Goal: Information Seeking & Learning: Check status

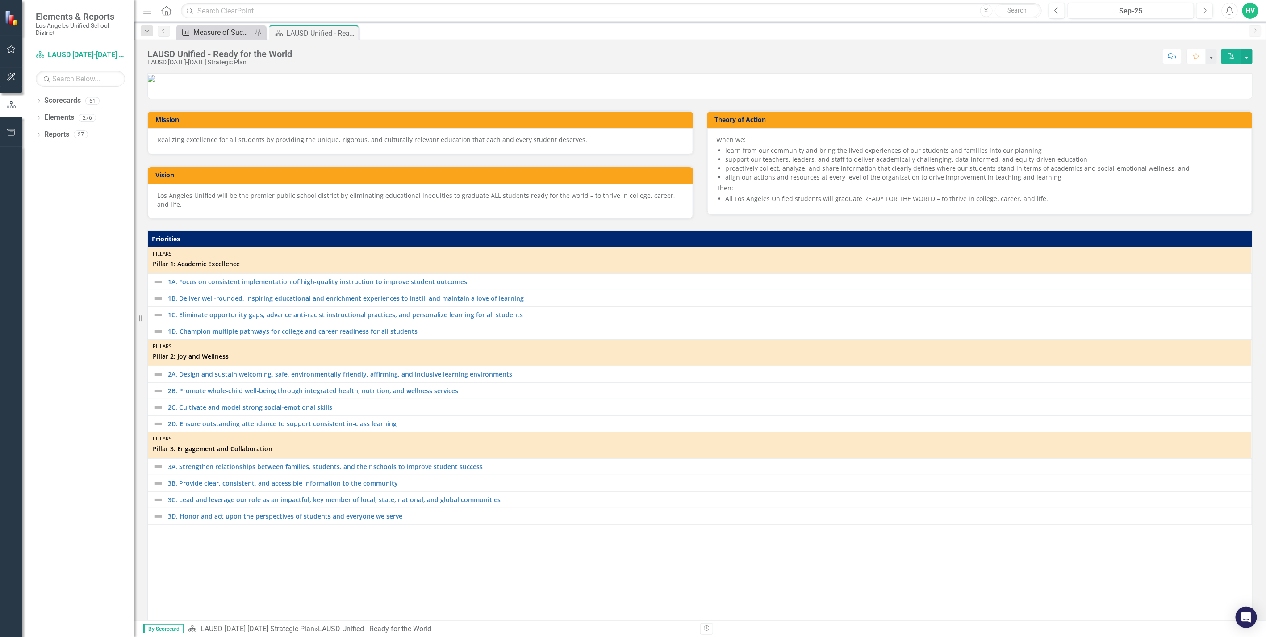
click at [239, 30] on div "Measure of Success - Scorecard Report" at bounding box center [222, 32] width 59 height 11
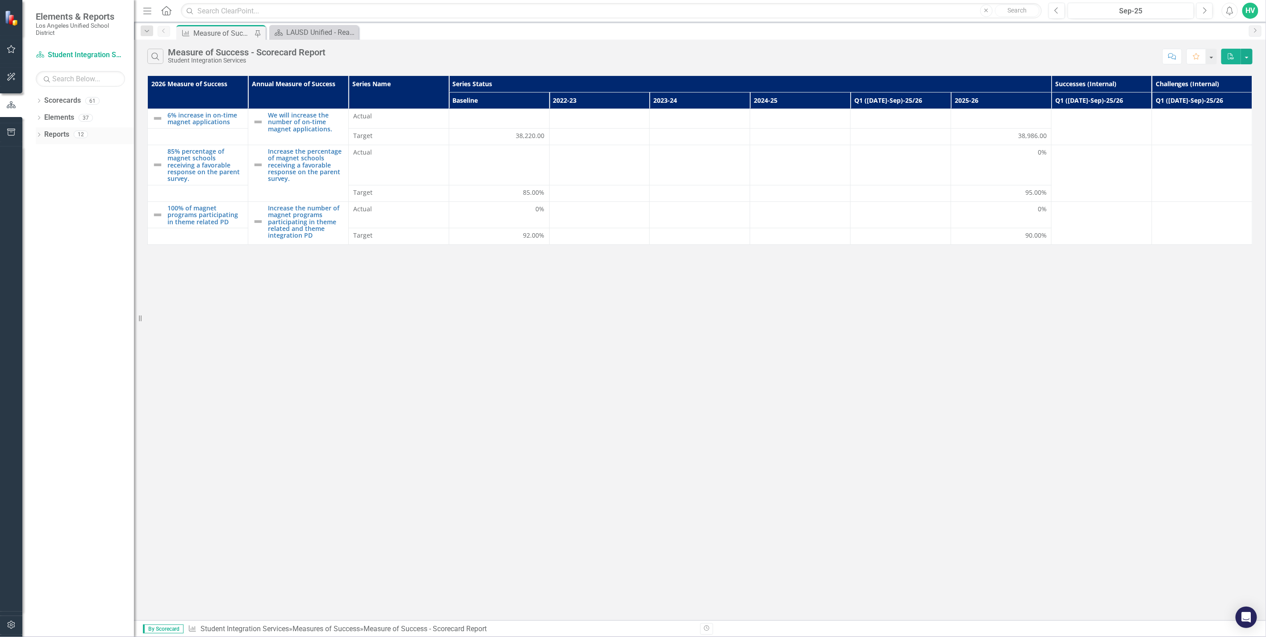
click at [38, 137] on icon "Dropdown" at bounding box center [39, 135] width 6 height 5
click at [86, 217] on div "Measures of Success" at bounding box center [90, 216] width 87 height 8
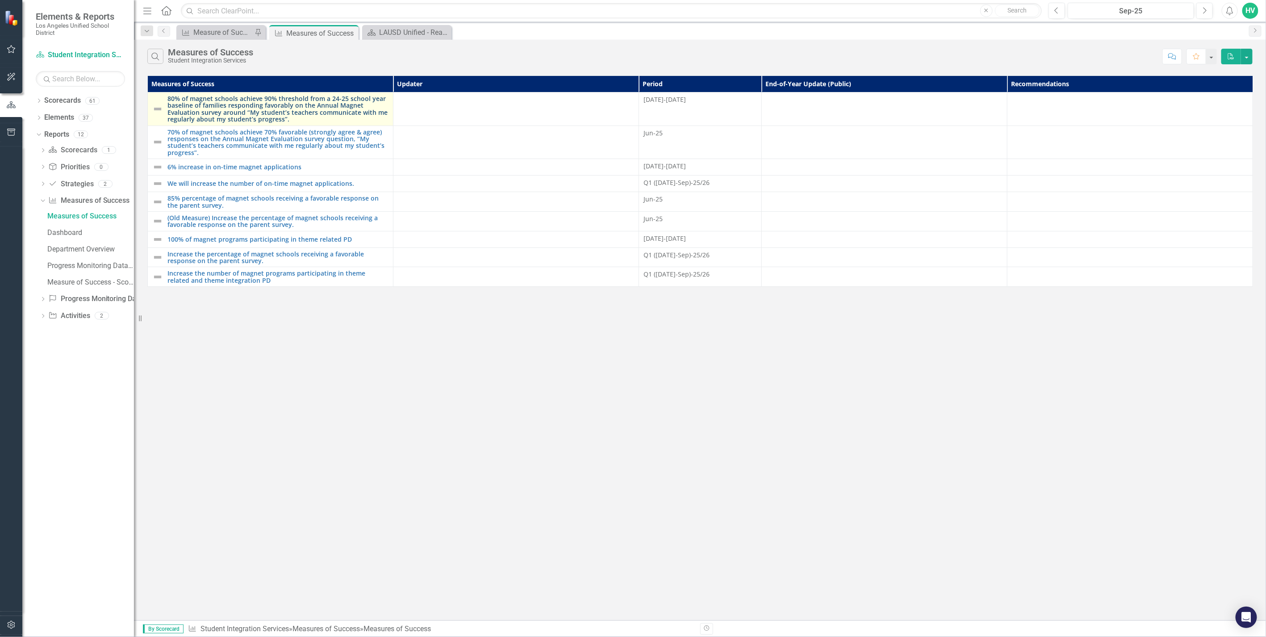
click at [222, 114] on link "80% of magnet schools achieve 90% threshold from a 24-25 school year baseline o…" at bounding box center [277, 109] width 221 height 28
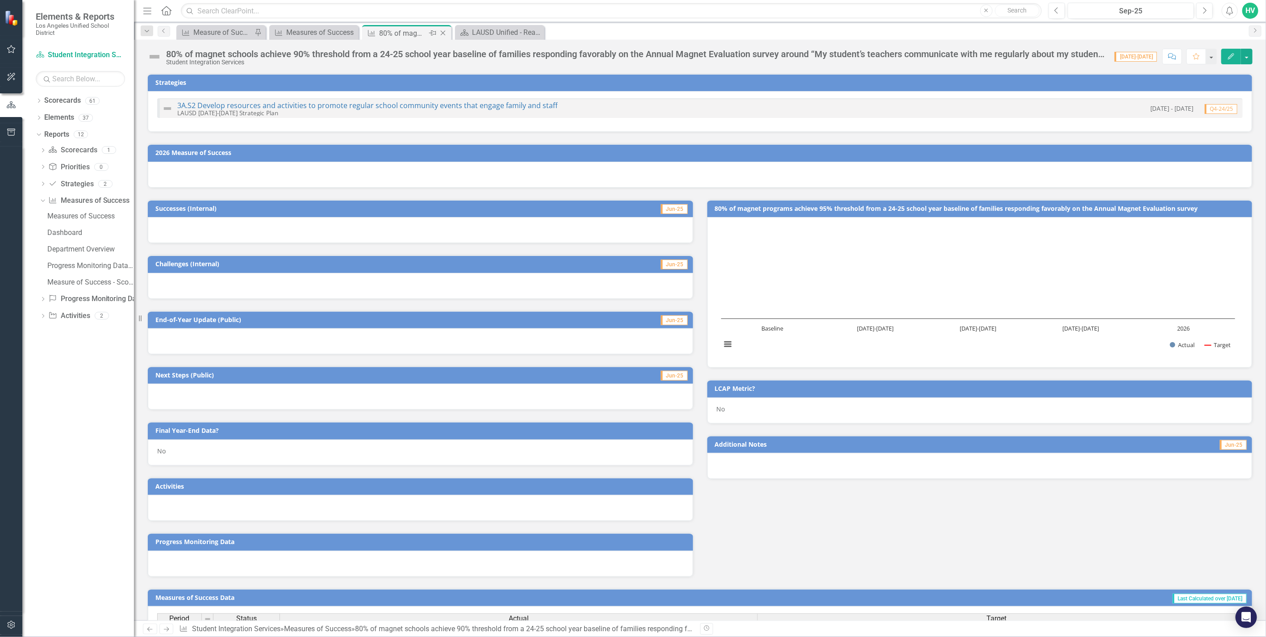
click at [444, 33] on icon at bounding box center [443, 33] width 5 height 5
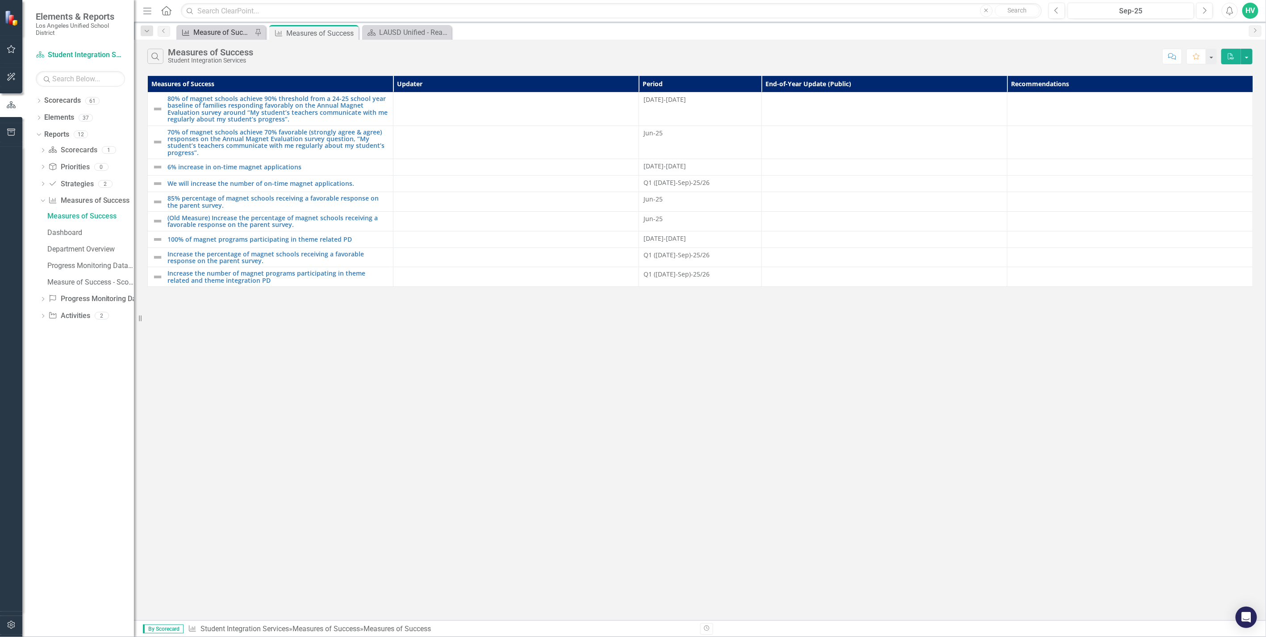
click at [207, 30] on div "Measure of Success - Scorecard Report" at bounding box center [222, 32] width 59 height 11
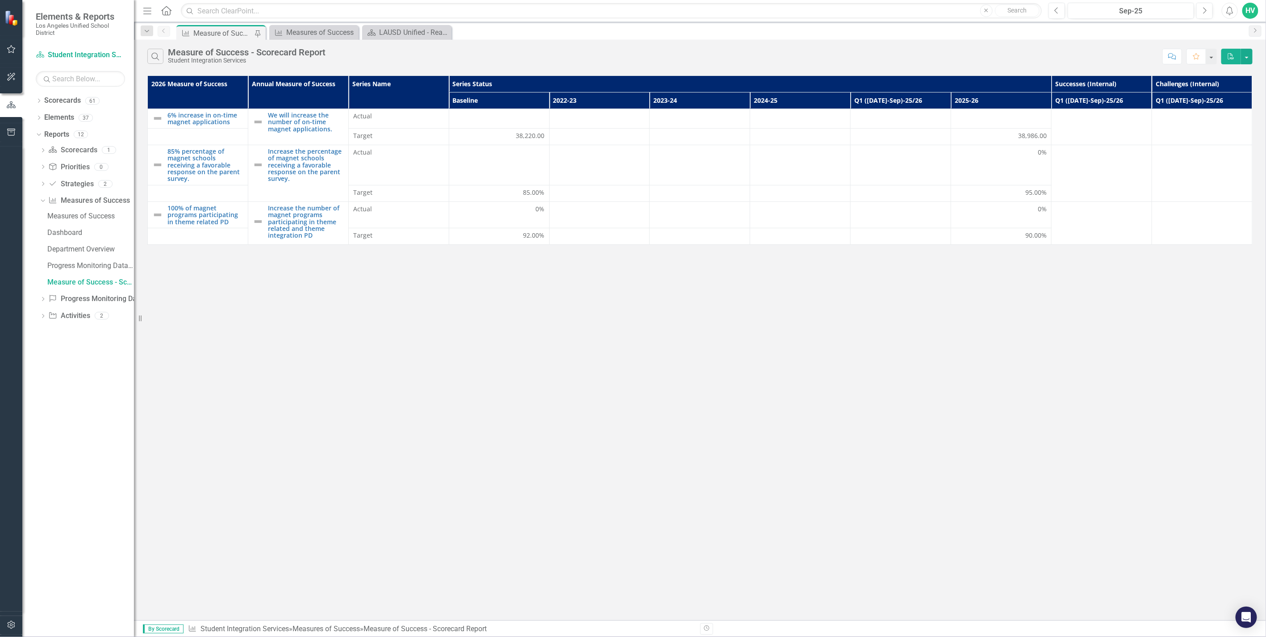
click at [763, 104] on th "2024-25" at bounding box center [800, 100] width 100 height 17
click at [841, 99] on th "2024-25 Sort Ascending" at bounding box center [800, 100] width 100 height 17
click at [841, 99] on th "2024-25 Sort Descending" at bounding box center [800, 100] width 100 height 17
click at [787, 99] on th "2024-25" at bounding box center [800, 100] width 100 height 17
click at [787, 99] on th "2024-25 Sort Ascending" at bounding box center [800, 100] width 100 height 17
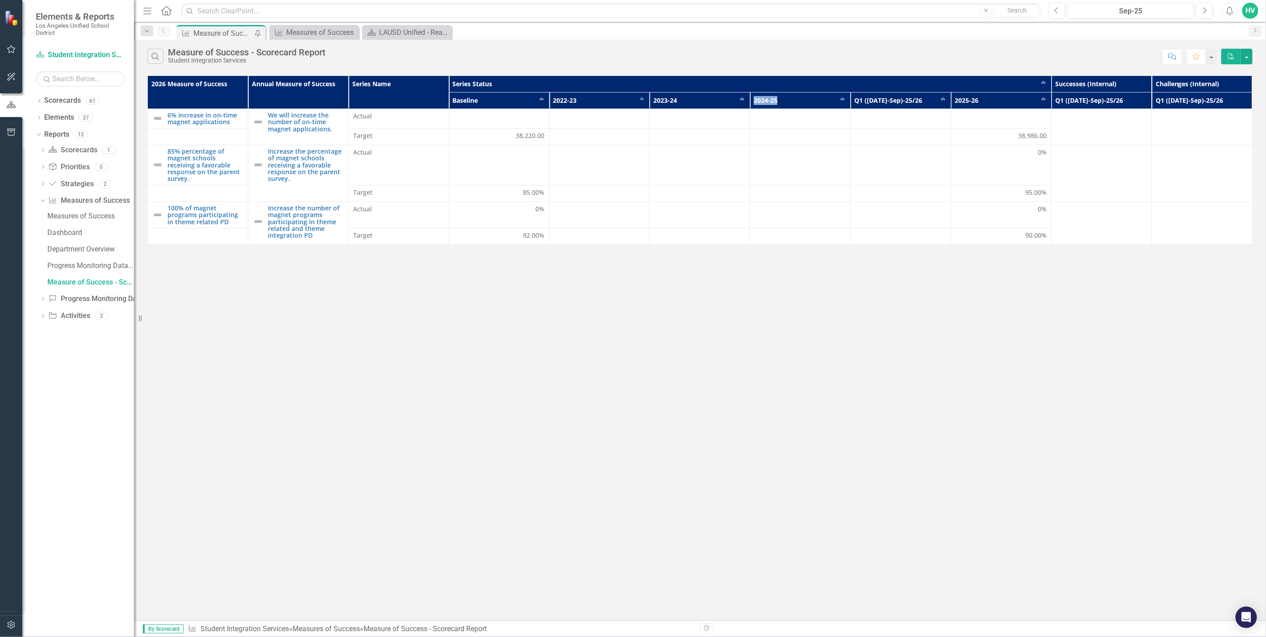
click at [787, 99] on th "2024-25 Sort Ascending" at bounding box center [800, 100] width 100 height 17
click at [787, 99] on th "2024-25" at bounding box center [800, 100] width 100 height 17
click at [1215, 57] on button "button" at bounding box center [1211, 57] width 12 height 16
click at [1013, 62] on div "Search Measure of Success - Scorecard Report Student Integration Services" at bounding box center [652, 56] width 1010 height 15
click at [1166, 4] on button "Sep-25" at bounding box center [1130, 11] width 127 height 16
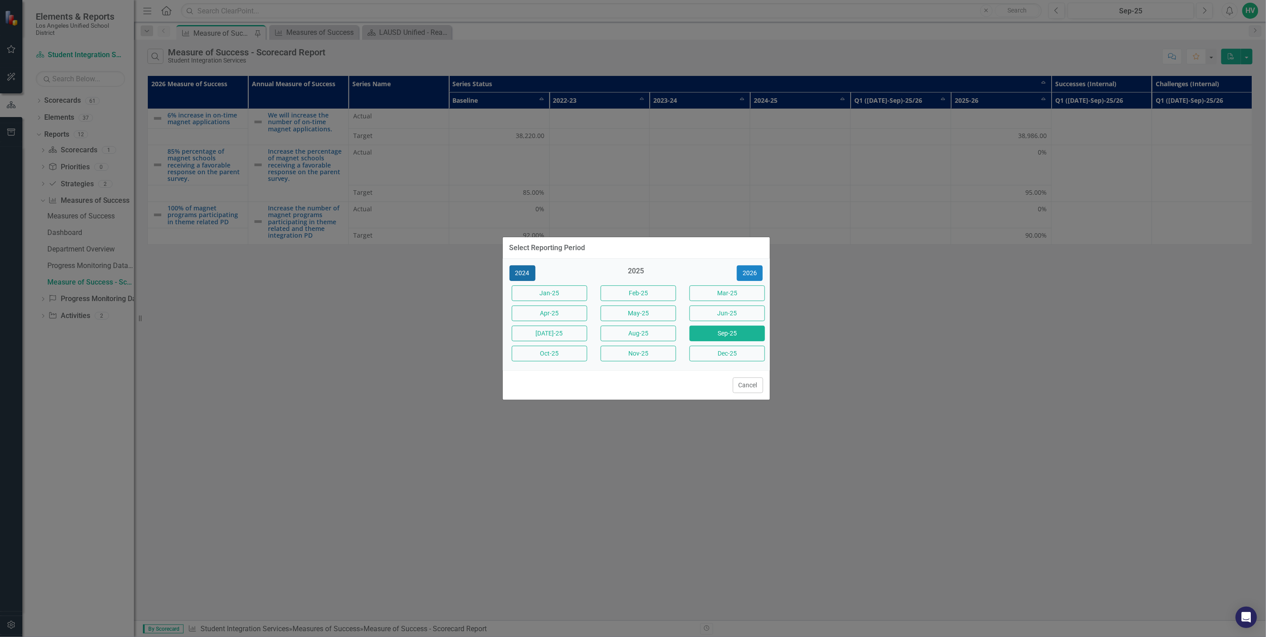
click at [528, 268] on button "2024" at bounding box center [522, 273] width 26 height 16
click at [739, 337] on button "Sep-24" at bounding box center [726, 333] width 75 height 16
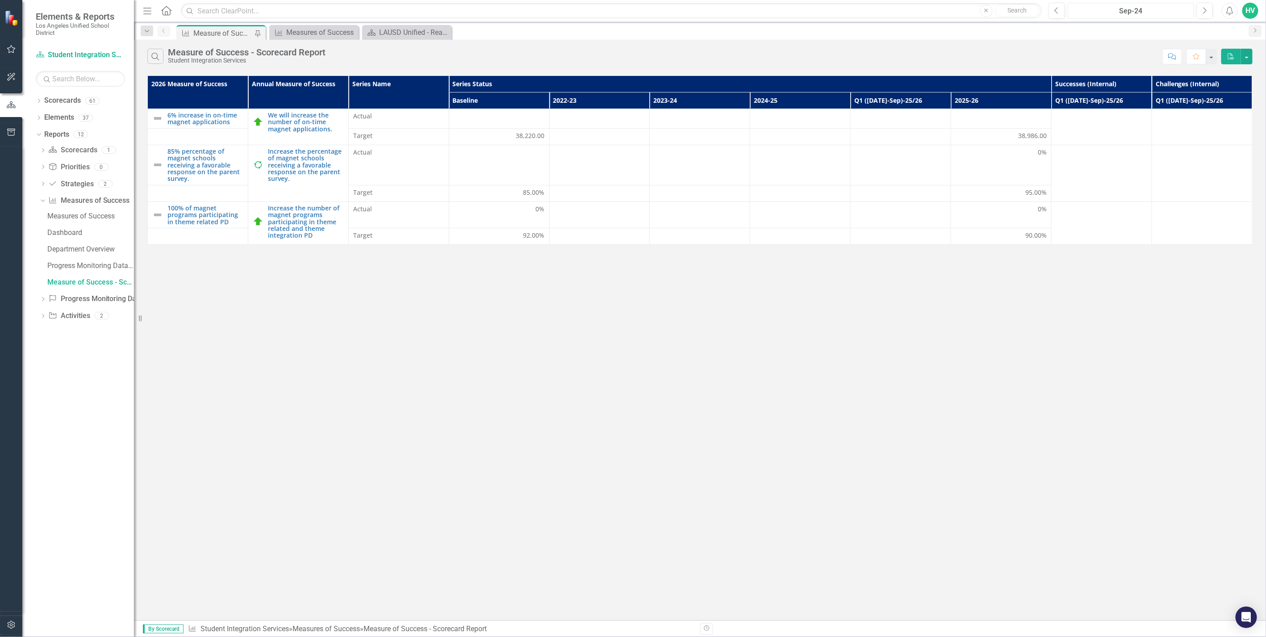
click at [1137, 6] on div "Sep-24" at bounding box center [1130, 11] width 121 height 11
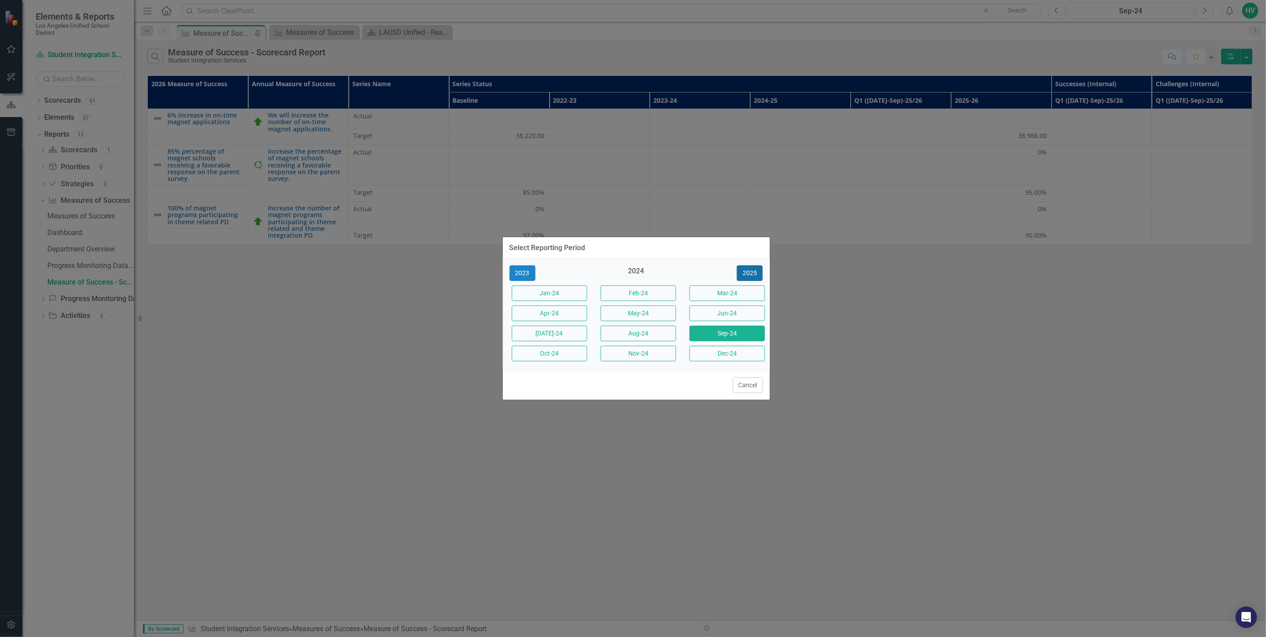
click at [750, 271] on button "2025" at bounding box center [750, 273] width 26 height 16
click at [722, 338] on button "Sep-25" at bounding box center [726, 333] width 75 height 16
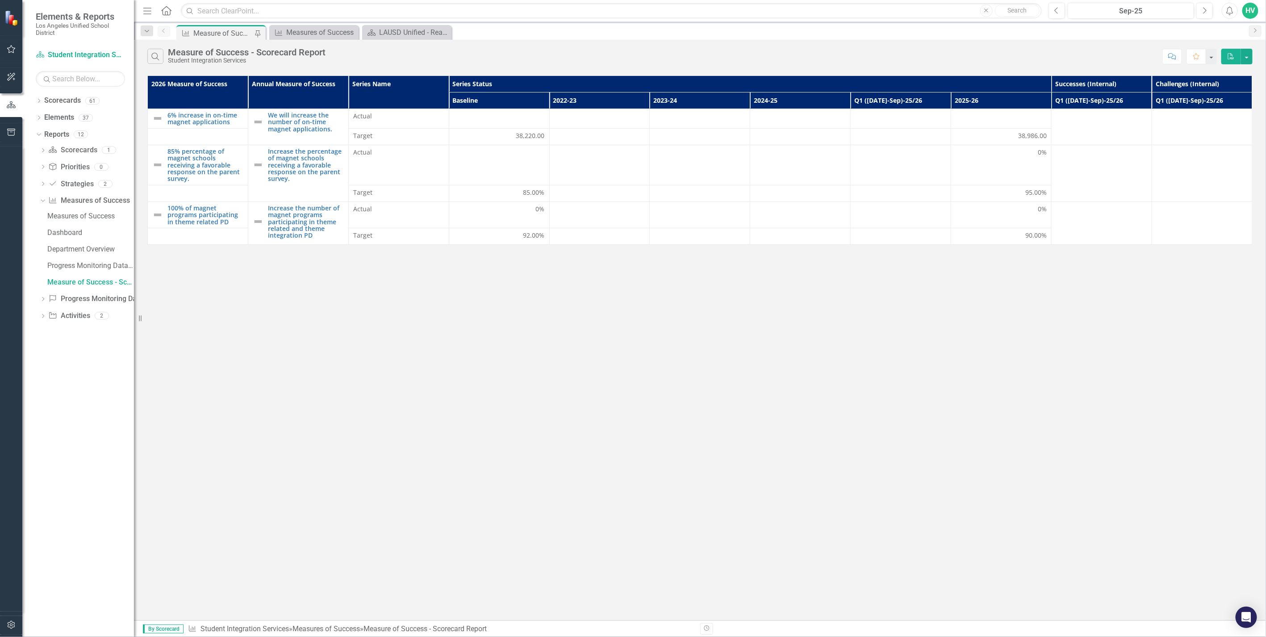
click at [720, 337] on div "Search Measure of Success - Scorecard Report Student Integration Services Comme…" at bounding box center [700, 330] width 1132 height 580
click at [437, 338] on div "Search Measure of Success - Scorecard Report Student Integration Services Comme…" at bounding box center [700, 330] width 1132 height 580
click at [1088, 100] on th "Q1 ([DATE]-Sep)-25/26" at bounding box center [1101, 100] width 100 height 17
click at [151, 1] on div "Menu Home Search Close Search Previous Sep-25 Next Alerts HV User Edit Profile …" at bounding box center [700, 11] width 1132 height 22
click at [149, 6] on icon "Menu" at bounding box center [148, 10] width 12 height 9
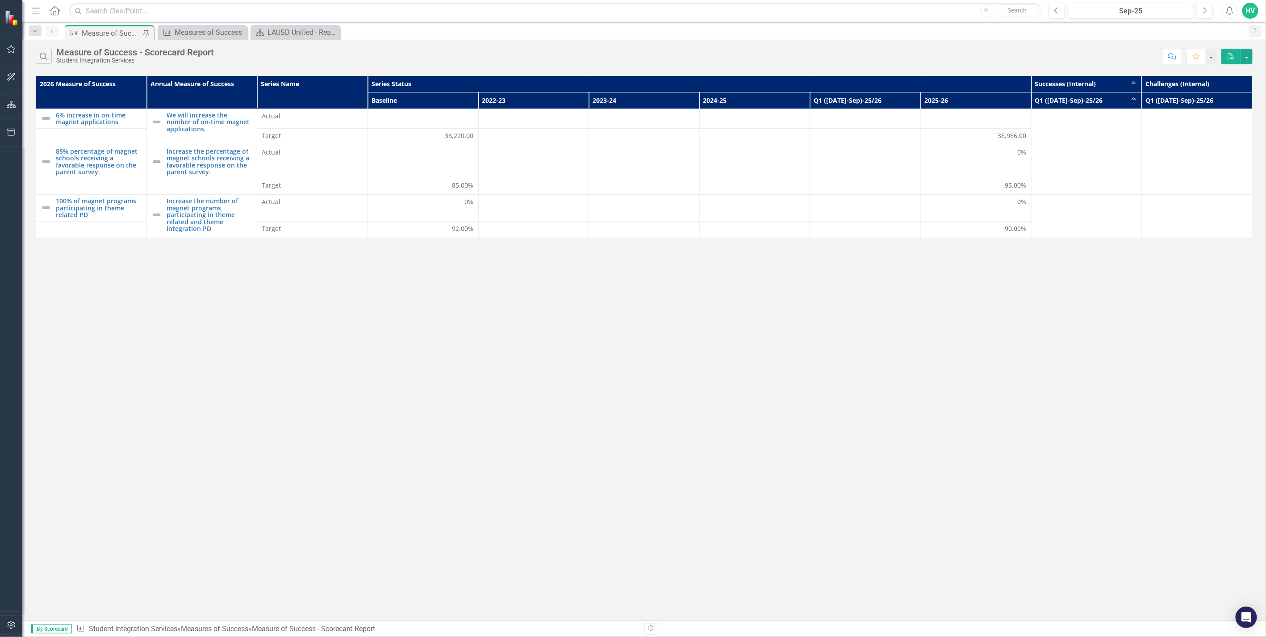
click at [34, 11] on icon "Menu" at bounding box center [36, 10] width 12 height 9
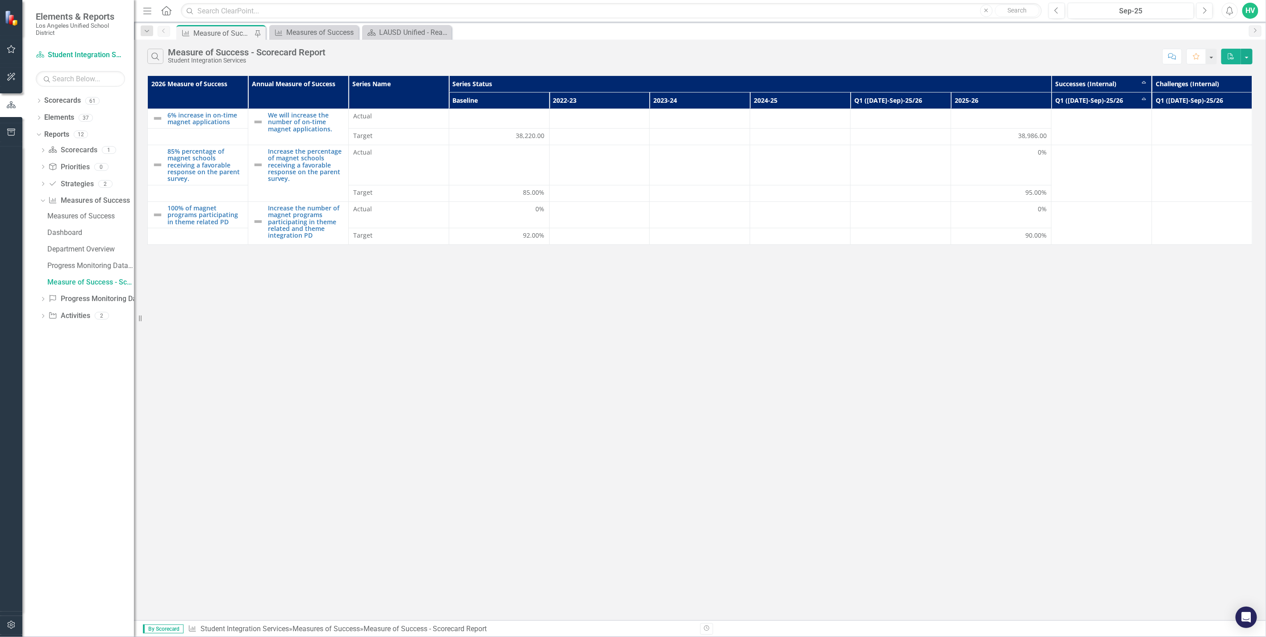
drag, startPoint x: 1114, startPoint y: 91, endPoint x: 1074, endPoint y: 69, distance: 46.1
click at [1074, 69] on div "Search Measure of Success - Scorecard Report Student Integration Services Comme…" at bounding box center [700, 330] width 1132 height 580
click at [1250, 60] on button "button" at bounding box center [1247, 57] width 12 height 16
click at [149, 57] on button "Search" at bounding box center [155, 56] width 16 height 15
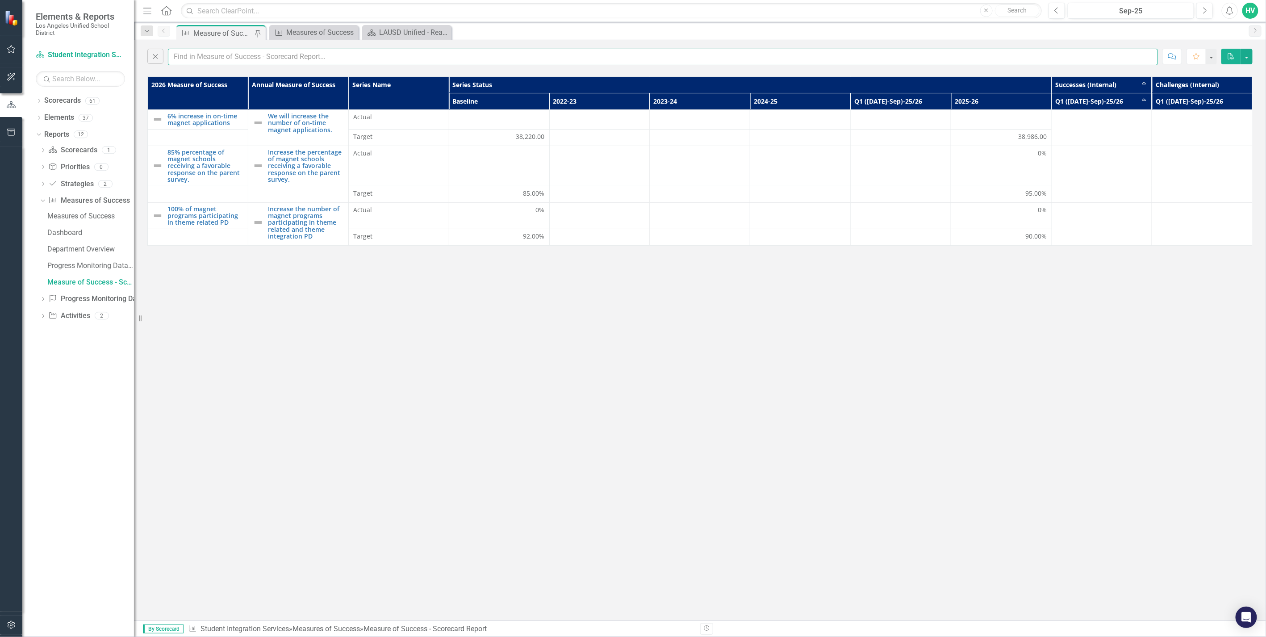
click at [282, 57] on input "text" at bounding box center [663, 57] width 990 height 17
type input "Q1"
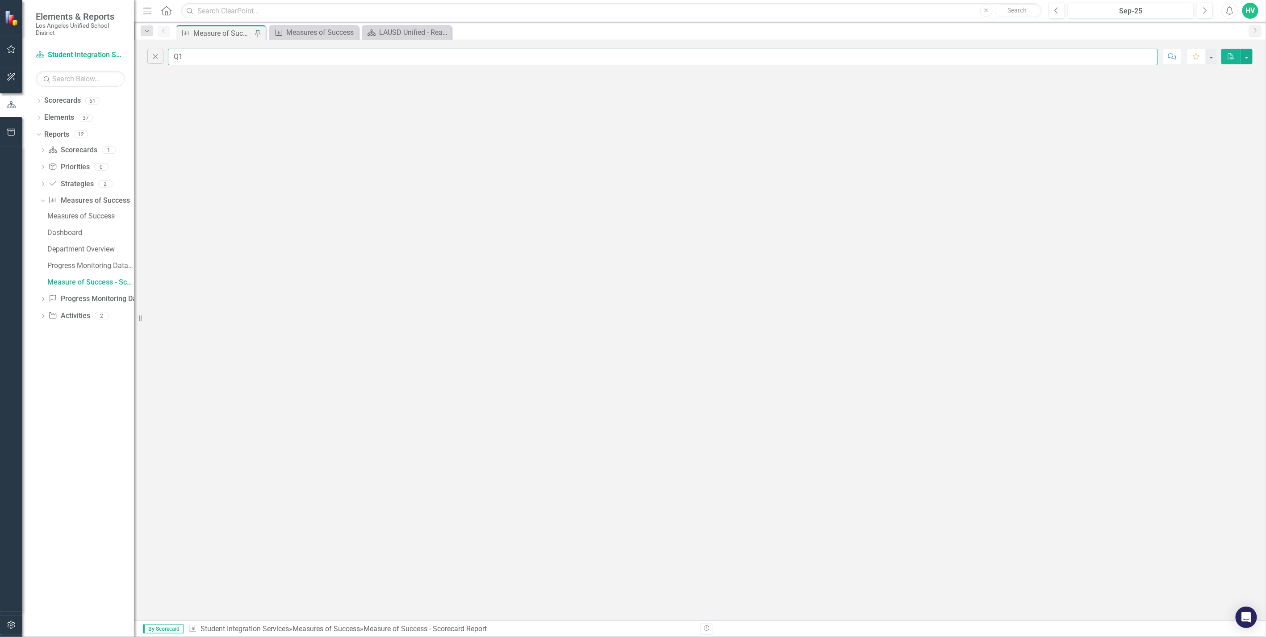
click at [282, 54] on input "Q1" at bounding box center [663, 57] width 990 height 17
click at [276, 57] on input "Q1" at bounding box center [663, 57] width 990 height 17
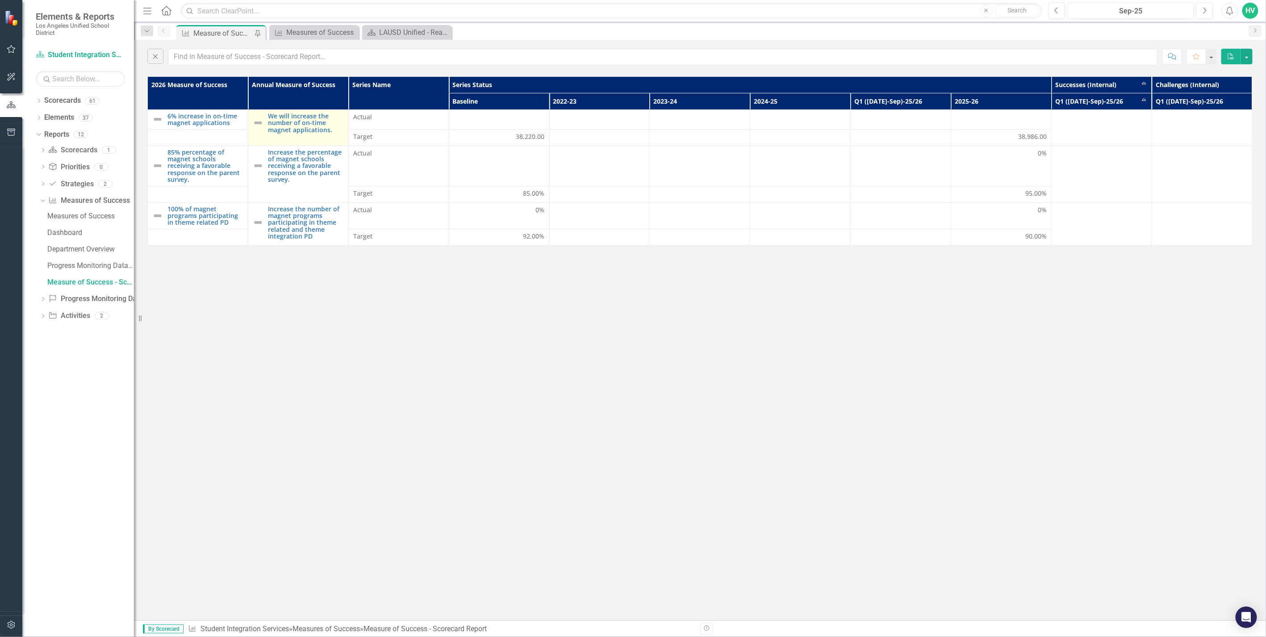
click at [257, 124] on img at bounding box center [258, 122] width 11 height 11
click at [300, 125] on link "We will increase the number of on-time magnet applications." at bounding box center [306, 122] width 76 height 21
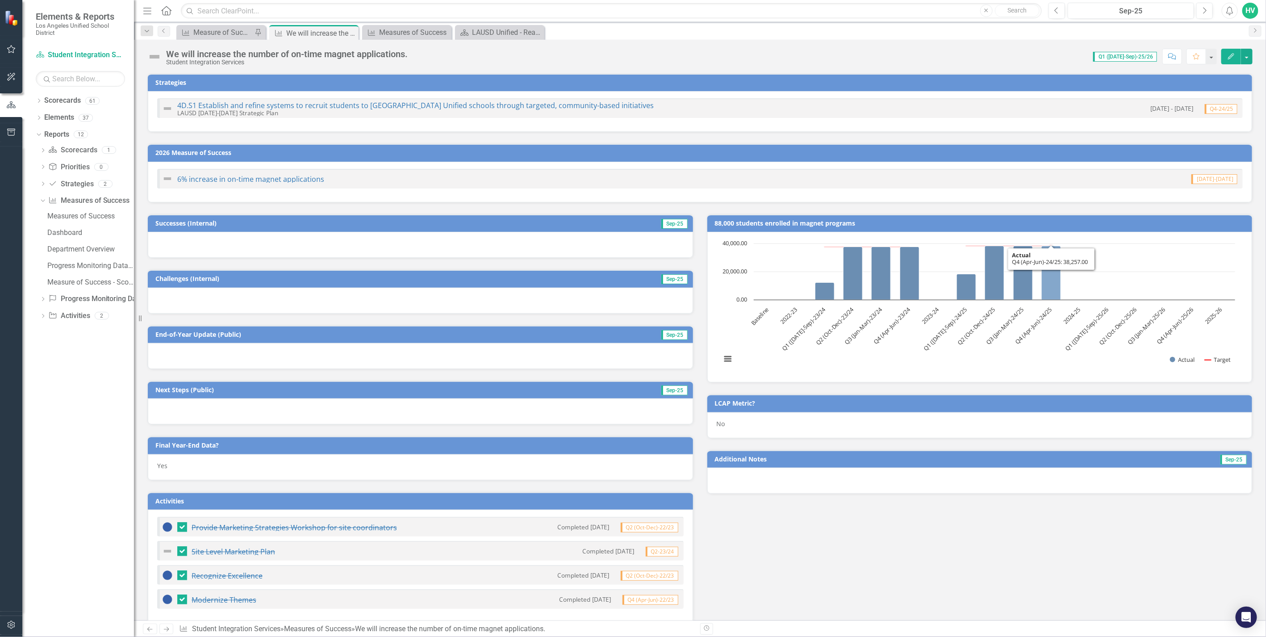
click at [1046, 275] on icon "Q4 (Apr-Jun)-24/25, 38,257. Actual." at bounding box center [1050, 273] width 19 height 54
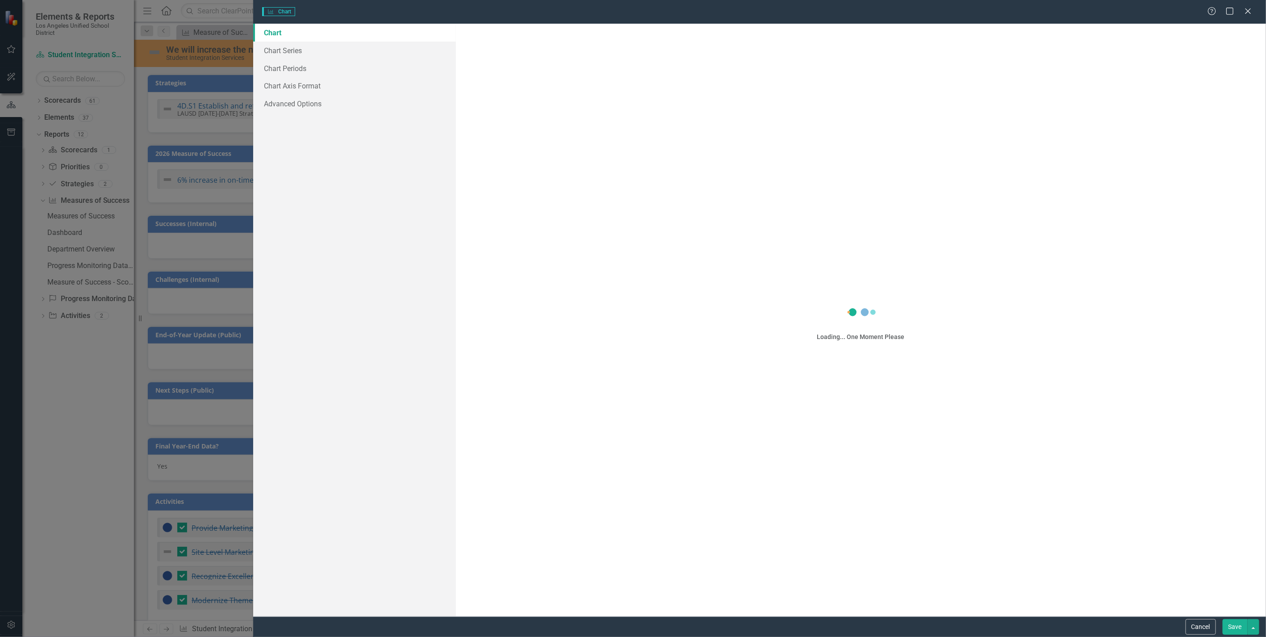
click at [1046, 275] on div "Charts Chart Help Maximize Close Chart Chart Series Chart Periods Chart Axis Fo…" at bounding box center [633, 318] width 1266 height 637
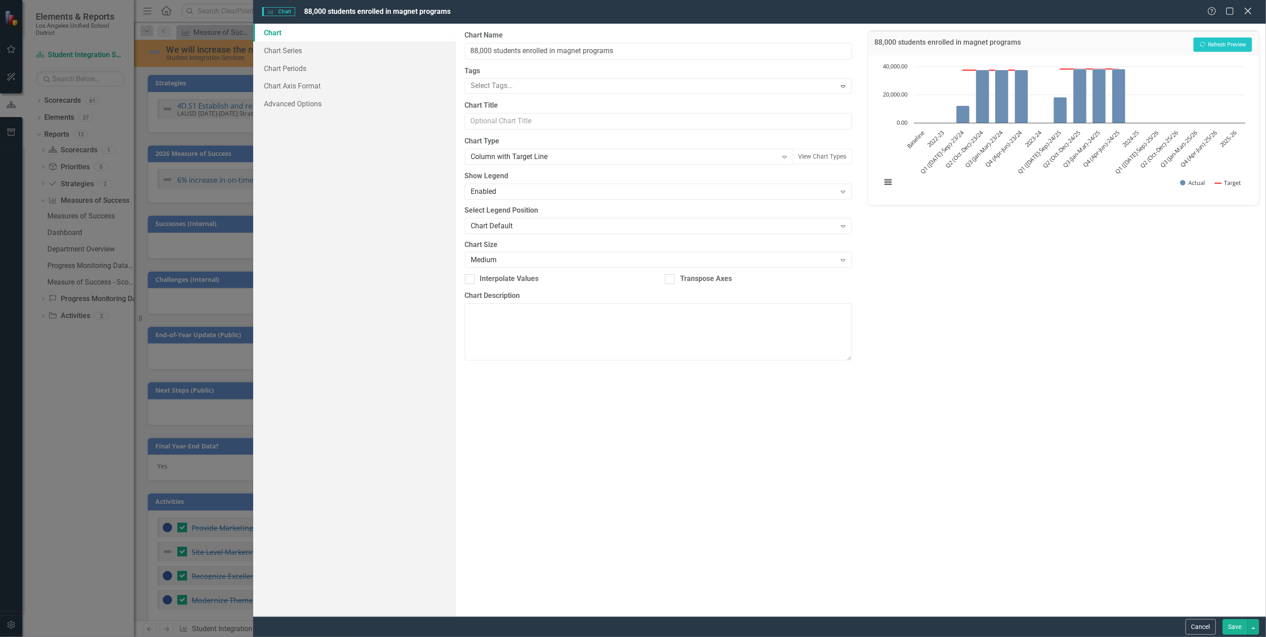
click at [1246, 10] on icon at bounding box center [1247, 11] width 7 height 7
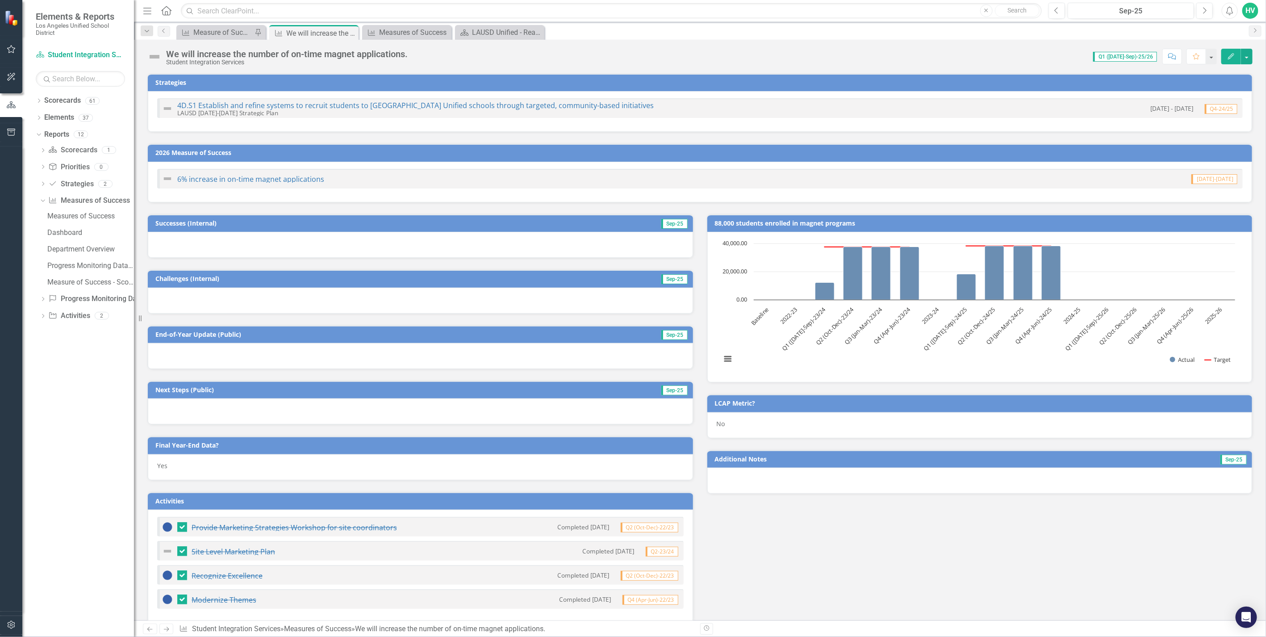
click at [672, 223] on span "Sep-25" at bounding box center [674, 224] width 26 height 10
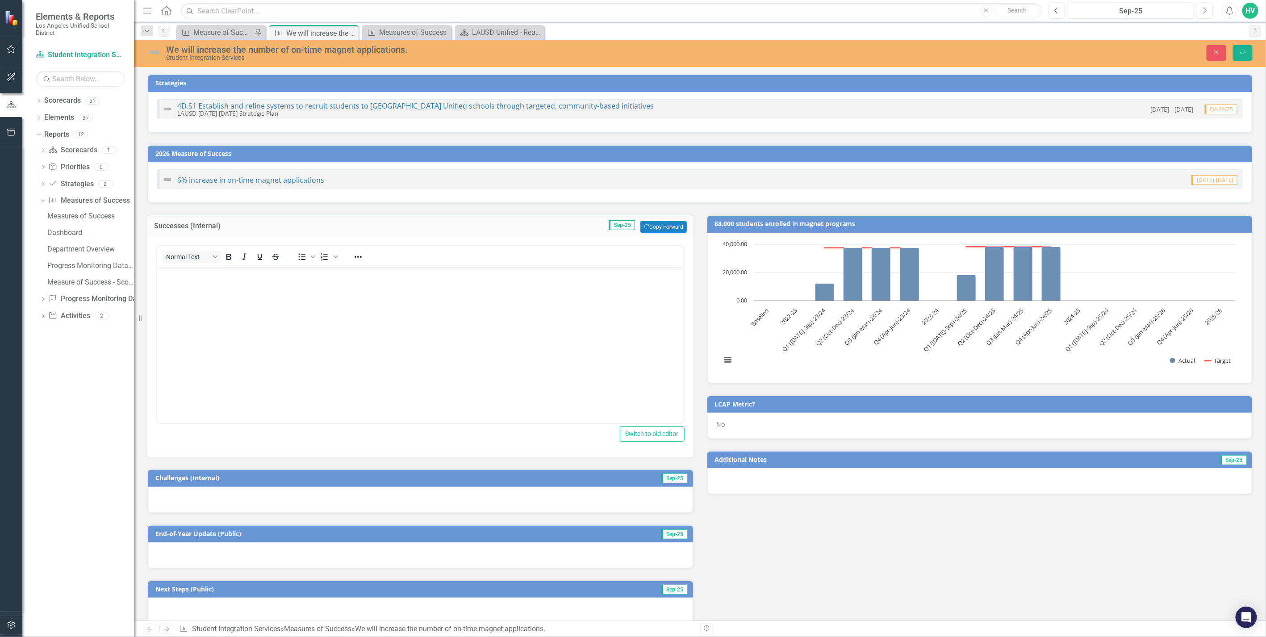
click at [896, 569] on div "Successes (Internal) Sep-25 Copy Forward Copy Forward Normal Text To open the p…" at bounding box center [700, 547] width 1118 height 689
click at [896, 568] on div "Successes (Internal) Sep-25 Copy Forward Copy Forward Normal Text To open the p…" at bounding box center [700, 547] width 1118 height 689
click at [1105, 192] on div "6% increase in on-time magnet applications [DATE]-[DATE]" at bounding box center [700, 182] width 1104 height 41
click at [1214, 48] on button "Close" at bounding box center [1216, 53] width 20 height 16
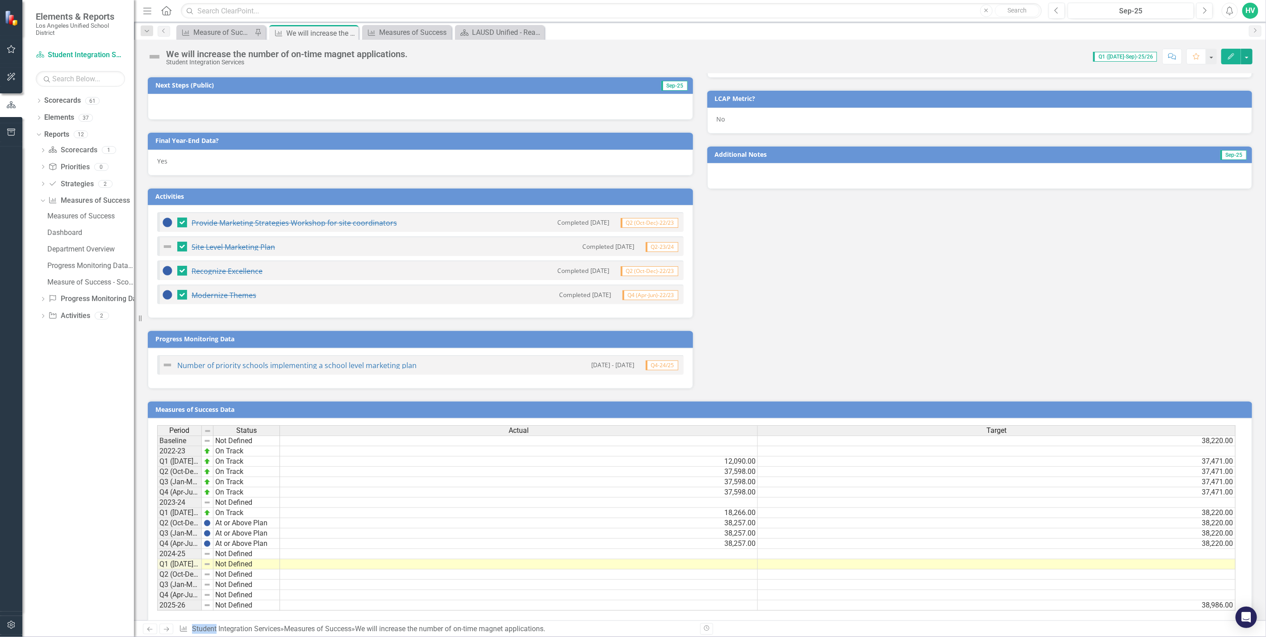
scroll to position [321, 0]
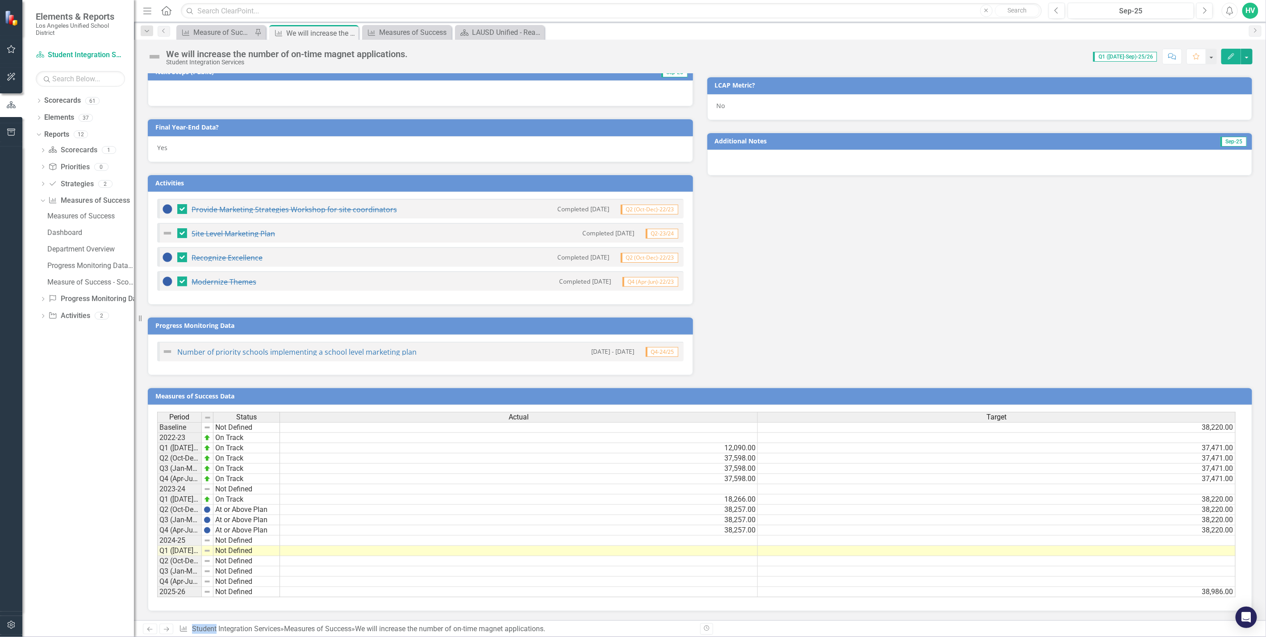
click at [181, 494] on td "Q1 ([DATE]-Sep)-24/25" at bounding box center [179, 499] width 45 height 10
click at [179, 494] on td "Q1 ([DATE]-Sep)-24/25" at bounding box center [179, 499] width 45 height 10
click at [172, 494] on td "Q1 ([DATE]-Sep)-24/25" at bounding box center [179, 499] width 45 height 10
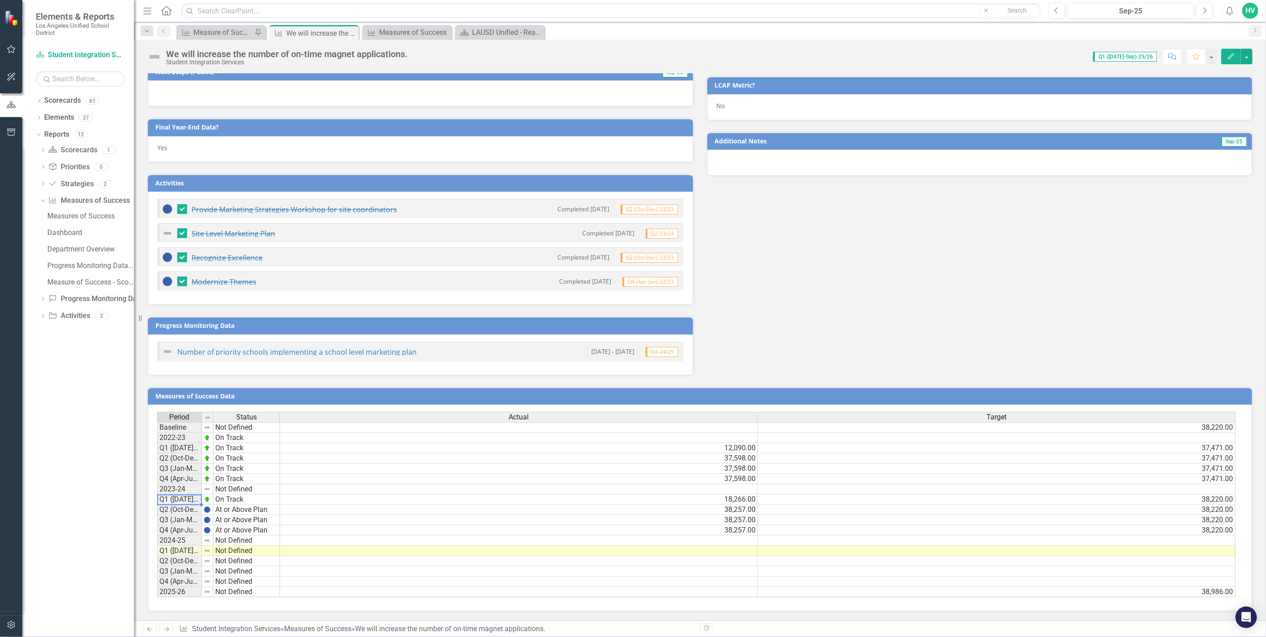
click at [172, 494] on td "Q1 ([DATE]-Sep)-24/25" at bounding box center [179, 499] width 45 height 10
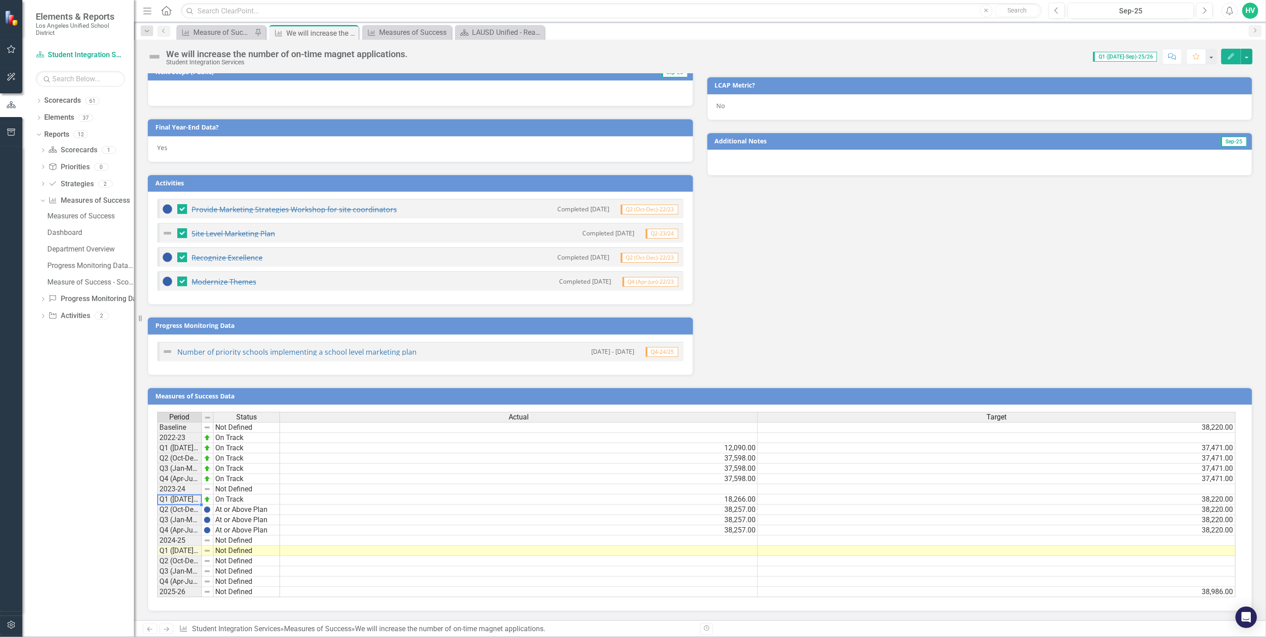
click at [707, 629] on icon "Revision History" at bounding box center [706, 627] width 7 height 5
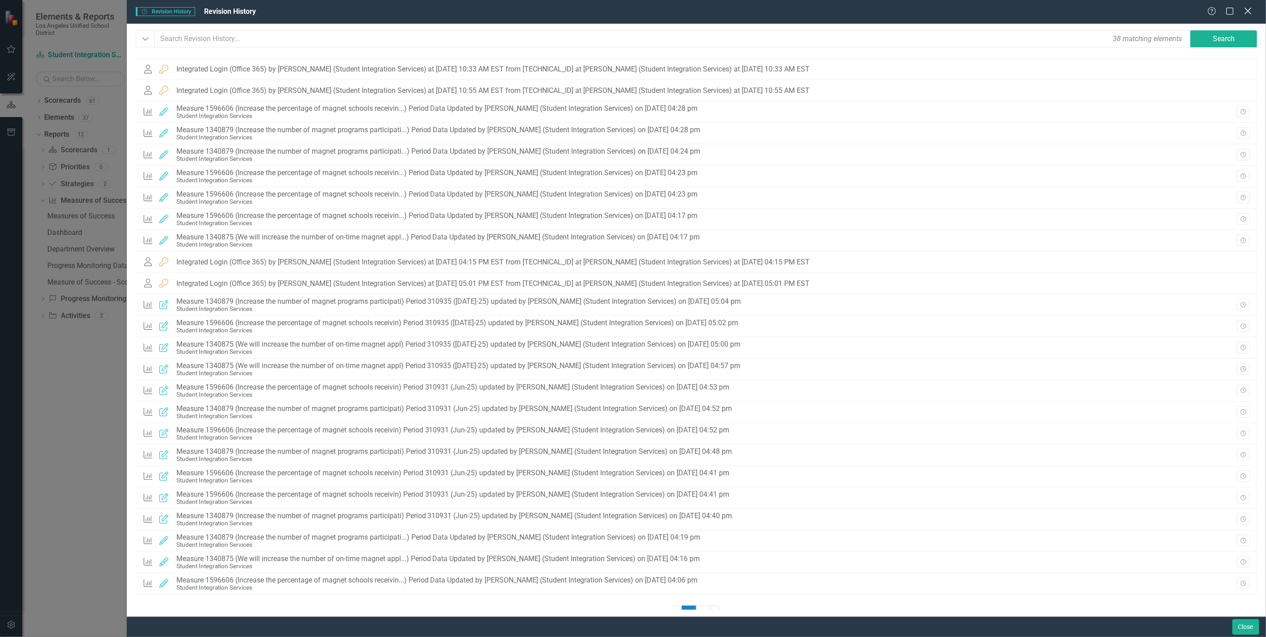
click at [1246, 10] on icon at bounding box center [1247, 11] width 7 height 7
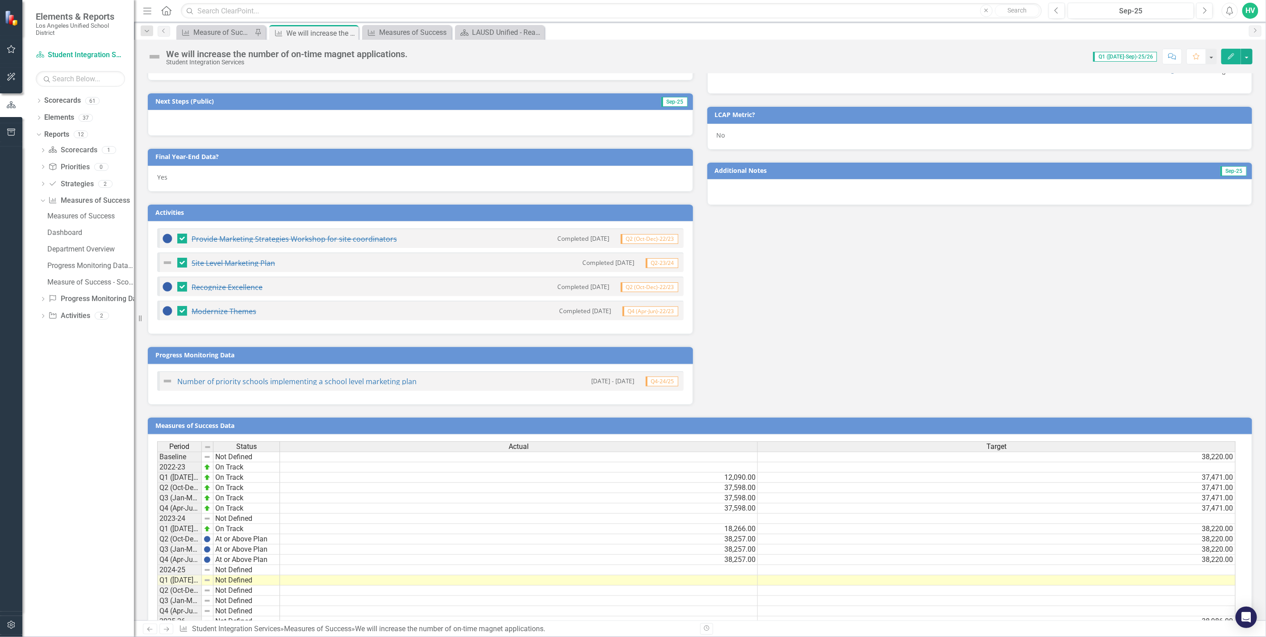
scroll to position [297, 0]
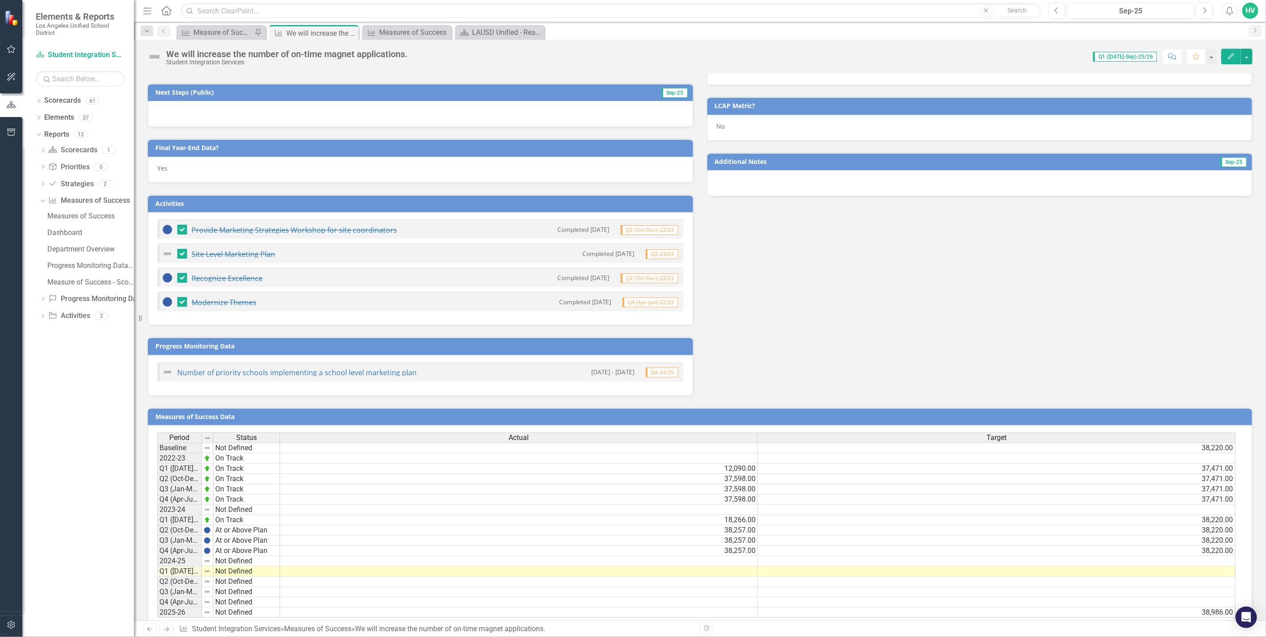
click at [1172, 53] on icon "Comment" at bounding box center [1172, 56] width 8 height 6
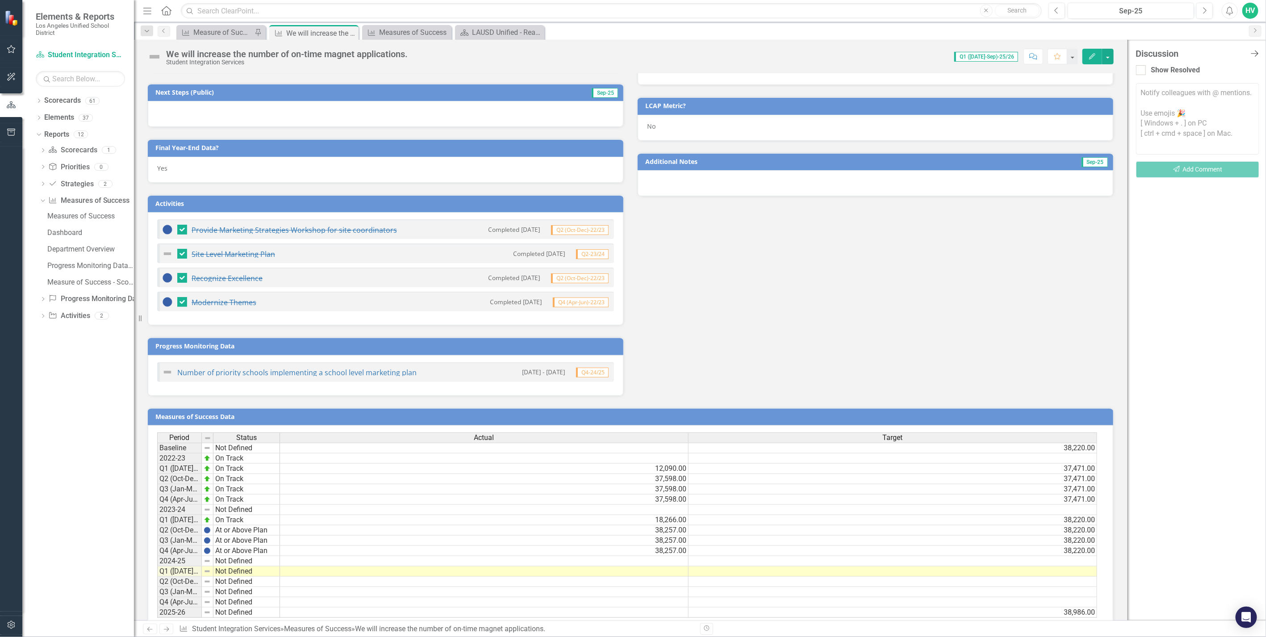
click at [1255, 52] on icon "Close Discussion Bar" at bounding box center [1254, 53] width 11 height 8
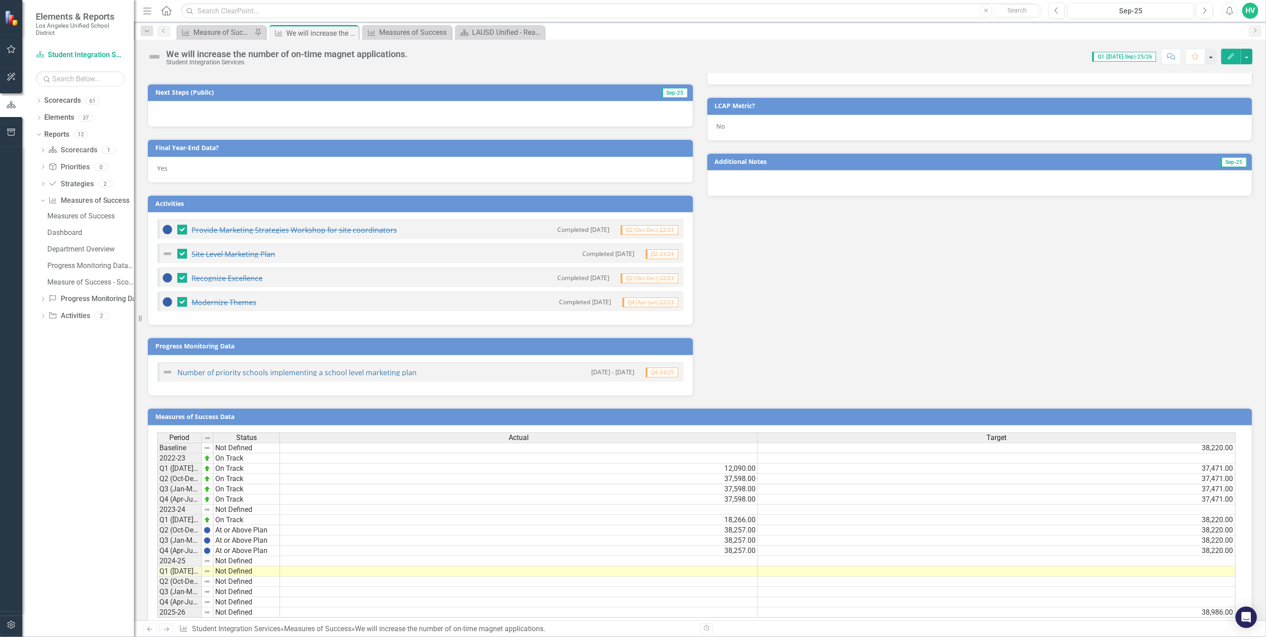
click at [1208, 55] on button "button" at bounding box center [1211, 57] width 12 height 16
click at [1156, 295] on div "Successes (Internal) Sep-25 Challenges (Internal) Sep-25 End-of-Year Update (Pu…" at bounding box center [700, 150] width 1118 height 491
click at [1248, 57] on button "button" at bounding box center [1247, 57] width 12 height 16
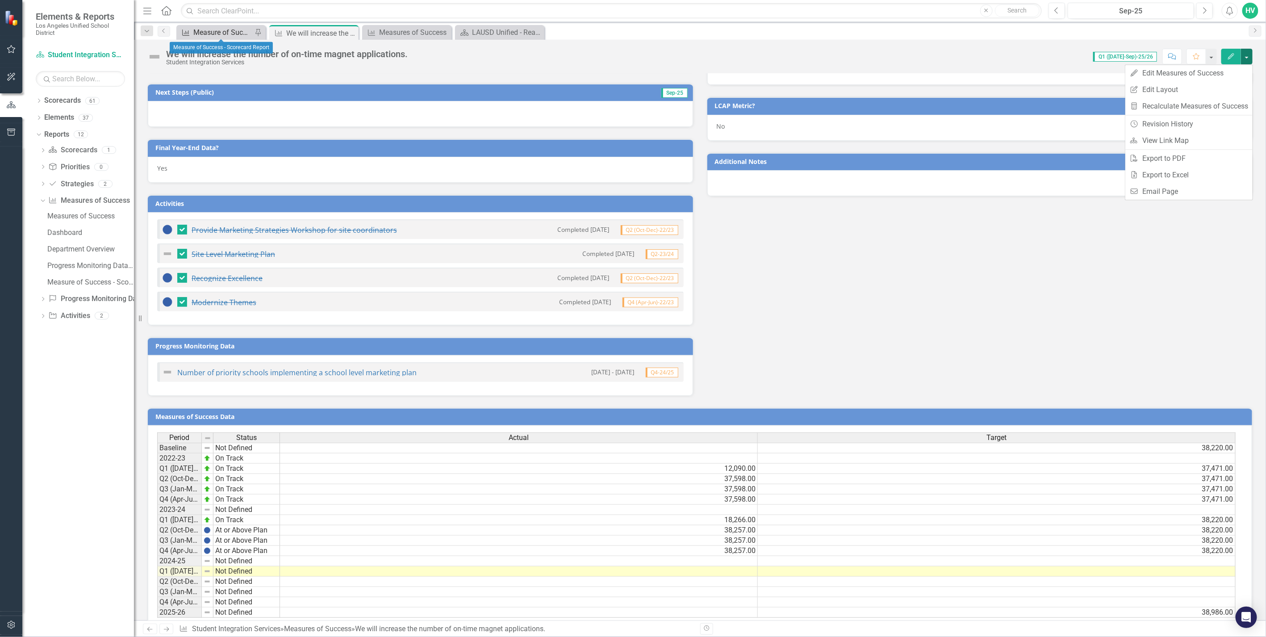
click at [234, 32] on div "Measure of Success - Scorecard Report" at bounding box center [222, 32] width 59 height 11
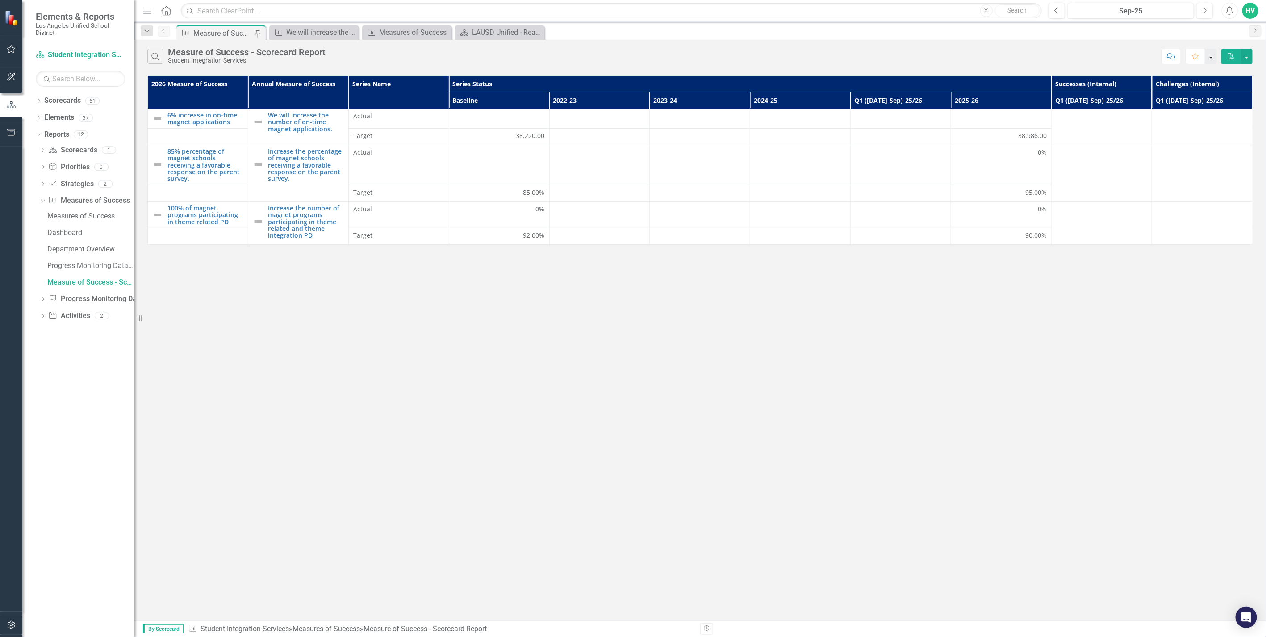
click at [1212, 54] on button "button" at bounding box center [1211, 57] width 12 height 16
click at [1253, 9] on div "HV" at bounding box center [1250, 11] width 16 height 16
click at [1243, 26] on link "User Edit Profile" at bounding box center [1222, 27] width 71 height 17
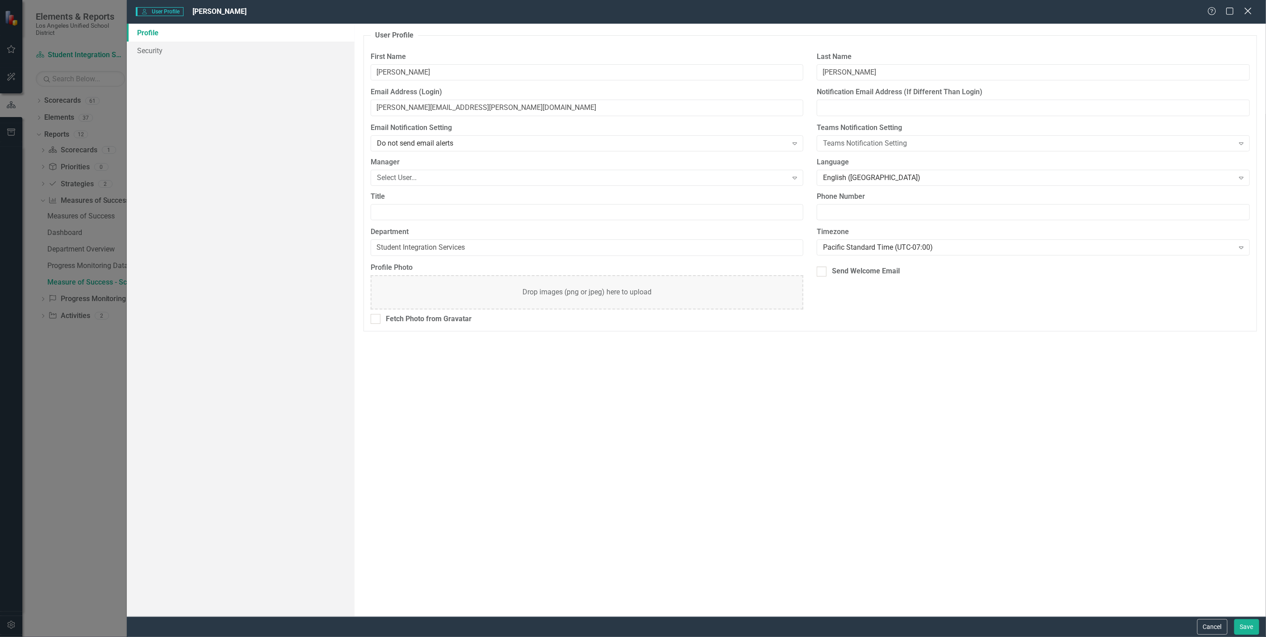
click at [1247, 9] on icon "Close" at bounding box center [1247, 11] width 11 height 8
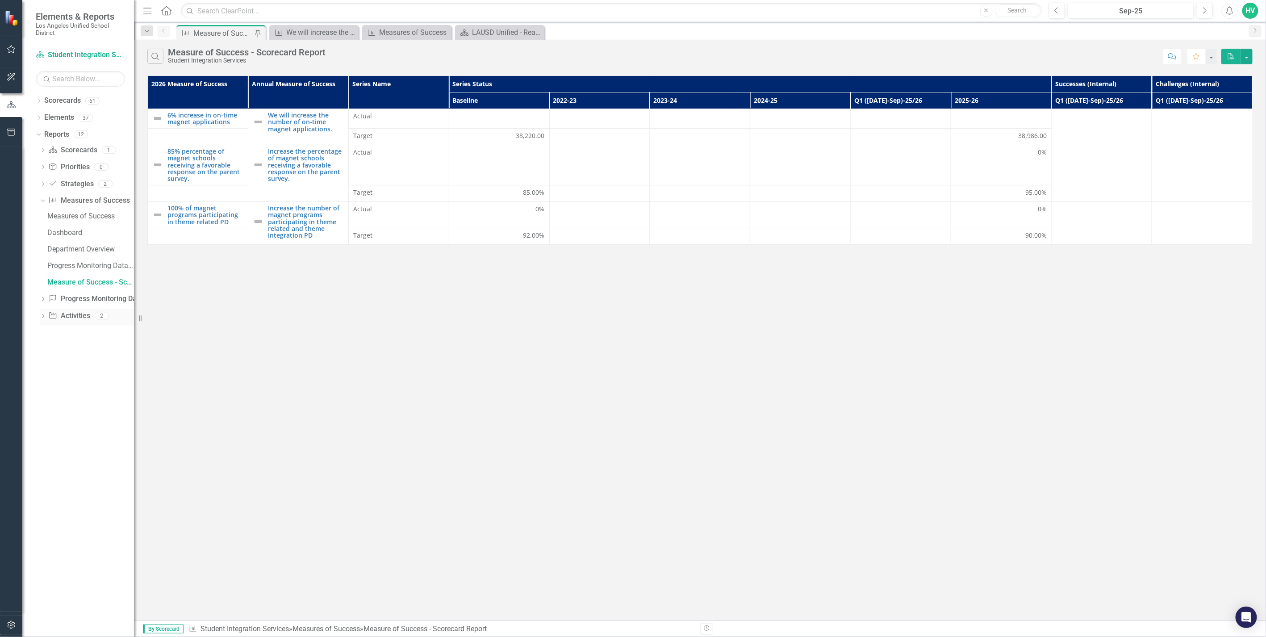
click at [44, 315] on icon "Dropdown" at bounding box center [43, 316] width 6 height 5
click at [38, 219] on div "Dropdown Scorecard Scorecards 1 Department Overview Dropdown Priority Prioritie…" at bounding box center [85, 209] width 98 height 133
click at [42, 217] on icon "Dropdown" at bounding box center [43, 218] width 6 height 5
click at [96, 233] on div "Progress Monitoring Data" at bounding box center [90, 233] width 87 height 8
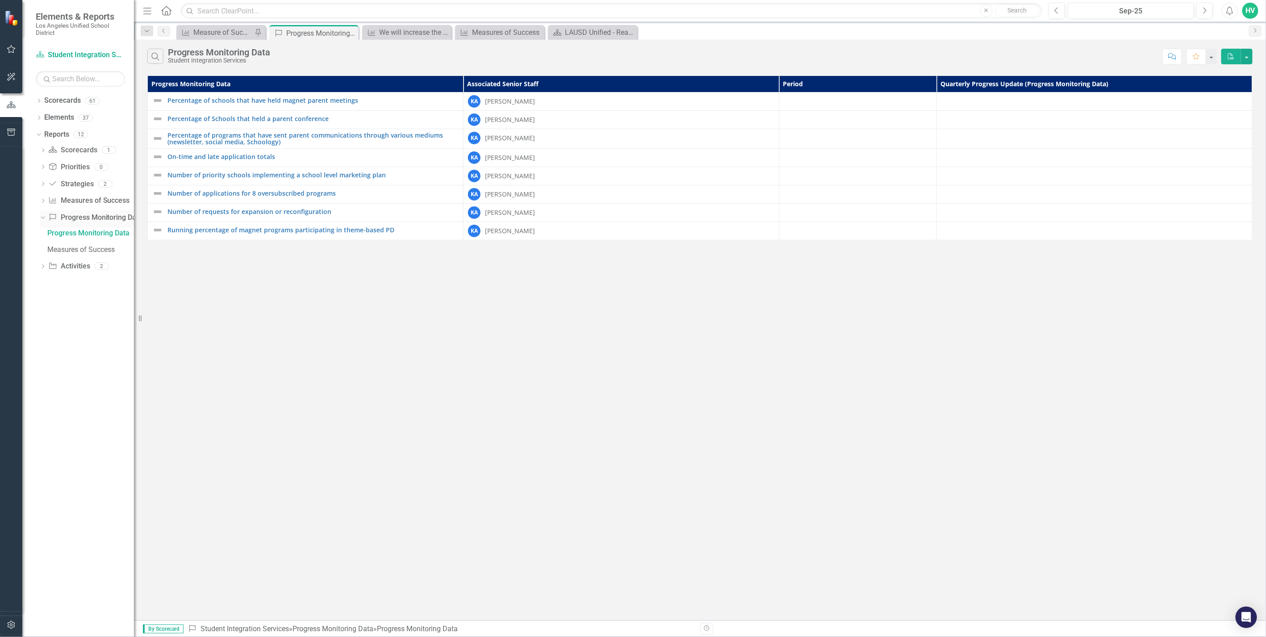
click at [88, 220] on link "Progress Monitoring Data Progress Monitoring Data" at bounding box center [95, 217] width 94 height 10
click at [101, 198] on link "Measures of Success Measures of Success" at bounding box center [88, 201] width 81 height 10
click at [40, 203] on icon "Dropdown" at bounding box center [43, 201] width 6 height 5
click at [100, 264] on div "Progress Monitoring Data (w/ MoS)" at bounding box center [90, 266] width 87 height 8
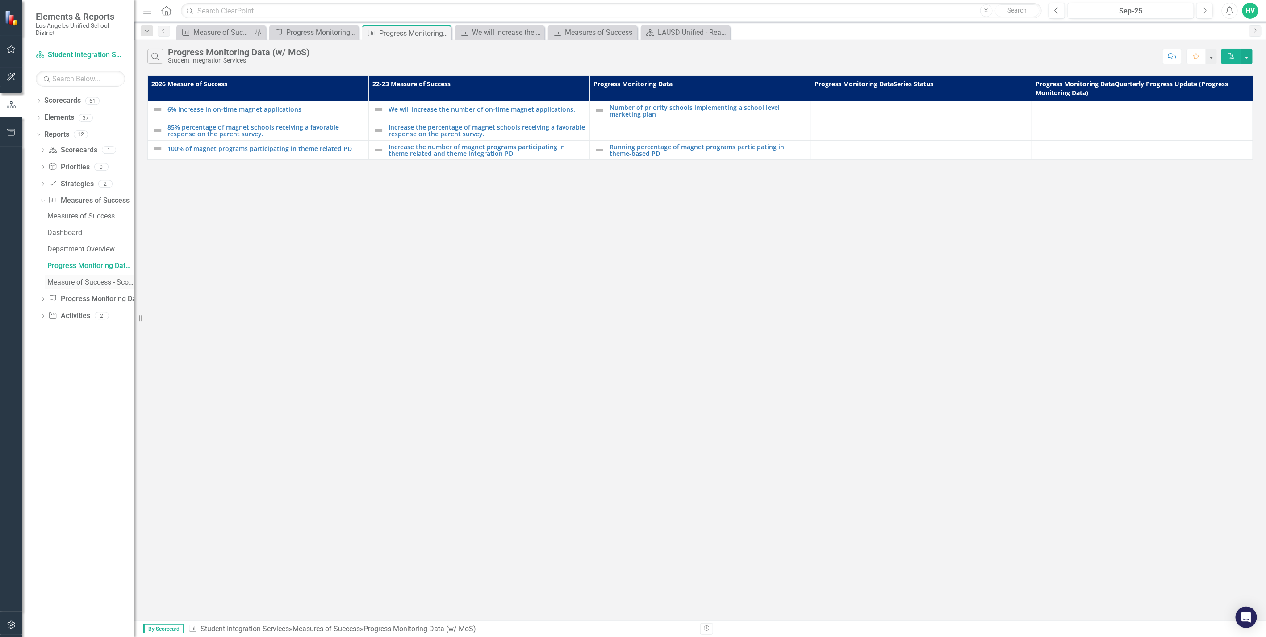
click at [104, 275] on link "Measure of Success - Scorecard Report" at bounding box center [89, 282] width 89 height 14
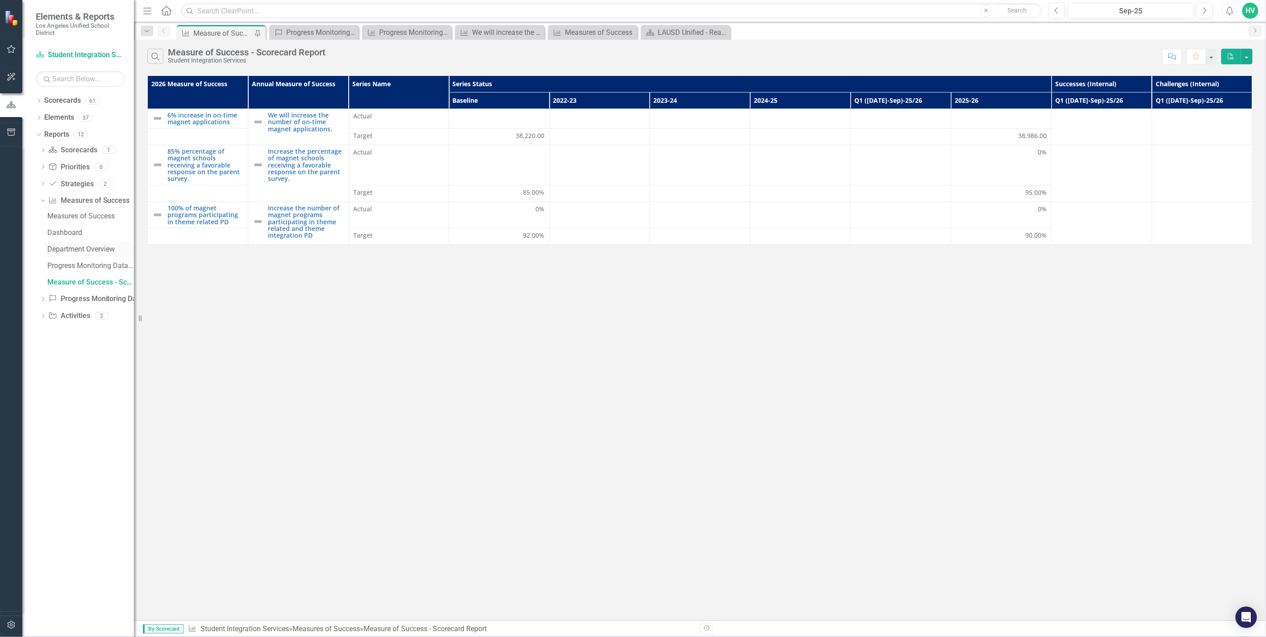
click at [92, 253] on link "Department Overview" at bounding box center [89, 249] width 89 height 14
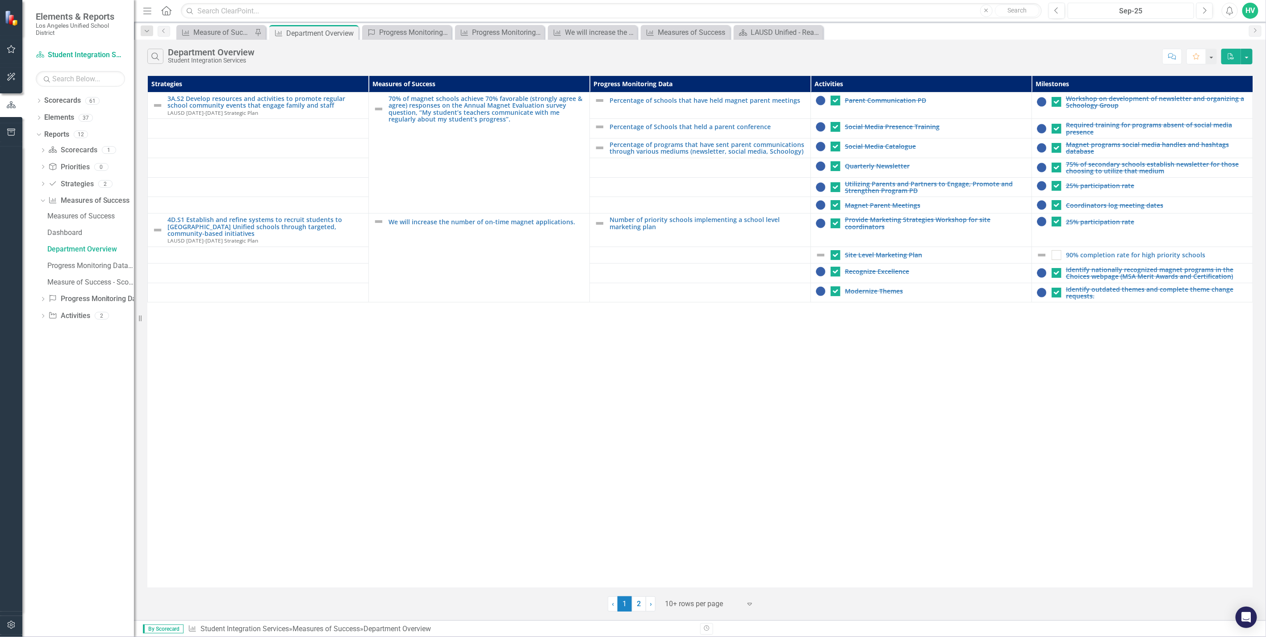
click at [1092, 13] on div "Sep-25" at bounding box center [1130, 11] width 121 height 11
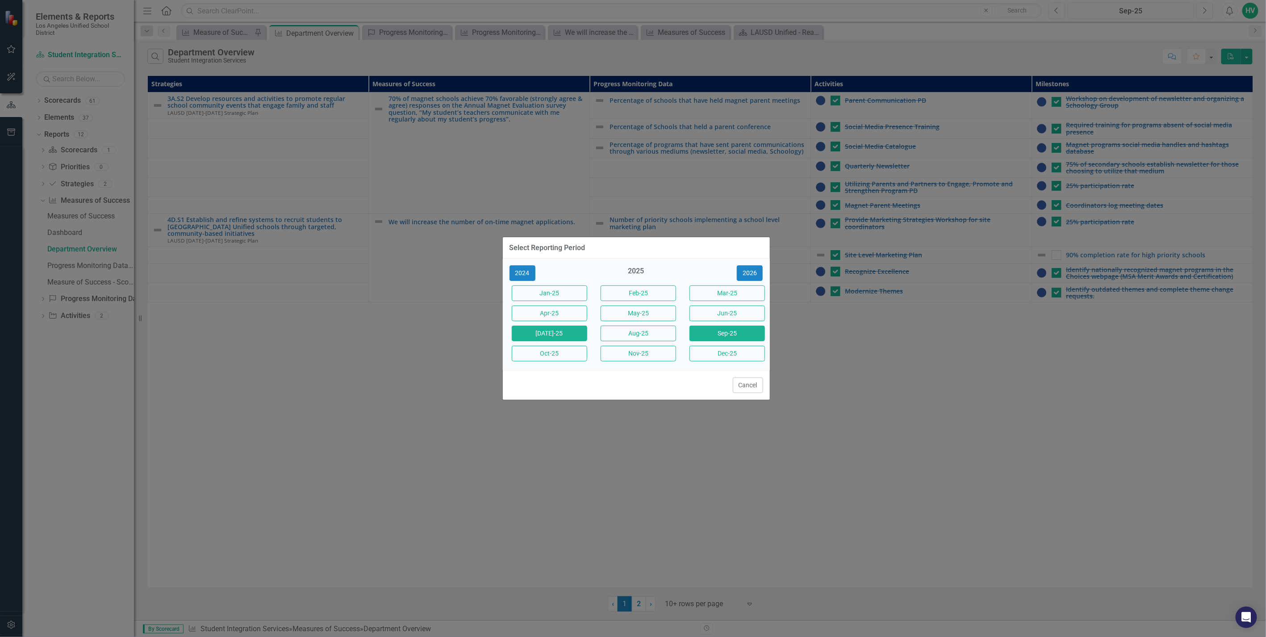
click at [566, 334] on button "[DATE]-25" at bounding box center [549, 333] width 75 height 16
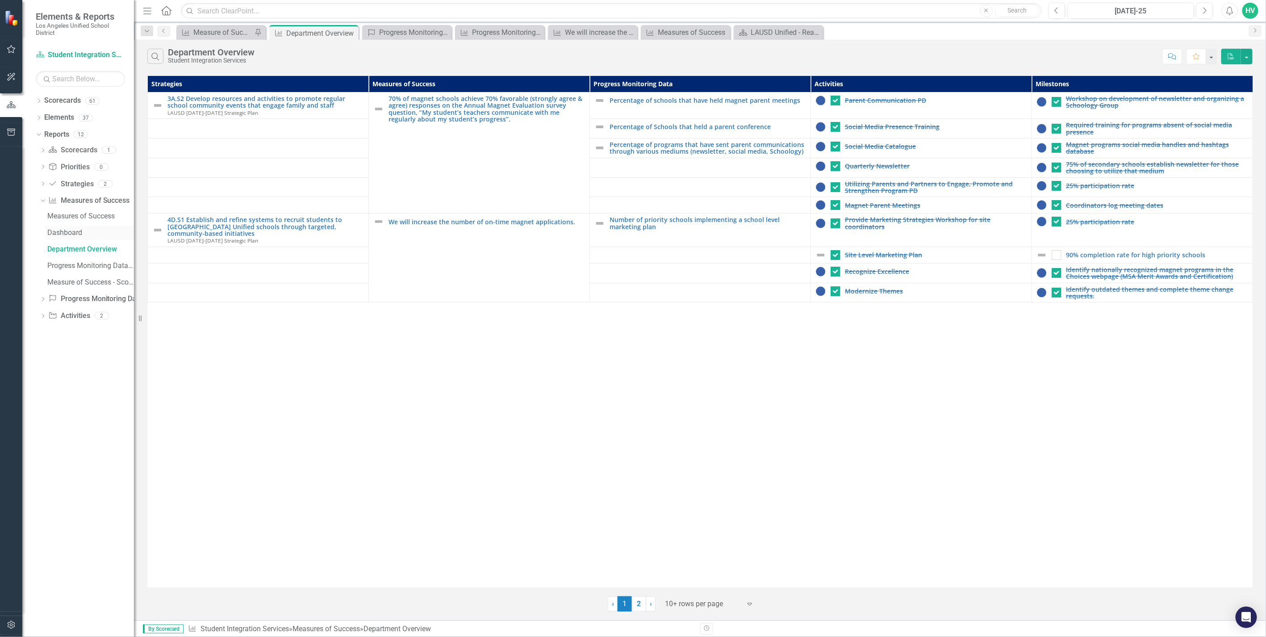
click at [68, 235] on div "Dashboard" at bounding box center [90, 233] width 87 height 8
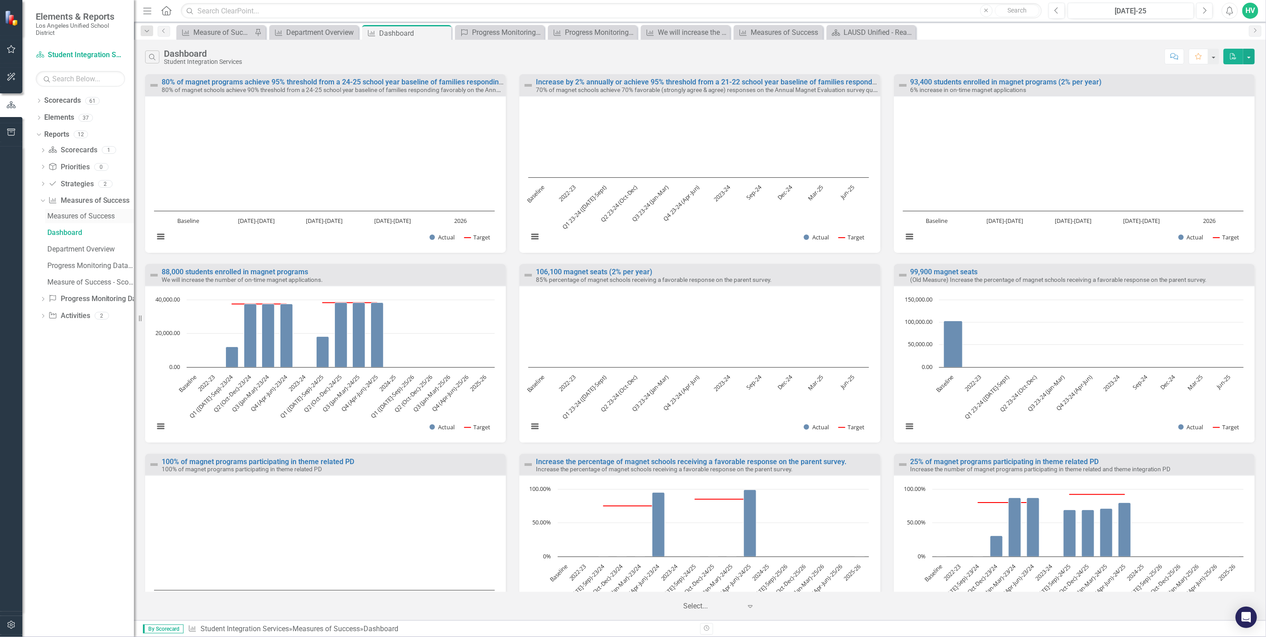
click at [70, 219] on div "Measures of Success" at bounding box center [90, 216] width 87 height 8
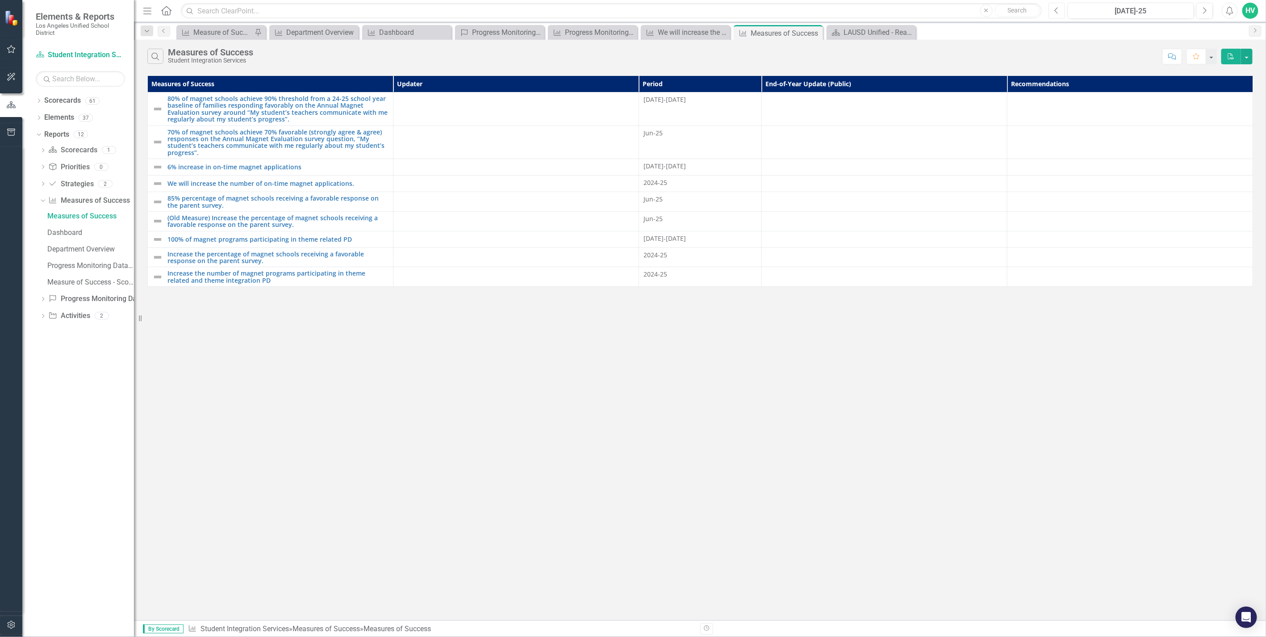
click at [1057, 15] on button "Previous" at bounding box center [1056, 11] width 17 height 16
click at [71, 230] on div "Dashboard" at bounding box center [90, 233] width 87 height 8
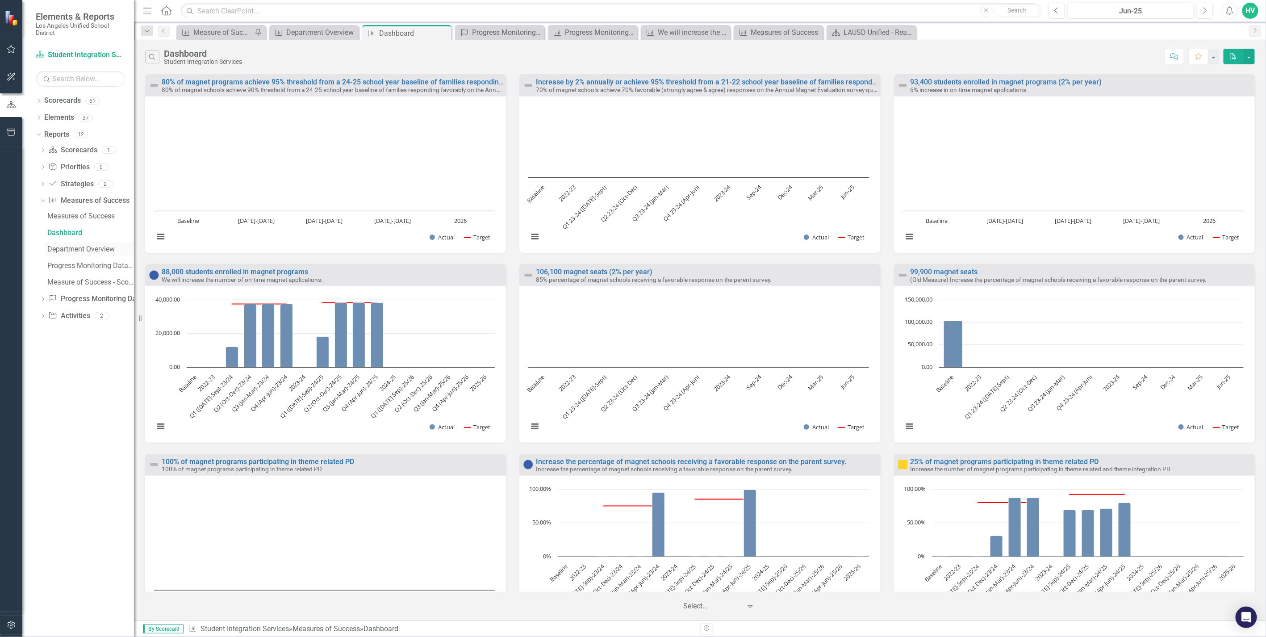
click at [81, 251] on div "Department Overview" at bounding box center [90, 249] width 87 height 8
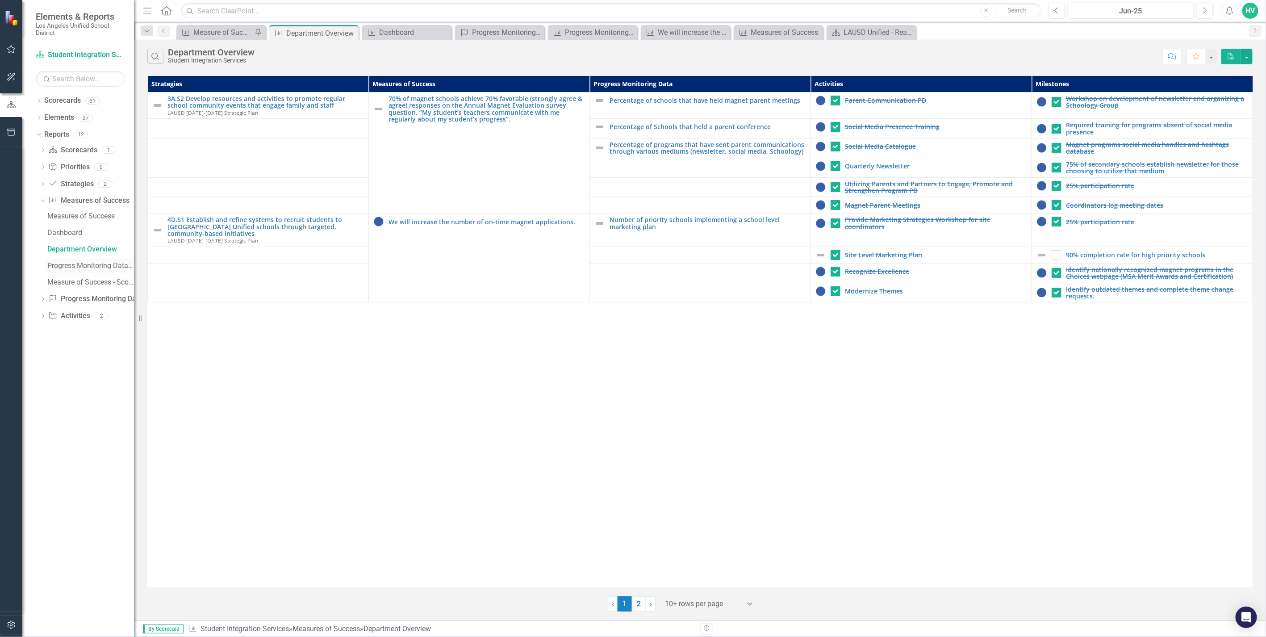
click at [87, 265] on div "Progress Monitoring Data (w/ MoS)" at bounding box center [90, 266] width 87 height 8
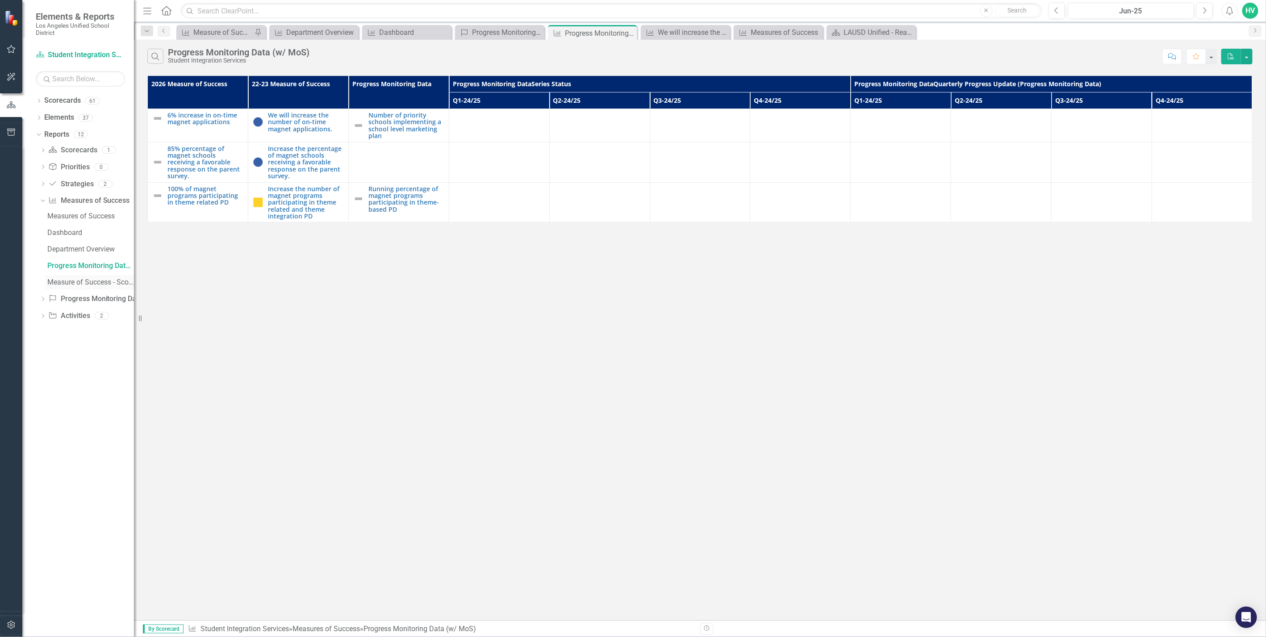
click at [114, 279] on div "Measure of Success - Scorecard Report" at bounding box center [90, 282] width 87 height 8
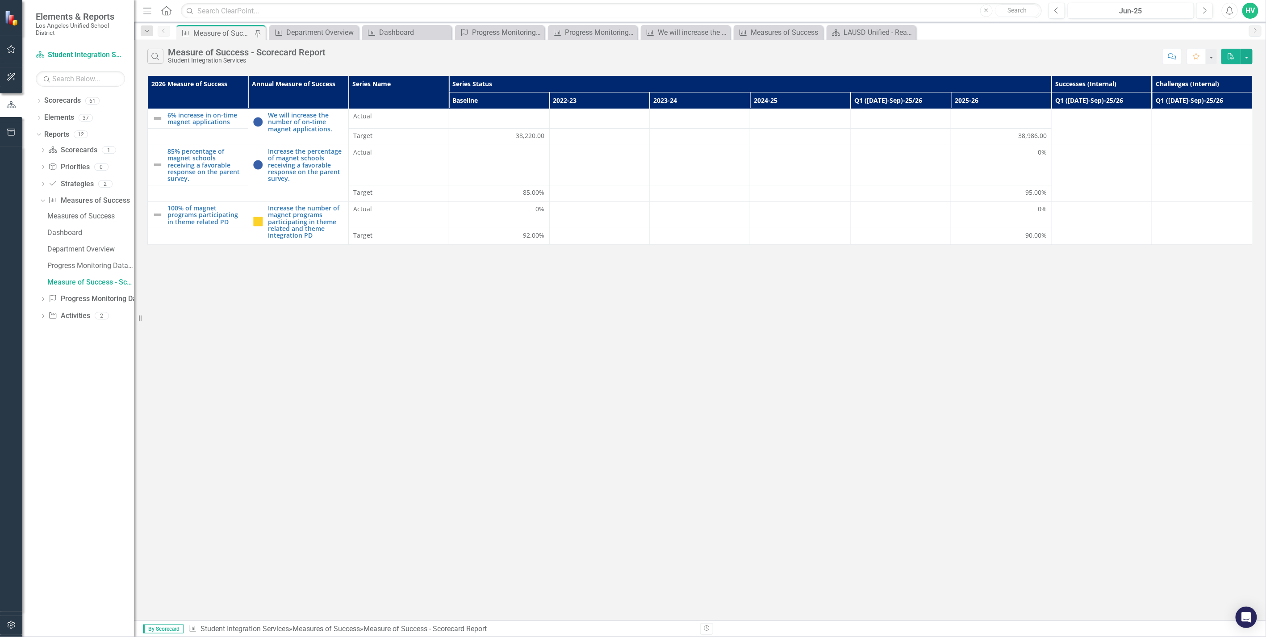
drag, startPoint x: 984, startPoint y: 100, endPoint x: 975, endPoint y: 99, distance: 8.7
click at [975, 99] on th "2025-26" at bounding box center [1001, 100] width 100 height 17
click at [1016, 99] on th "2025-26 Sort Ascending" at bounding box center [1001, 100] width 100 height 17
click at [1016, 99] on th "2025-26 Sort Descending" at bounding box center [1001, 100] width 100 height 17
drag, startPoint x: 1016, startPoint y: 99, endPoint x: 940, endPoint y: 81, distance: 78.3
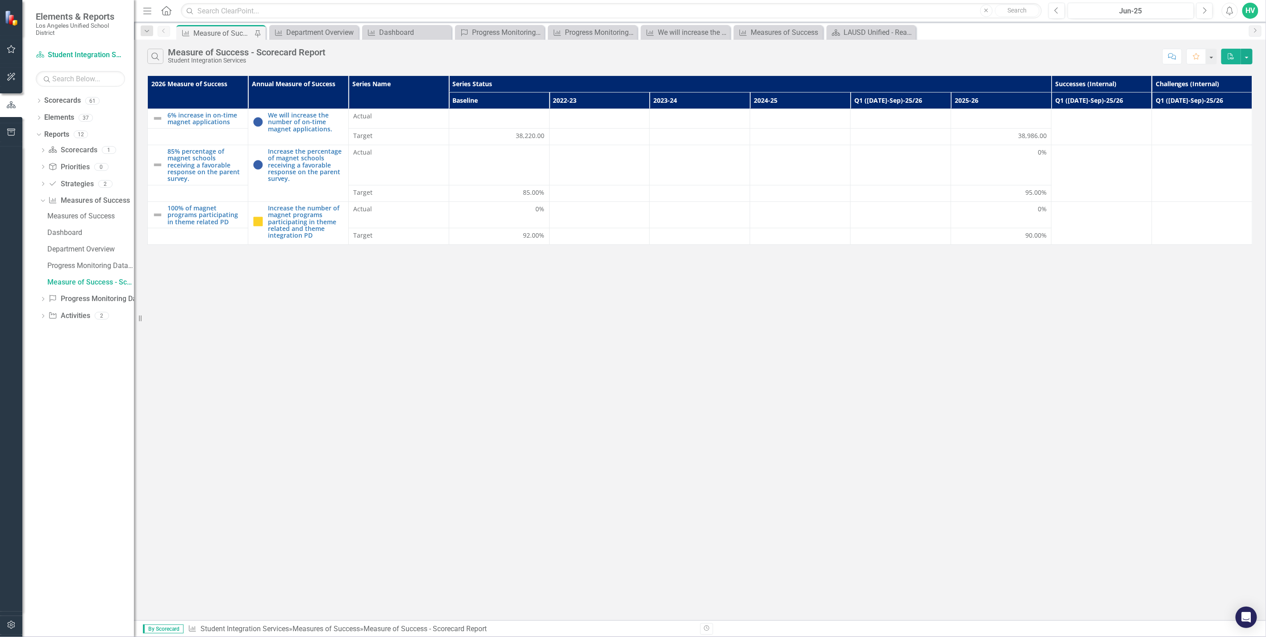
click at [940, 81] on th "Series Status" at bounding box center [750, 84] width 602 height 17
click at [940, 81] on th "Series Status Sort Ascending" at bounding box center [750, 84] width 602 height 17
click at [1101, 81] on th "Successes (Internal)" at bounding box center [1101, 84] width 100 height 17
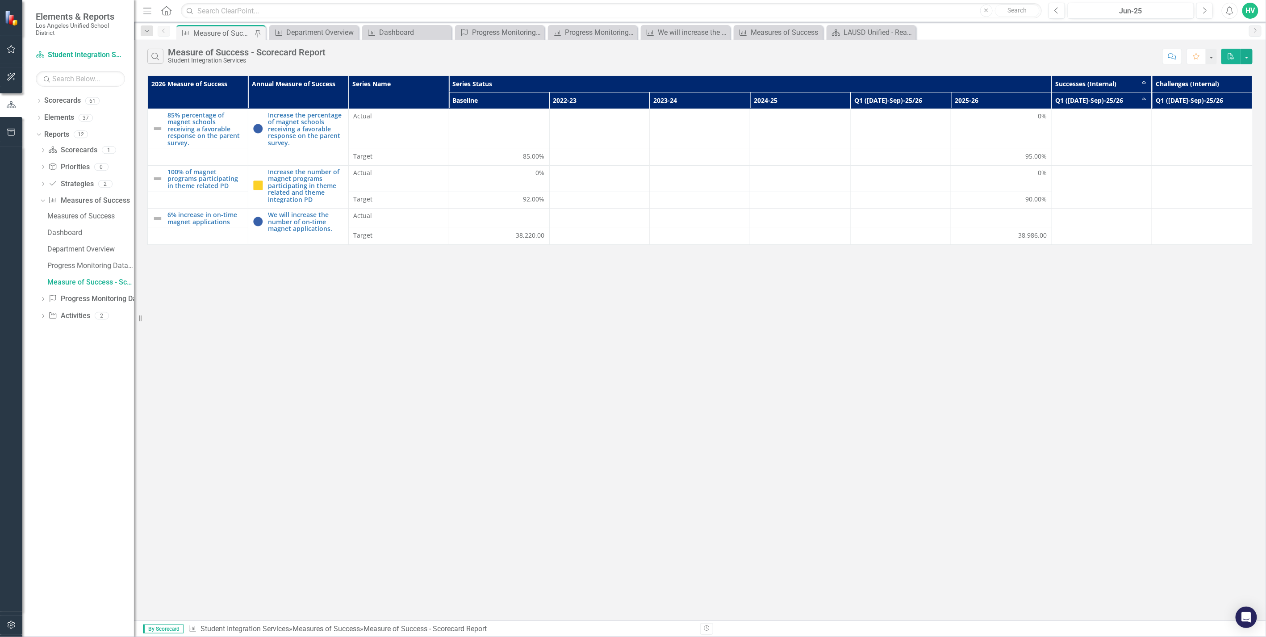
click at [177, 624] on span "By Scorecard" at bounding box center [163, 628] width 41 height 9
click at [178, 630] on span "By Scorecard" at bounding box center [163, 628] width 41 height 9
click at [246, 625] on link "Student Integration Services" at bounding box center [244, 628] width 88 height 8
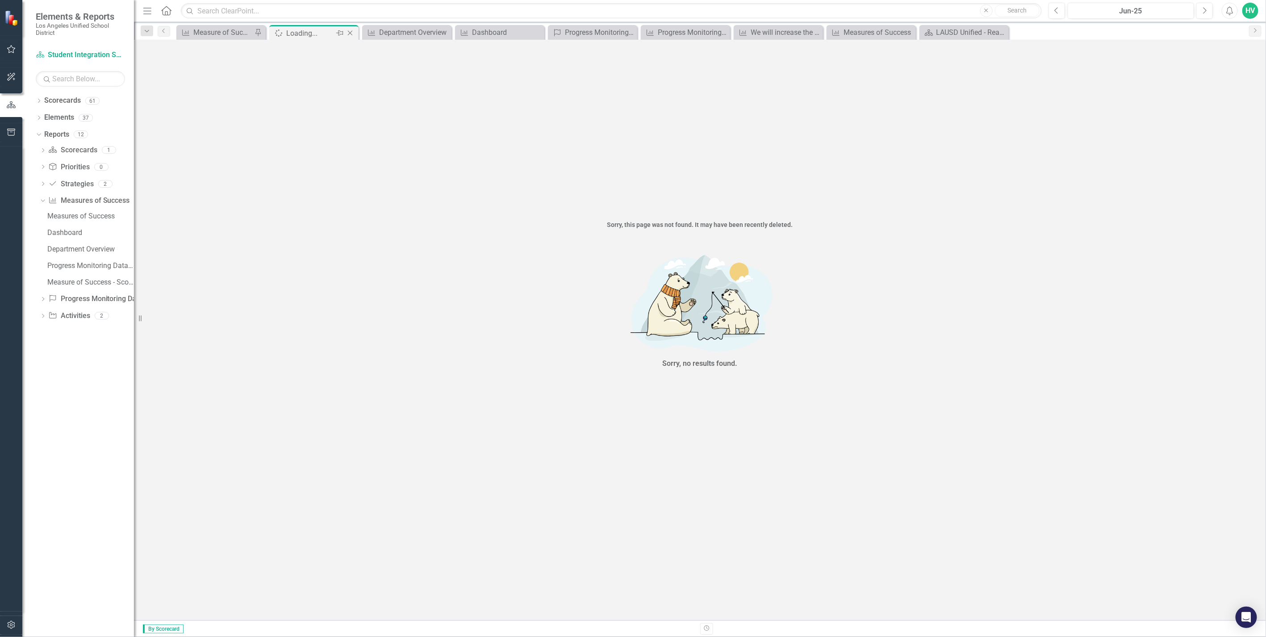
click at [350, 32] on icon "Close" at bounding box center [350, 32] width 9 height 7
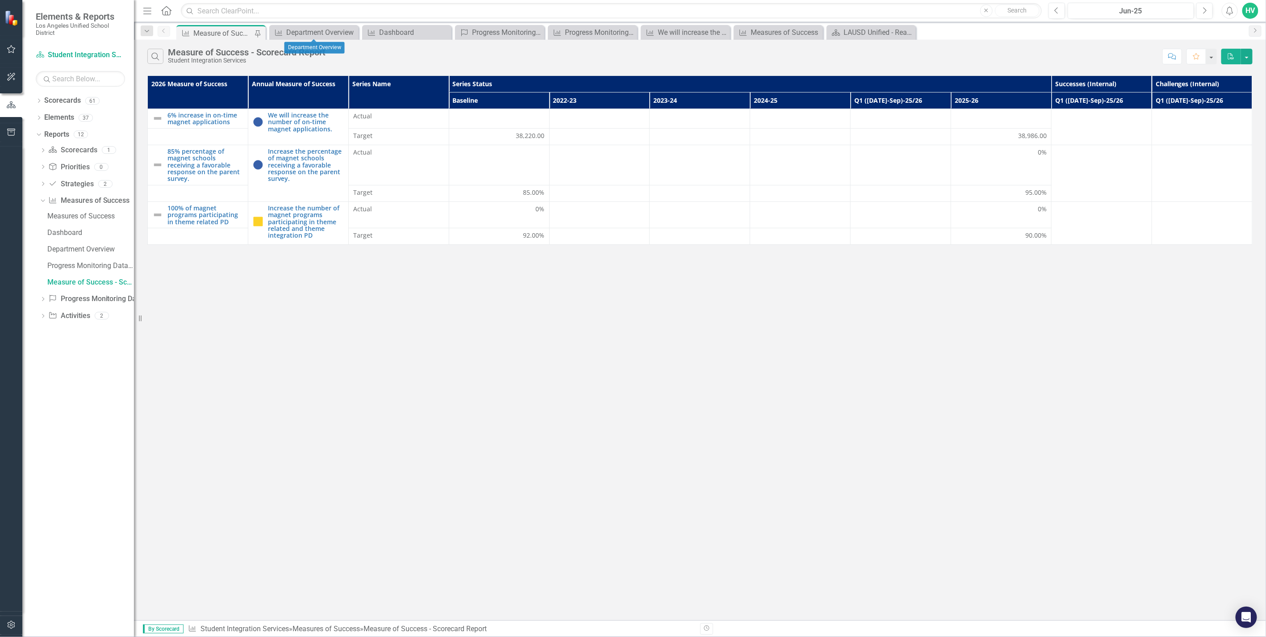
click at [0, 0] on icon "Close" at bounding box center [0, 0] width 0 height 0
click at [0, 0] on icon at bounding box center [0, 0] width 0 height 0
click at [0, 0] on icon "Close" at bounding box center [0, 0] width 0 height 0
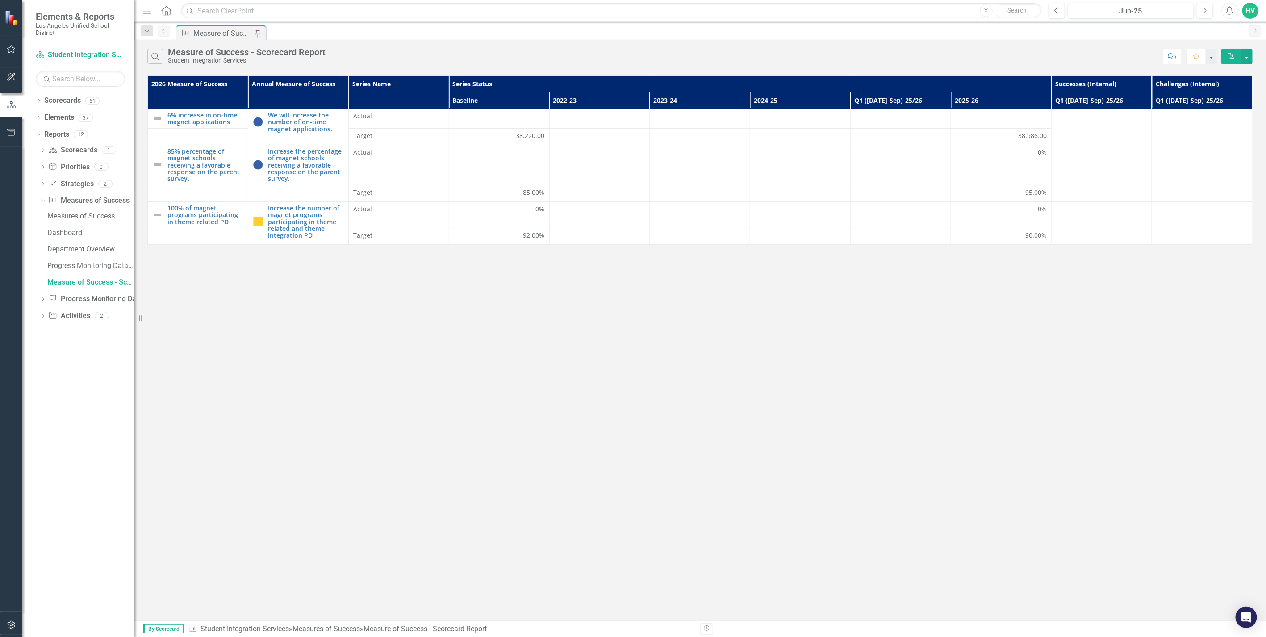
click at [220, 33] on div "Measure of Success - Scorecard Report" at bounding box center [222, 33] width 59 height 11
click at [1053, 15] on button "Previous" at bounding box center [1056, 11] width 17 height 16
click at [45, 300] on icon "Dropdown" at bounding box center [43, 299] width 6 height 5
click at [41, 101] on icon "Dropdown" at bounding box center [39, 101] width 6 height 5
click at [44, 120] on icon "Dropdown" at bounding box center [43, 117] width 7 height 5
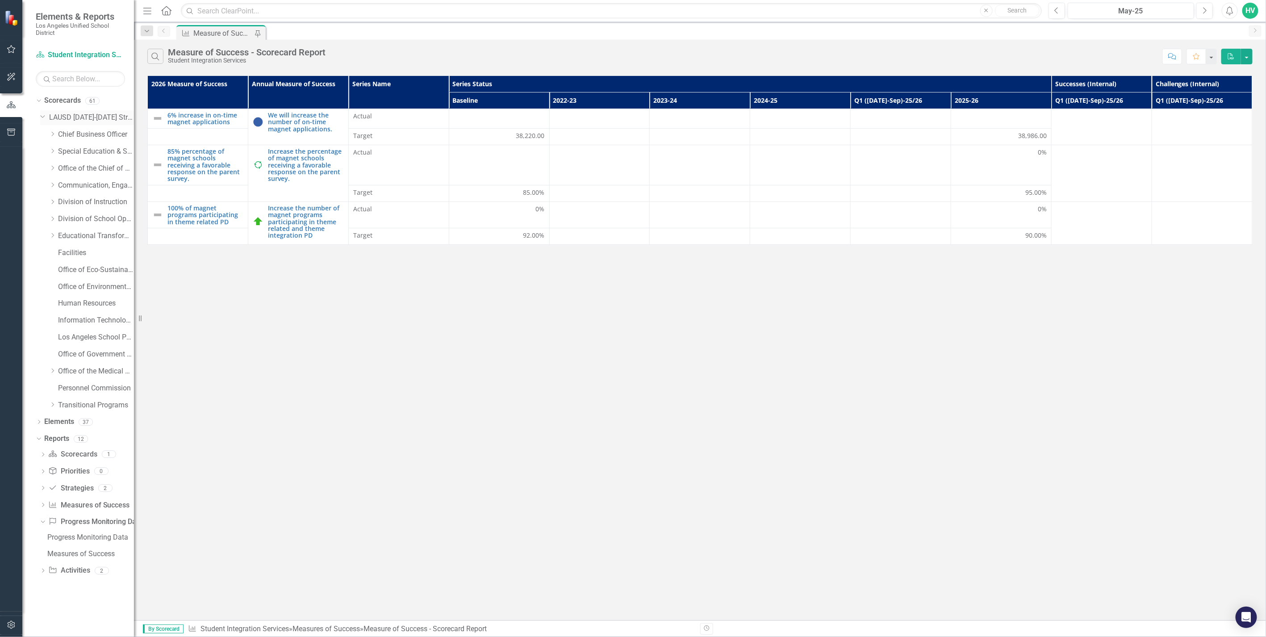
click at [44, 120] on div "Dropdown LAUSD [DATE]-[DATE] Strategic Plan" at bounding box center [87, 117] width 94 height 15
click at [1211, 54] on button "button" at bounding box center [1211, 57] width 12 height 16
click at [1259, 33] on link "Next" at bounding box center [1255, 30] width 12 height 11
click at [1256, 30] on icon at bounding box center [1255, 30] width 2 height 4
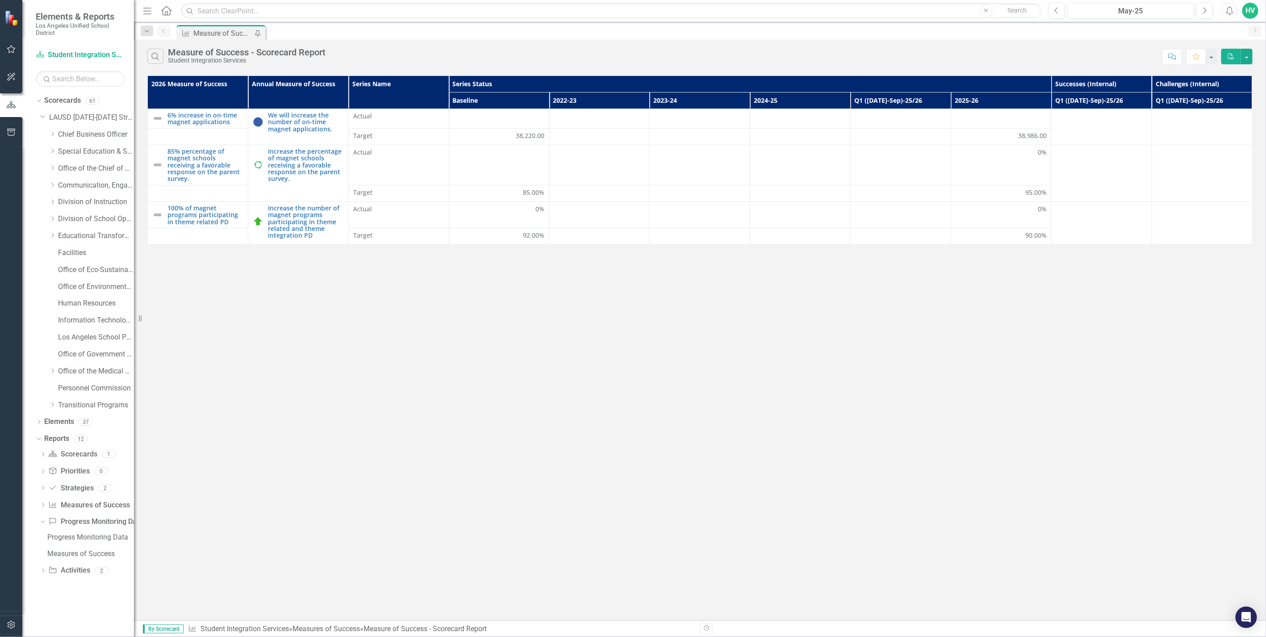
click at [1248, 29] on div "Dropdown Search Measures of Success Measure of Success - Scorecard Report Pin P…" at bounding box center [700, 31] width 1132 height 18
click at [1252, 29] on icon "Next" at bounding box center [1254, 30] width 7 height 5
click at [1251, 12] on div "HV" at bounding box center [1250, 11] width 16 height 16
click at [149, 12] on icon "Menu" at bounding box center [148, 10] width 12 height 9
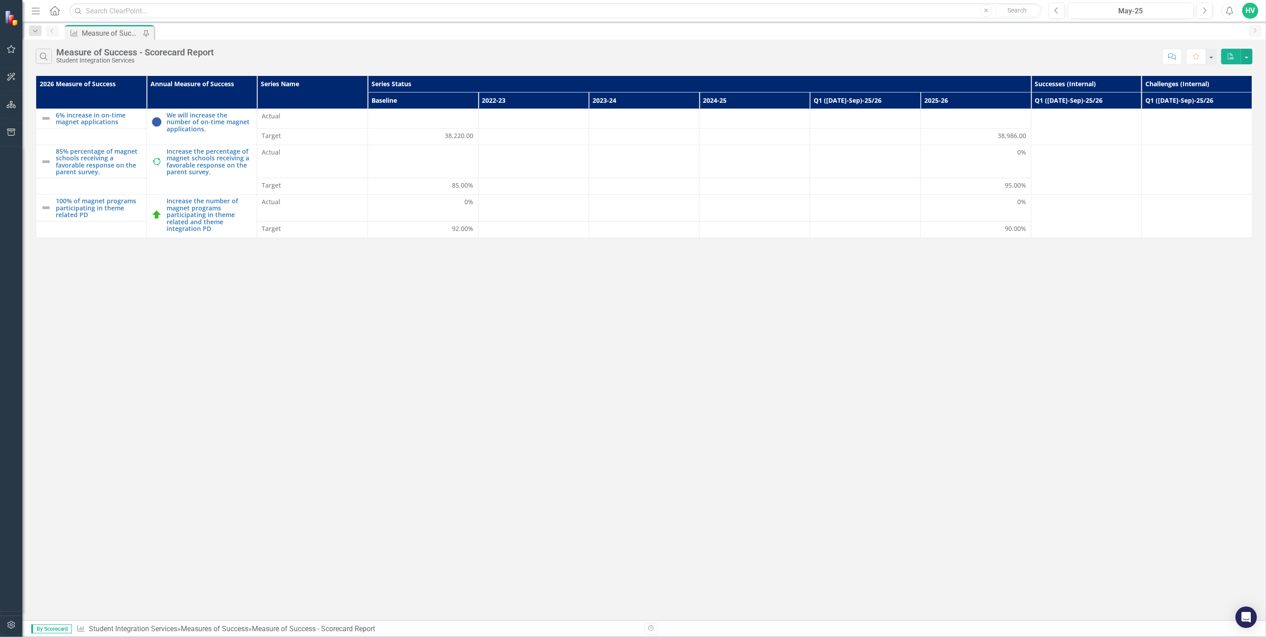
click at [31, 9] on icon "Menu" at bounding box center [36, 10] width 12 height 9
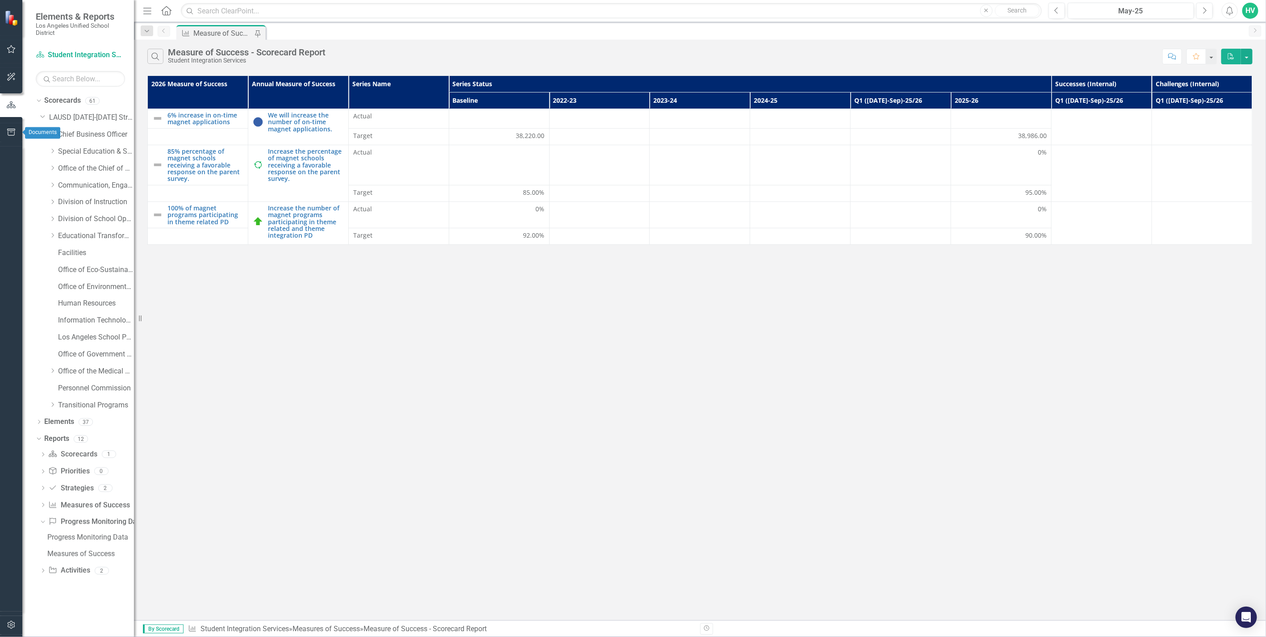
click at [7, 134] on icon "button" at bounding box center [11, 132] width 9 height 7
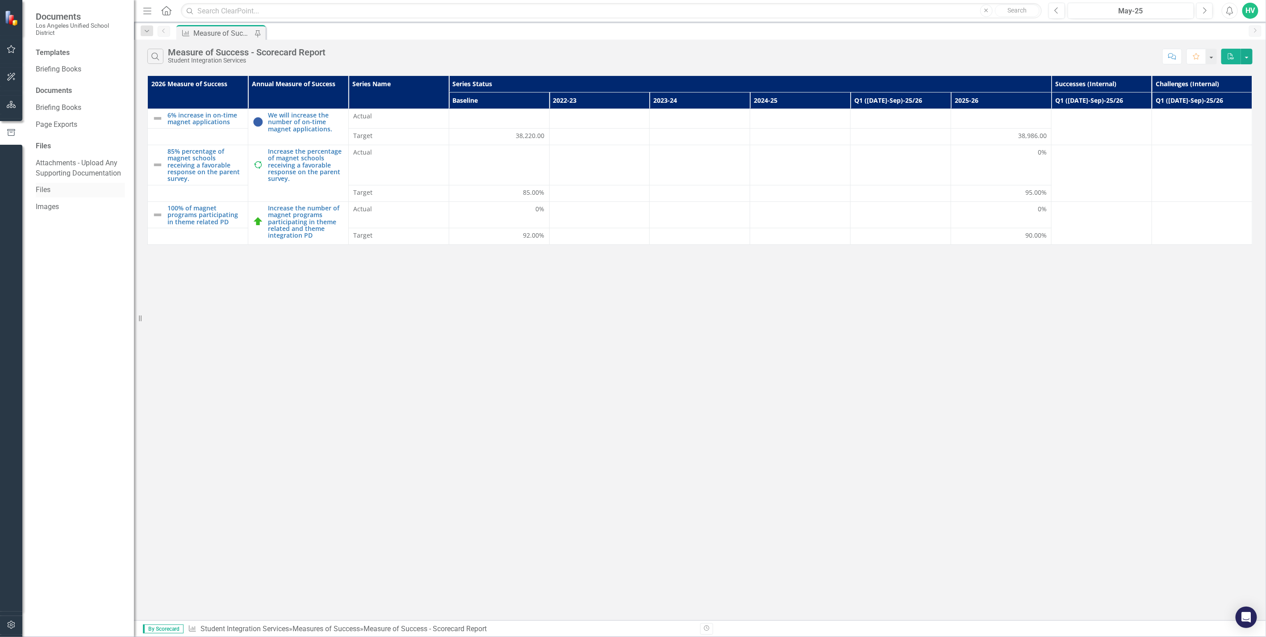
click at [55, 187] on link "Files" at bounding box center [80, 190] width 89 height 10
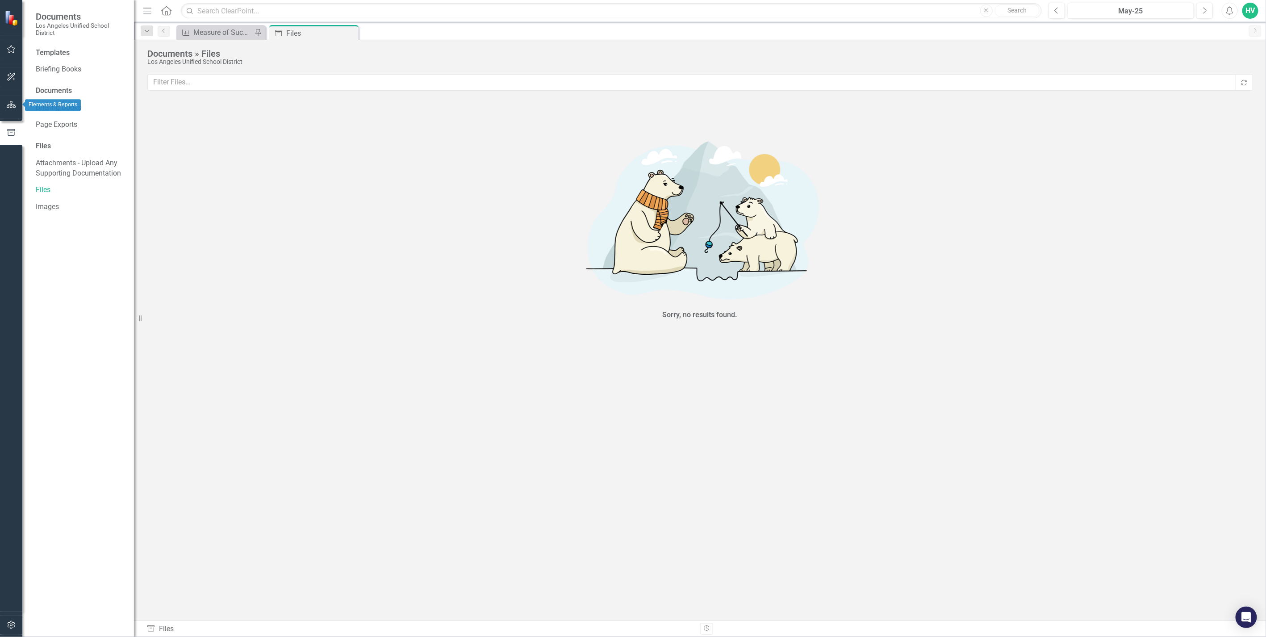
click at [10, 110] on button "button" at bounding box center [11, 105] width 20 height 19
click at [12, 72] on button "button" at bounding box center [11, 77] width 20 height 19
click at [10, 104] on icon "button" at bounding box center [11, 104] width 9 height 7
click at [10, 19] on img at bounding box center [12, 18] width 16 height 16
click at [12, 54] on button "button" at bounding box center [11, 49] width 20 height 19
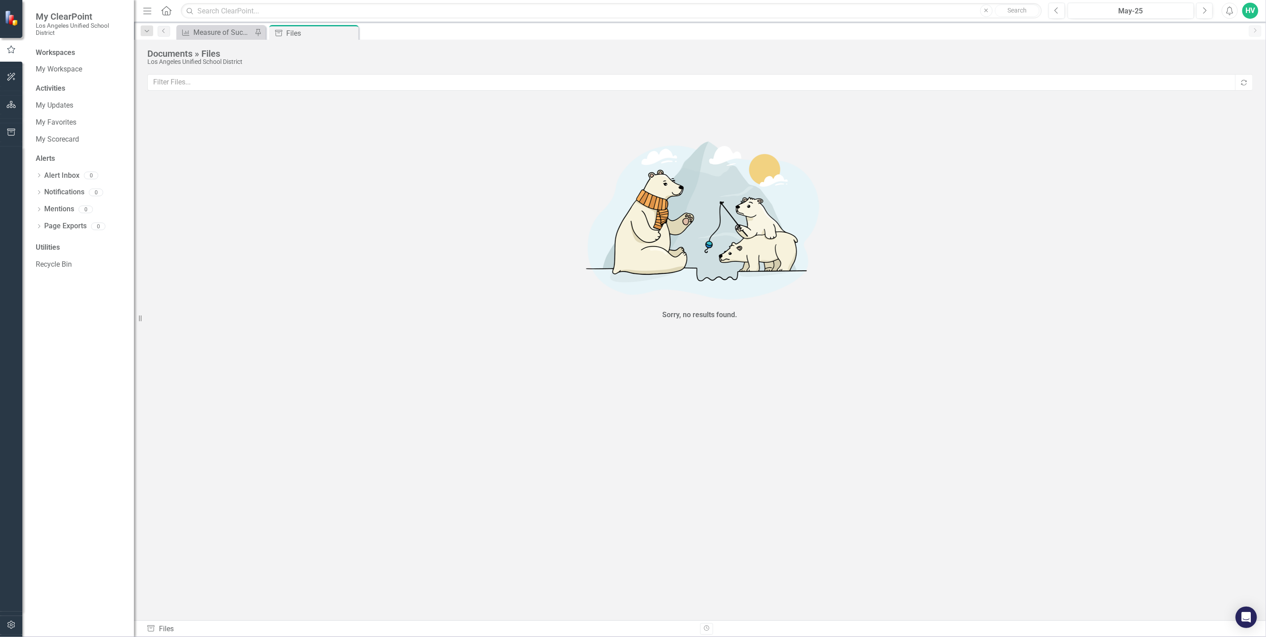
click at [14, 77] on icon "button" at bounding box center [11, 76] width 9 height 7
click at [214, 30] on div "Measure of Success - Scorecard Report" at bounding box center [222, 32] width 59 height 11
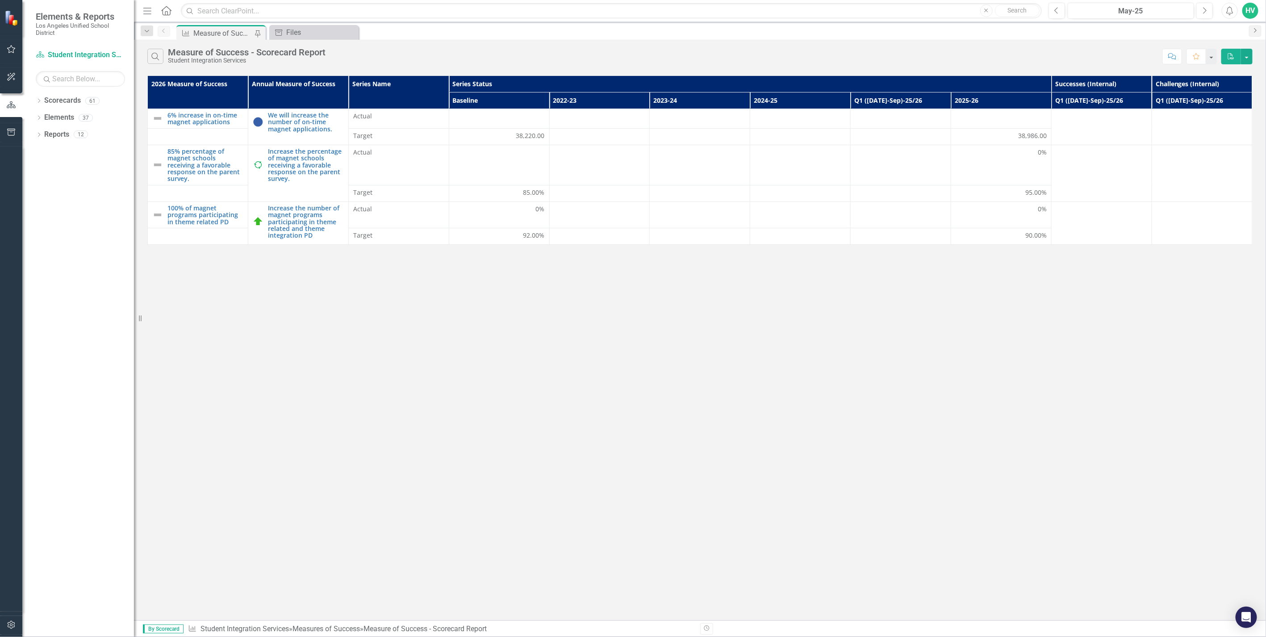
click at [1253, 30] on icon "Next" at bounding box center [1254, 30] width 7 height 5
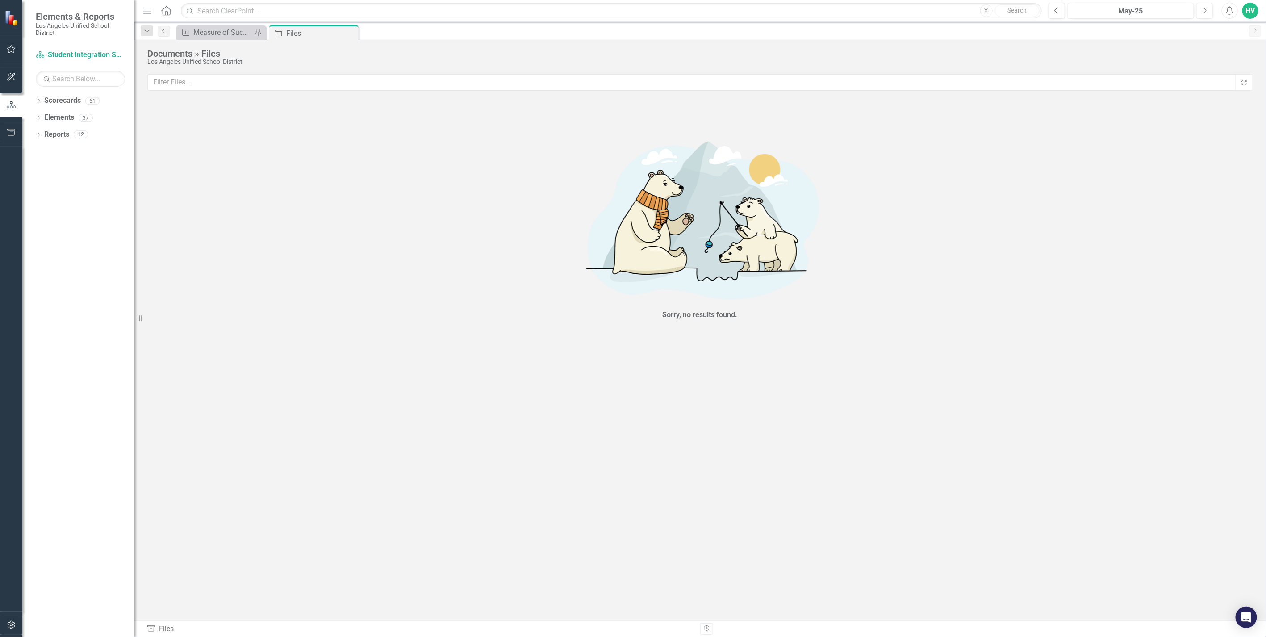
click at [162, 32] on icon "Previous" at bounding box center [163, 30] width 7 height 5
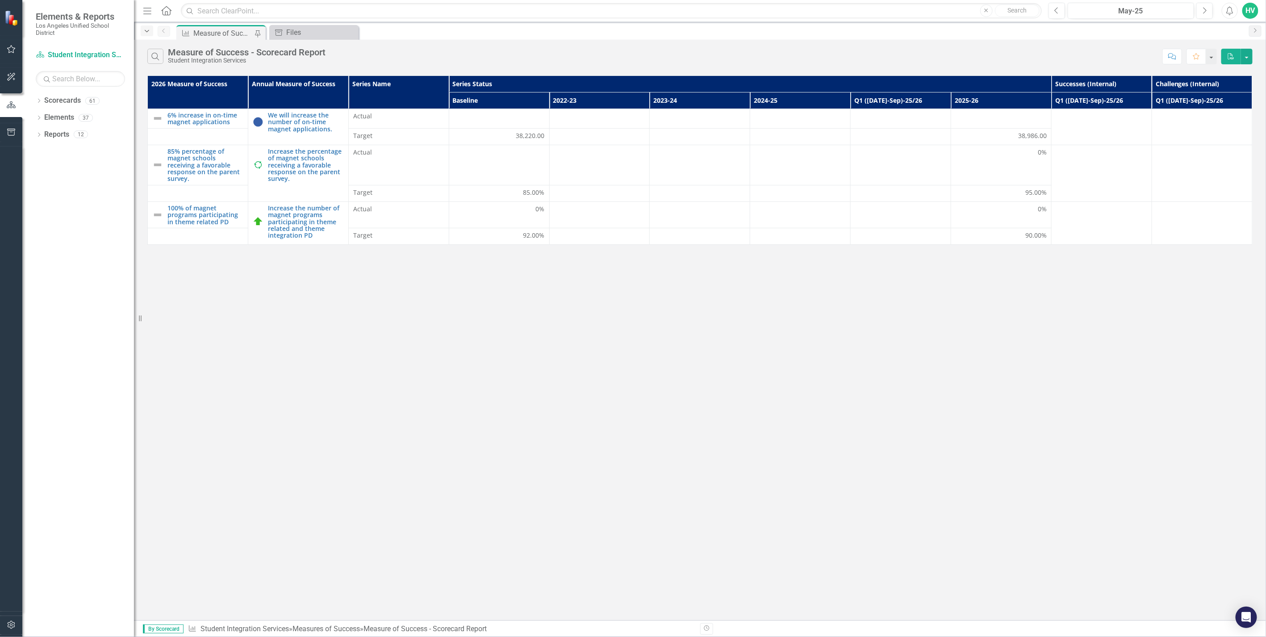
click at [149, 32] on icon "Dropdown" at bounding box center [147, 31] width 8 height 6
click at [484, 37] on div "Measures of Success Measure of Success - Scorecard Report Pin Document Library …" at bounding box center [710, 32] width 1070 height 14
click at [321, 52] on div "Measure of Success - Scorecard Report" at bounding box center [247, 52] width 158 height 10
click at [1254, 15] on div "HV" at bounding box center [1250, 11] width 16 height 16
click at [1240, 91] on link "icon.portal Success Portal" at bounding box center [1222, 95] width 71 height 17
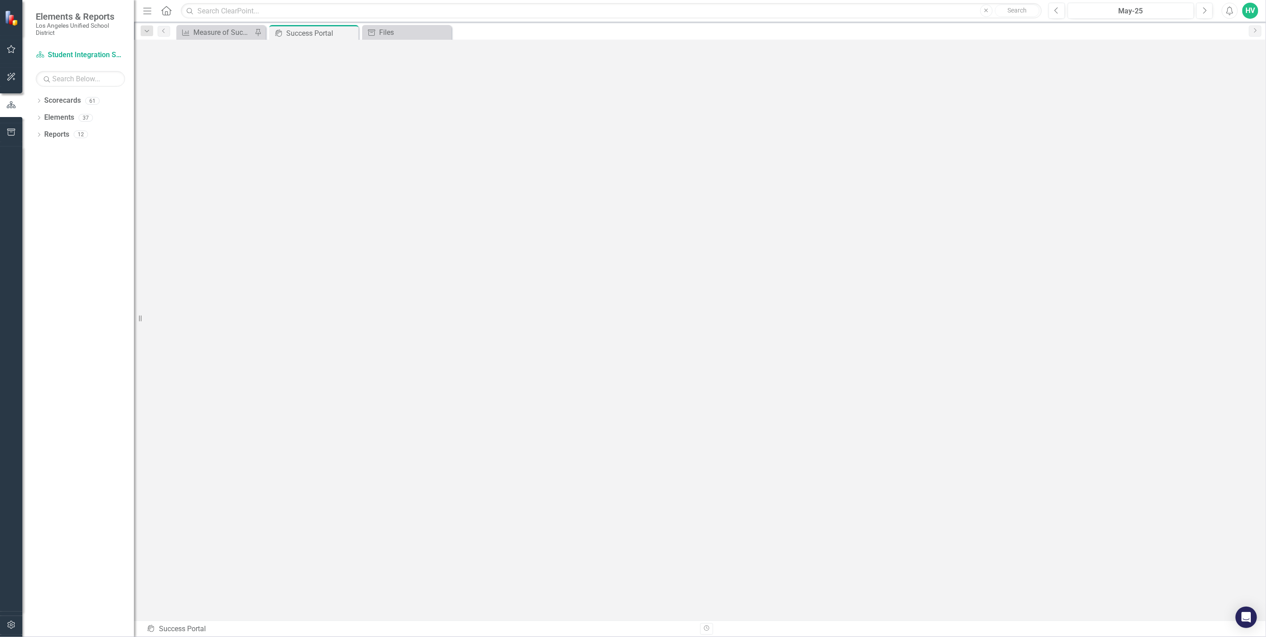
click at [1255, 12] on div "HV" at bounding box center [1250, 11] width 16 height 16
click at [1224, 74] on link "icon.tutorial Show Tutorials" at bounding box center [1222, 78] width 71 height 17
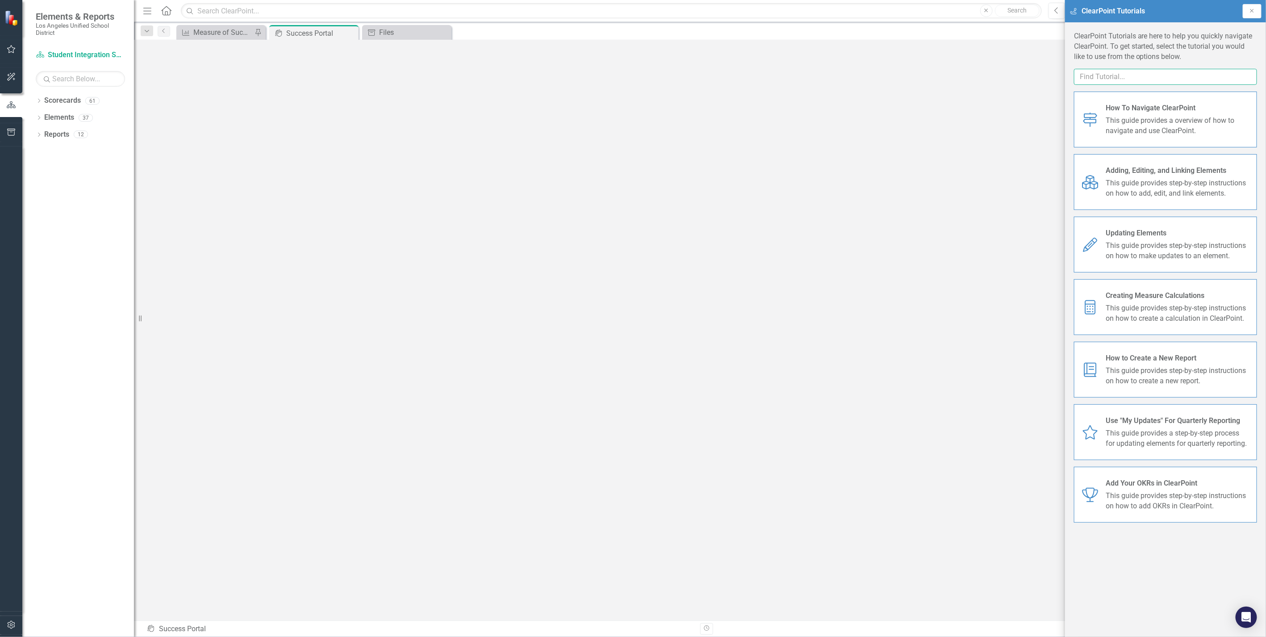
click at [1151, 71] on input "text" at bounding box center [1165, 77] width 183 height 17
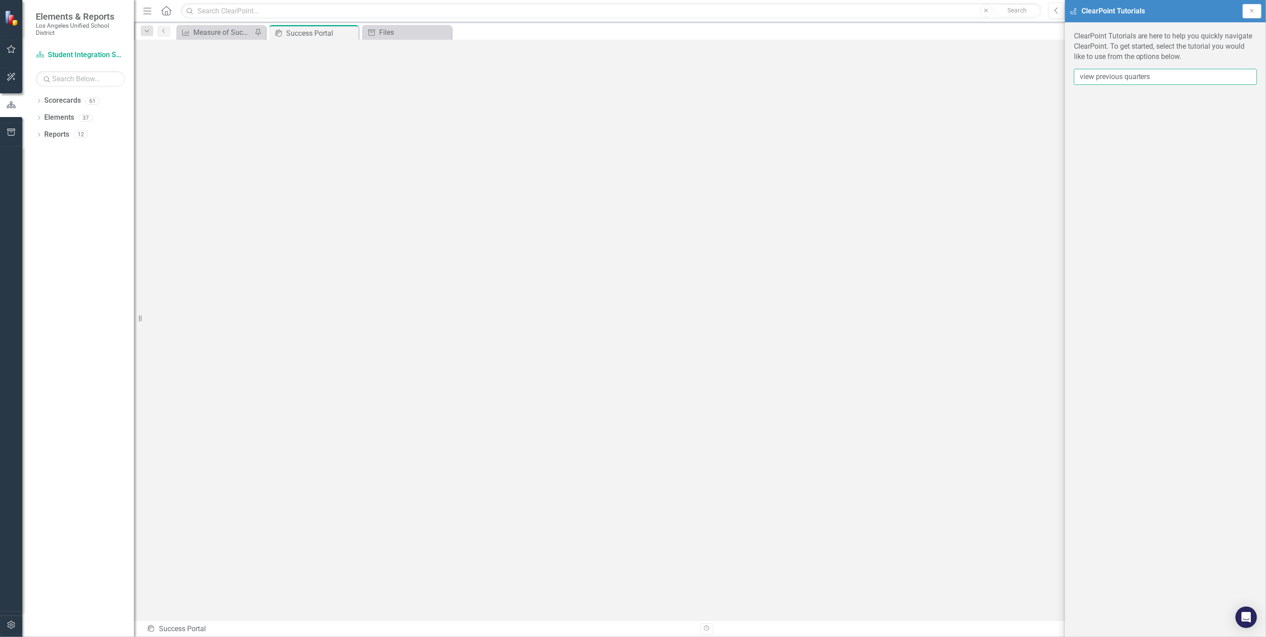
type input "view previous quarters"
click at [1154, 143] on div "ClearPoint Tutorials are here to help you quickly navigate ClearPoint. To get s…" at bounding box center [1165, 329] width 201 height 614
click at [1233, 106] on div "ClearPoint Tutorials are here to help you quickly navigate ClearPoint. To get s…" at bounding box center [1165, 329] width 201 height 614
click at [1252, 15] on button "Close" at bounding box center [1251, 11] width 19 height 14
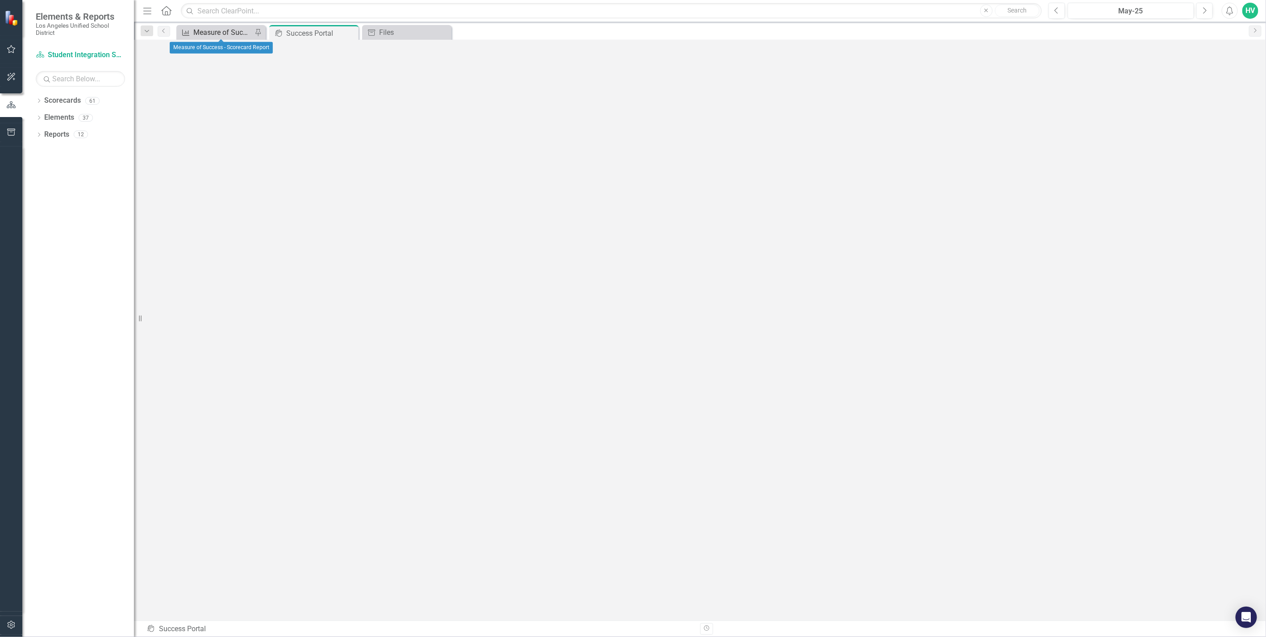
click at [223, 34] on div "Measure of Success - Scorecard Report" at bounding box center [222, 32] width 59 height 11
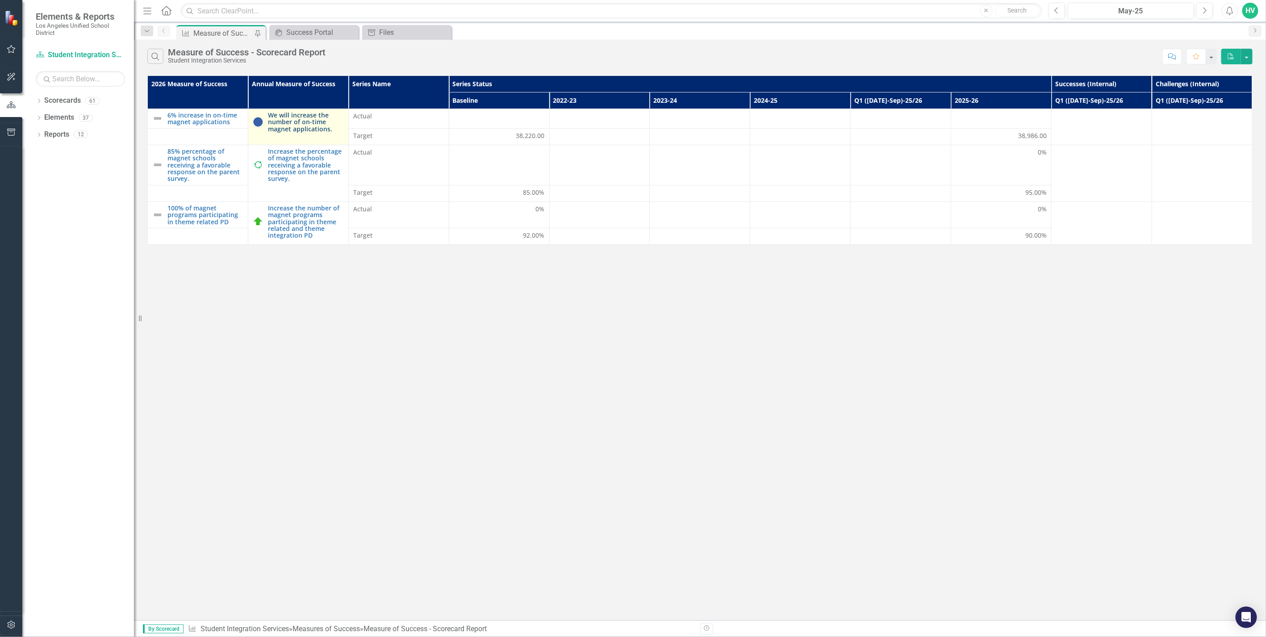
click at [295, 117] on link "We will increase the number of on-time magnet applications." at bounding box center [306, 122] width 76 height 21
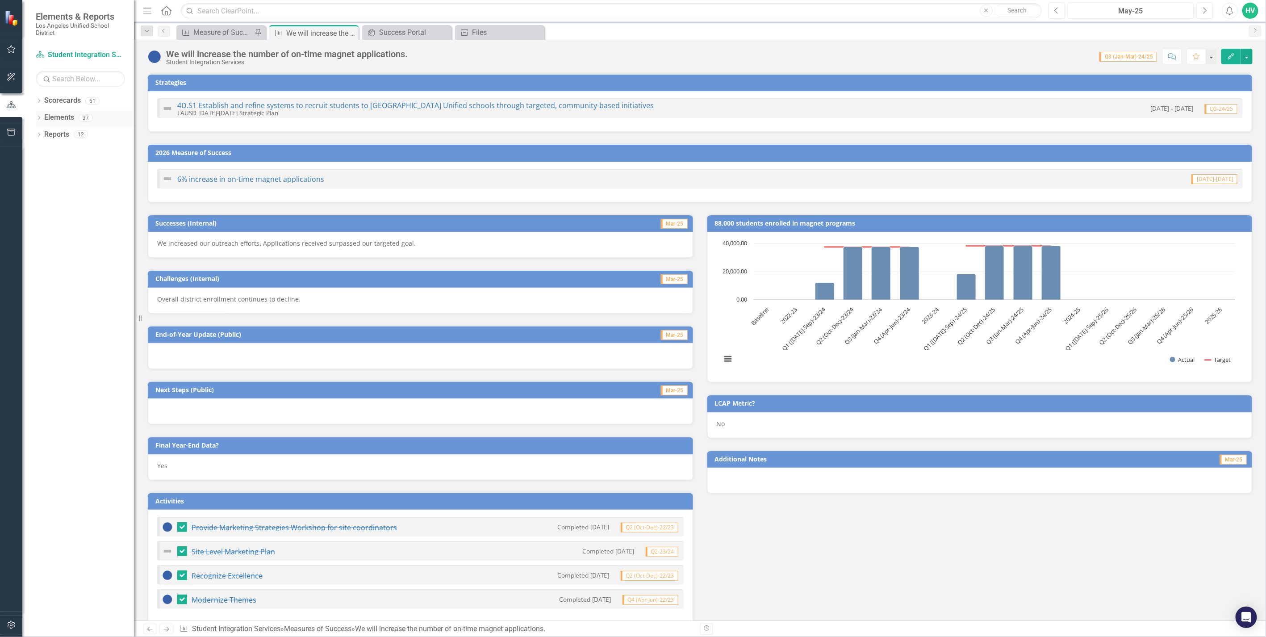
click at [40, 119] on icon "Dropdown" at bounding box center [39, 118] width 6 height 5
click at [79, 165] on link "Measures of Success Measures of Success" at bounding box center [89, 168] width 81 height 10
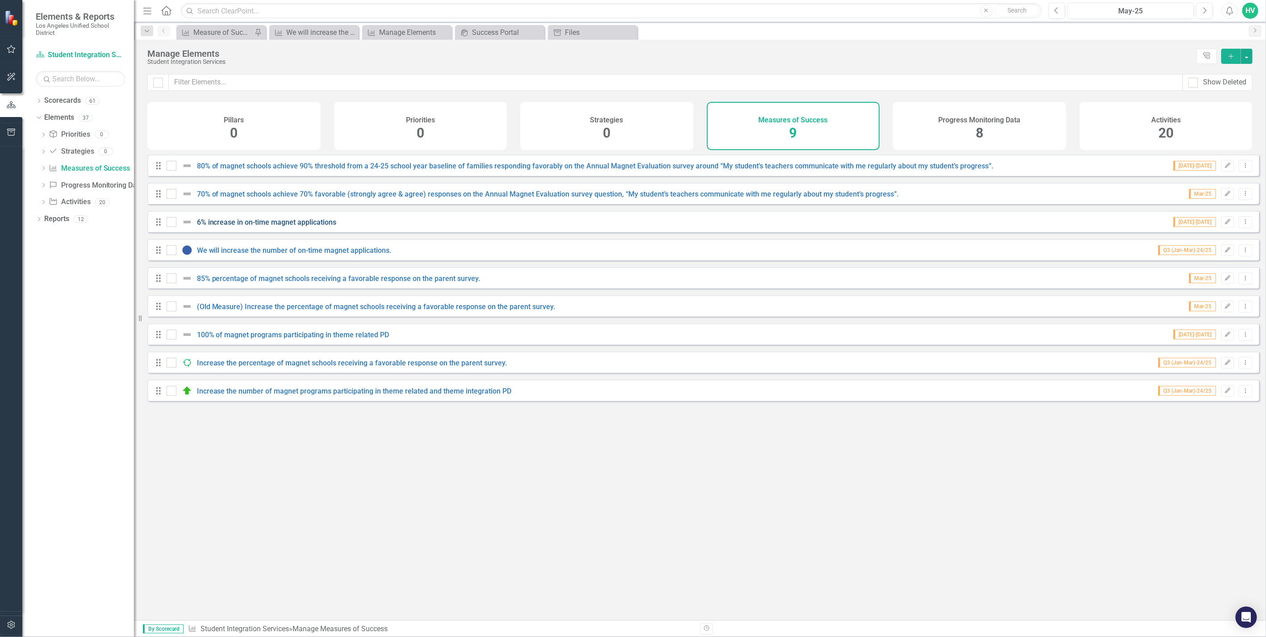
click at [318, 226] on link "6% increase in on-time magnet applications" at bounding box center [267, 222] width 140 height 8
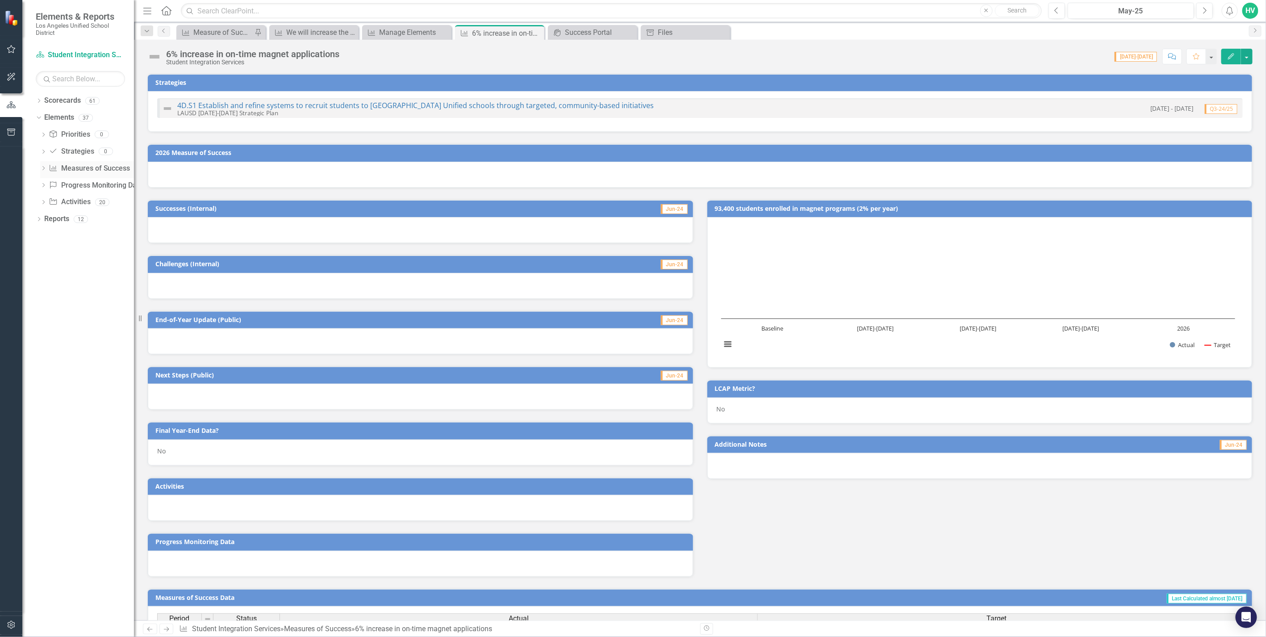
click at [43, 167] on icon at bounding box center [43, 168] width 2 height 4
click at [201, 33] on div "Measure of Success - Scorecard Report" at bounding box center [222, 32] width 59 height 11
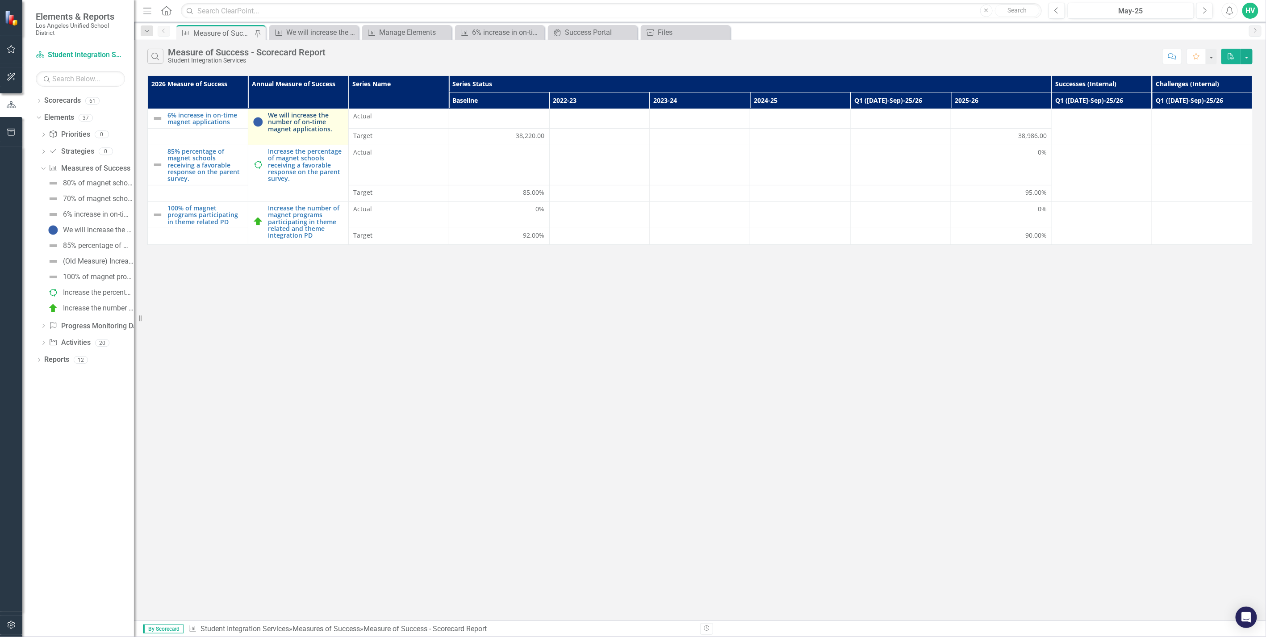
click at [306, 124] on link "We will increase the number of on-time magnet applications." at bounding box center [306, 122] width 76 height 21
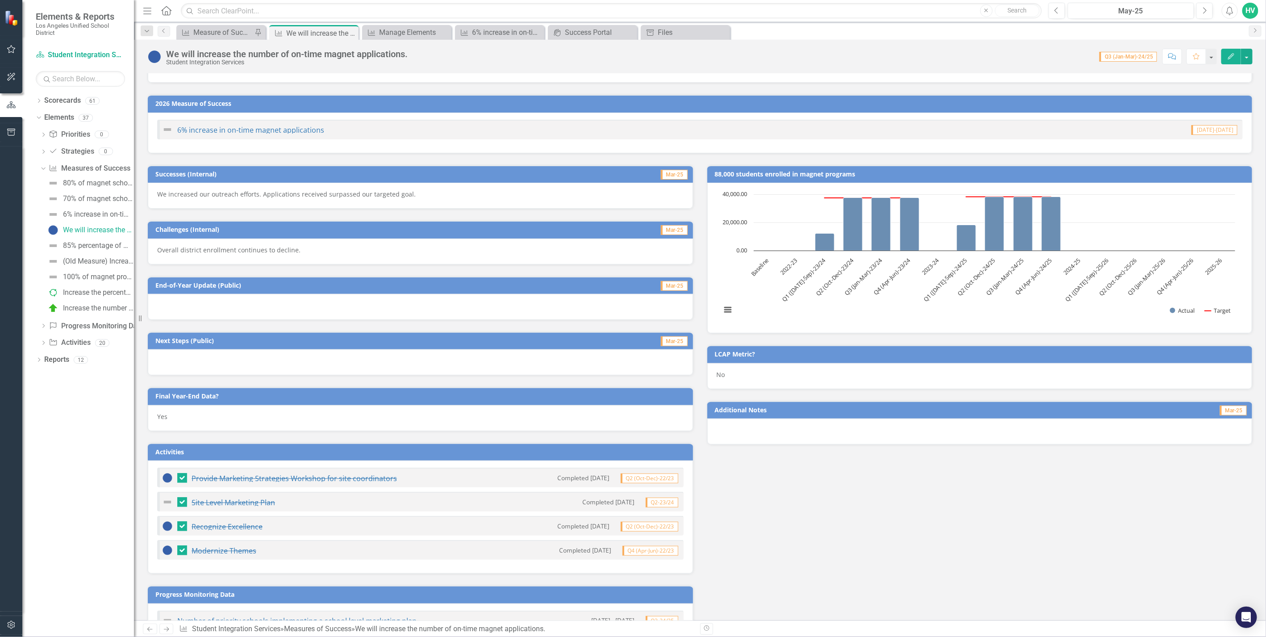
scroll to position [50, 0]
click at [666, 338] on span "Mar-25" at bounding box center [674, 341] width 27 height 10
click at [664, 283] on span "Mar-25" at bounding box center [674, 285] width 27 height 10
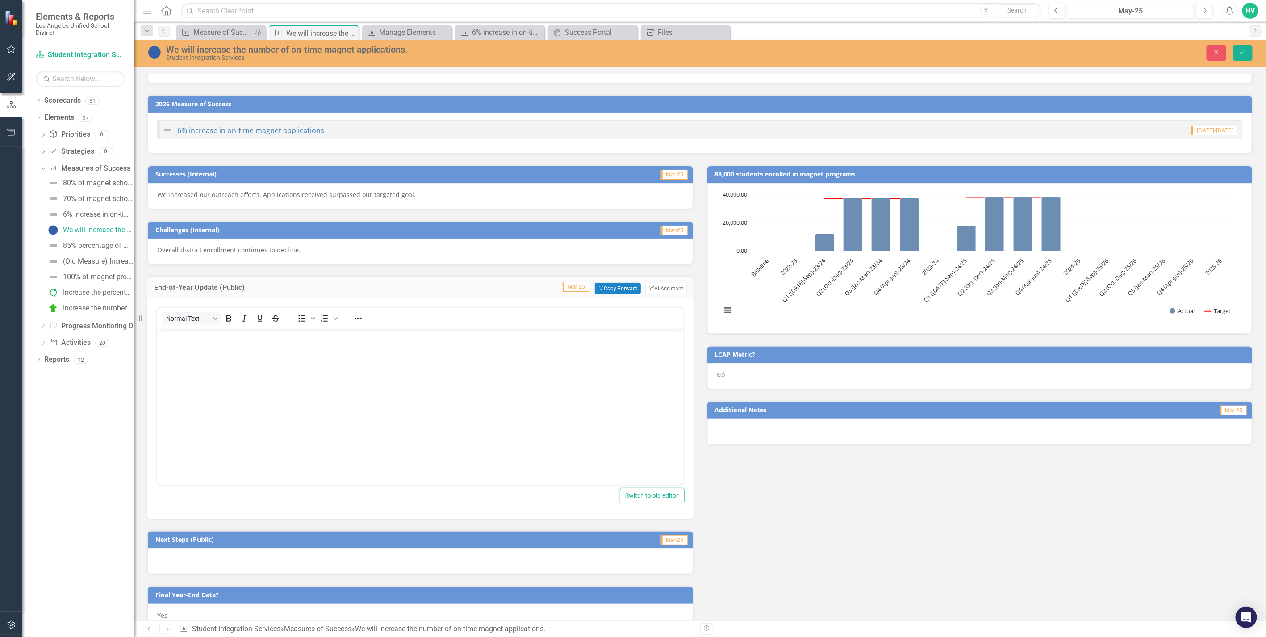
scroll to position [0, 0]
click at [664, 283] on button "ClearPoint AI AI Assistant" at bounding box center [665, 289] width 41 height 12
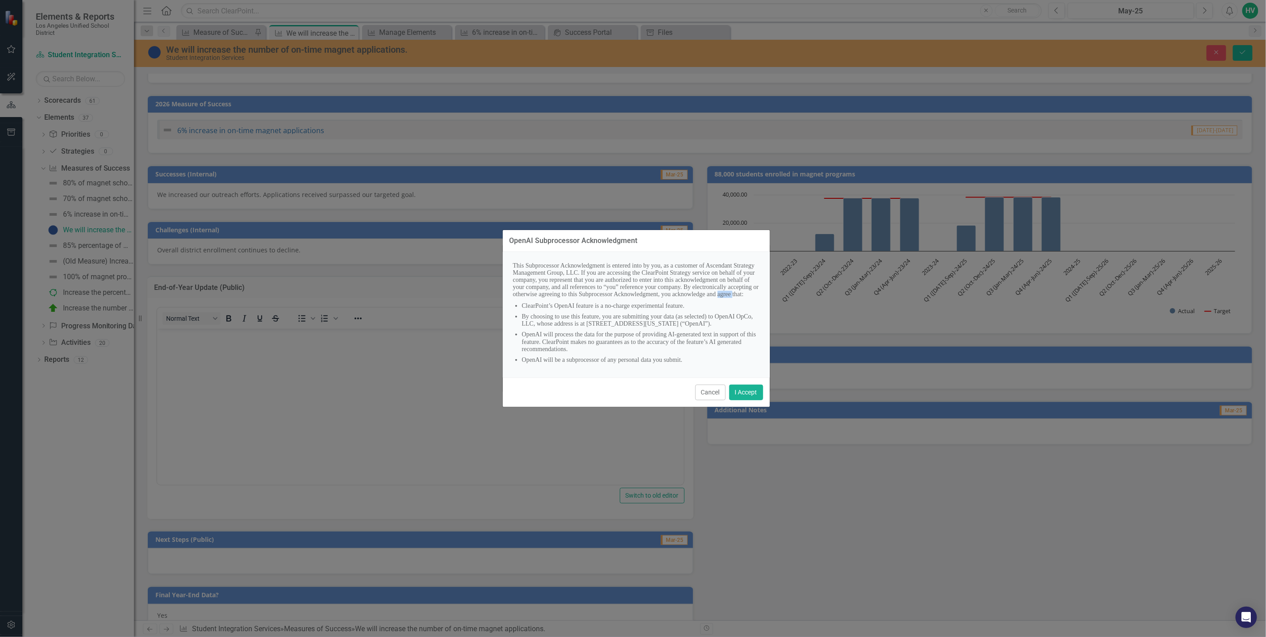
click at [664, 283] on p "This Subprocessor Acknowledgment is entered into by you, as a customer of Ascen…" at bounding box center [636, 280] width 246 height 36
click at [713, 407] on div "Cancel I Accept" at bounding box center [636, 391] width 267 height 29
click at [711, 398] on button "Cancel" at bounding box center [710, 392] width 30 height 16
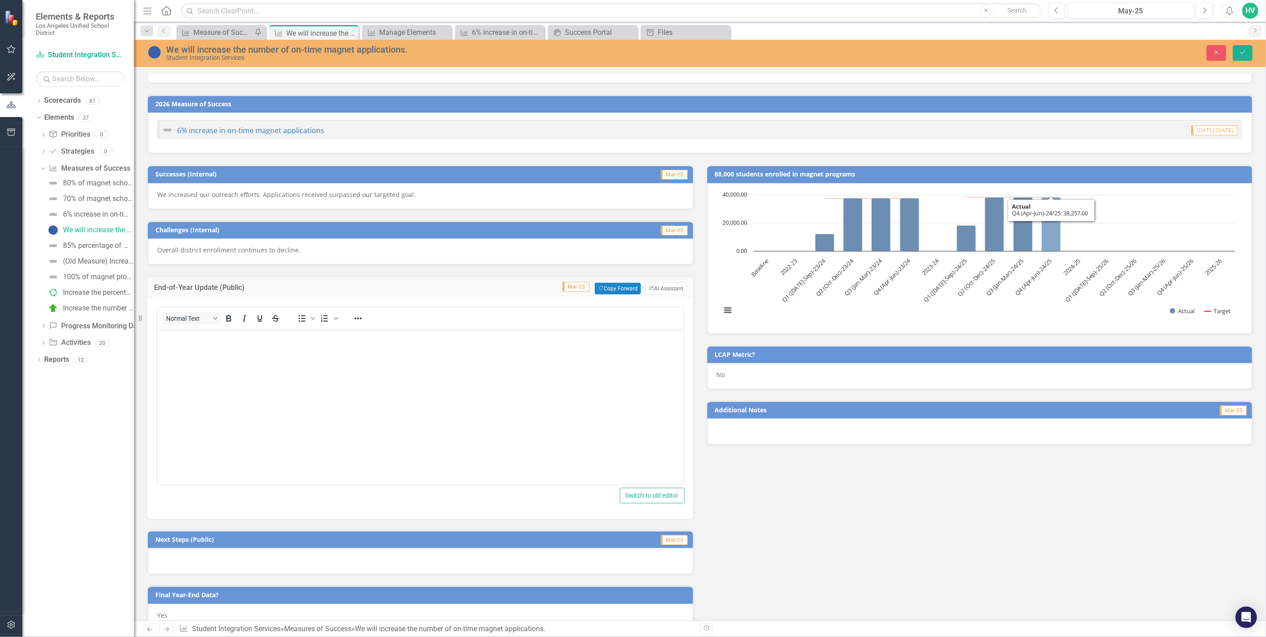
click at [1046, 244] on icon "Q4 (Apr-Jun)-24/25, 38,257. Actual." at bounding box center [1050, 224] width 19 height 54
click at [1046, 238] on icon "Q4 (Apr-Jun)-24/25, 38,257. Actual." at bounding box center [1050, 224] width 19 height 54
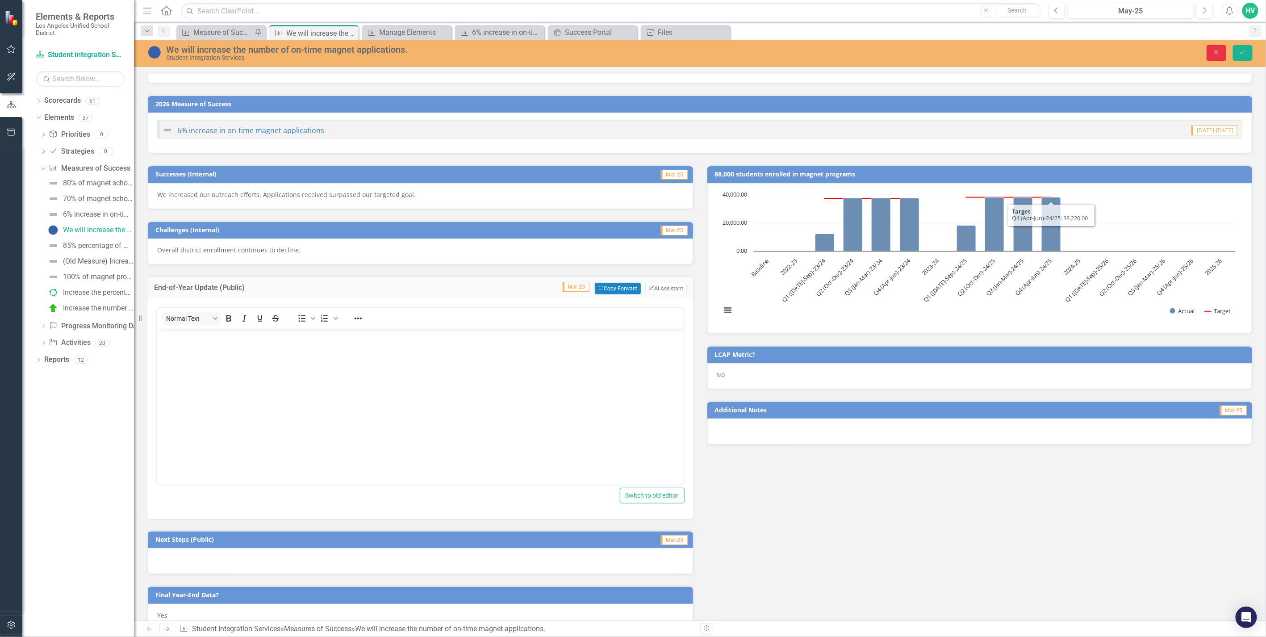
click at [1216, 56] on button "Close" at bounding box center [1216, 53] width 20 height 16
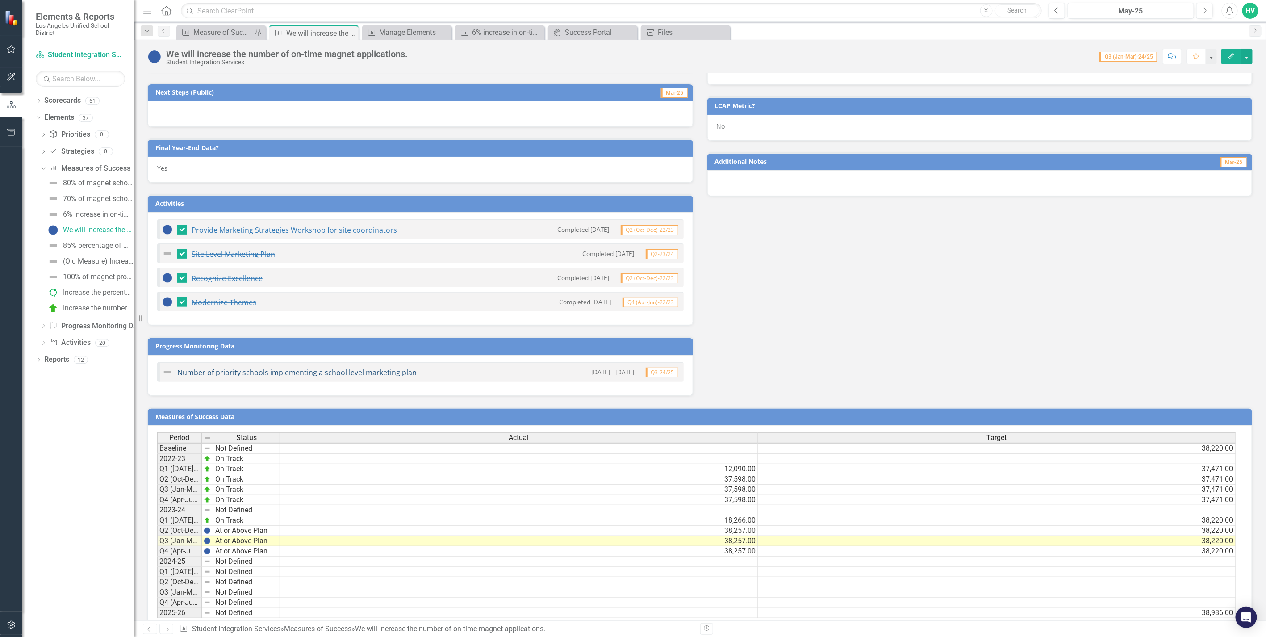
scroll to position [1, 0]
click at [169, 539] on td "Q3 (Jan-Mar)-24/25" at bounding box center [179, 541] width 45 height 10
click at [180, 546] on td "Q4 (Apr-Jun)-24/25" at bounding box center [179, 551] width 45 height 10
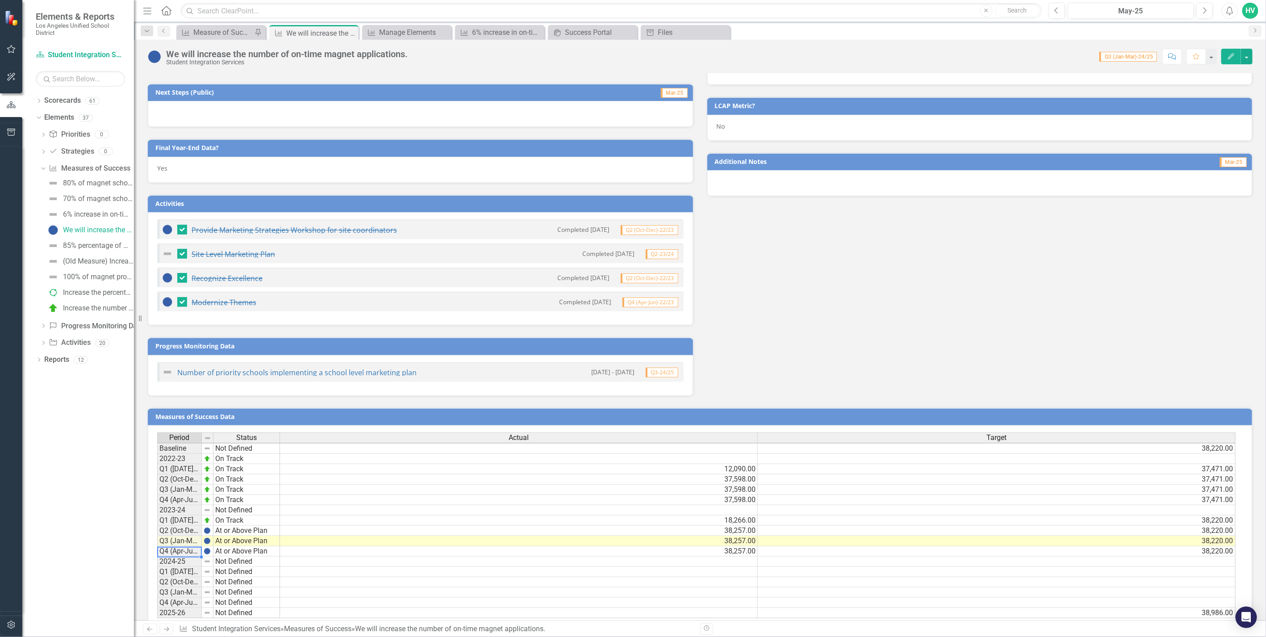
click at [106, 450] on div "Dropdown Scorecards 61 Dropdown LAUSD [DATE]-[DATE] Strategic Plan Dropdown Chi…" at bounding box center [78, 364] width 112 height 543
click at [828, 392] on div "Successes (Internal) Mar-25 We increased our outreach efforts. Applications rec…" at bounding box center [700, 150] width 1118 height 491
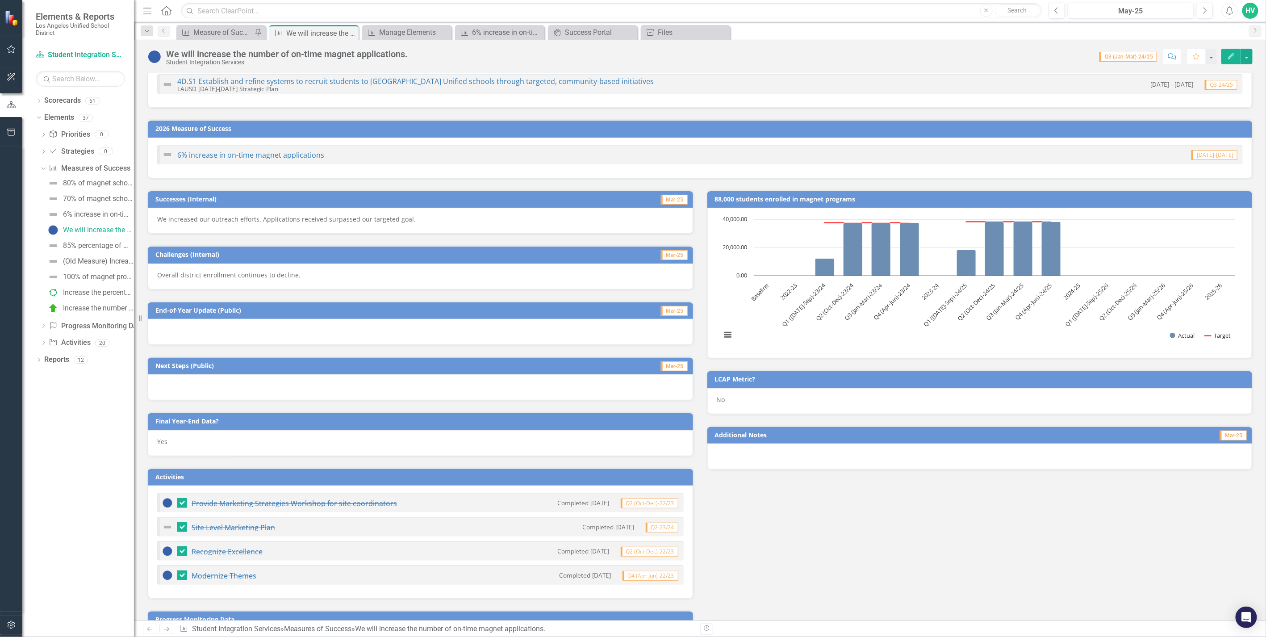
scroll to position [0, 0]
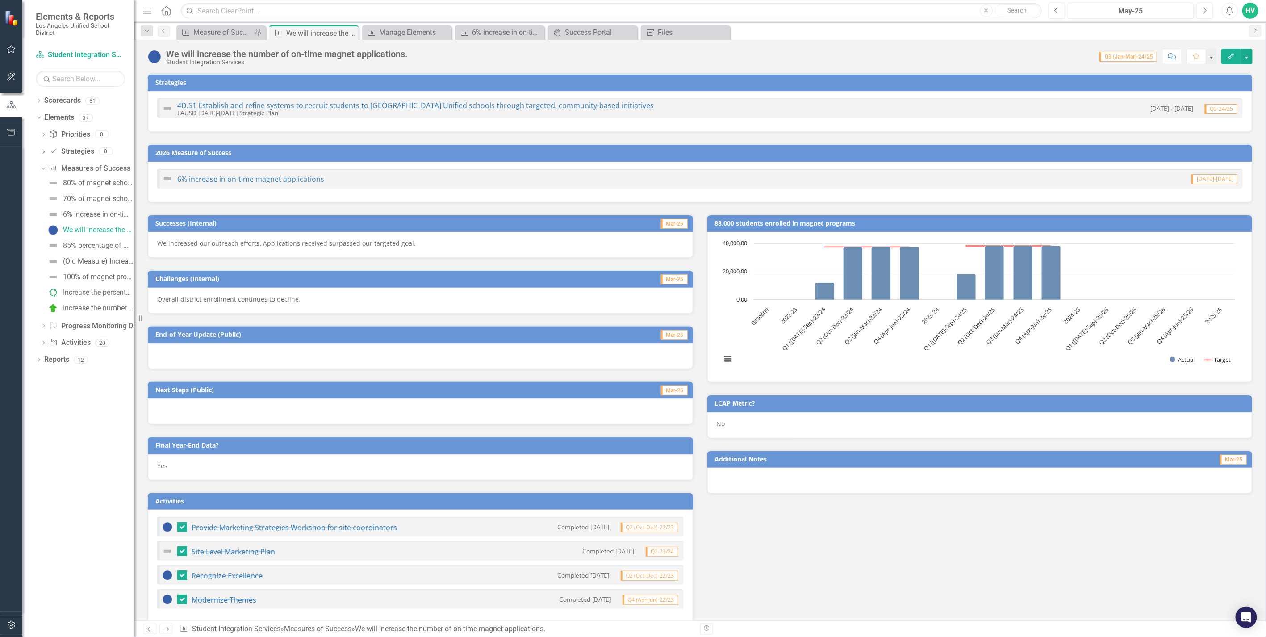
click at [1145, 57] on span "Q3 (Jan-Mar)-24/25" at bounding box center [1128, 57] width 58 height 10
drag, startPoint x: 1145, startPoint y: 57, endPoint x: 1163, endPoint y: 77, distance: 26.2
click at [1155, 76] on div "Strategies" at bounding box center [700, 82] width 1104 height 17
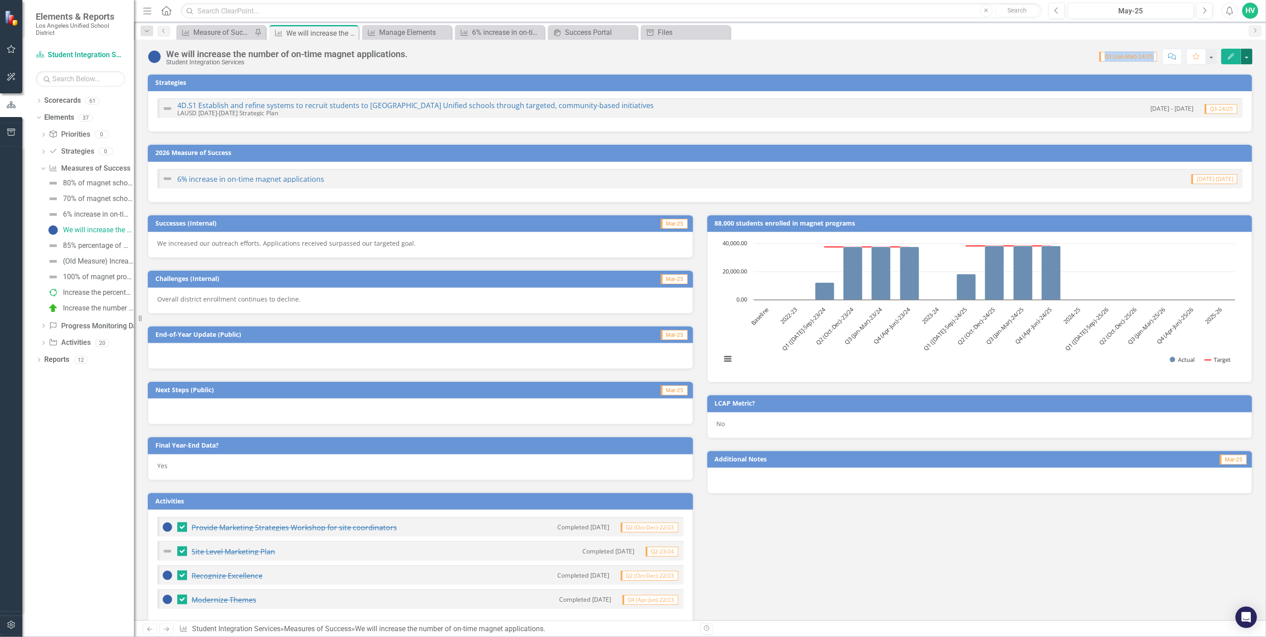
click at [1250, 59] on button "button" at bounding box center [1247, 57] width 12 height 16
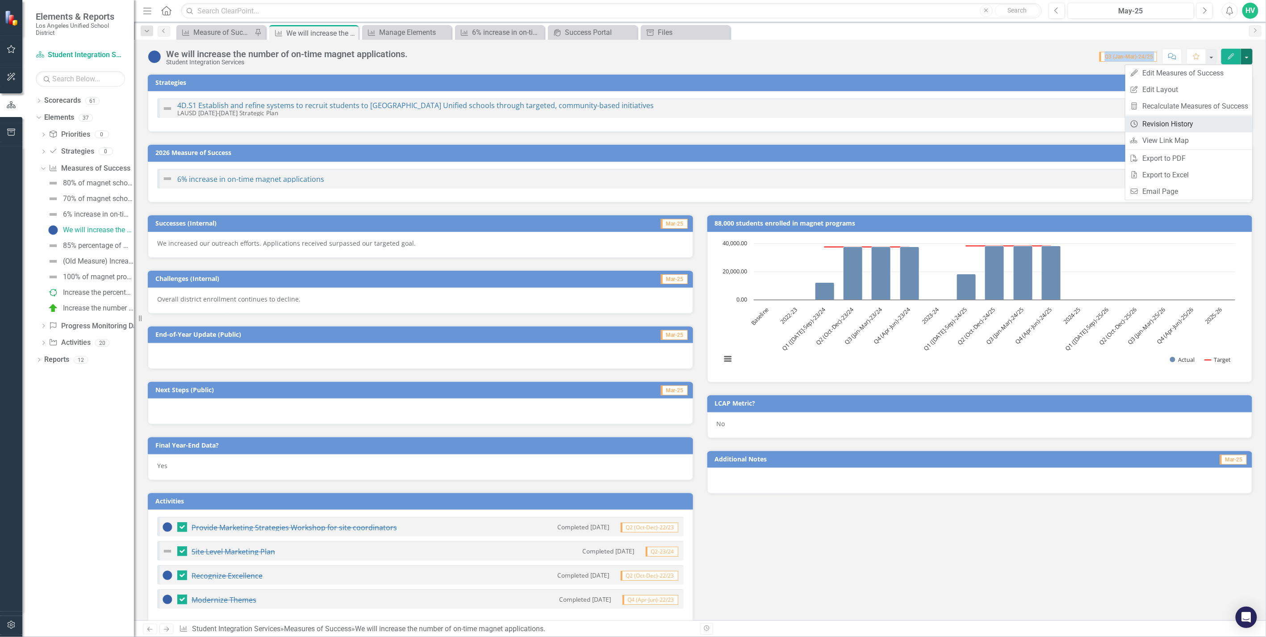
click at [1175, 121] on link "Revision History Revision History" at bounding box center [1188, 124] width 127 height 17
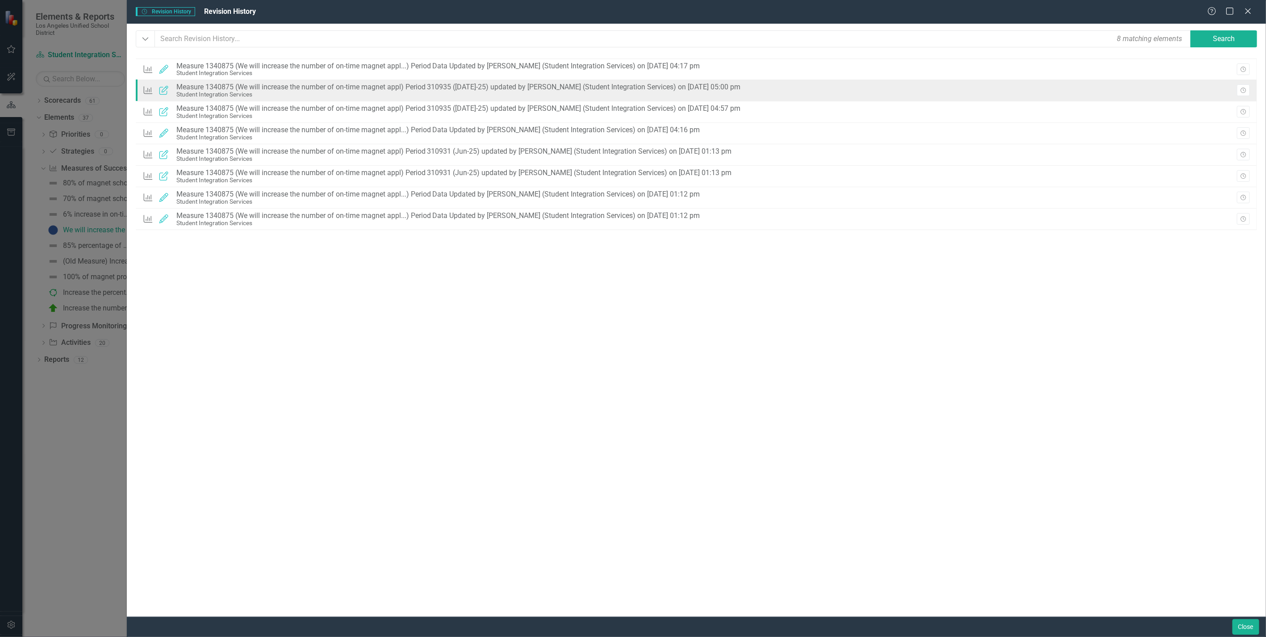
click at [303, 95] on div "Student Integration Services" at bounding box center [458, 94] width 564 height 7
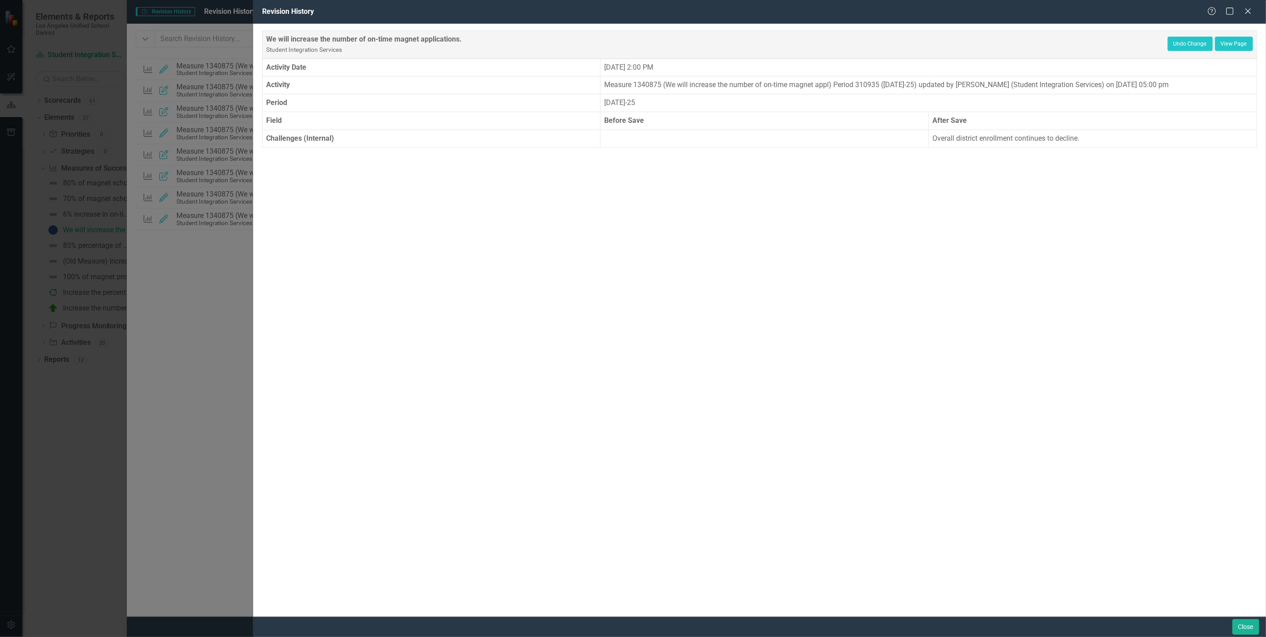
click at [150, 153] on div "Revision History Help Maximize Close We will increase the number of on-time mag…" at bounding box center [633, 318] width 1266 height 637
click at [197, 341] on div "Revision History Help Maximize Close We will increase the number of on-time mag…" at bounding box center [633, 318] width 1266 height 637
click at [286, 10] on span "Revision History" at bounding box center [288, 11] width 52 height 8
click at [218, 7] on div "Revision History Help Maximize Close We will increase the number of on-time mag…" at bounding box center [633, 318] width 1266 height 637
click at [1246, 9] on icon "Close" at bounding box center [1247, 11] width 11 height 8
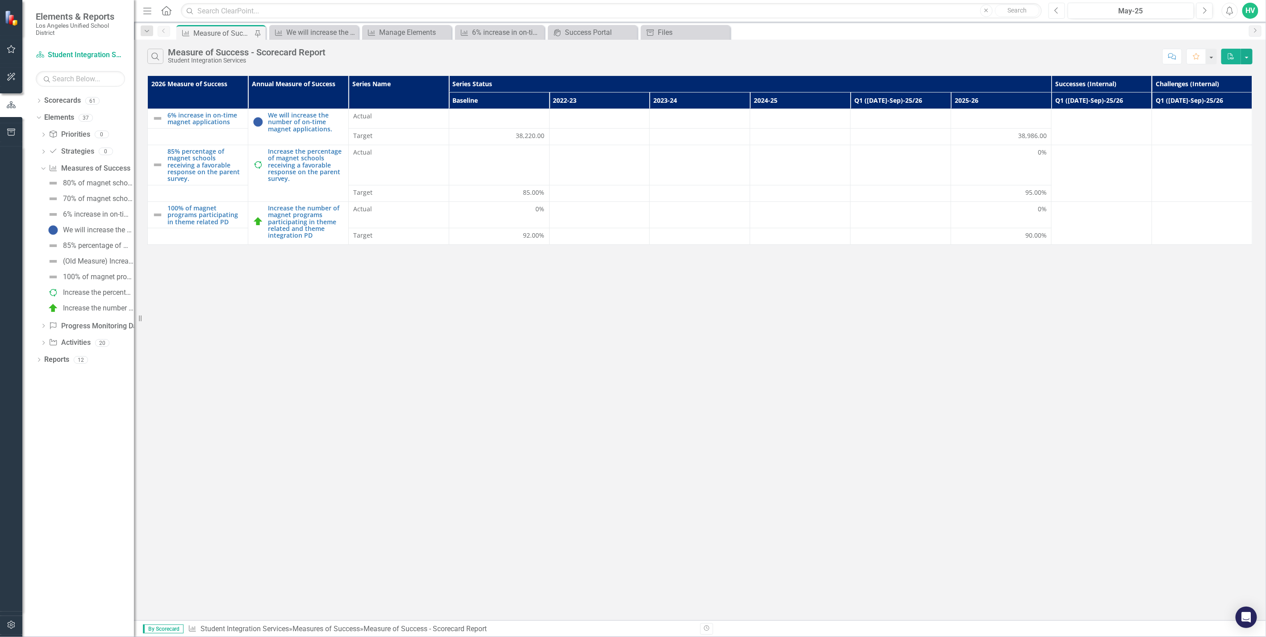
click at [1052, 12] on button "Previous" at bounding box center [1056, 11] width 17 height 16
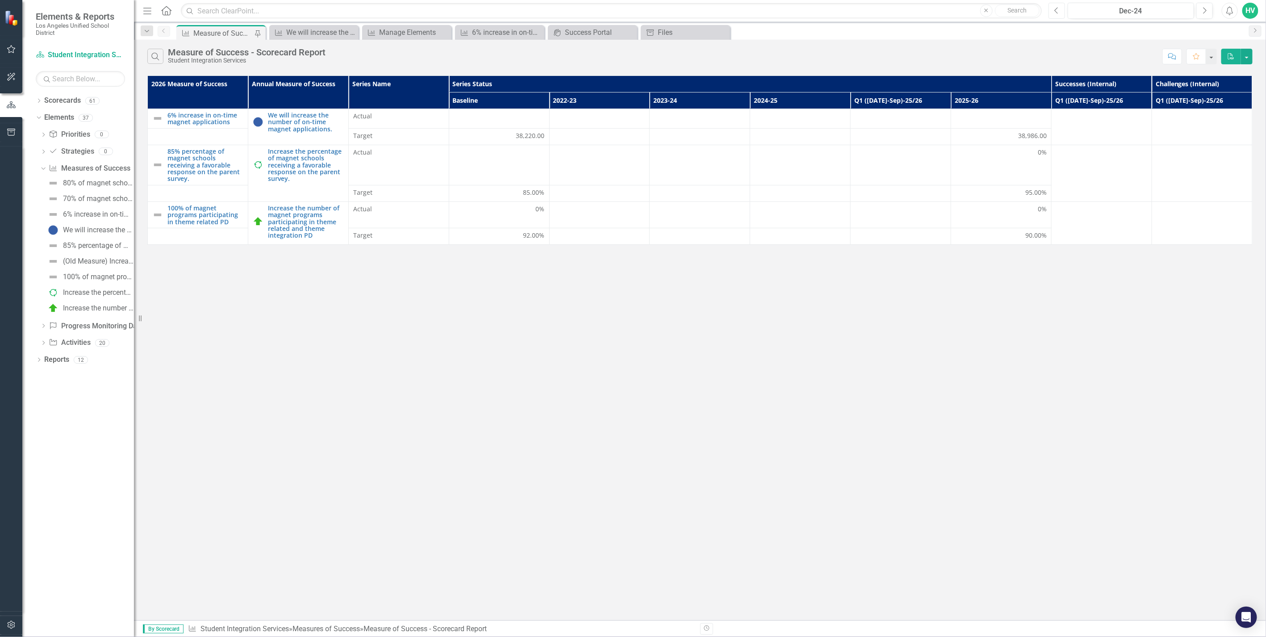
click at [1052, 12] on button "Previous" at bounding box center [1056, 11] width 17 height 16
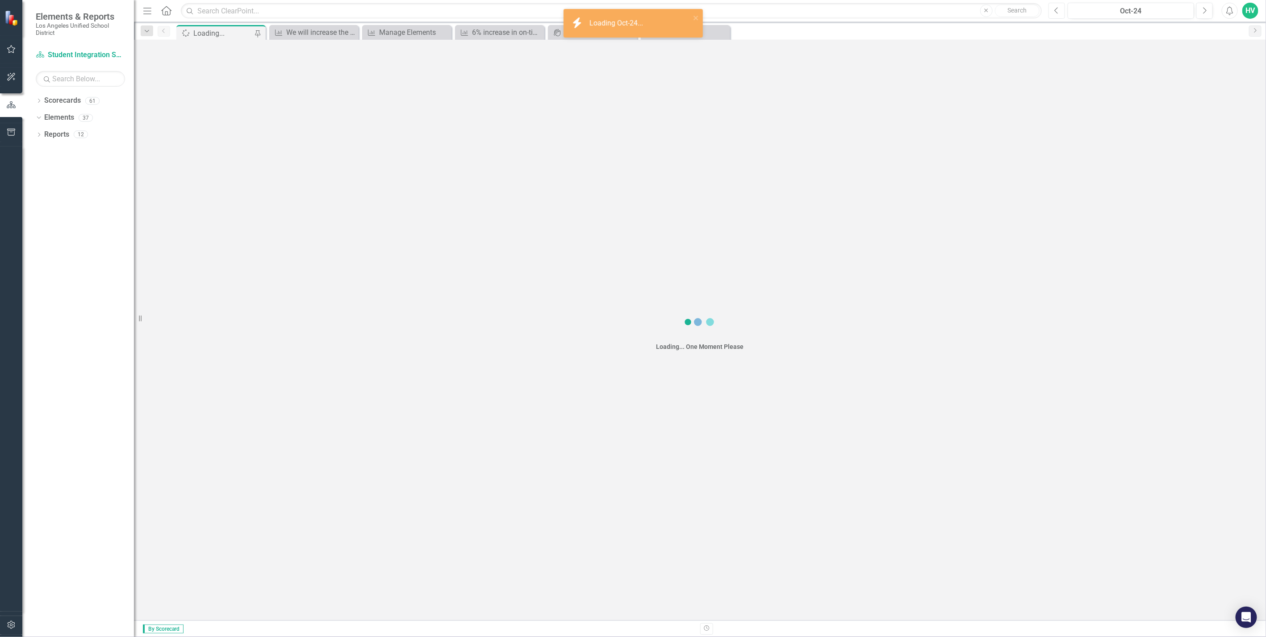
click at [1052, 12] on button "Previous" at bounding box center [1056, 11] width 17 height 16
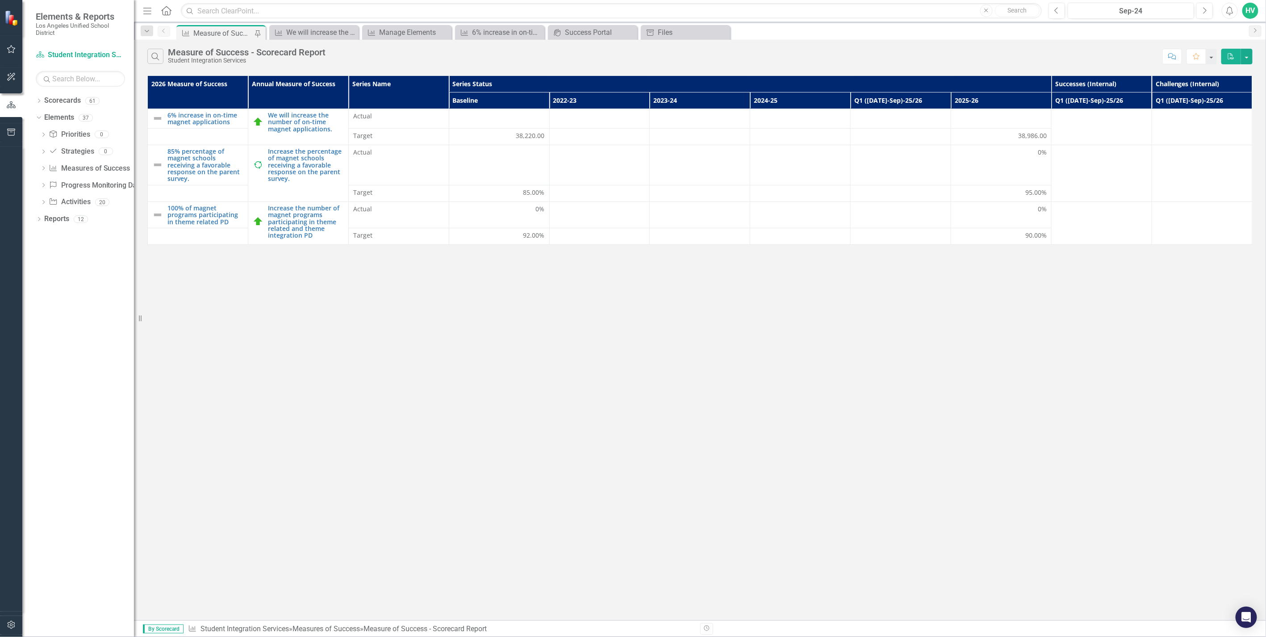
click at [1253, 11] on div "HV" at bounding box center [1250, 11] width 16 height 16
click at [911, 53] on div "Search Measure of Success - Scorecard Report Student Integration Services" at bounding box center [652, 56] width 1010 height 15
click at [1249, 58] on button "button" at bounding box center [1247, 57] width 12 height 16
click at [1016, 55] on div "Search Measure of Success - Scorecard Report Student Integration Services" at bounding box center [652, 56] width 1010 height 15
click at [1210, 54] on button "button" at bounding box center [1211, 57] width 12 height 16
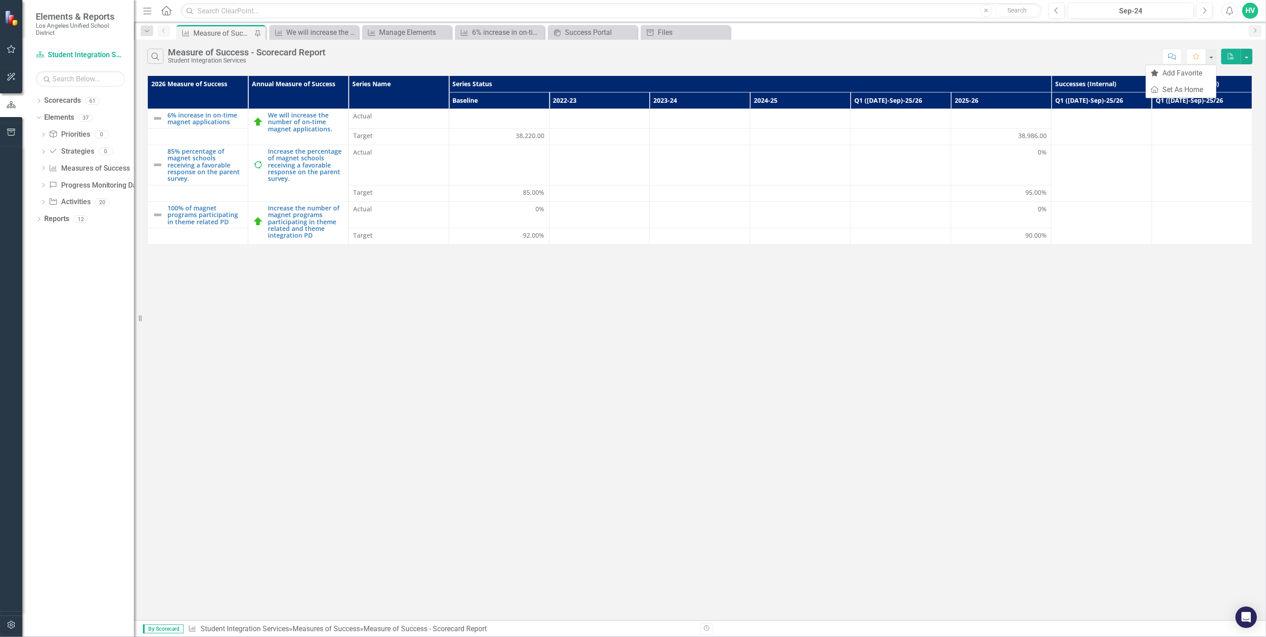
click at [951, 56] on div "Search Measure of Success - Scorecard Report Student Integration Services" at bounding box center [652, 56] width 1010 height 15
click at [294, 224] on link "Increase the number of magnet programs participating in theme related and theme…" at bounding box center [306, 221] width 76 height 34
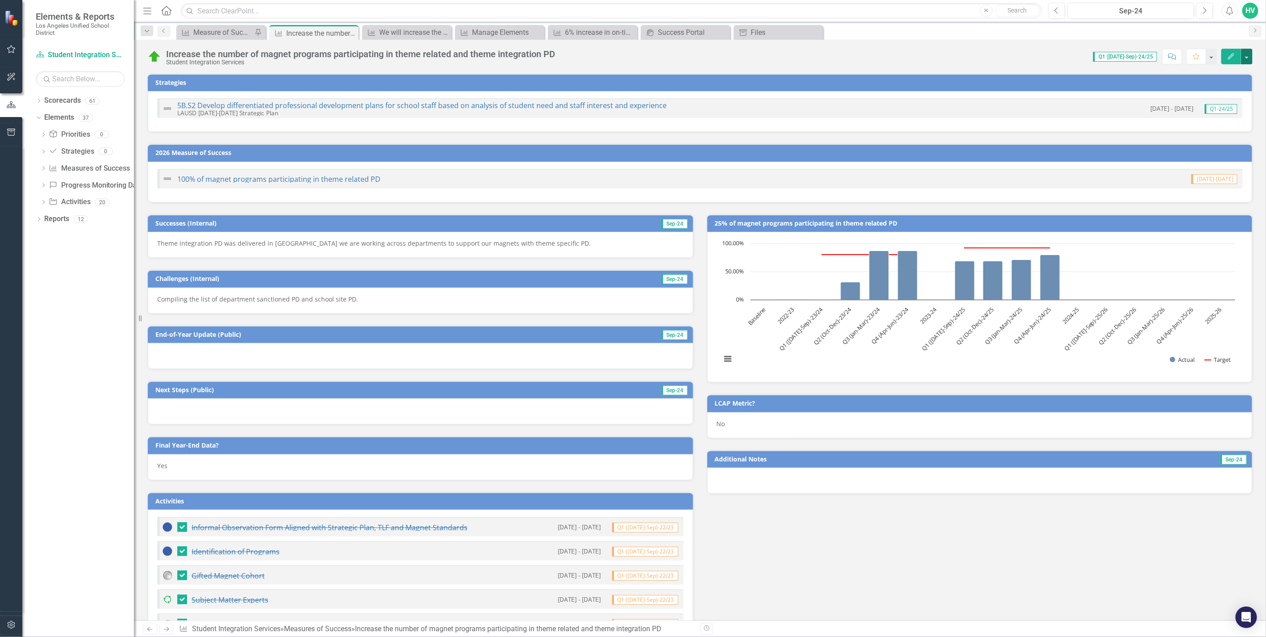
click at [1246, 59] on button "button" at bounding box center [1247, 57] width 12 height 16
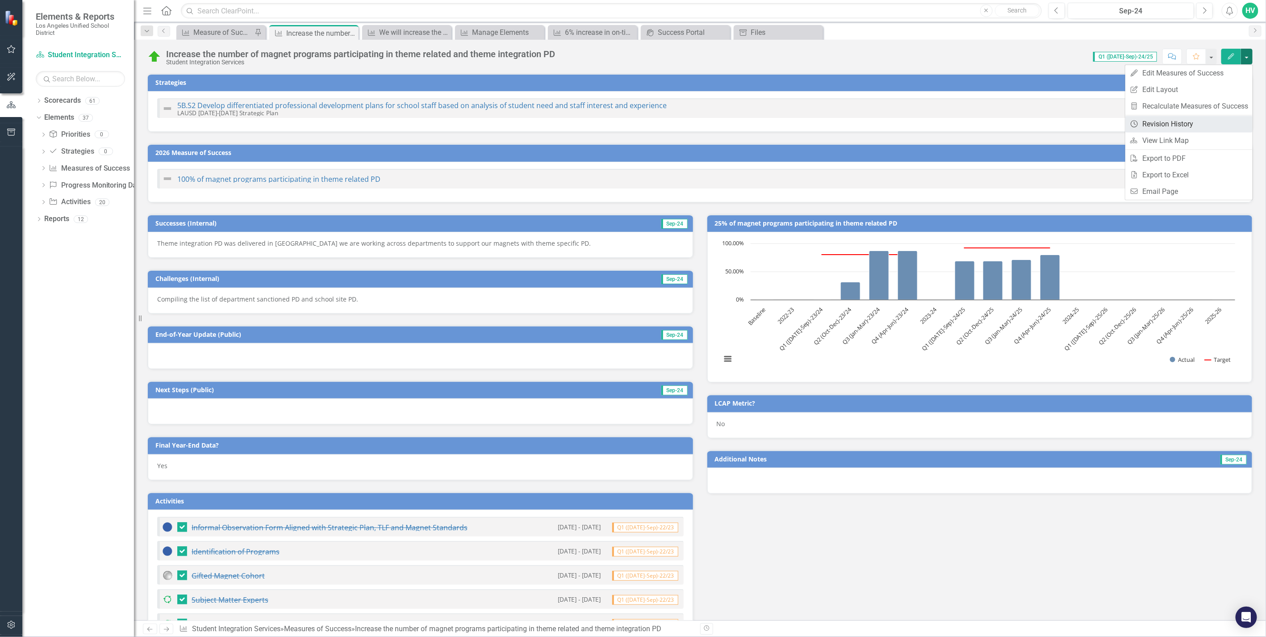
click at [1202, 130] on link "Revision History Revision History" at bounding box center [1188, 124] width 127 height 17
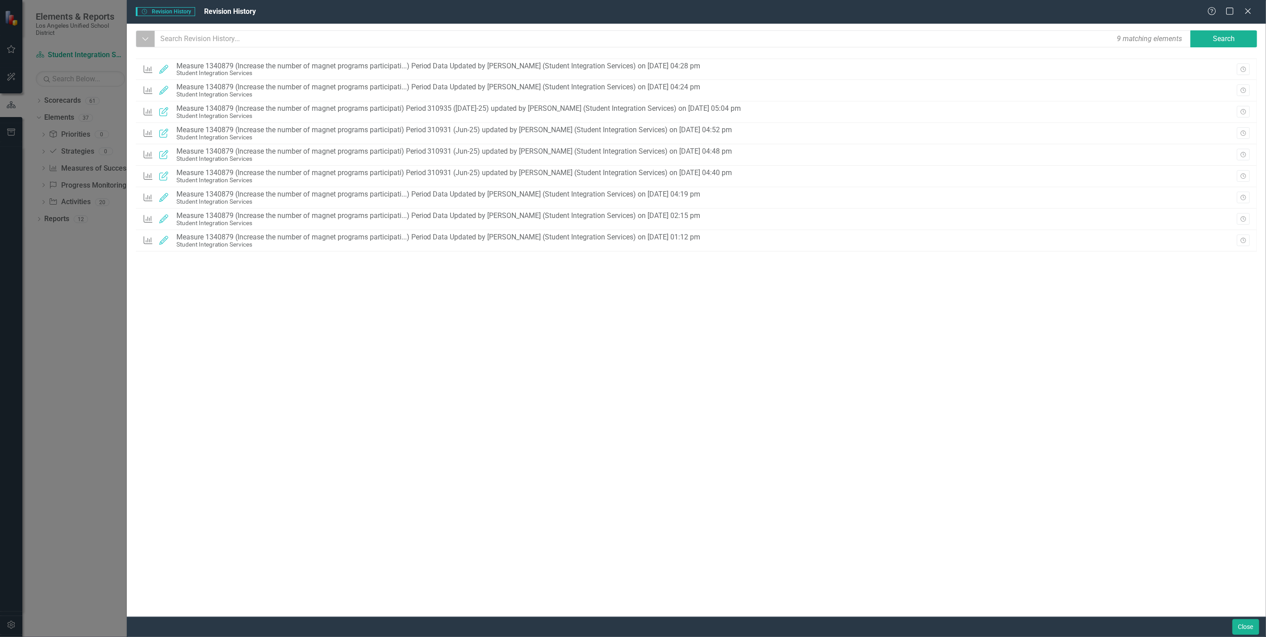
click at [143, 40] on icon "Dropdown" at bounding box center [146, 38] width 8 height 9
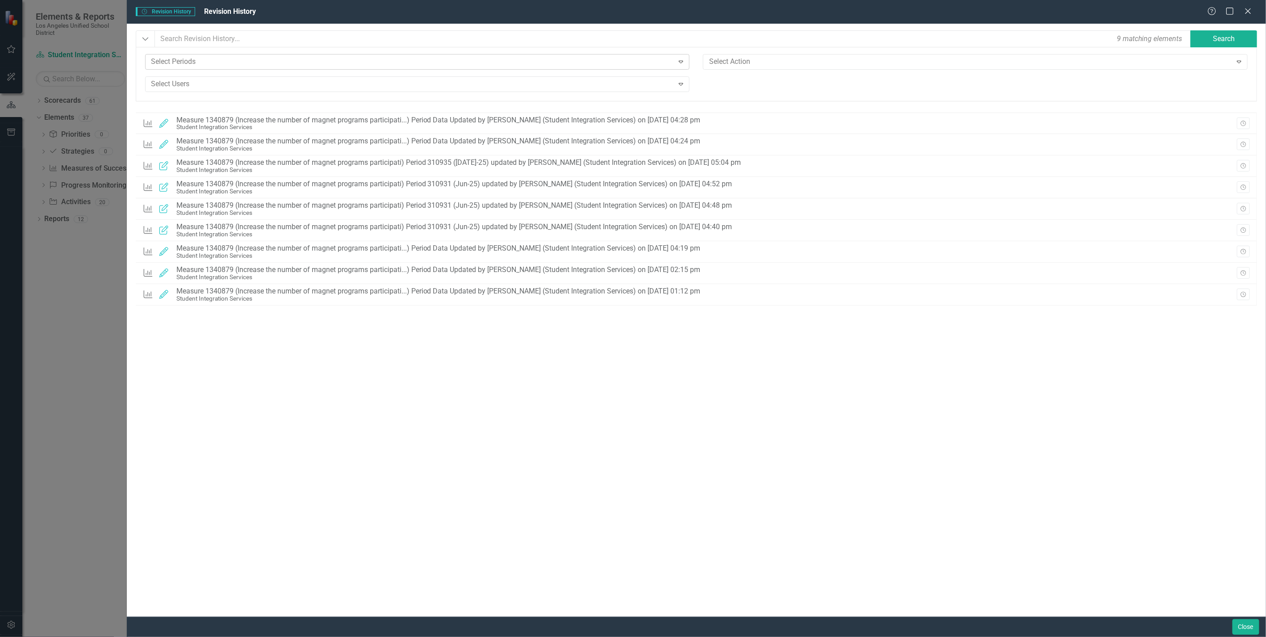
click at [373, 66] on div at bounding box center [411, 62] width 526 height 12
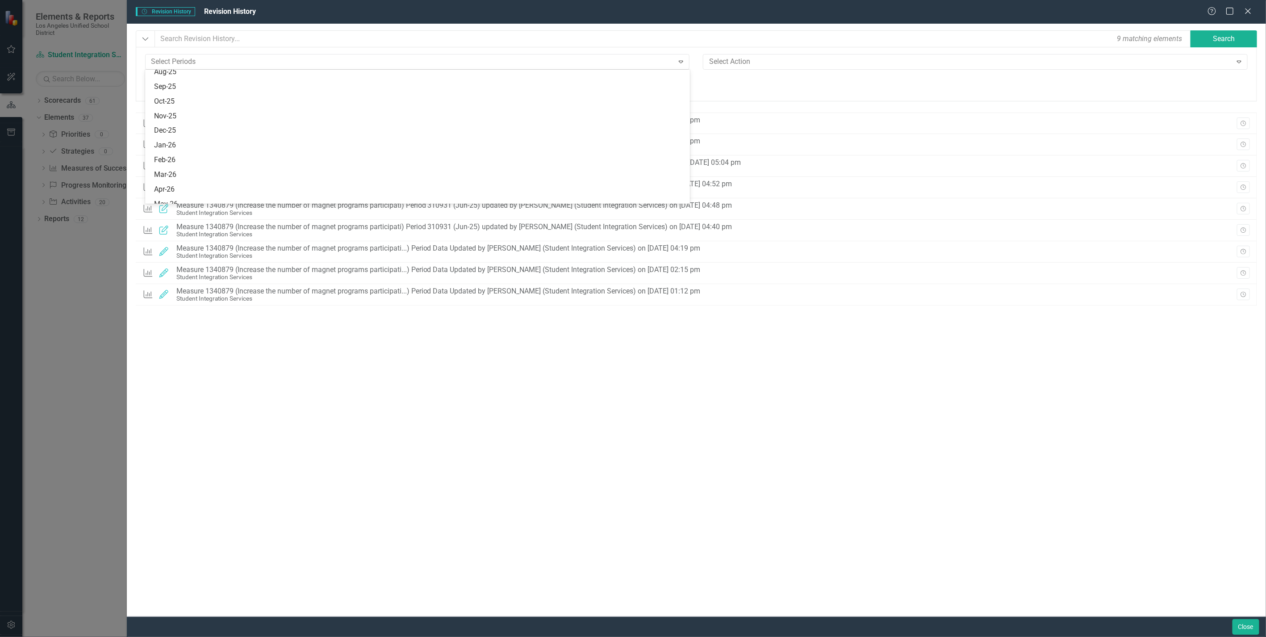
scroll to position [2532, 0]
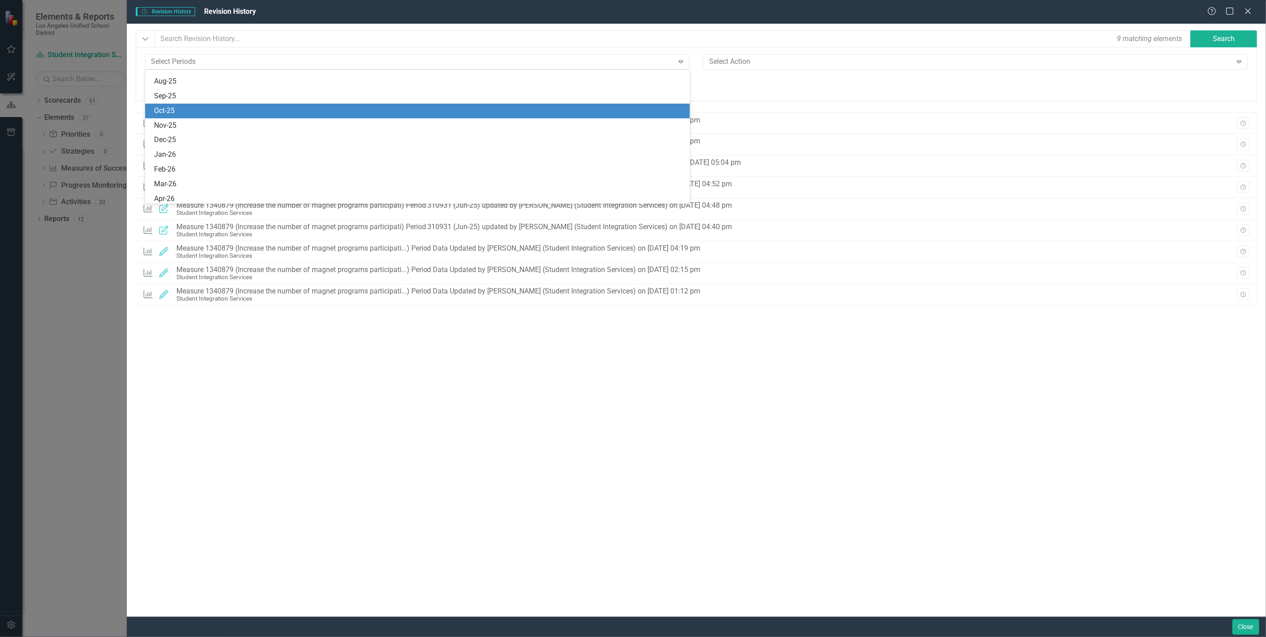
click at [324, 106] on div "Oct-25" at bounding box center [417, 111] width 545 height 15
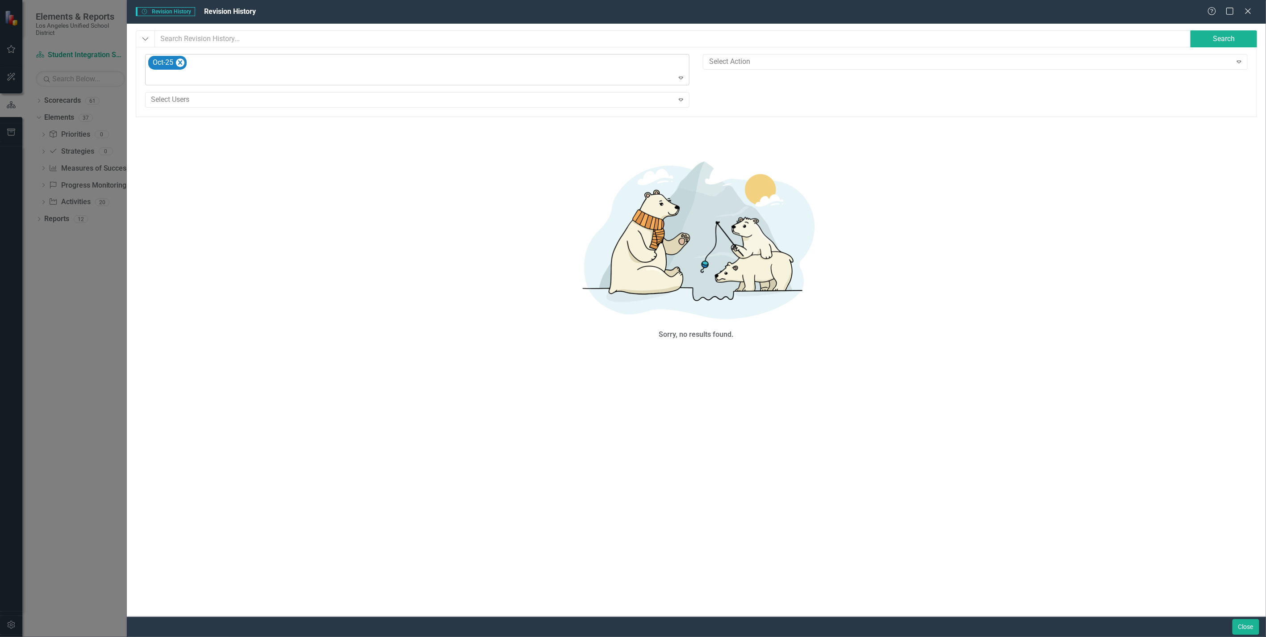
click at [680, 79] on icon "Expand" at bounding box center [680, 77] width 9 height 7
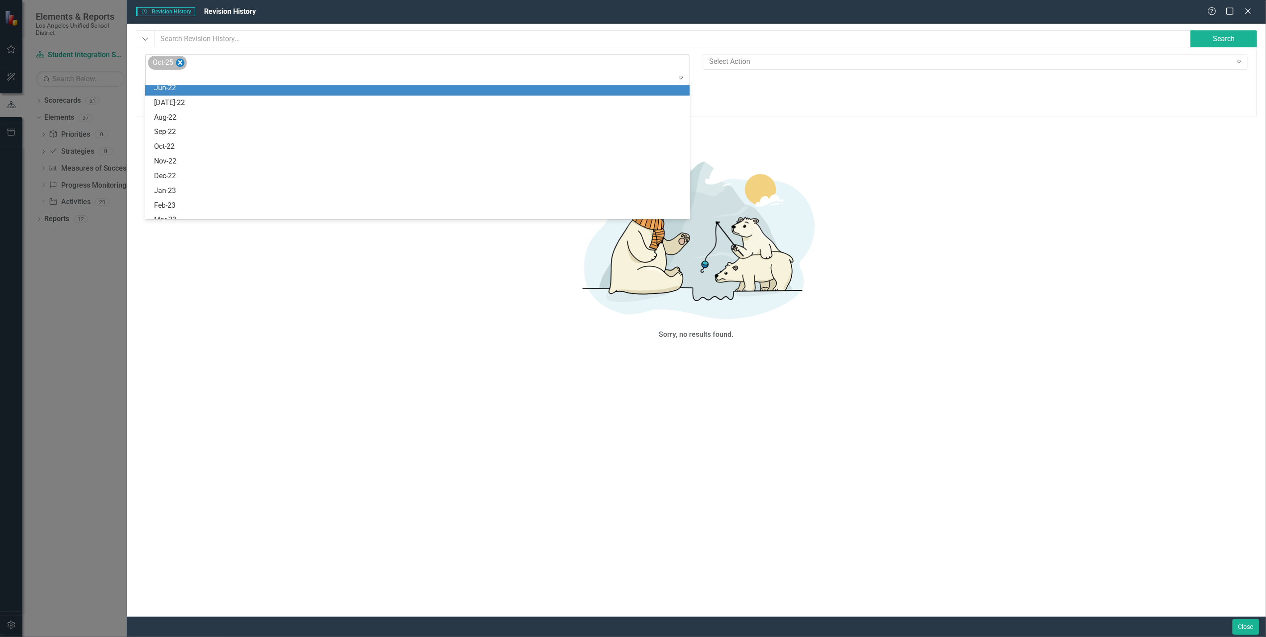
click at [180, 65] on icon "Remove Oct-25" at bounding box center [179, 62] width 8 height 11
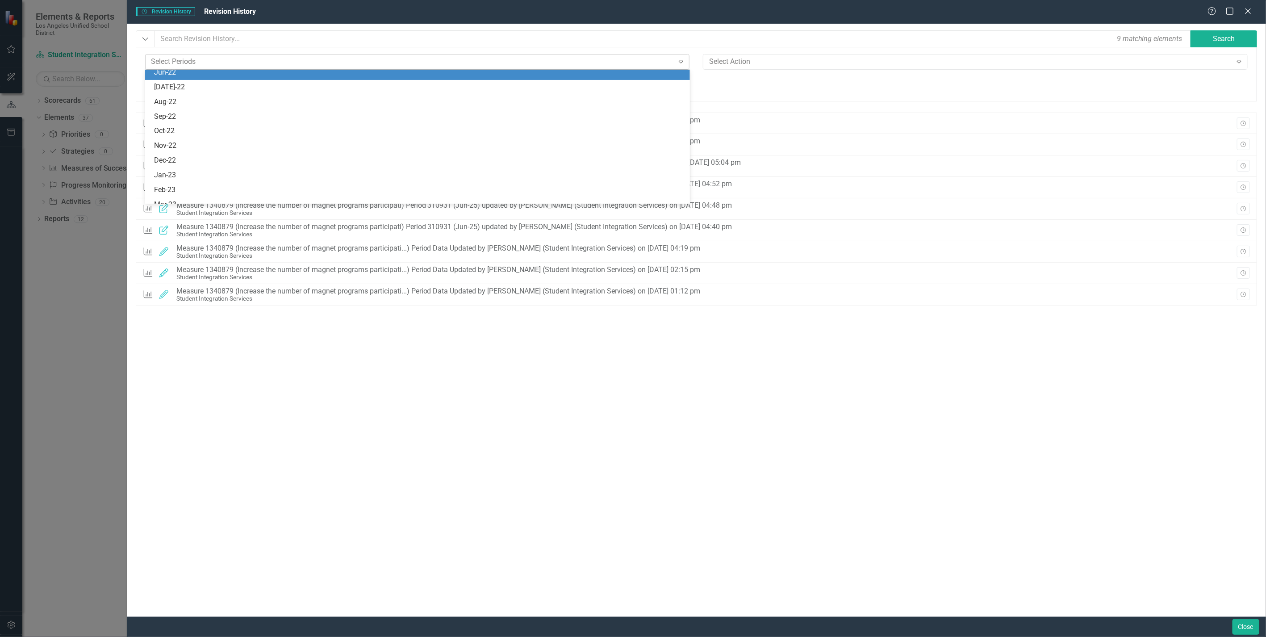
click at [682, 61] on icon "Expand" at bounding box center [680, 61] width 9 height 7
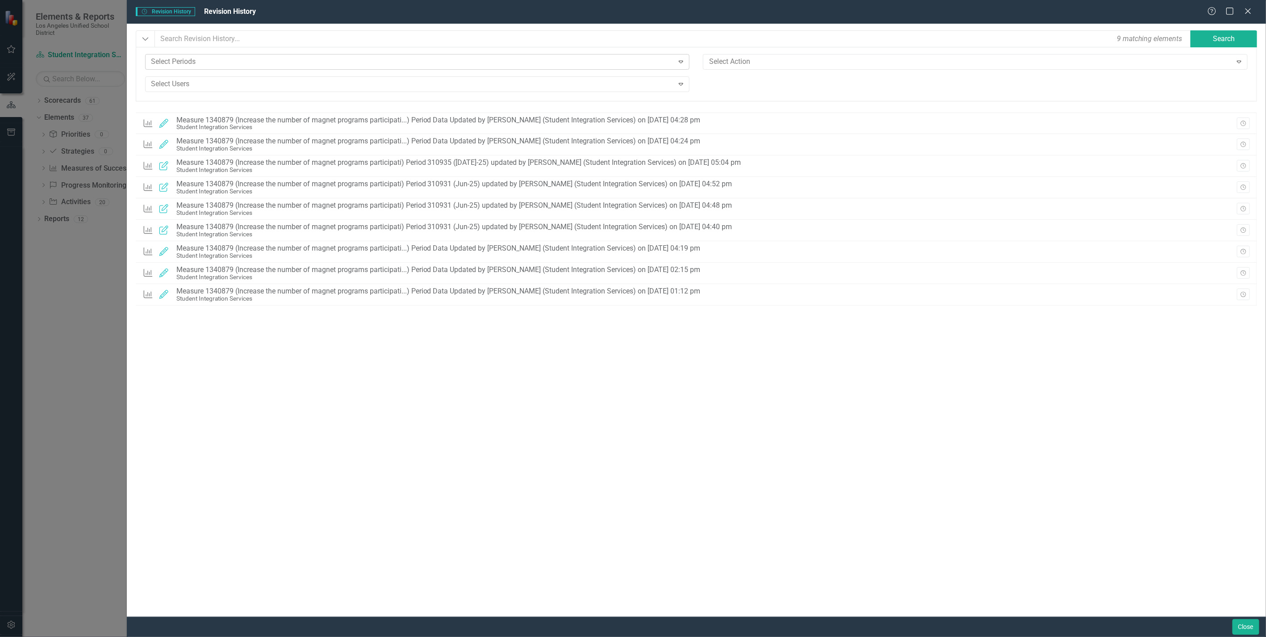
click at [680, 61] on icon at bounding box center [681, 62] width 4 height 3
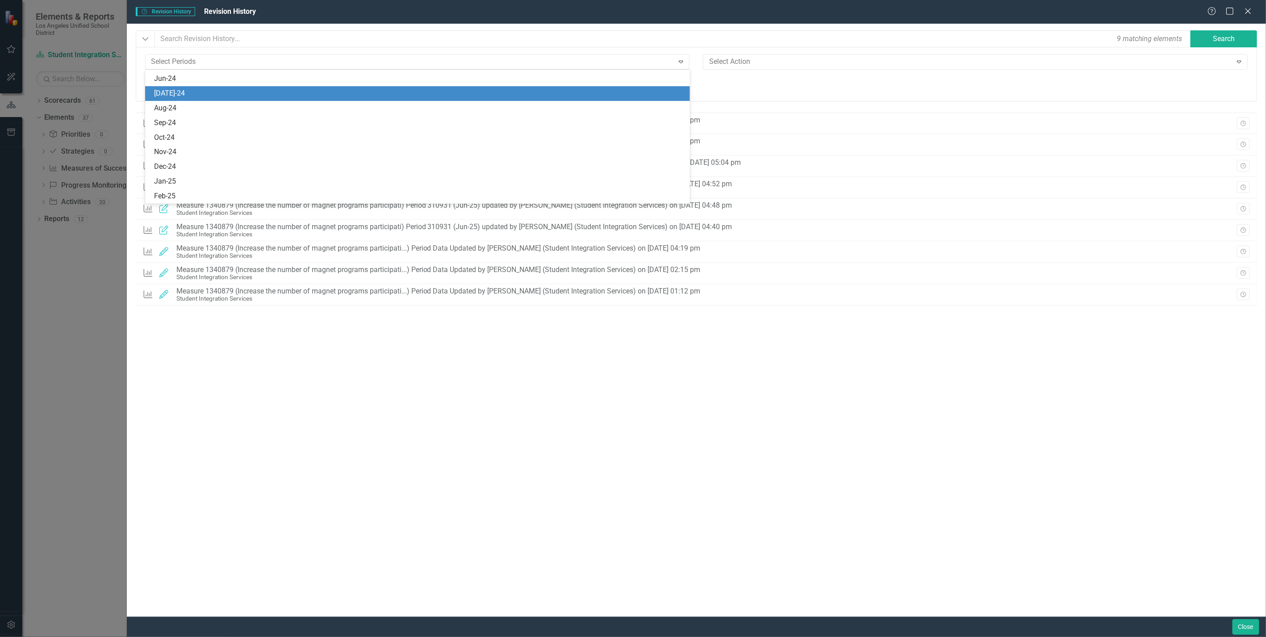
scroll to position [2331, 0]
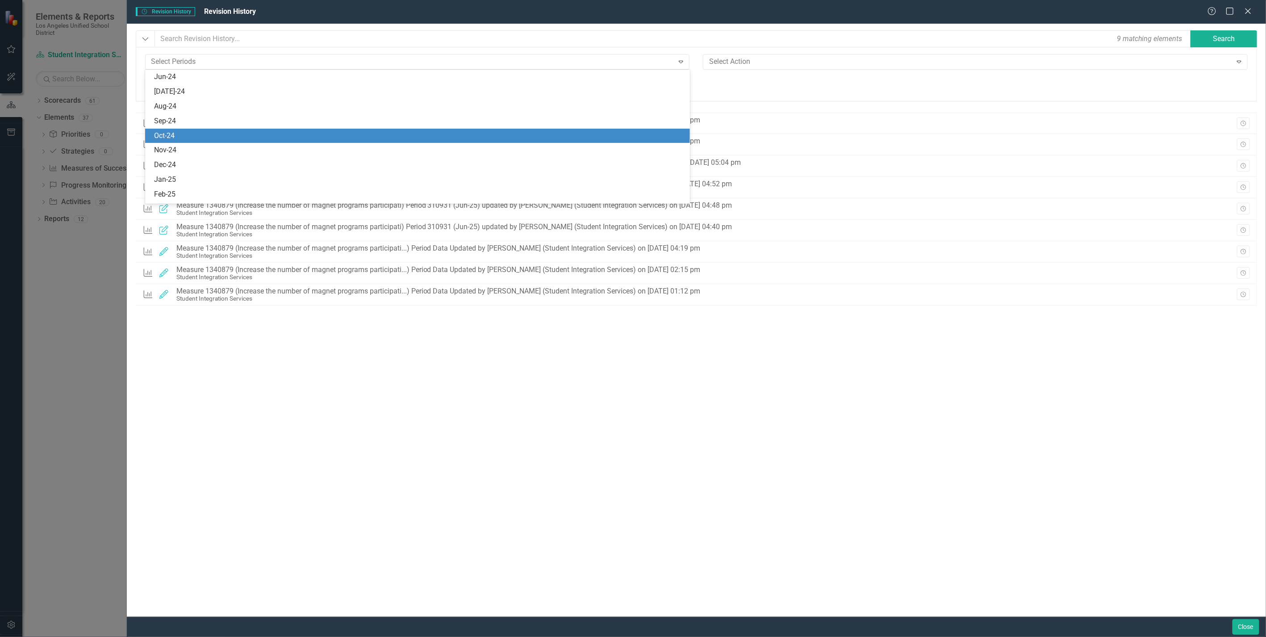
click at [351, 135] on div "Oct-24" at bounding box center [419, 136] width 530 height 10
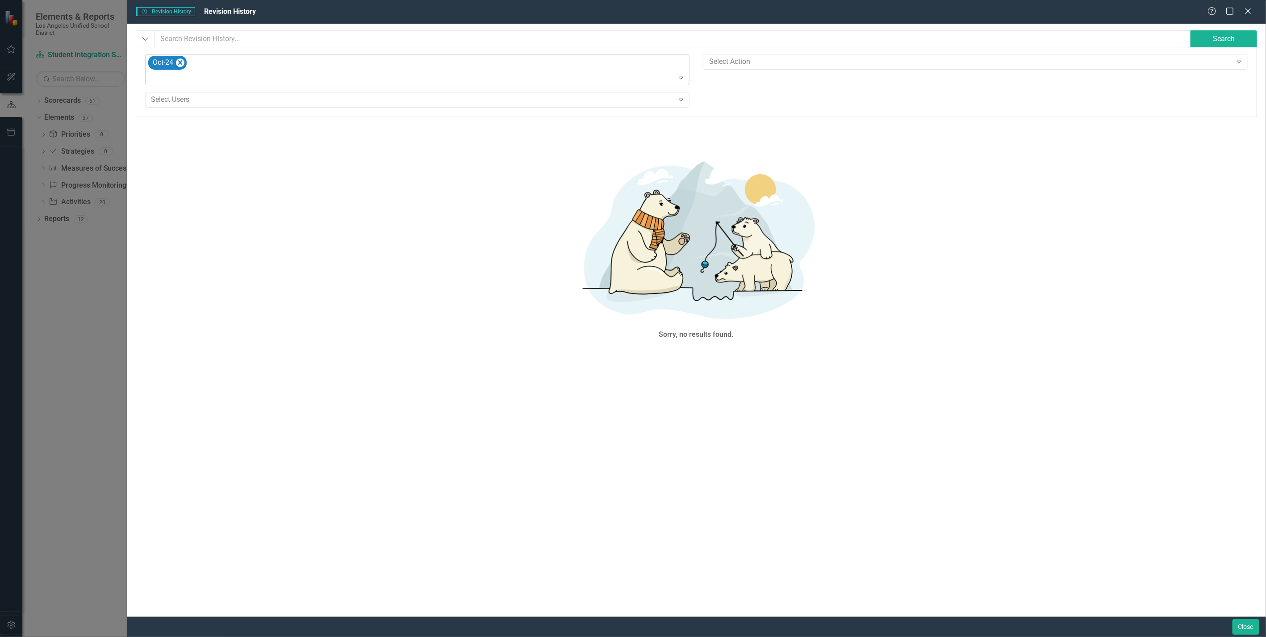
click at [680, 76] on icon "Expand" at bounding box center [680, 77] width 9 height 7
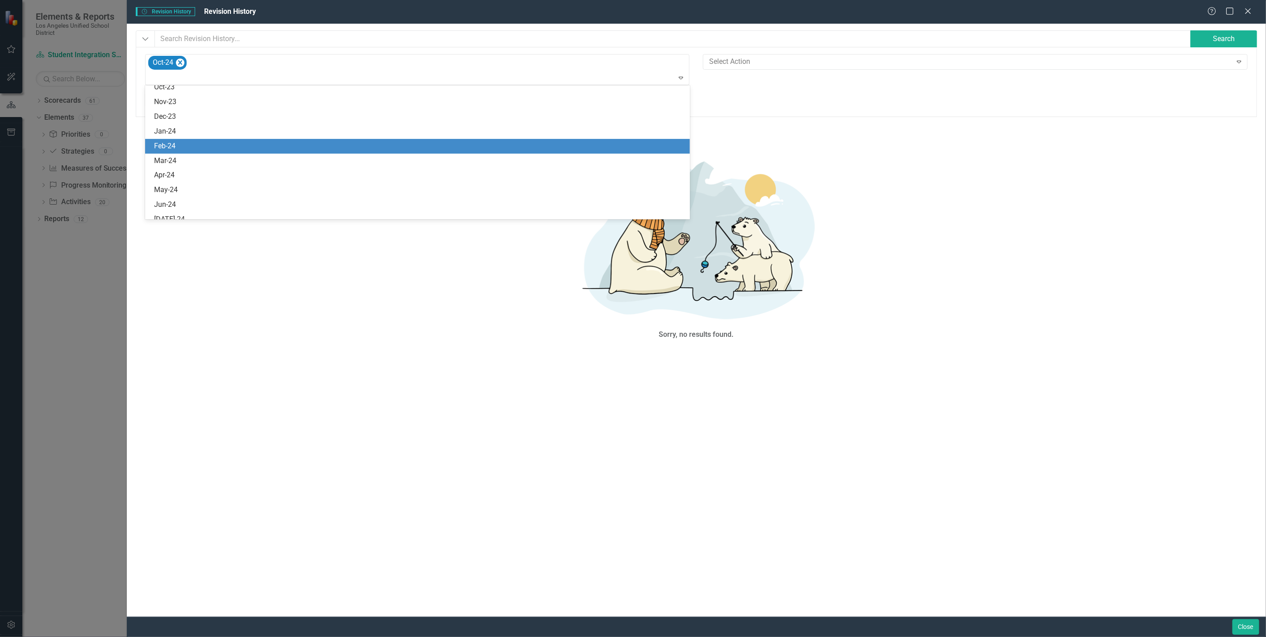
scroll to position [2219, 0]
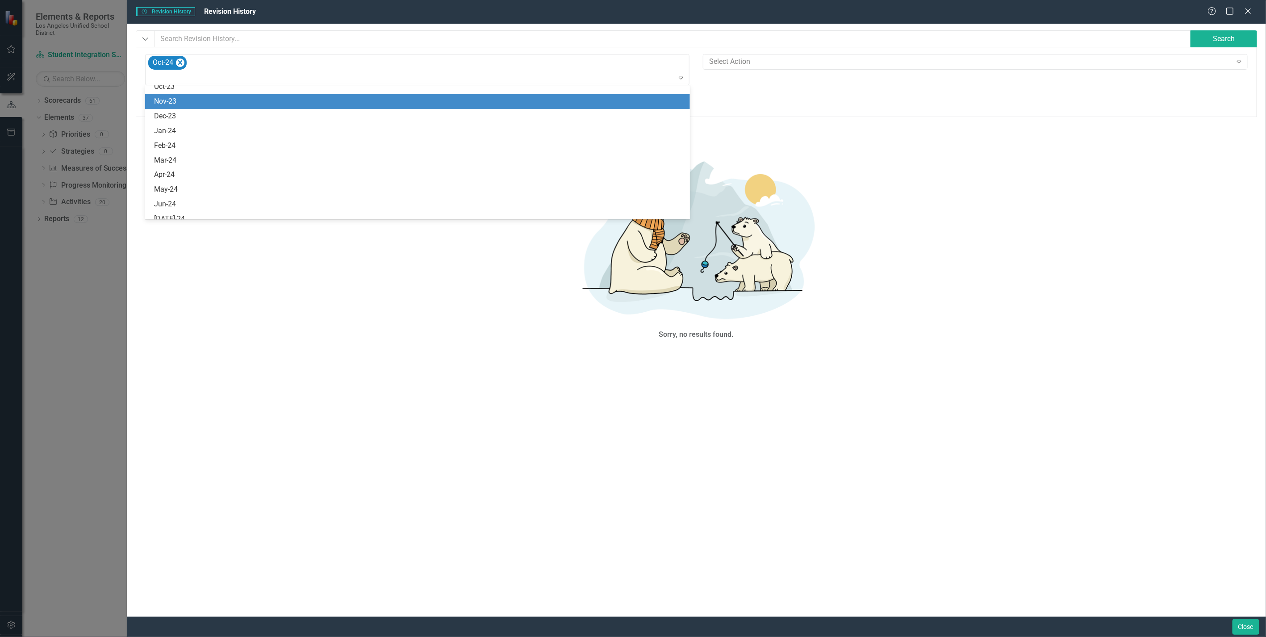
click at [335, 104] on div "Nov-23" at bounding box center [419, 101] width 530 height 10
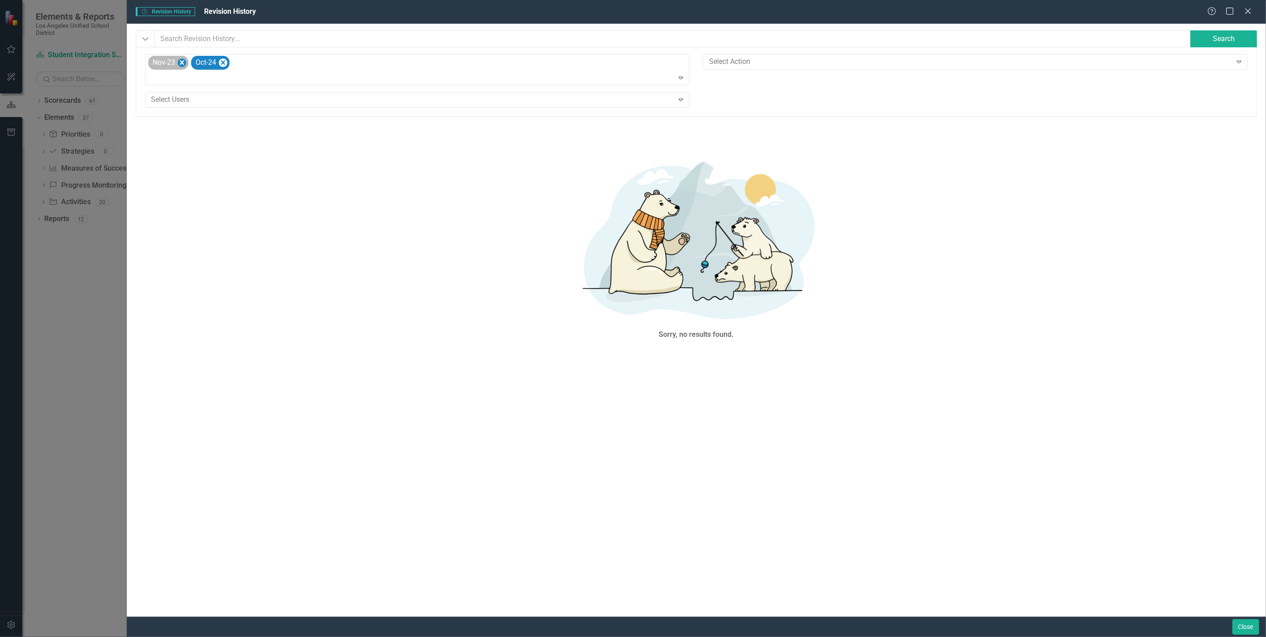
click at [184, 64] on icon "Remove Nov-23" at bounding box center [181, 62] width 8 height 11
click at [683, 79] on icon "Expand" at bounding box center [680, 77] width 9 height 7
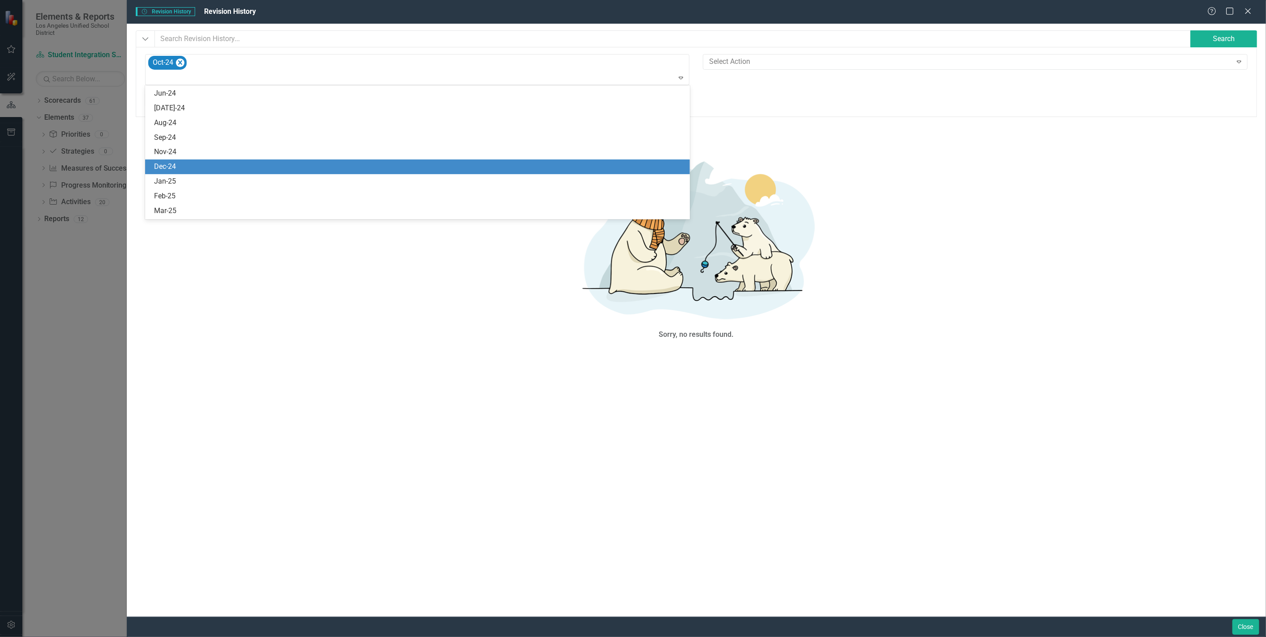
scroll to position [2331, 0]
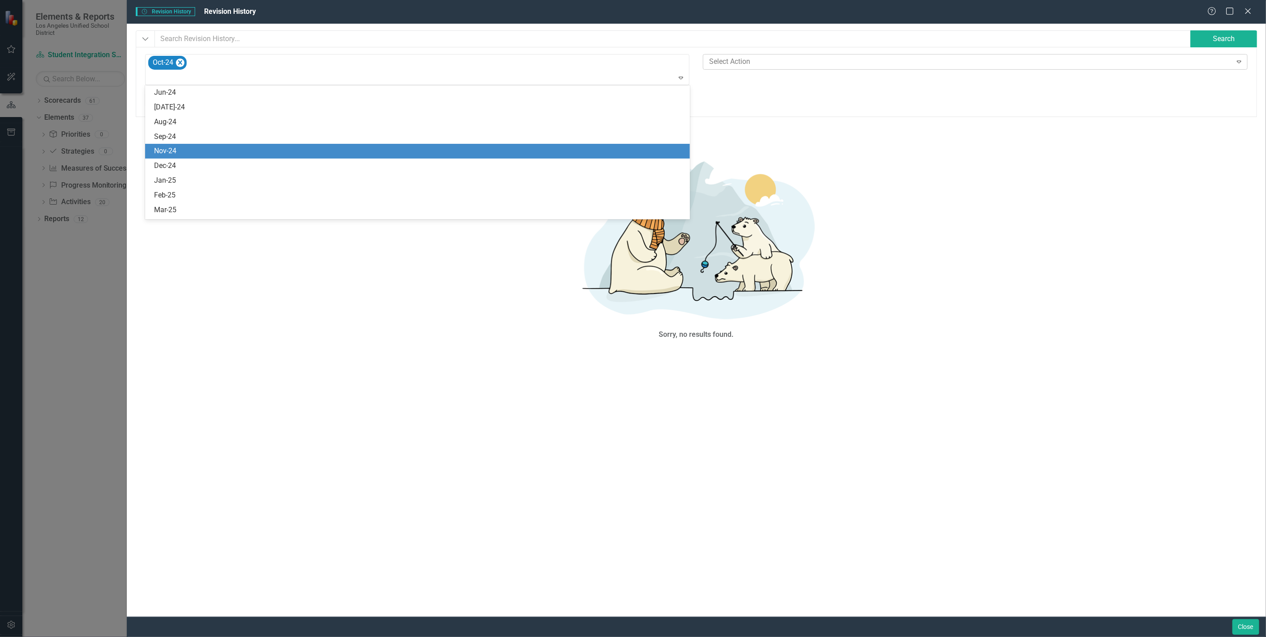
click at [943, 65] on div at bounding box center [968, 62] width 526 height 12
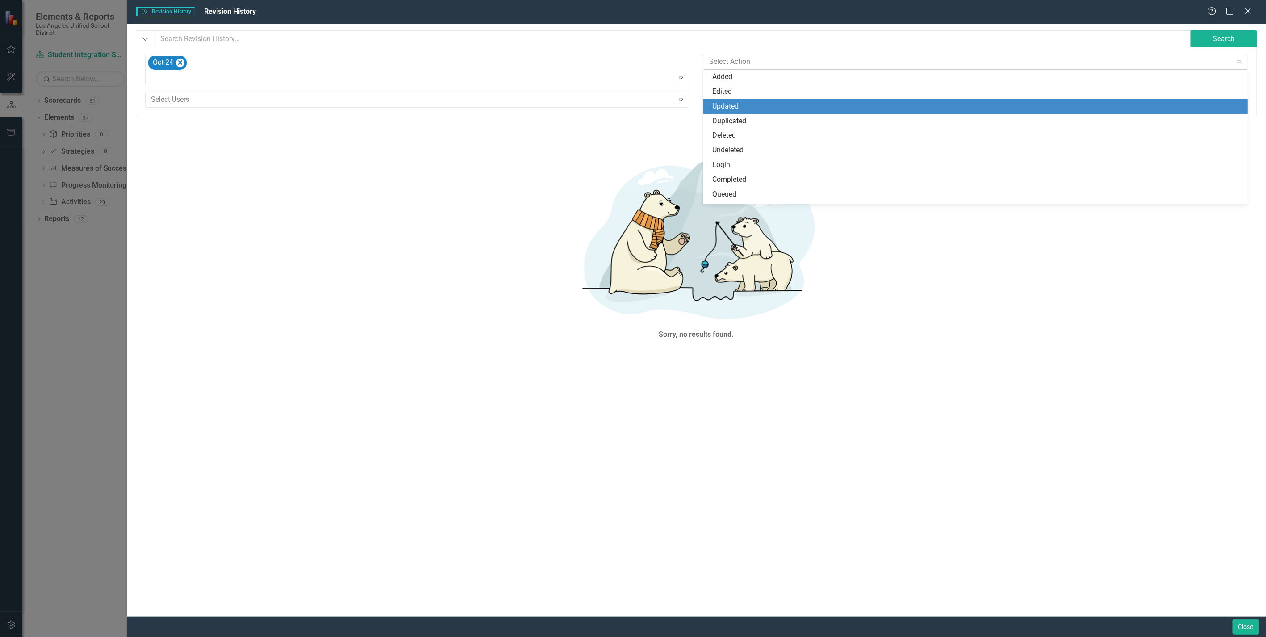
click at [819, 105] on div "Updated" at bounding box center [977, 106] width 530 height 10
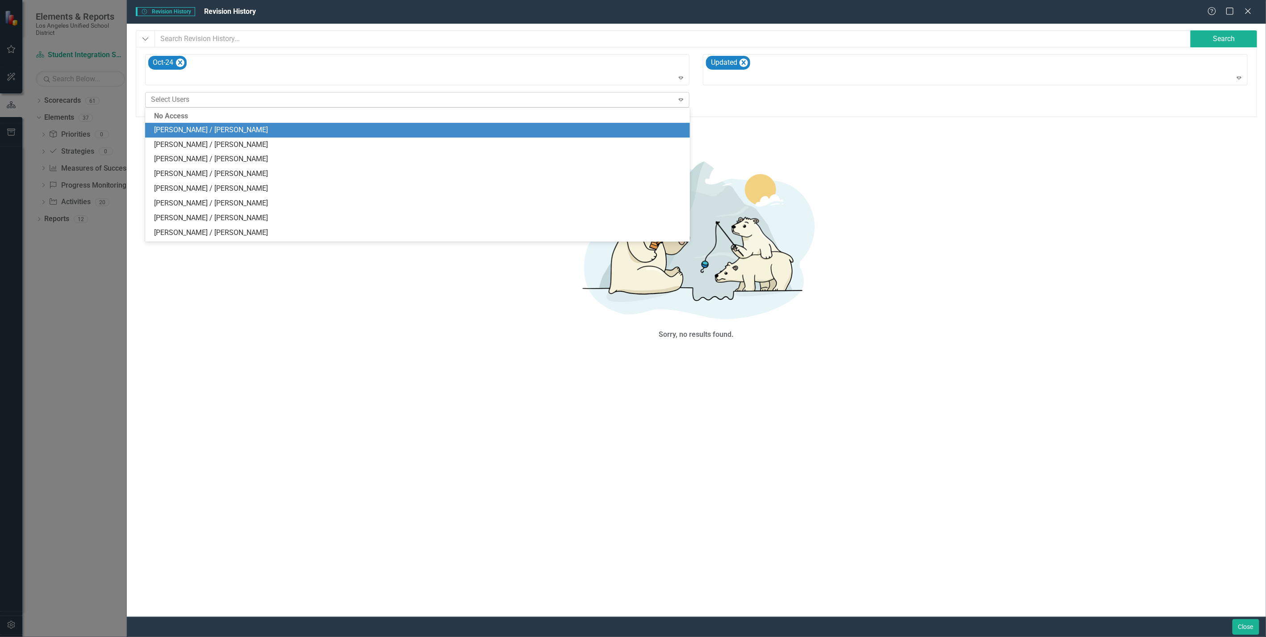
click at [458, 103] on div at bounding box center [411, 100] width 526 height 12
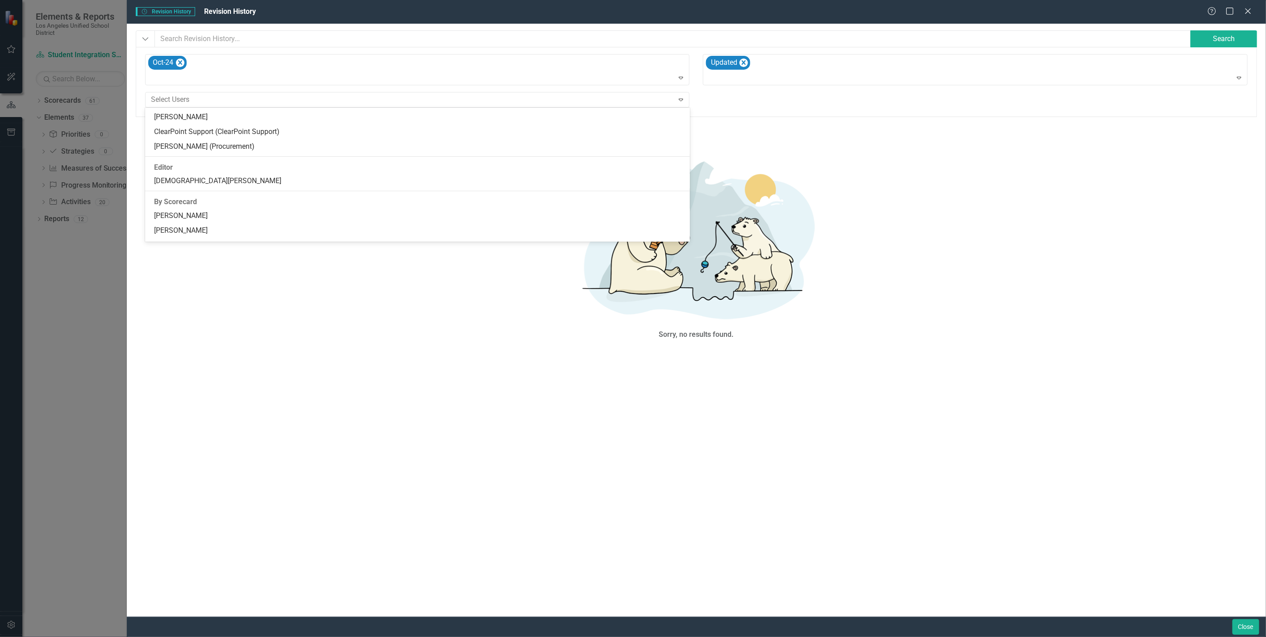
scroll to position [446, 0]
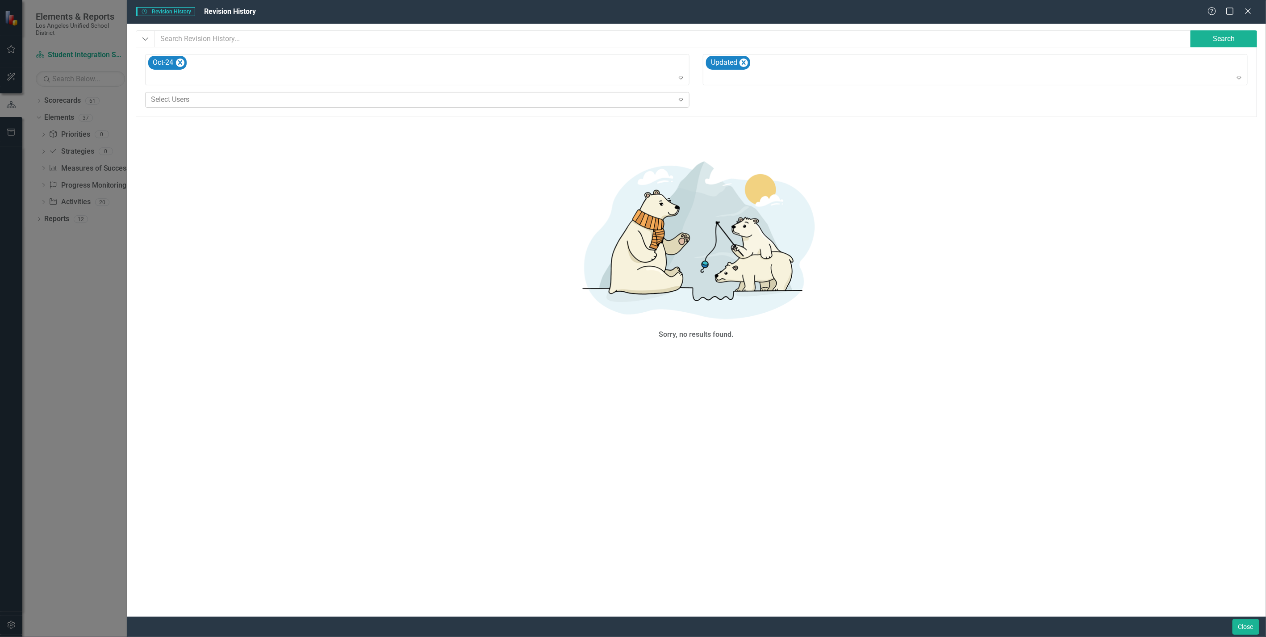
click at [293, 94] on div at bounding box center [411, 100] width 526 height 12
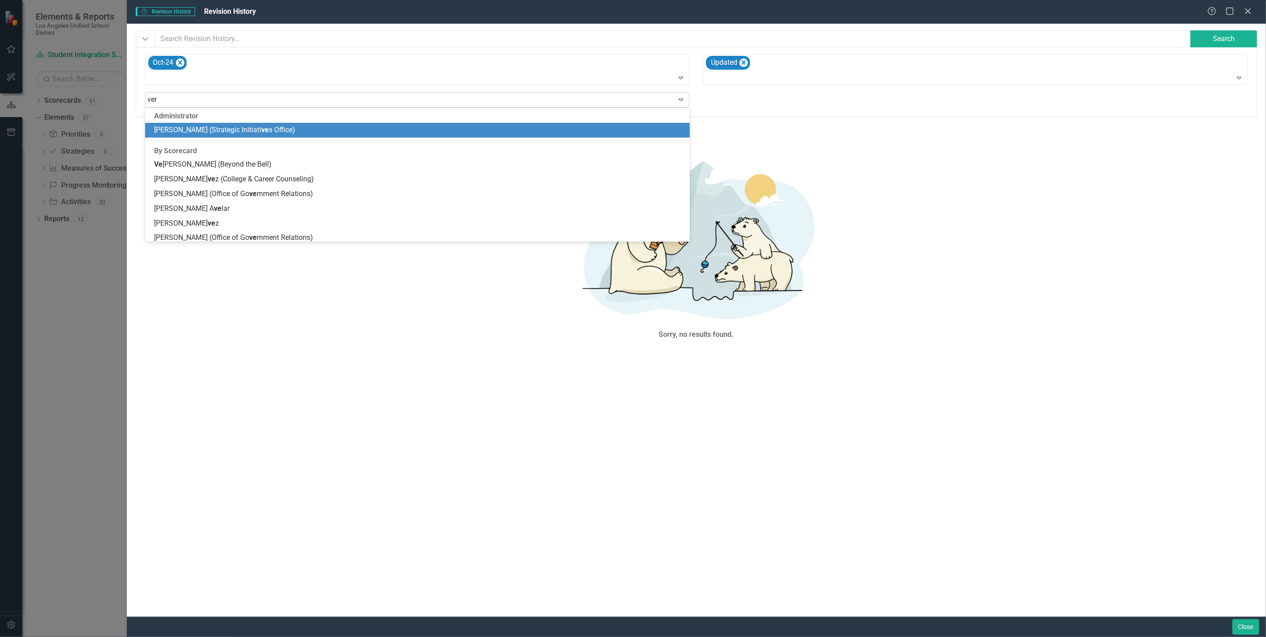
type input "verd"
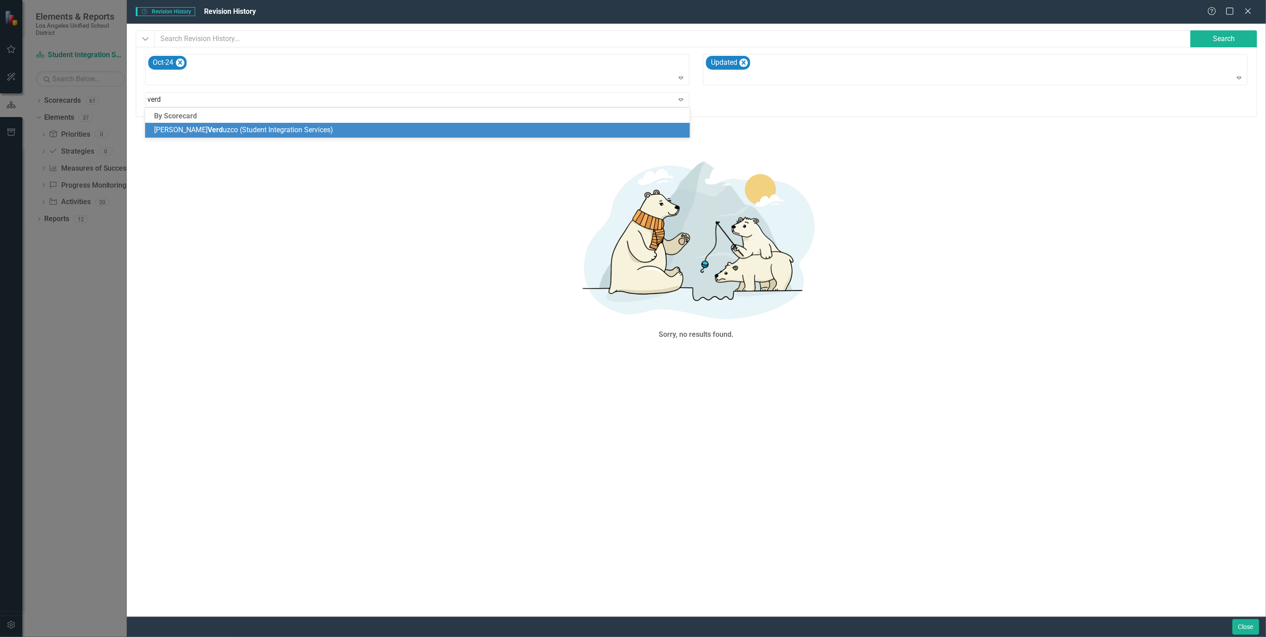
click at [229, 132] on span "[PERSON_NAME] uzco (Student Integration Services)" at bounding box center [243, 129] width 179 height 8
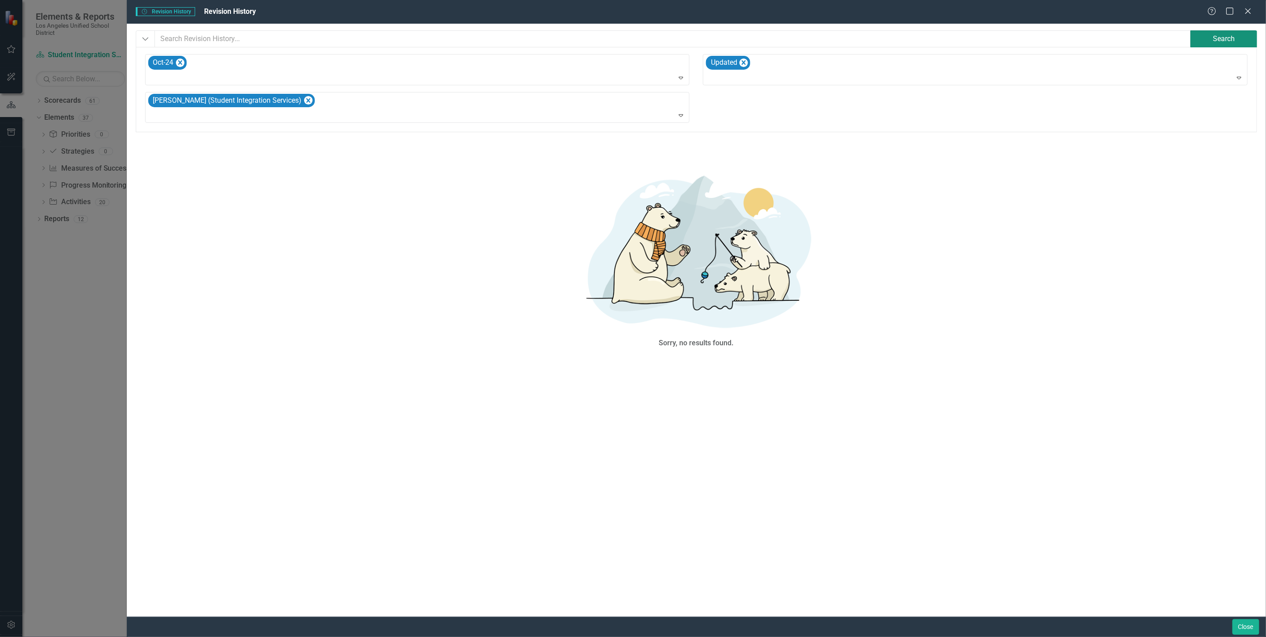
click at [1224, 41] on button "Search" at bounding box center [1223, 38] width 67 height 17
click at [1215, 34] on button "Search" at bounding box center [1223, 38] width 67 height 17
click at [1236, 77] on icon "Expand" at bounding box center [1238, 77] width 9 height 7
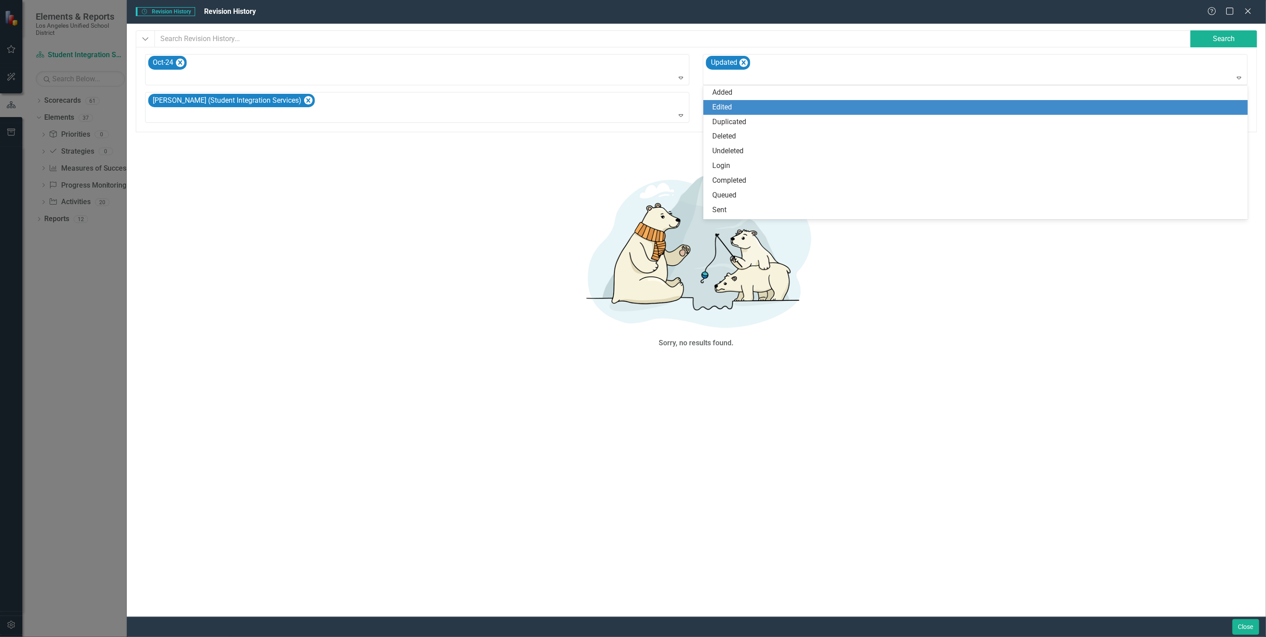
click at [752, 109] on div "Edited" at bounding box center [977, 107] width 530 height 10
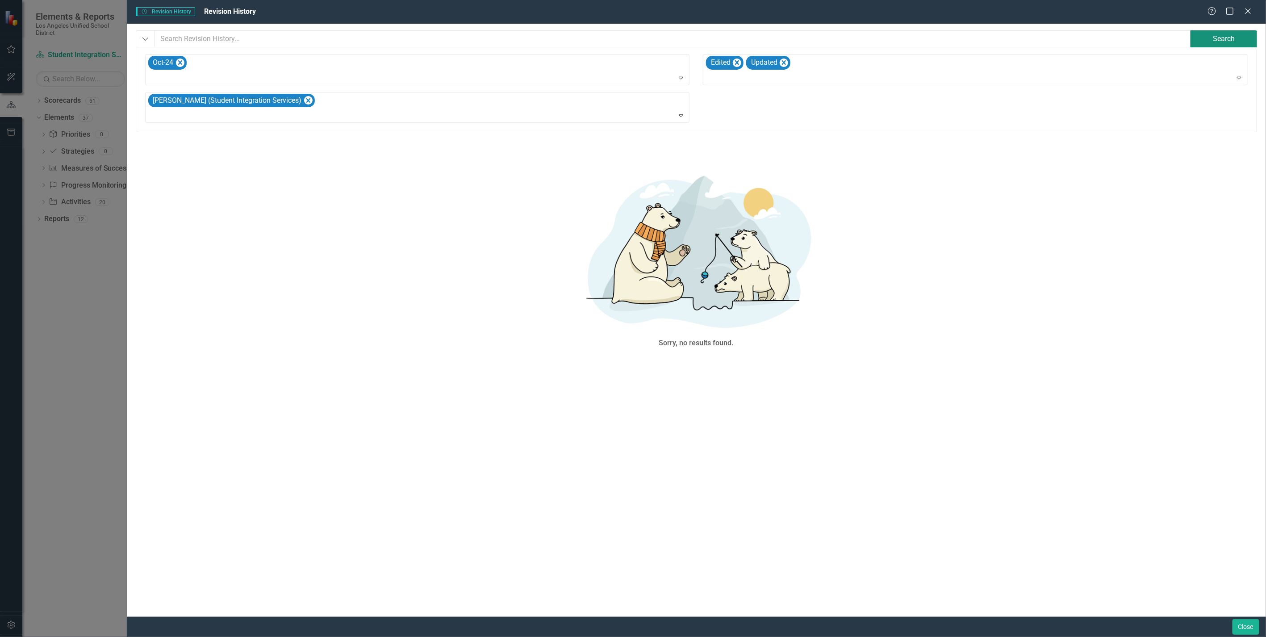
click at [1215, 42] on button "Search" at bounding box center [1223, 38] width 67 height 17
click at [1165, 78] on div at bounding box center [975, 78] width 541 height 12
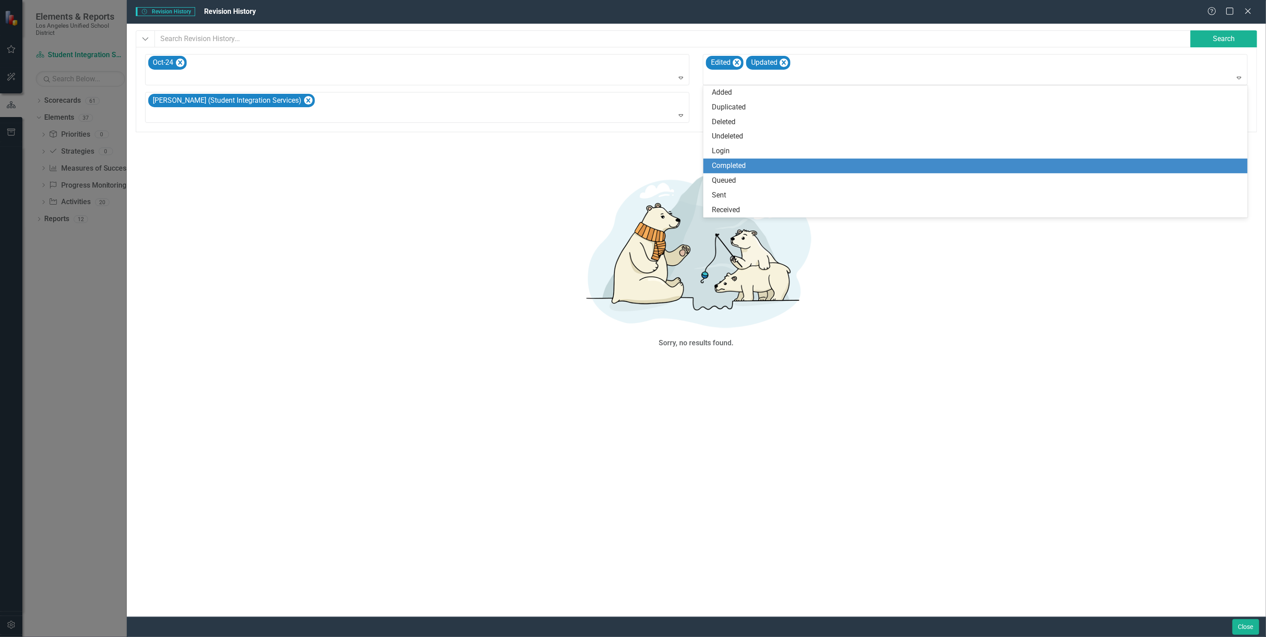
click at [780, 159] on div "Completed" at bounding box center [975, 165] width 545 height 15
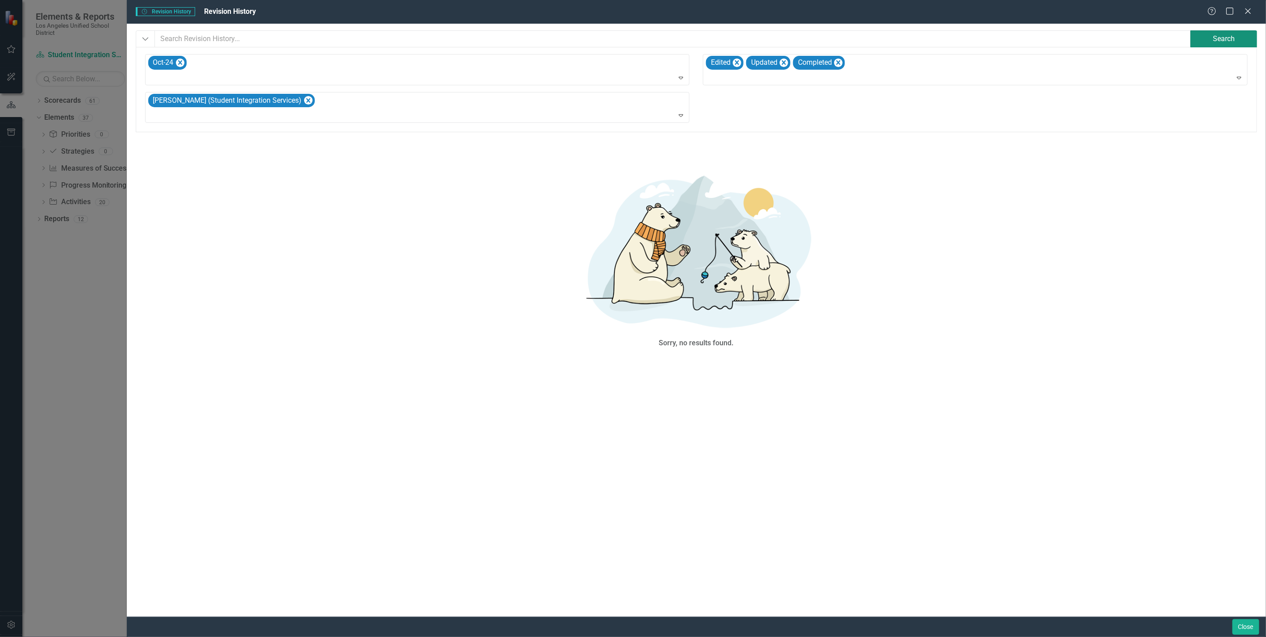
click at [1232, 36] on button "Search" at bounding box center [1223, 38] width 67 height 17
click at [311, 62] on div "Oct-24" at bounding box center [418, 69] width 542 height 30
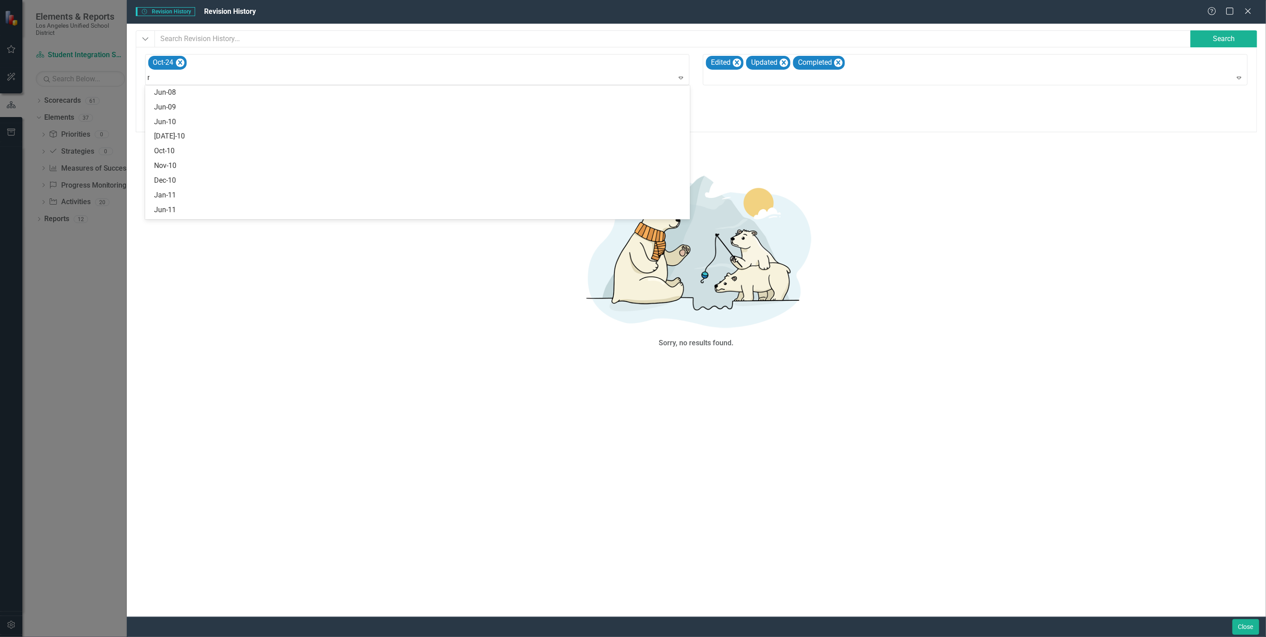
type input "no"
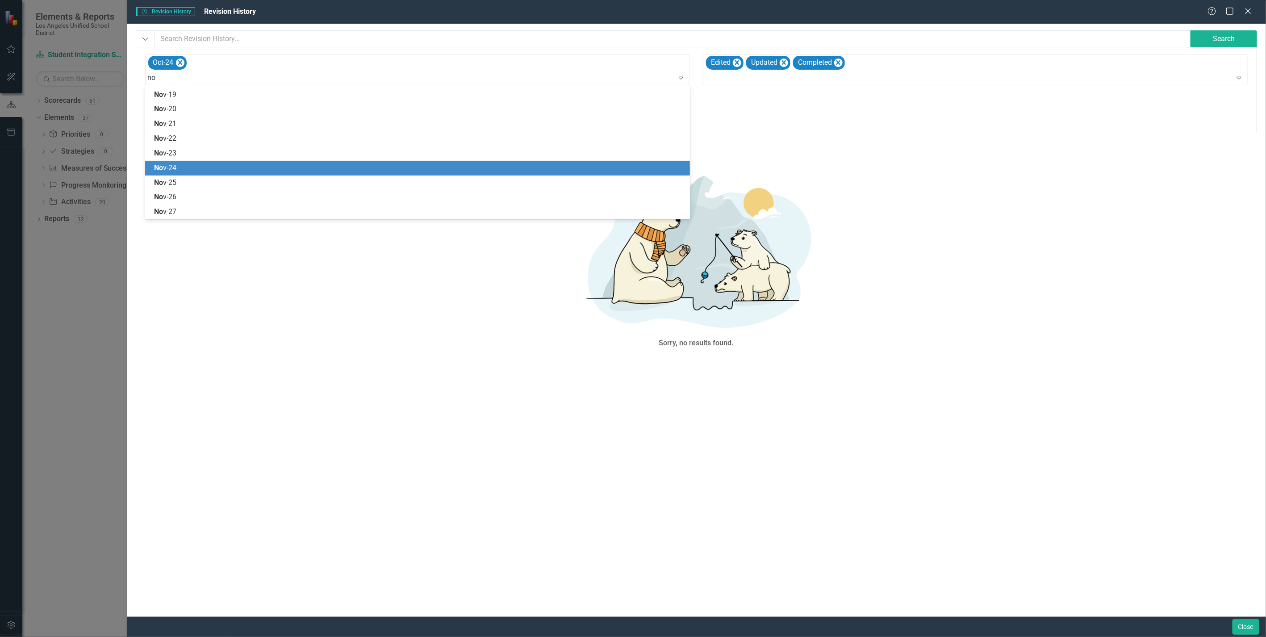
click at [291, 168] on div "No v-24" at bounding box center [419, 168] width 530 height 10
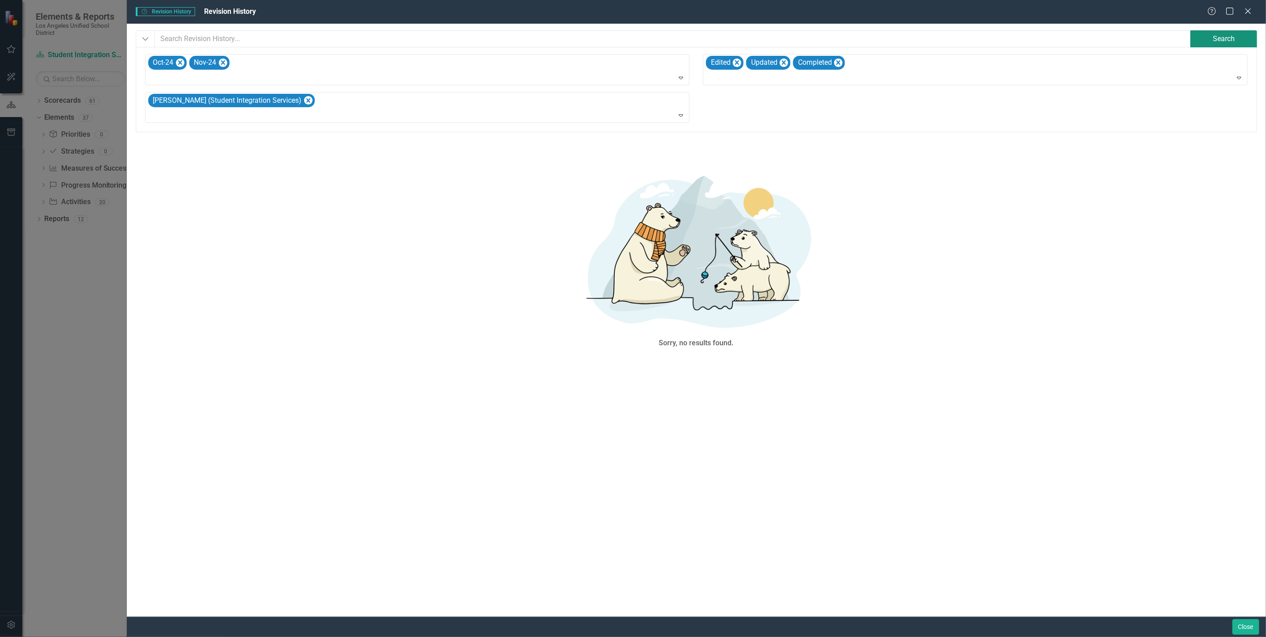
click at [1209, 39] on button "Search" at bounding box center [1223, 38] width 67 height 17
click at [429, 61] on div "Oct-24 Nov-24" at bounding box center [418, 69] width 542 height 30
click at [1041, 253] on div "Sorry, no results found." at bounding box center [696, 257] width 1121 height 229
click at [94, 303] on div "Revision History Revision History Revision History Help Maximize Close Dropdown…" at bounding box center [633, 318] width 1266 height 637
click at [175, 9] on span "Revision History Revision History" at bounding box center [165, 11] width 59 height 9
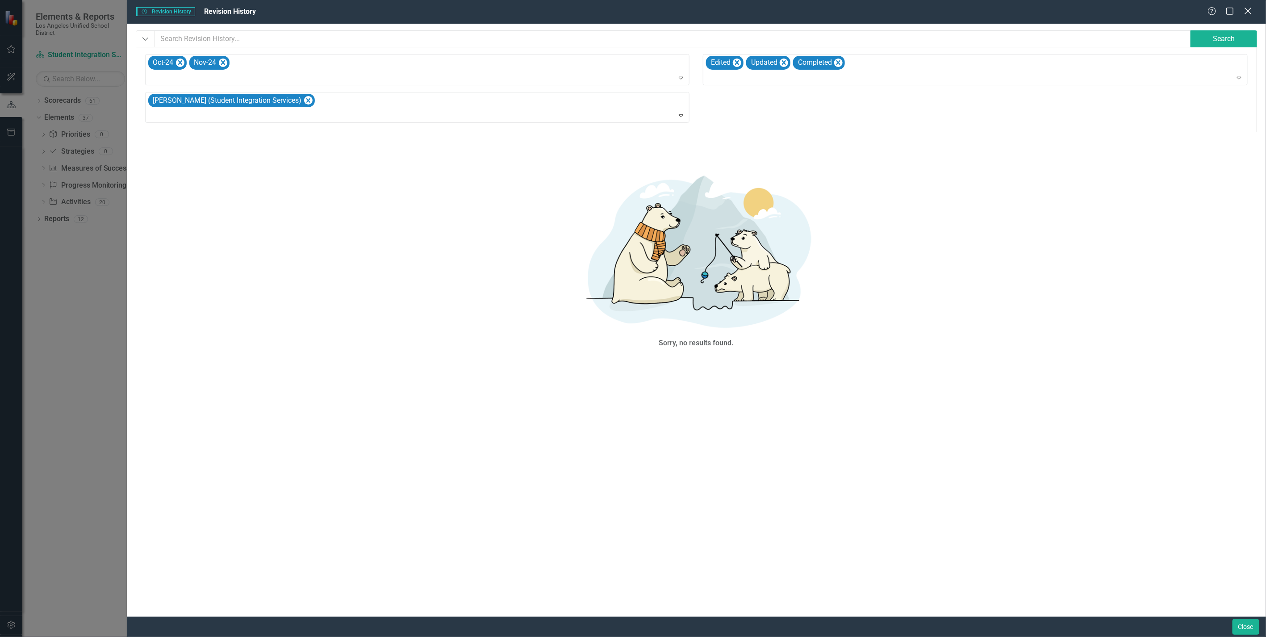
click at [1249, 7] on icon "Close" at bounding box center [1247, 11] width 11 height 8
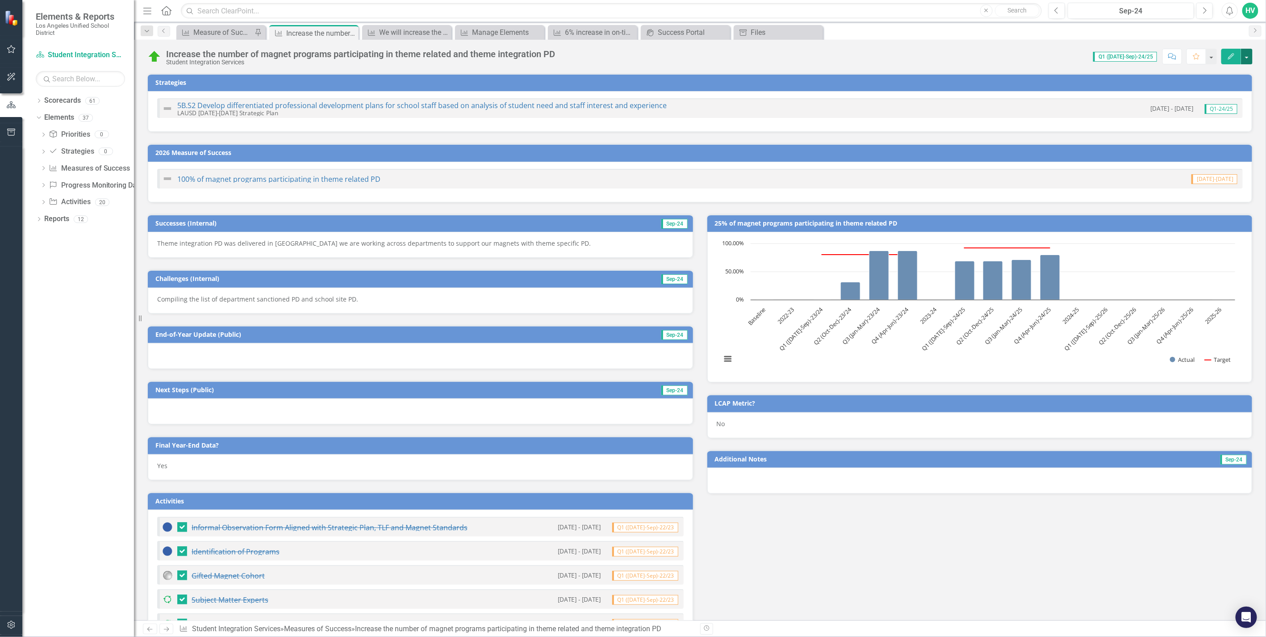
click at [1249, 54] on button "button" at bounding box center [1247, 57] width 12 height 16
click at [1167, 88] on link "Edit Report Edit Layout" at bounding box center [1188, 89] width 127 height 17
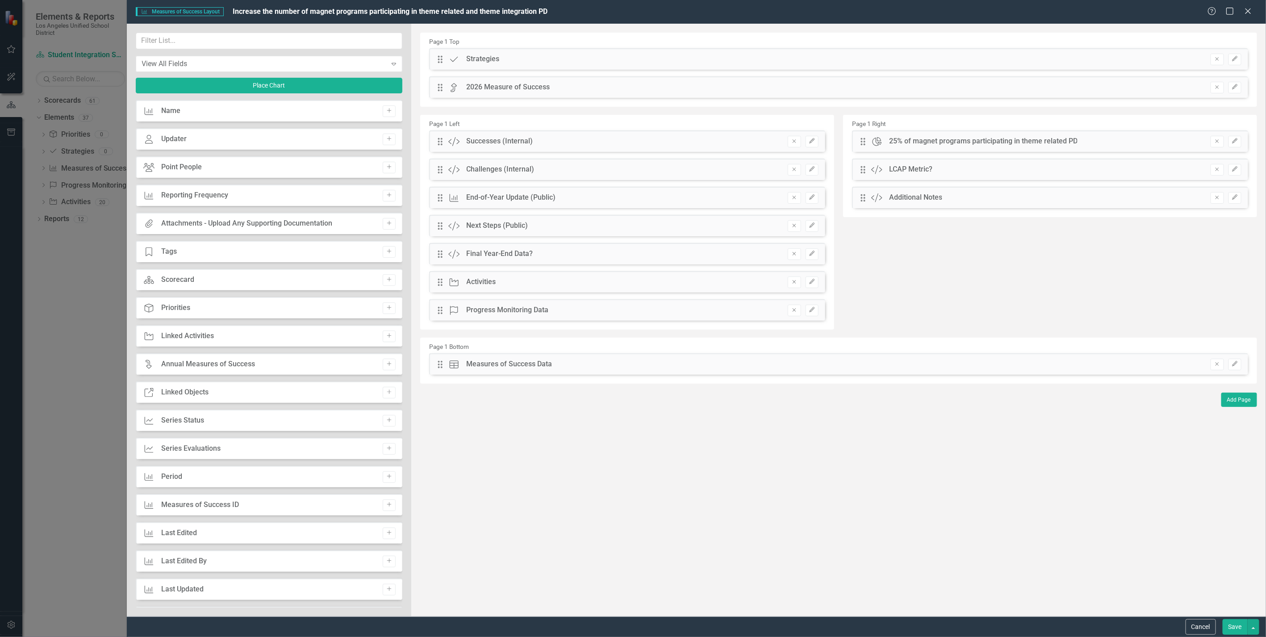
click at [307, 475] on div "Measures of Success Period Add" at bounding box center [269, 476] width 267 height 21
click at [386, 476] on icon "Add" at bounding box center [389, 476] width 7 height 5
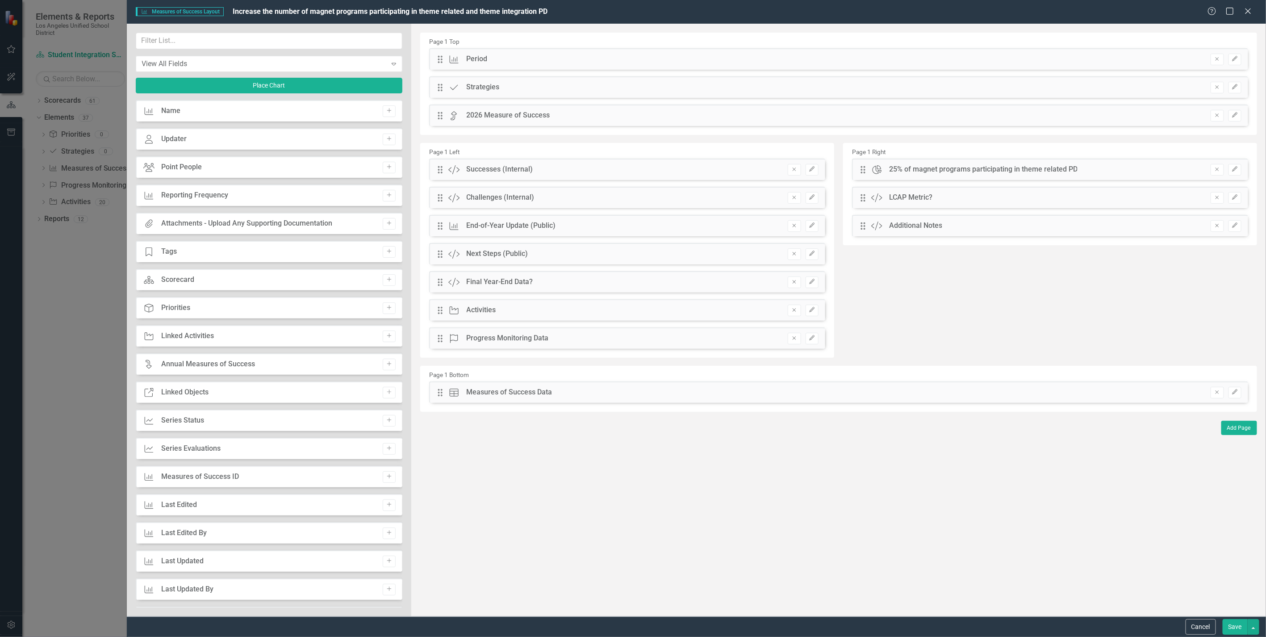
click at [386, 476] on icon "Add" at bounding box center [389, 476] width 7 height 5
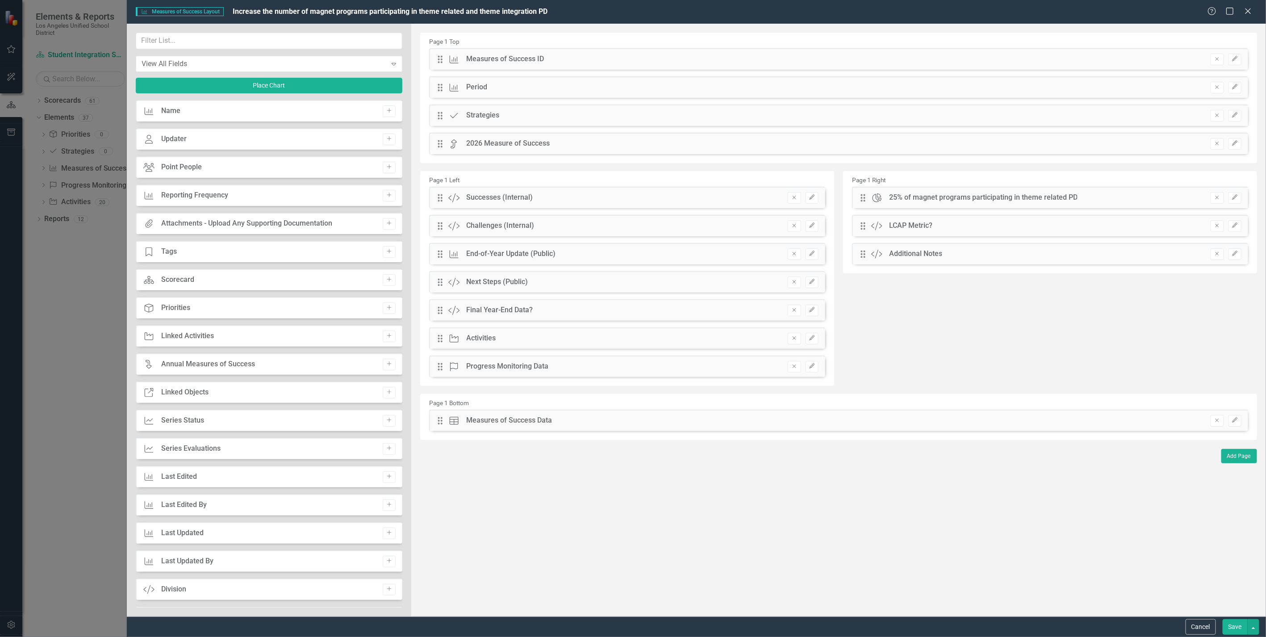
click at [386, 476] on icon "Add" at bounding box center [389, 476] width 7 height 5
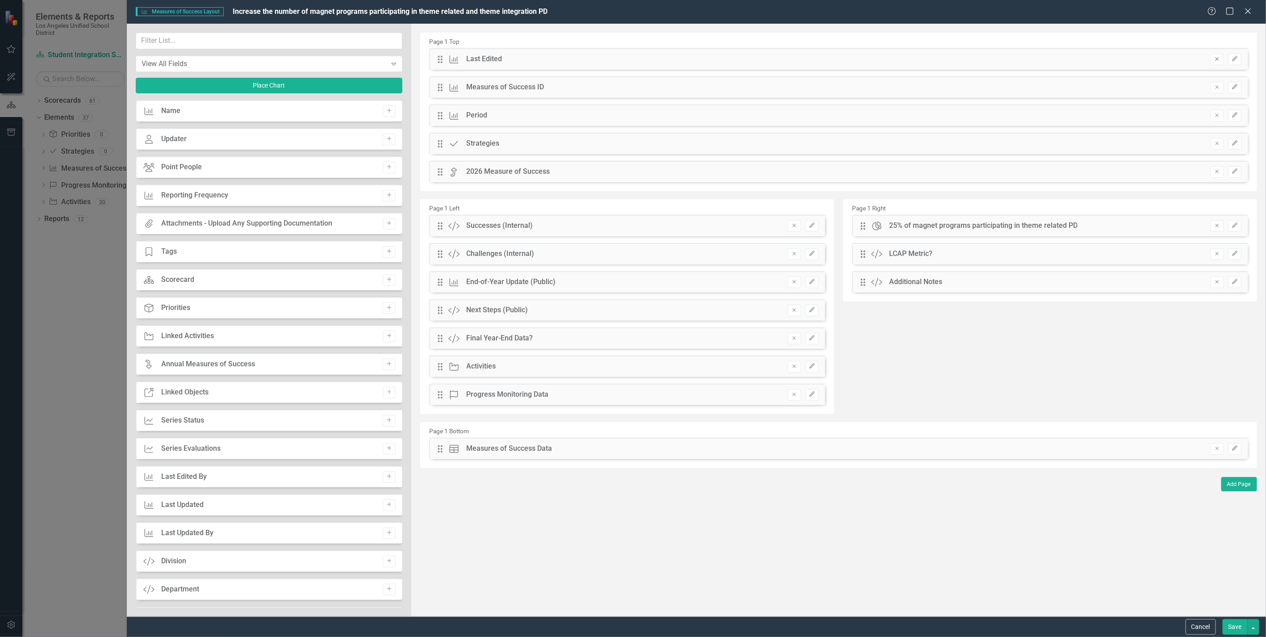
click at [1219, 56] on icon "Remove" at bounding box center [1216, 58] width 7 height 5
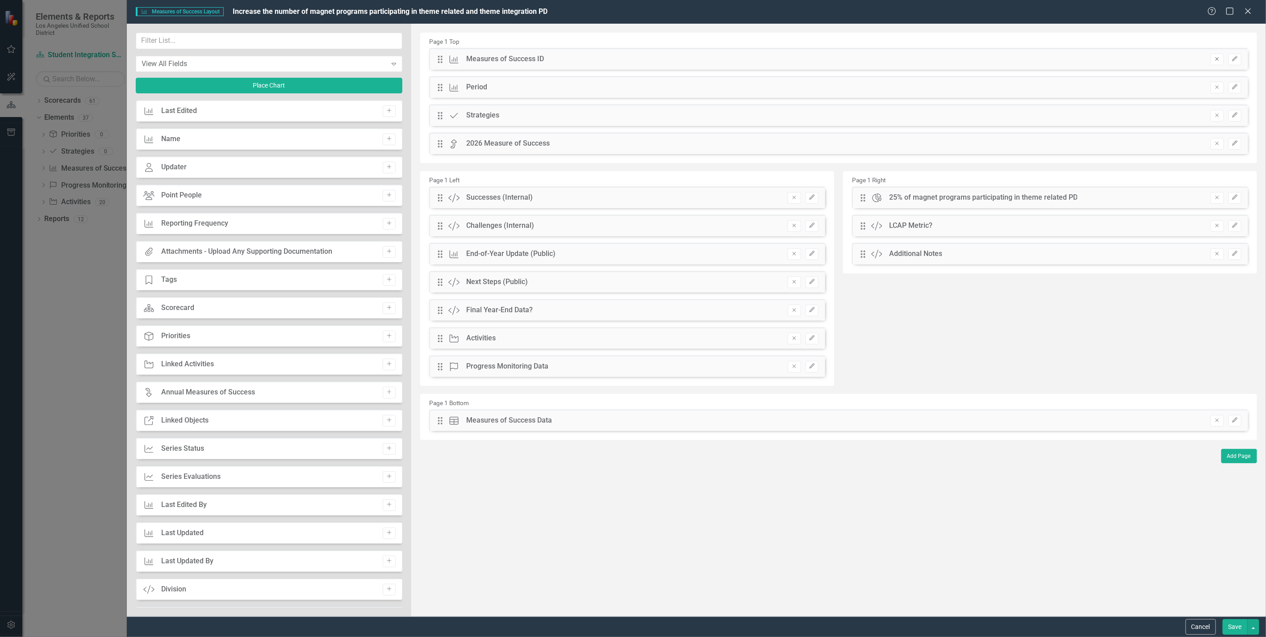
click at [1220, 58] on icon "Remove" at bounding box center [1216, 58] width 7 height 5
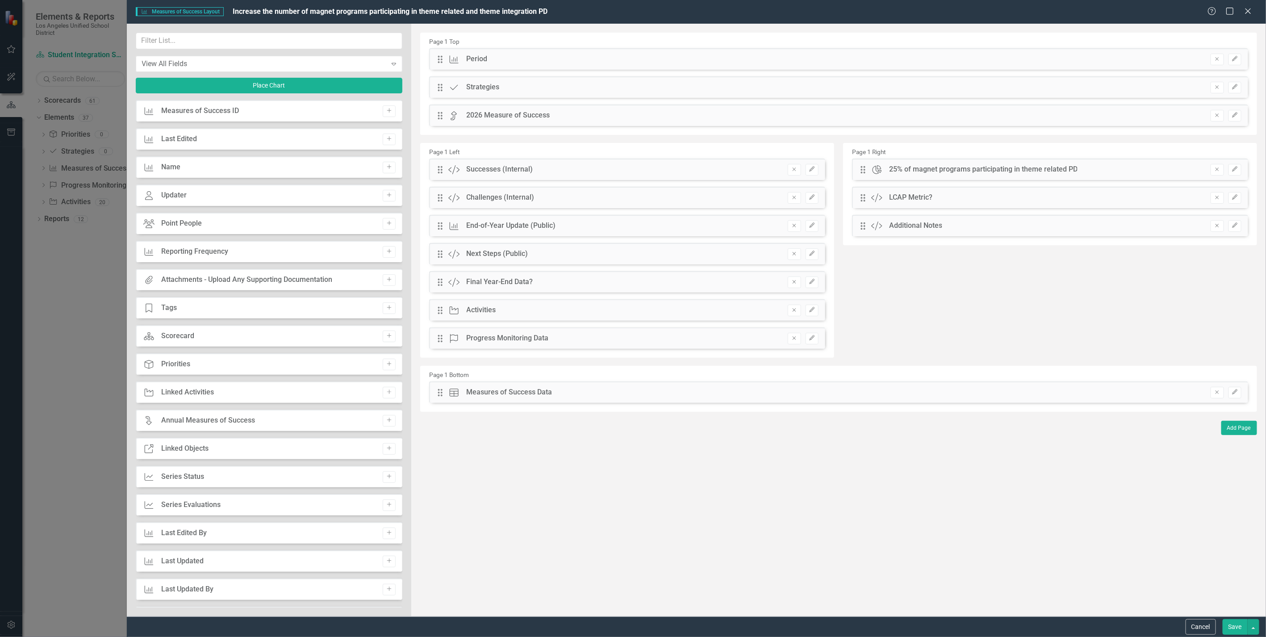
click at [1237, 625] on button "Save" at bounding box center [1234, 627] width 25 height 16
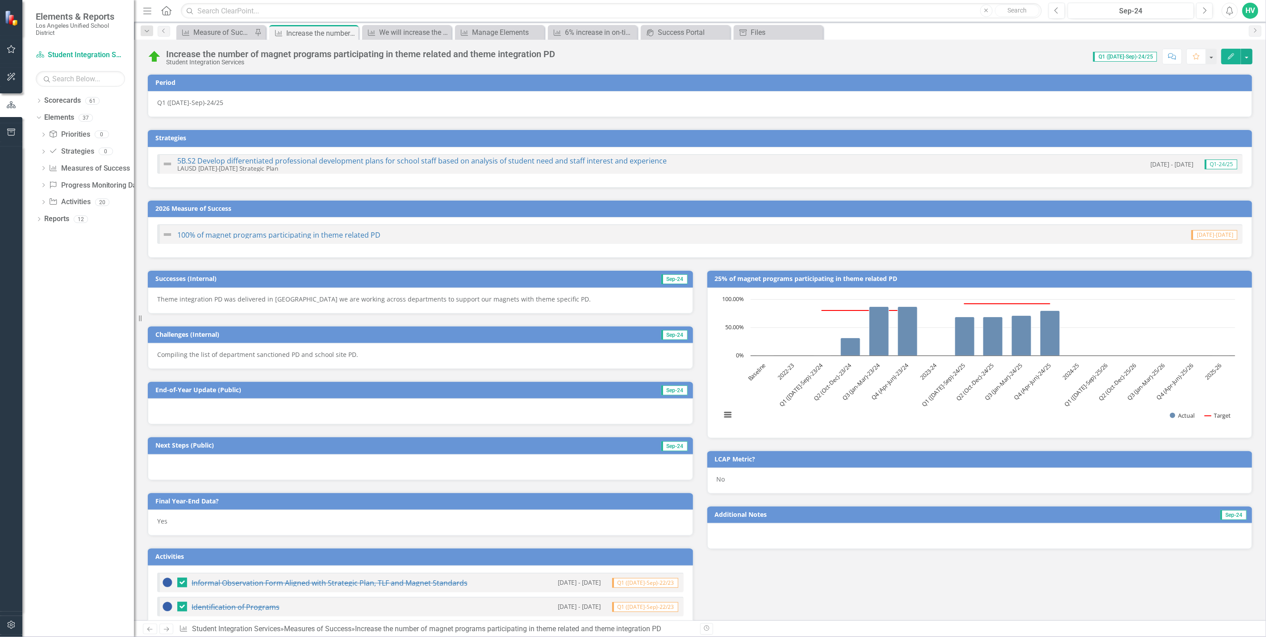
click at [174, 105] on div "Q1 ([DATE]-Sep)-24/25" at bounding box center [700, 104] width 1104 height 26
click at [188, 89] on td "Period" at bounding box center [701, 83] width 1092 height 13
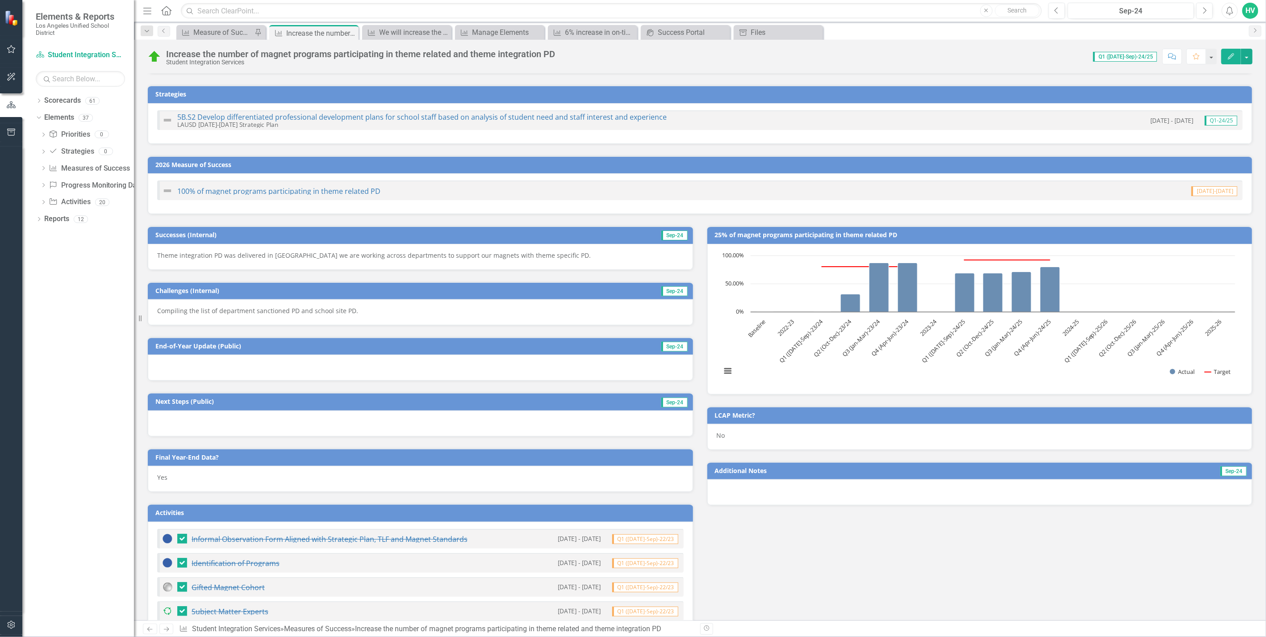
scroll to position [0, 0]
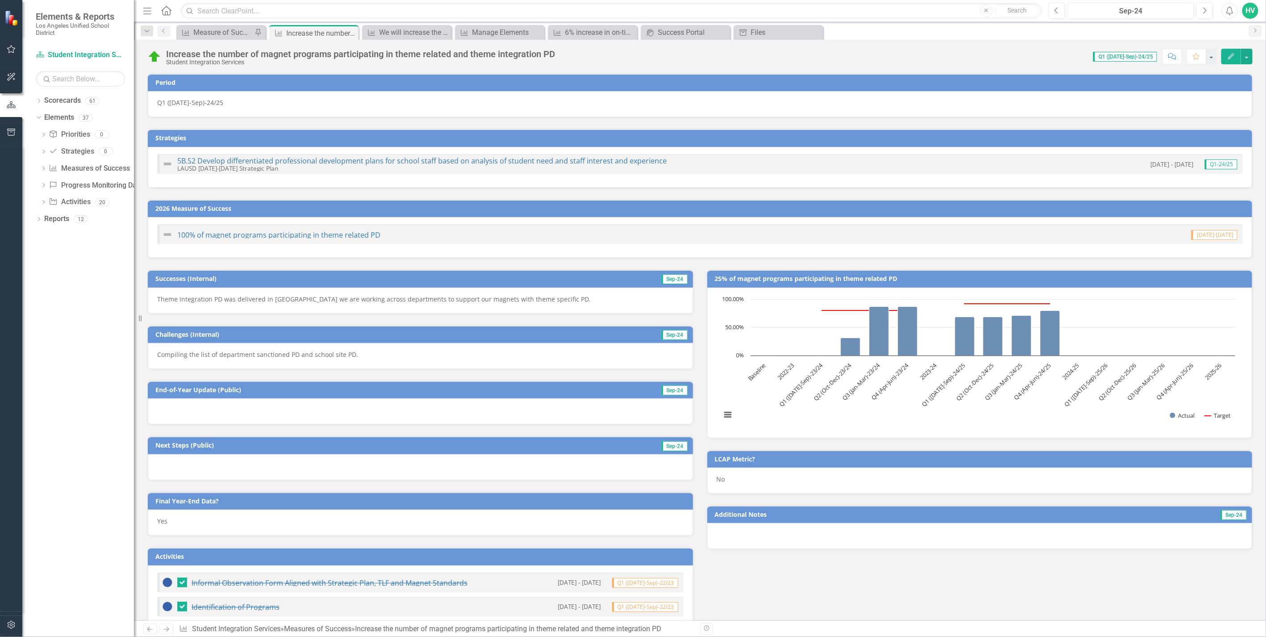
click at [219, 40] on div "Increase the number of magnet programs participating in theme related and theme…" at bounding box center [700, 53] width 1132 height 27
click at [218, 29] on div "Measure of Success - Scorecard Report" at bounding box center [222, 32] width 59 height 11
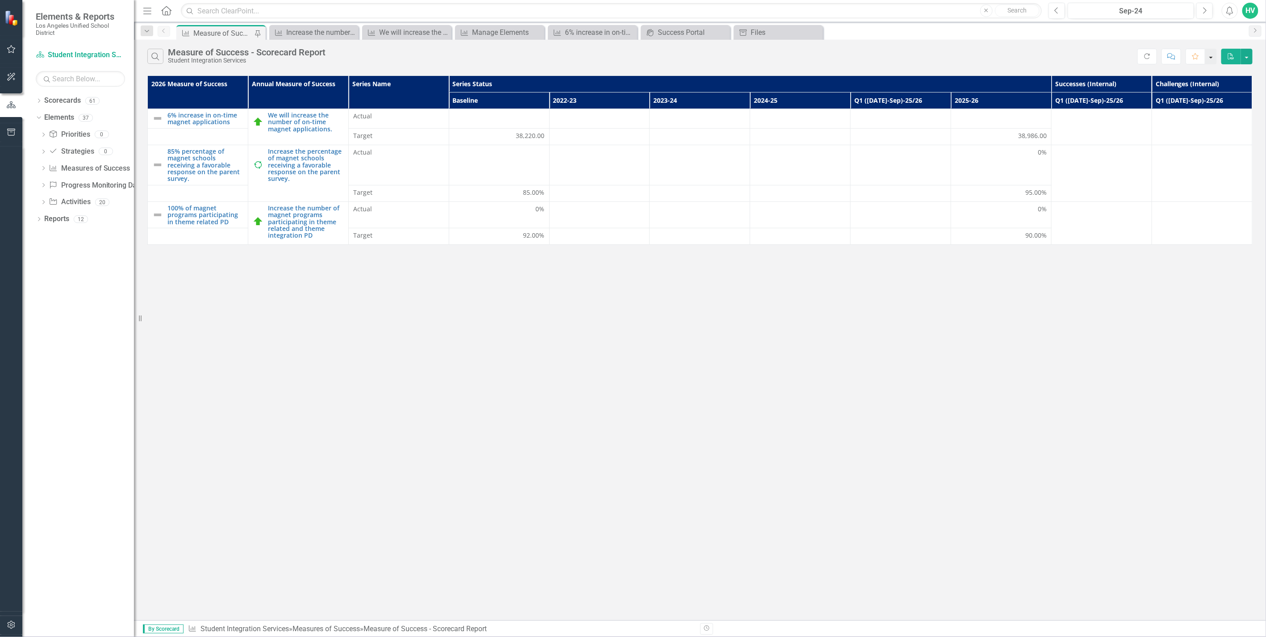
click at [1214, 54] on button "button" at bounding box center [1211, 57] width 12 height 16
click at [1021, 64] on div "Search Measure of Success - Scorecard Report Student Integration Services" at bounding box center [642, 56] width 991 height 15
click at [200, 119] on link "6% increase in on-time magnet applications" at bounding box center [205, 119] width 76 height 14
click at [293, 124] on link "We will increase the number of on-time magnet applications." at bounding box center [306, 122] width 76 height 21
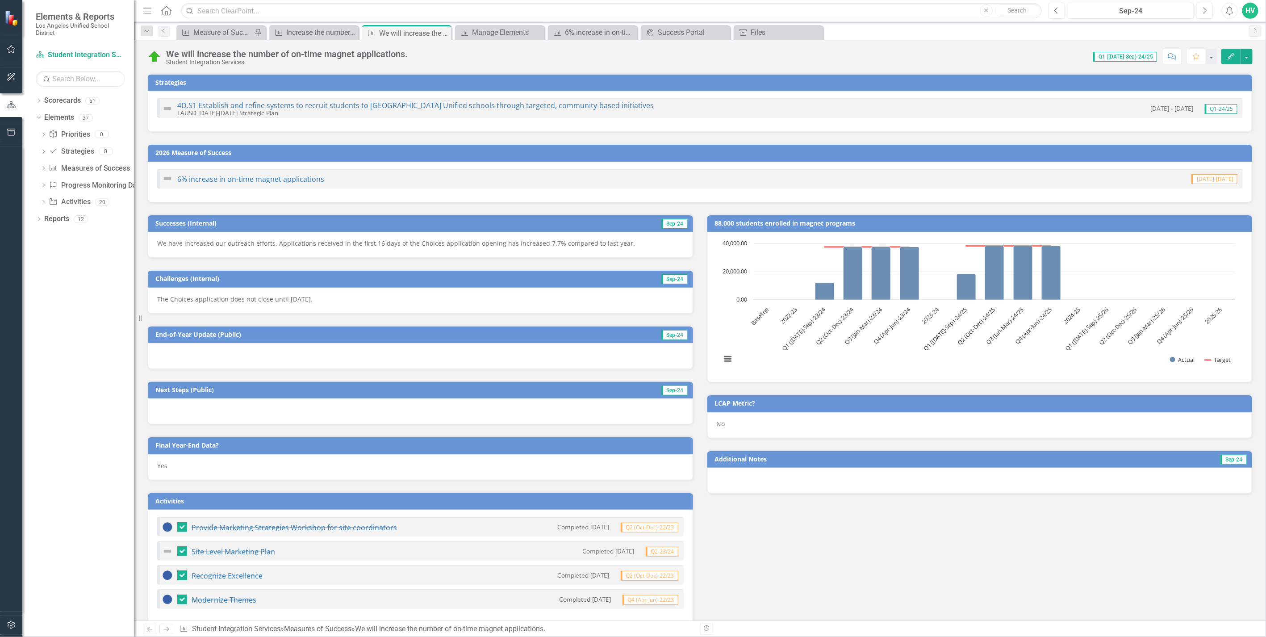
click at [283, 296] on p "The Choices application does not close until [DATE]." at bounding box center [420, 299] width 526 height 9
click at [283, 296] on div "The Choices application does not close until [DATE]." at bounding box center [420, 300] width 545 height 26
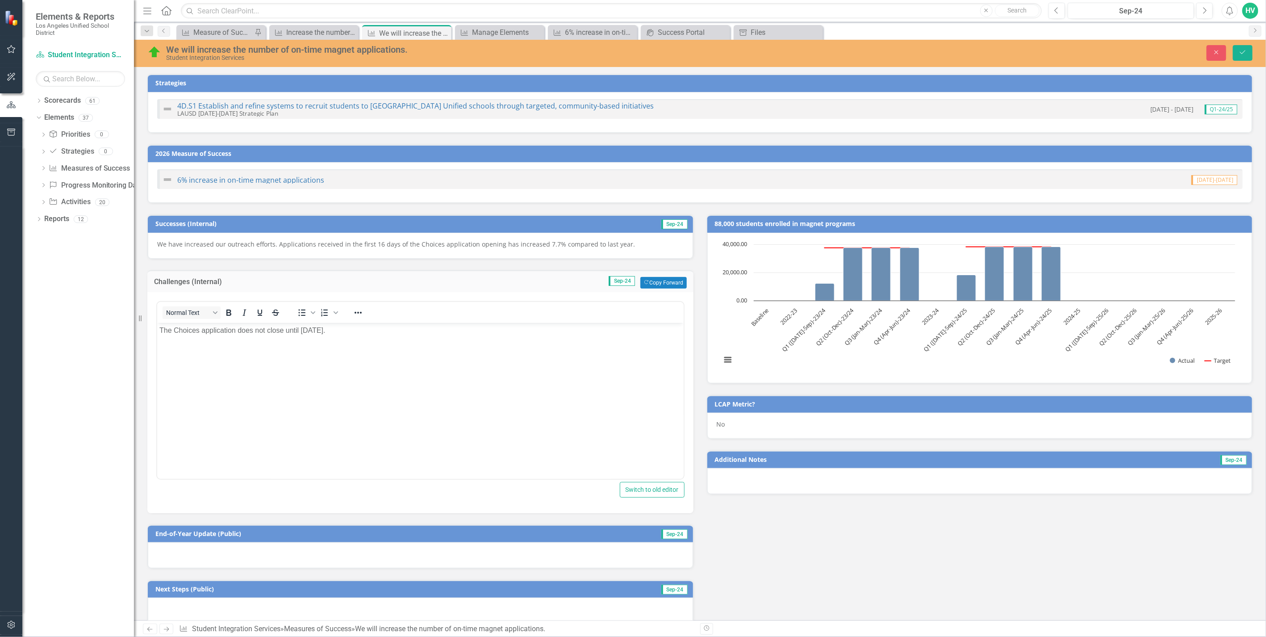
click at [300, 330] on p "The Choices application does not close until [DATE]." at bounding box center [420, 330] width 522 height 11
copy p "The Choices application does not close until [DATE]."
click at [695, 241] on div "Successes (Internal) Sep-24 We have increased our outreach efforts. Application…" at bounding box center [420, 230] width 559 height 55
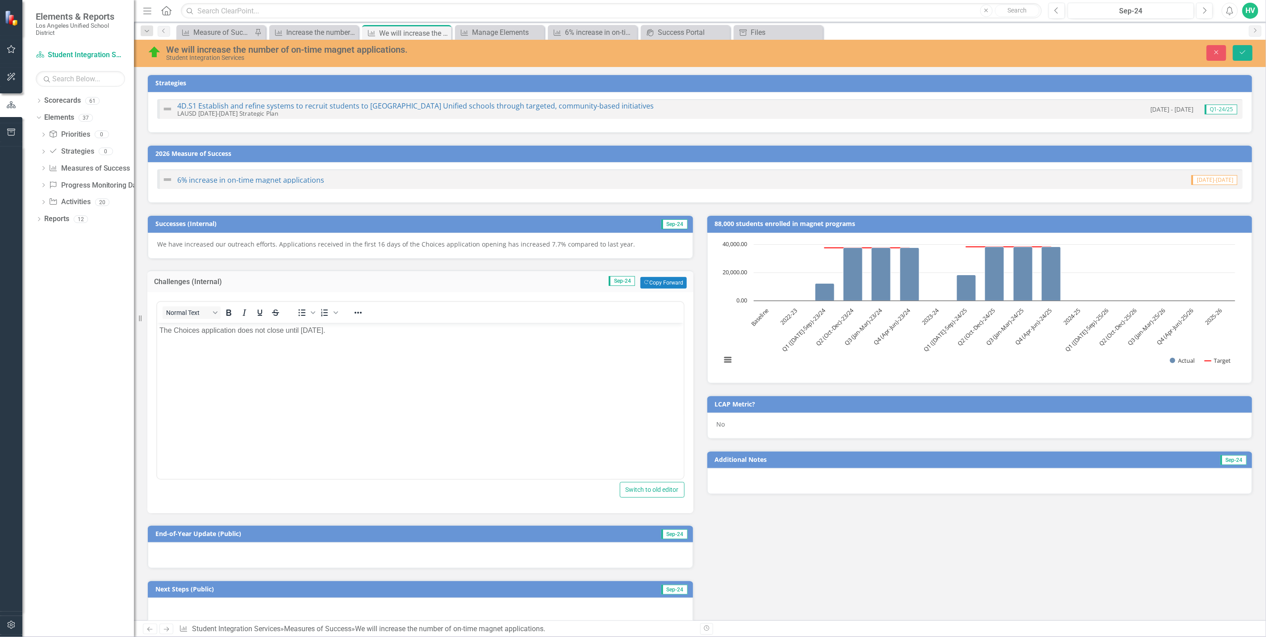
click at [565, 242] on p "We have increased our outreach efforts. Applications received in the first 16 d…" at bounding box center [420, 244] width 526 height 9
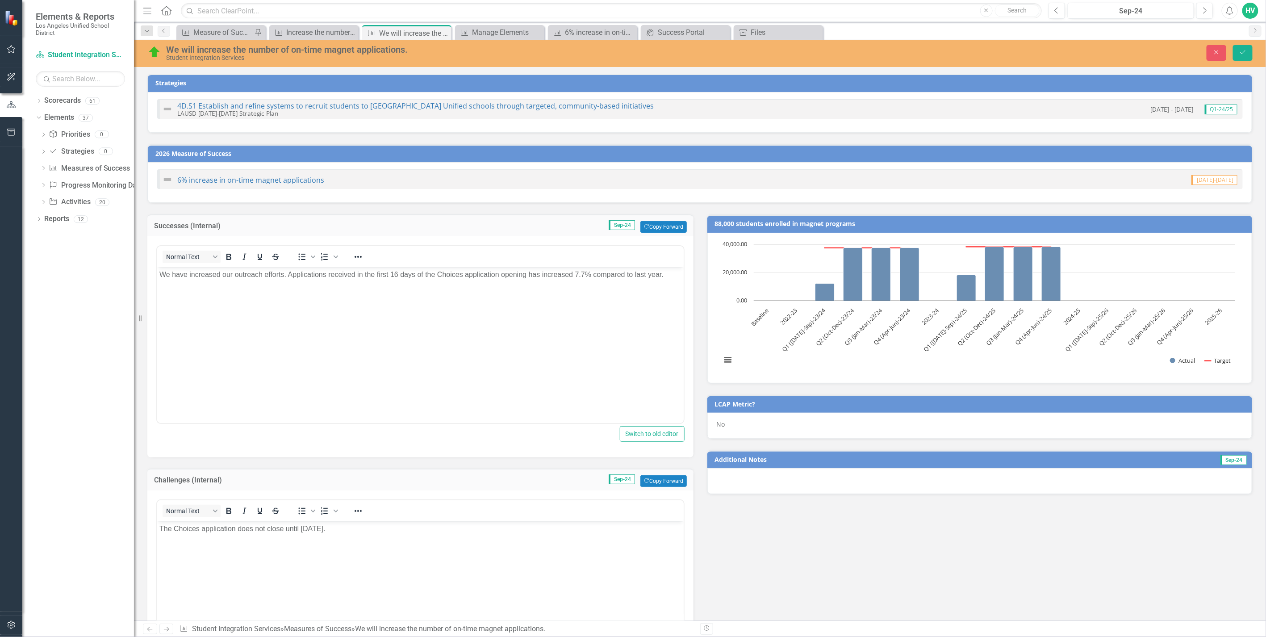
click at [421, 272] on p "We have increased our outreach efforts. Applications received in the first 16 d…" at bounding box center [420, 274] width 522 height 11
click at [421, 277] on p "We have increased our outreach efforts. Applications received in the first 16 d…" at bounding box center [420, 274] width 522 height 11
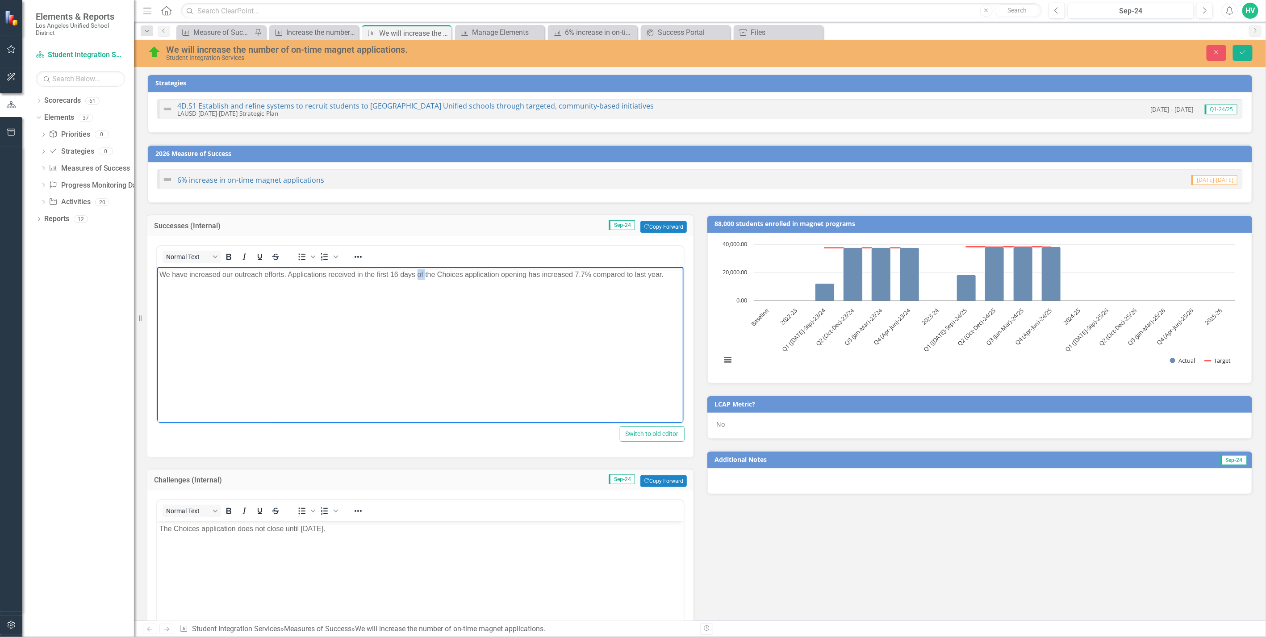
click at [421, 277] on p "We have increased our outreach efforts. Applications received in the first 16 d…" at bounding box center [420, 274] width 522 height 11
copy p "We have increased our outreach efforts. Applications received in the first 16 d…"
click at [353, 35] on icon "Close" at bounding box center [350, 32] width 9 height 7
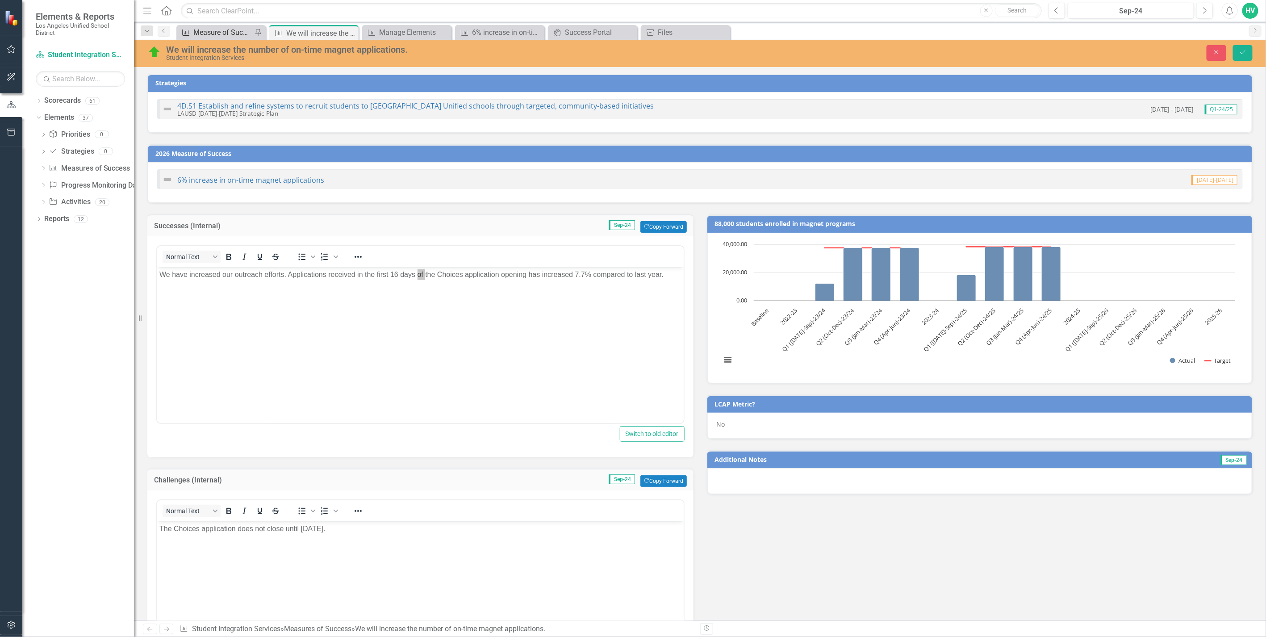
click at [201, 30] on div "Measure of Success - Scorecard Report" at bounding box center [222, 32] width 59 height 11
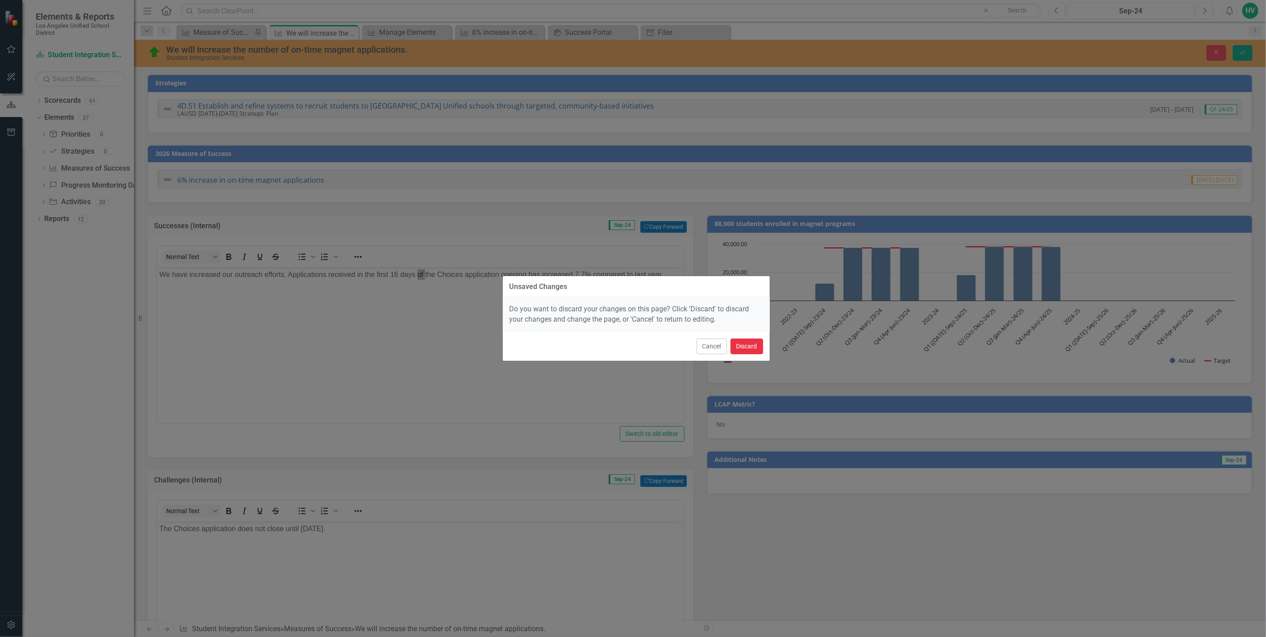
click at [746, 346] on button "Discard" at bounding box center [746, 346] width 33 height 16
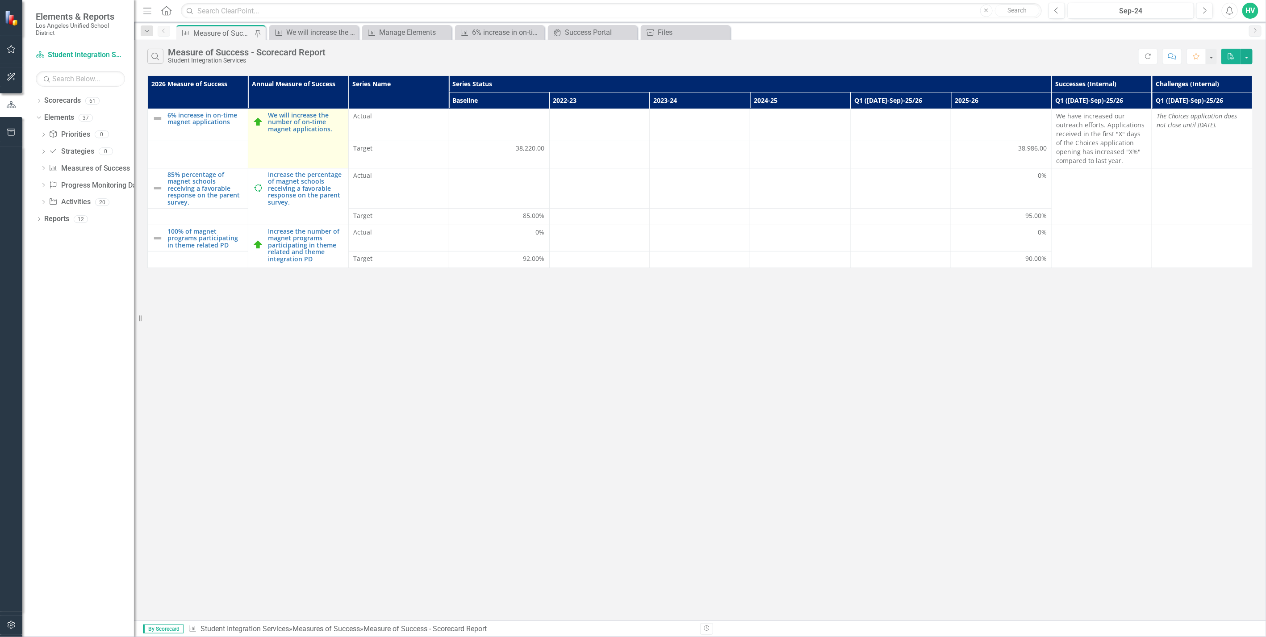
click at [314, 167] on td "We will increase the number of on-time magnet applications. Edit Edit Measures …" at bounding box center [298, 138] width 100 height 59
click at [310, 182] on link "Increase the percentage of magnet schools receiving a favorable response on the…" at bounding box center [306, 188] width 76 height 34
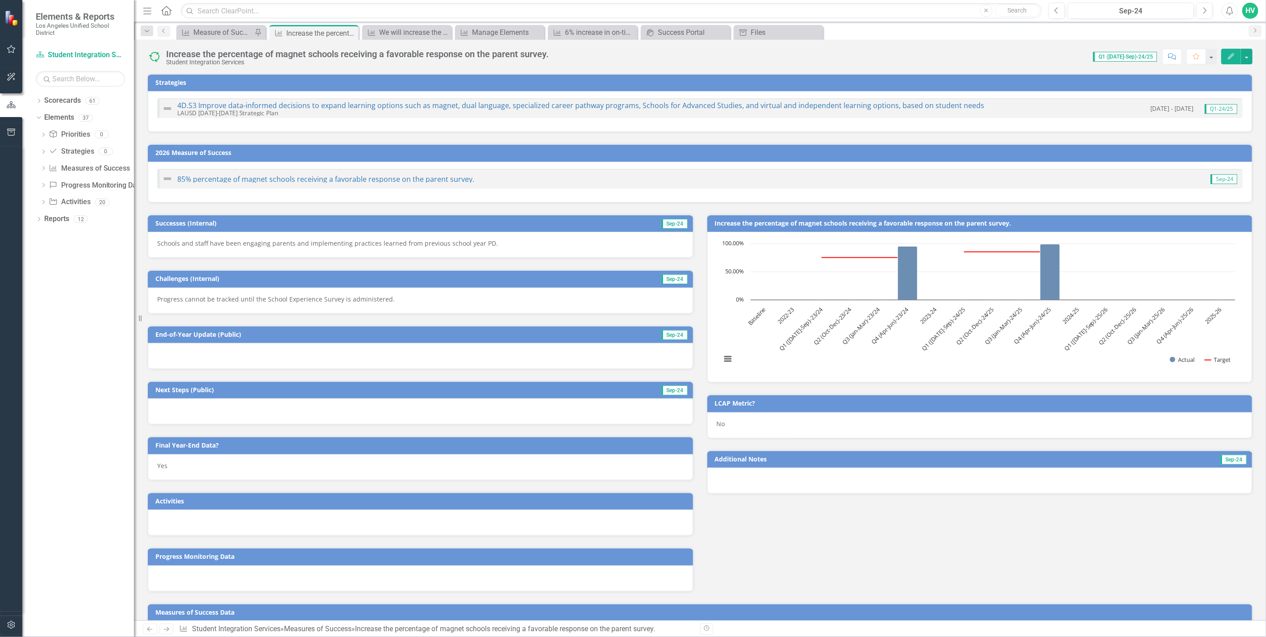
click at [282, 296] on p "Progress cannot be tracked until the School Experience Survey is administered." at bounding box center [420, 299] width 526 height 9
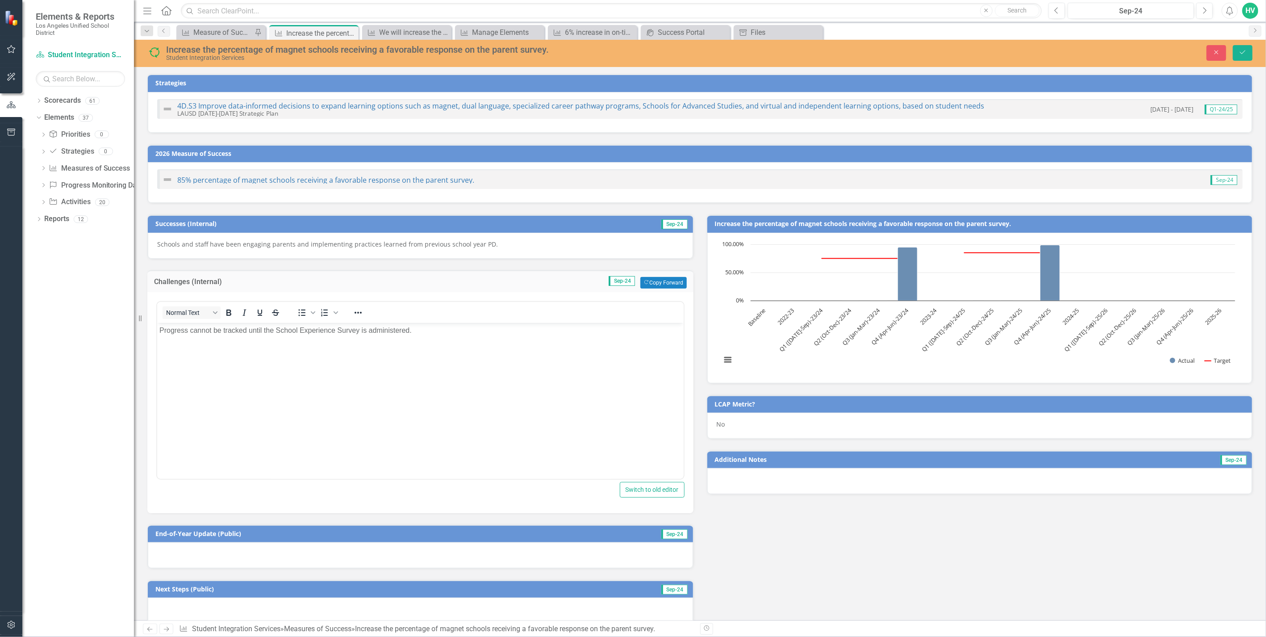
click at [322, 330] on p "Progress cannot be tracked until the School Experience Survey is administered." at bounding box center [420, 330] width 522 height 11
click at [321, 330] on p "Progress cannot be tracked until the School Experience Survey is administered." at bounding box center [420, 330] width 522 height 11
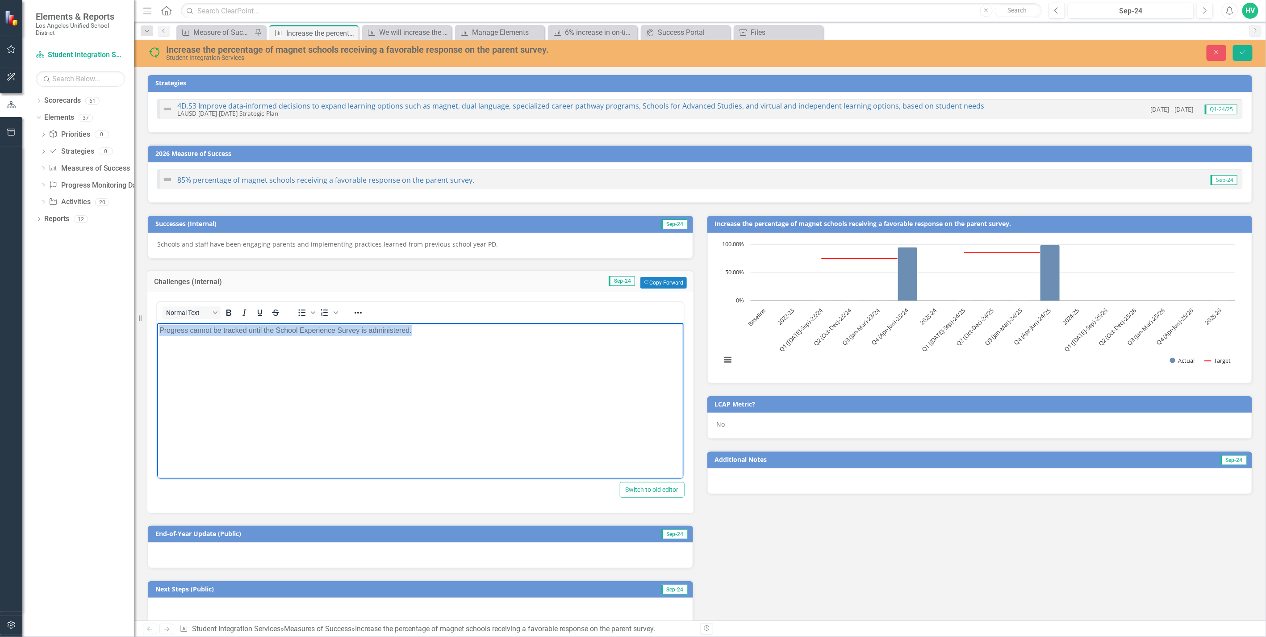
click at [321, 330] on p "Progress cannot be tracked until the School Experience Survey is administered." at bounding box center [420, 330] width 522 height 11
copy p "Progress cannot be tracked until the School Experience Survey is administered."
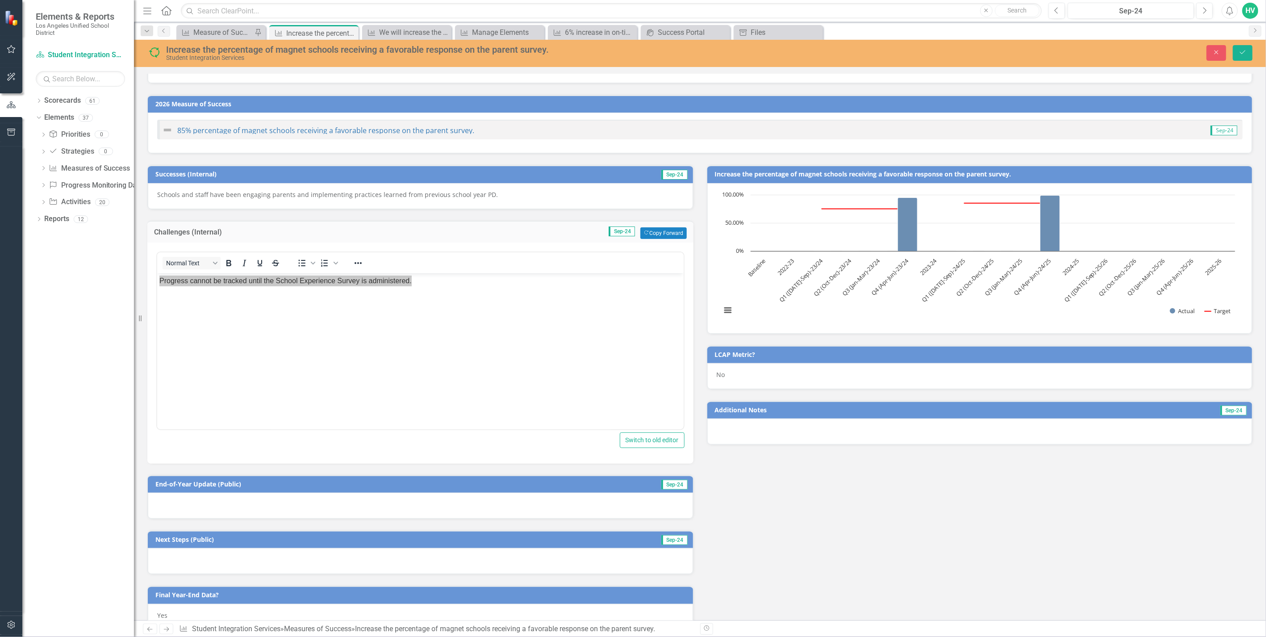
click at [287, 193] on p "Schools and staff have been engaging parents and implementing practices learned…" at bounding box center [420, 194] width 526 height 9
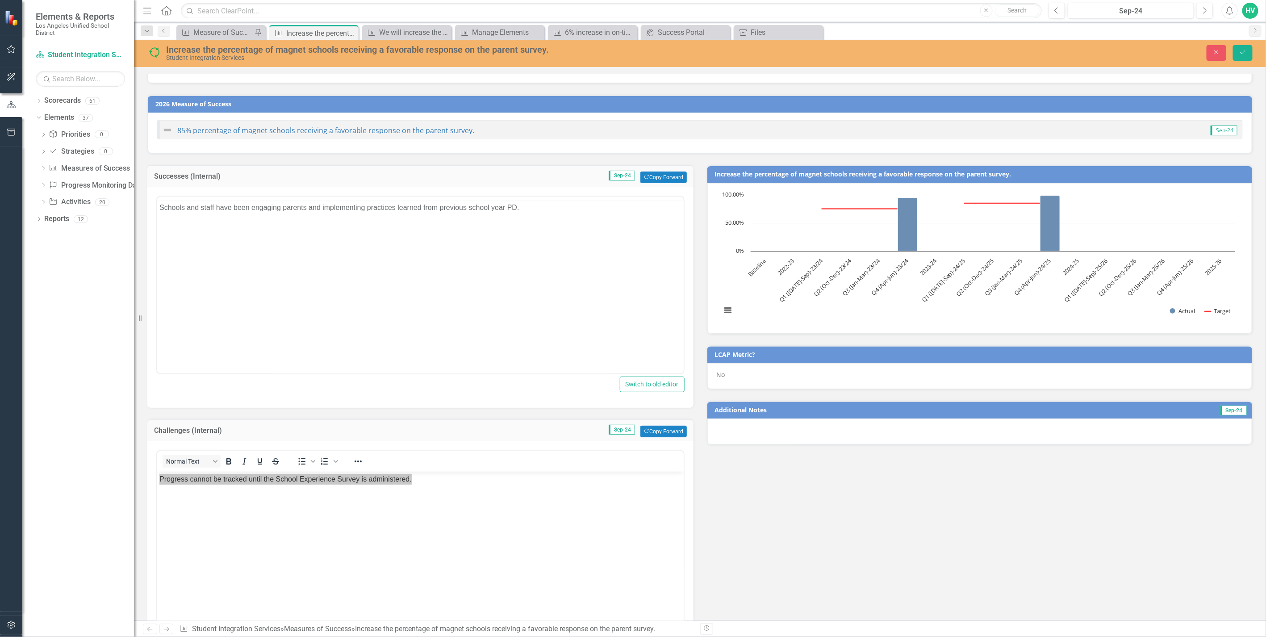
scroll to position [0, 0]
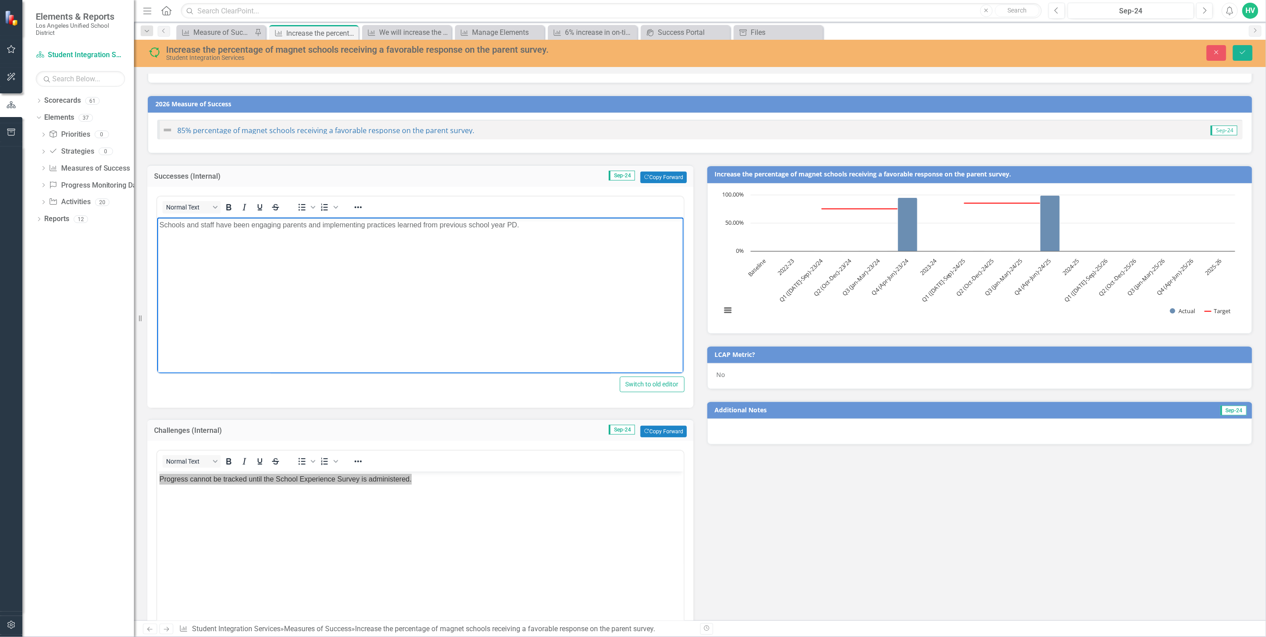
click at [294, 225] on p "Schools and staff have been engaging parents and implementing practices learned…" at bounding box center [420, 225] width 522 height 11
copy p "Schools and staff have been engaging parents and implementing practices learned…"
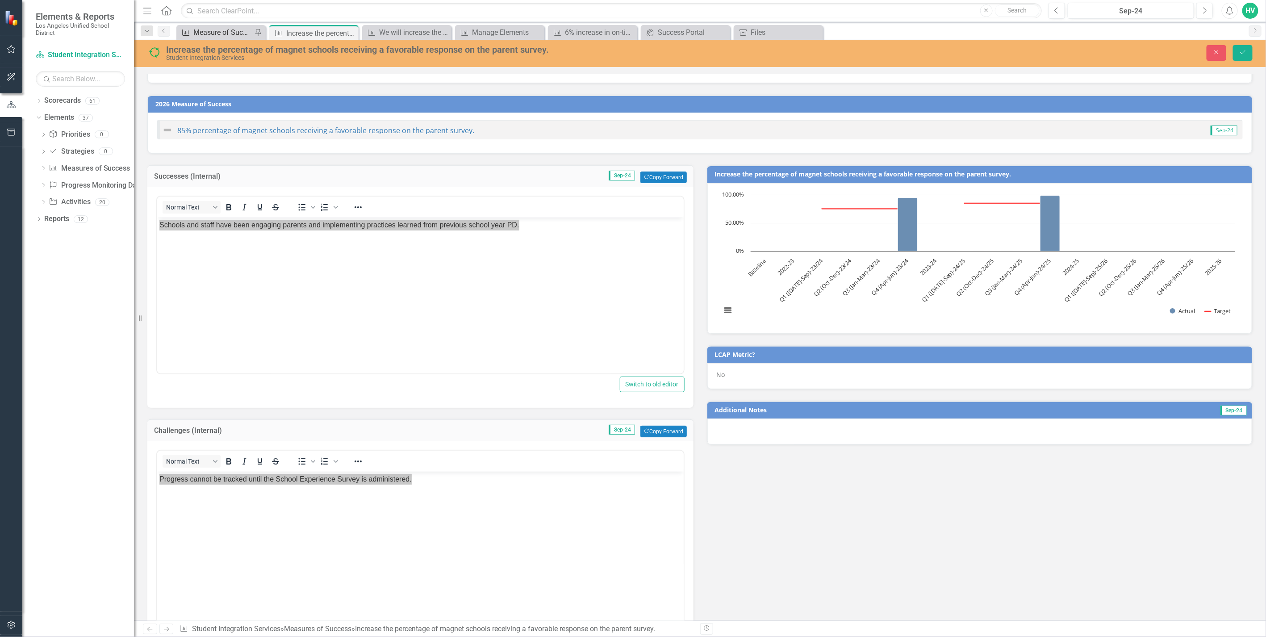
click at [226, 29] on div "Measure of Success - Scorecard Report" at bounding box center [222, 32] width 59 height 11
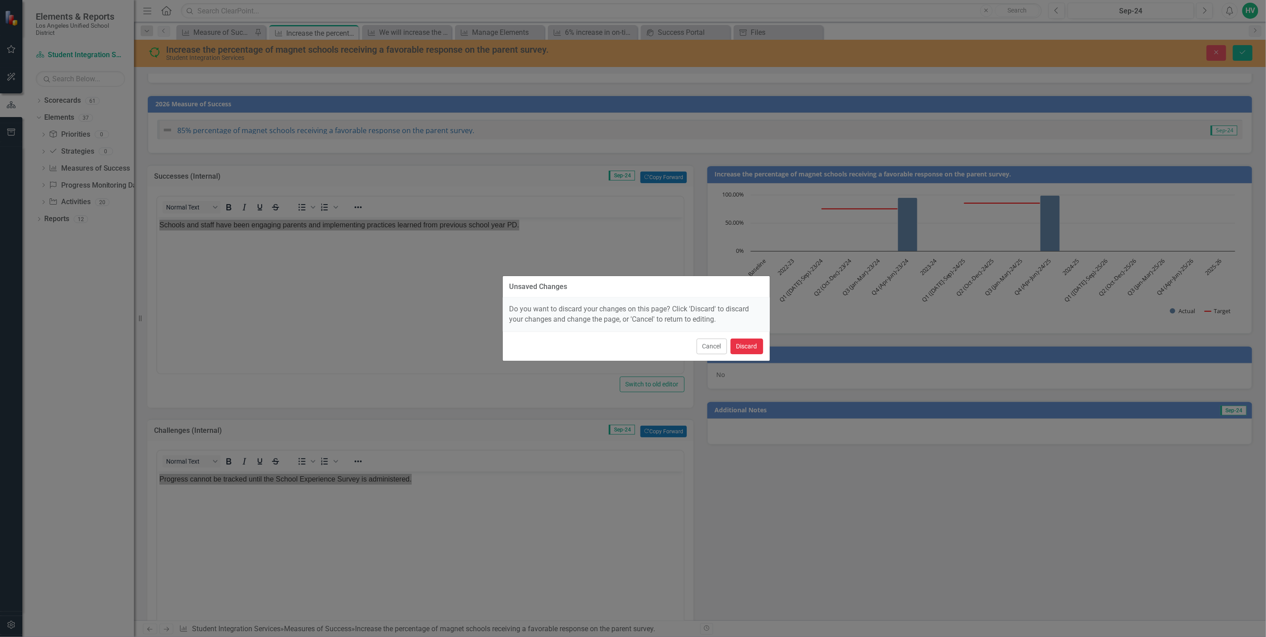
click at [744, 350] on button "Discard" at bounding box center [746, 346] width 33 height 16
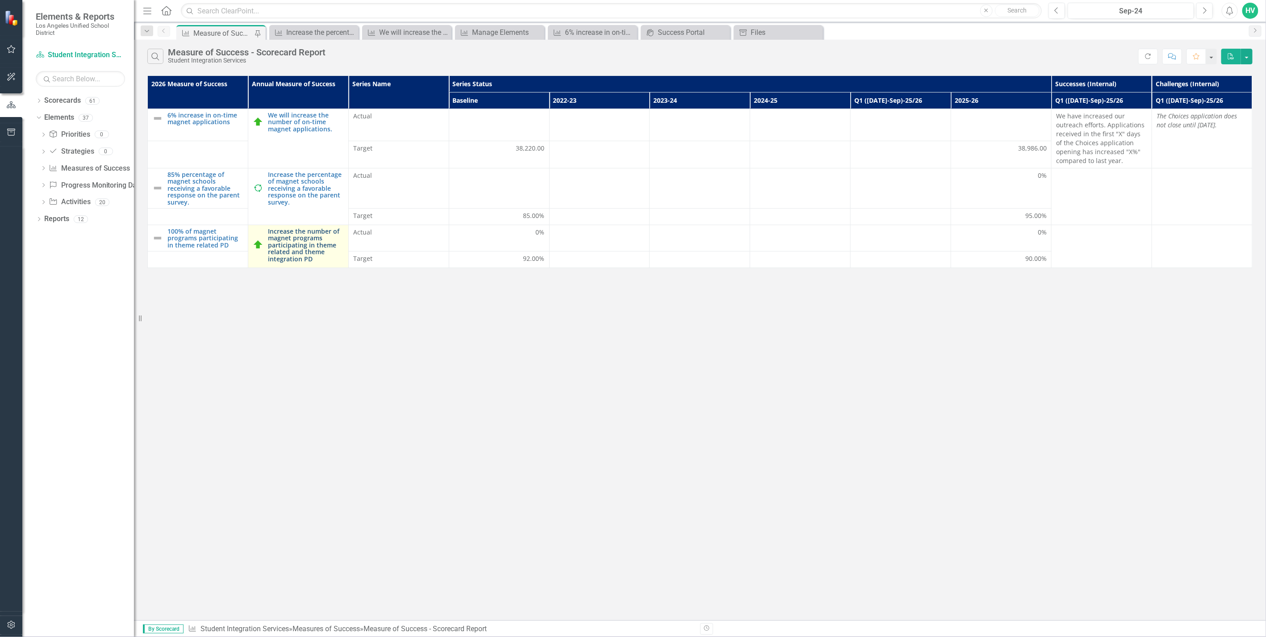
click at [304, 247] on link "Increase the number of magnet programs participating in theme related and theme…" at bounding box center [306, 245] width 76 height 34
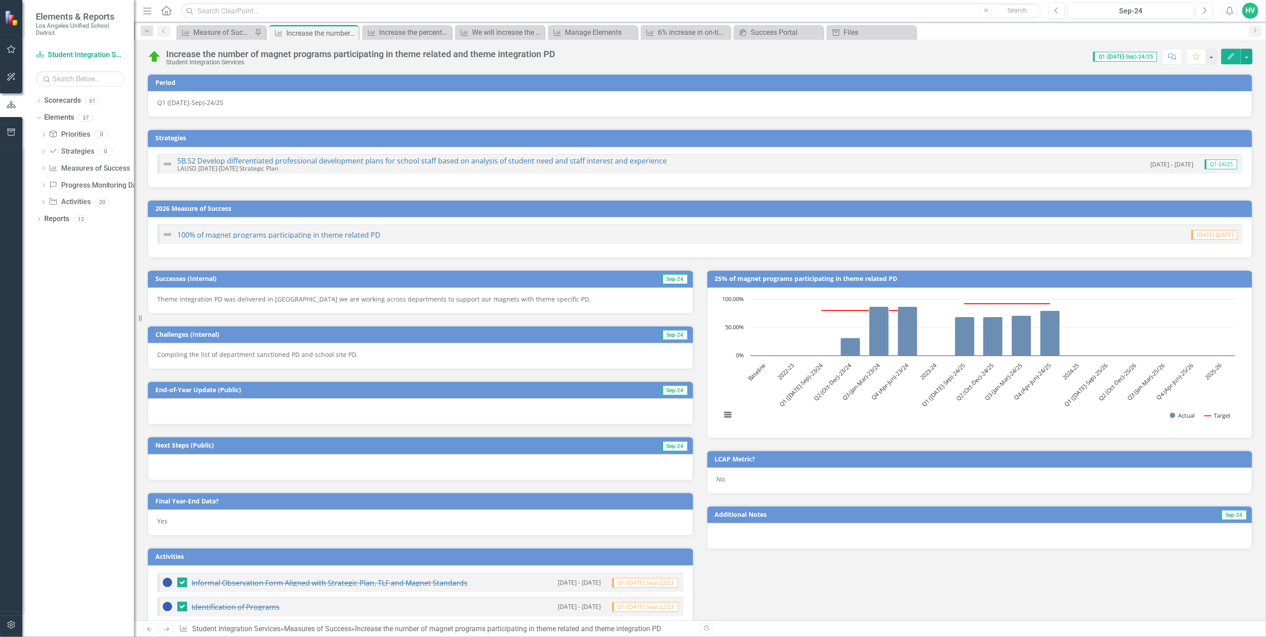
click at [311, 352] on p "Compiling the list of department sanctioned PD and school site PD." at bounding box center [420, 354] width 526 height 9
click at [311, 352] on div "Compiling the list of department sanctioned PD and school site PD." at bounding box center [420, 356] width 545 height 26
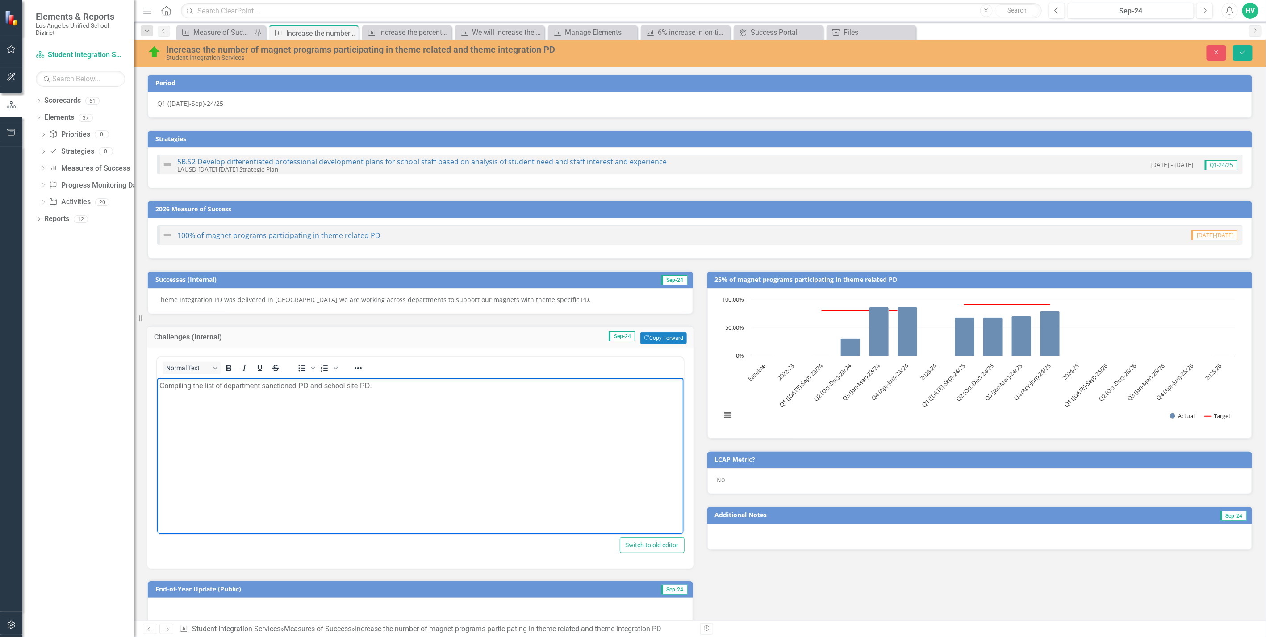
click at [303, 386] on p "Compiling the list of department sanctioned PD and school site PD." at bounding box center [420, 385] width 522 height 11
copy p "Compiling the list of department sanctioned PD and school site PD."
click at [234, 297] on p "Theme integration PD was delivered in [GEOGRAPHIC_DATA] we are working across d…" at bounding box center [420, 299] width 526 height 9
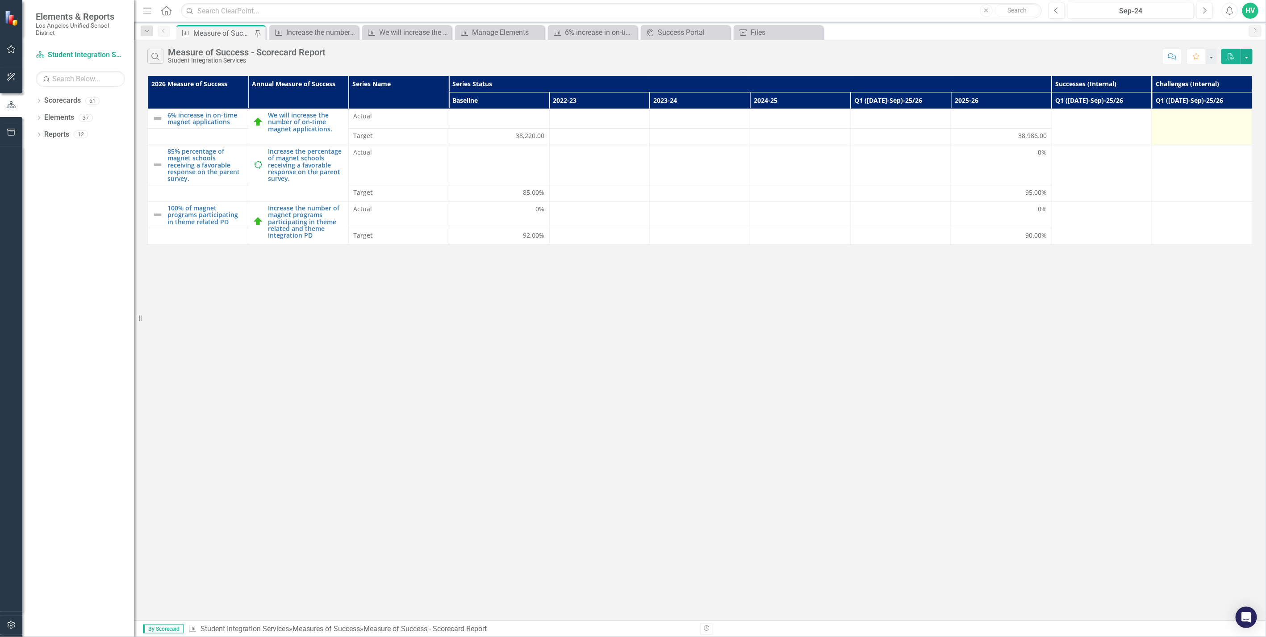
click at [1186, 126] on td at bounding box center [1202, 127] width 100 height 36
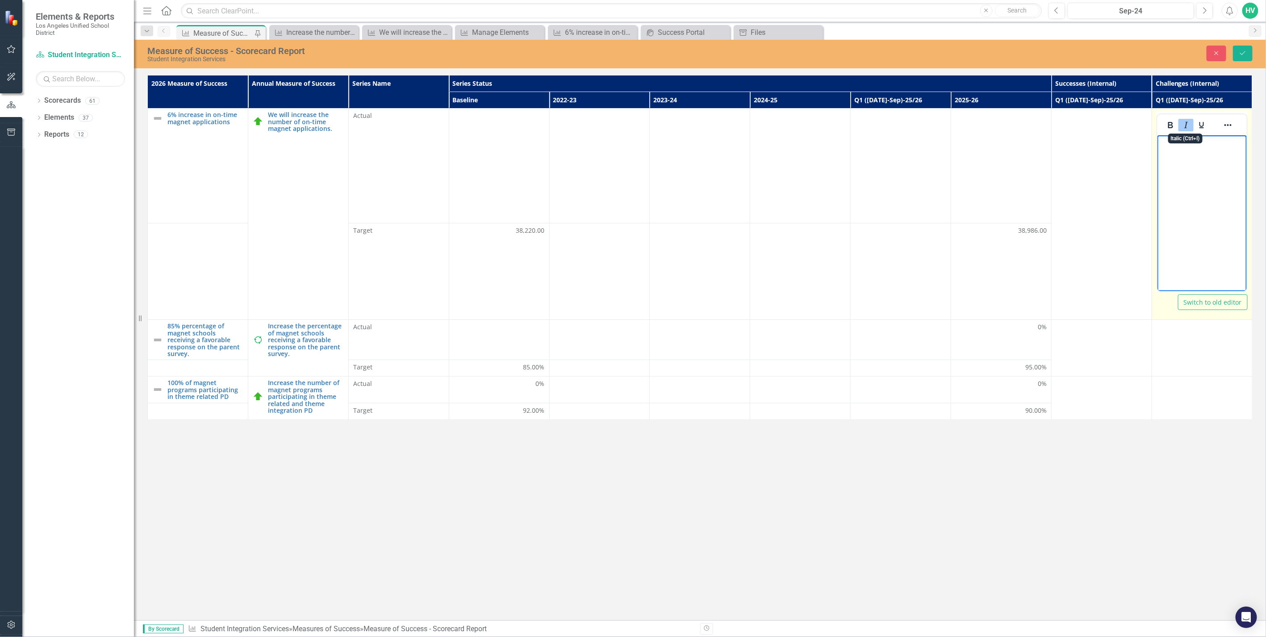
click at [1177, 162] on body "﻿" at bounding box center [1201, 202] width 89 height 134
click at [1201, 165] on em "﻿The Choices application does not close until November 15th." at bounding box center [1197, 153] width 76 height 29
click at [1243, 54] on icon "Save" at bounding box center [1242, 53] width 8 height 6
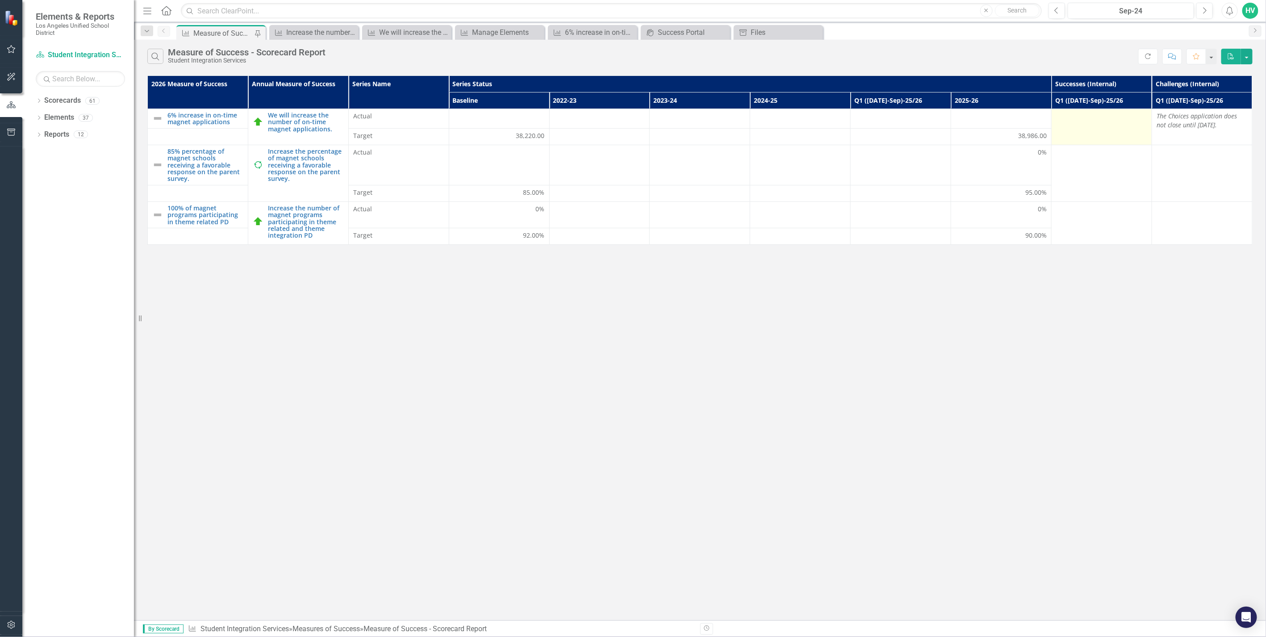
click at [1102, 127] on td at bounding box center [1101, 127] width 100 height 36
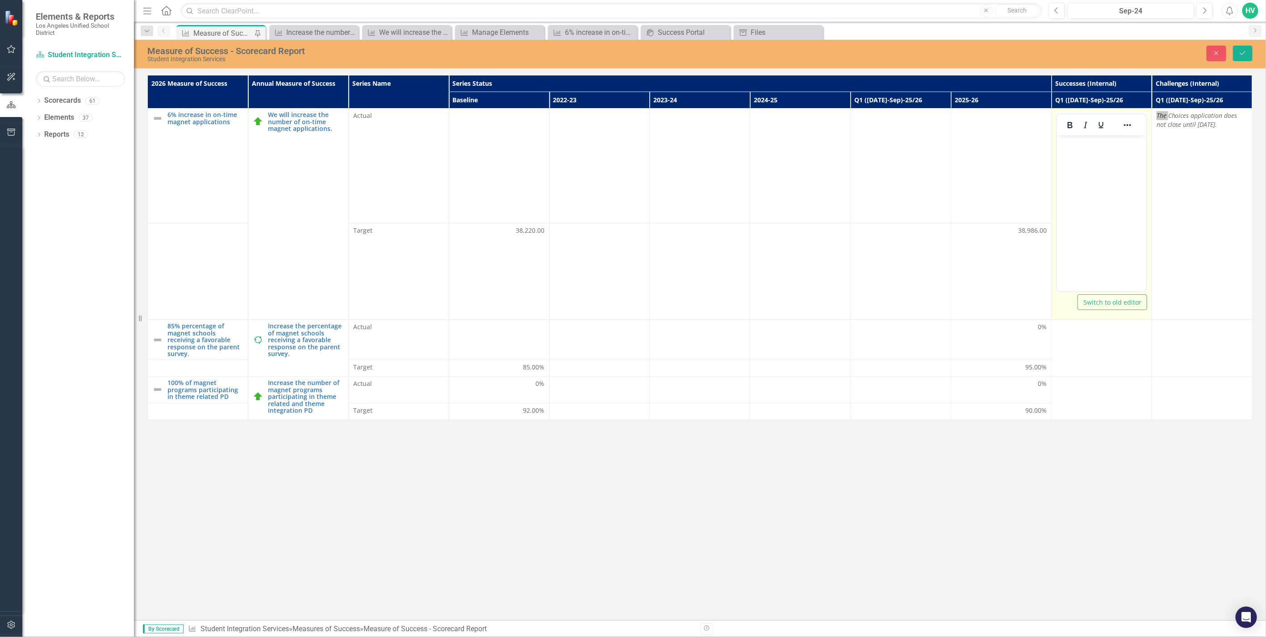
drag, startPoint x: 2158, startPoint y: 262, endPoint x: 1087, endPoint y: 158, distance: 1075.9
click at [1087, 158] on body "Rich Text Area. Press ALT-0 for help." at bounding box center [1100, 202] width 89 height 134
drag, startPoint x: 1091, startPoint y: 175, endPoint x: 1082, endPoint y: 175, distance: 8.9
click at [1082, 175] on p "We have increased our outreach efforts. Applications received in the first 16 d…" at bounding box center [1100, 180] width 85 height 86
click at [1069, 207] on p "We have increased our outreach efforts. Applications received in the first "X" …" at bounding box center [1100, 180] width 85 height 86
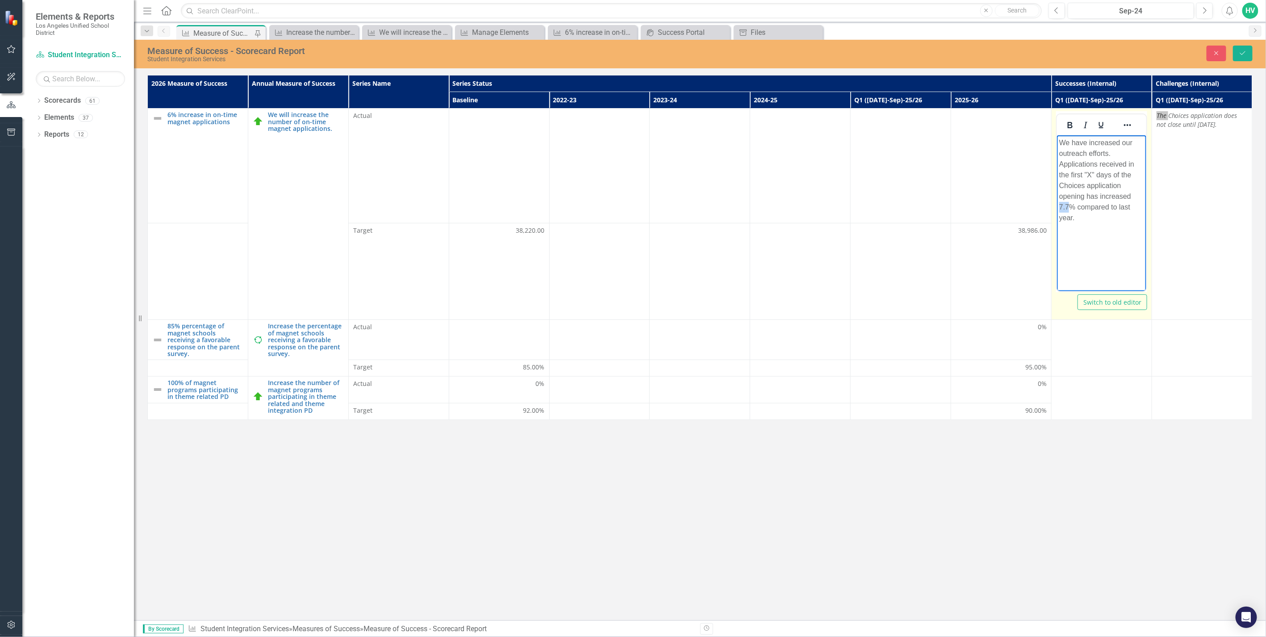
drag, startPoint x: 1068, startPoint y: 205, endPoint x: 1059, endPoint y: 205, distance: 8.5
click at [1059, 205] on p "We have increased our outreach efforts. Applications received in the first "X" …" at bounding box center [1100, 180] width 85 height 86
click at [1133, 194] on p "We have increased our outreach efforts. Applications received in the first "X" …" at bounding box center [1100, 174] width 85 height 75
click at [1244, 50] on icon "Save" at bounding box center [1242, 53] width 8 height 6
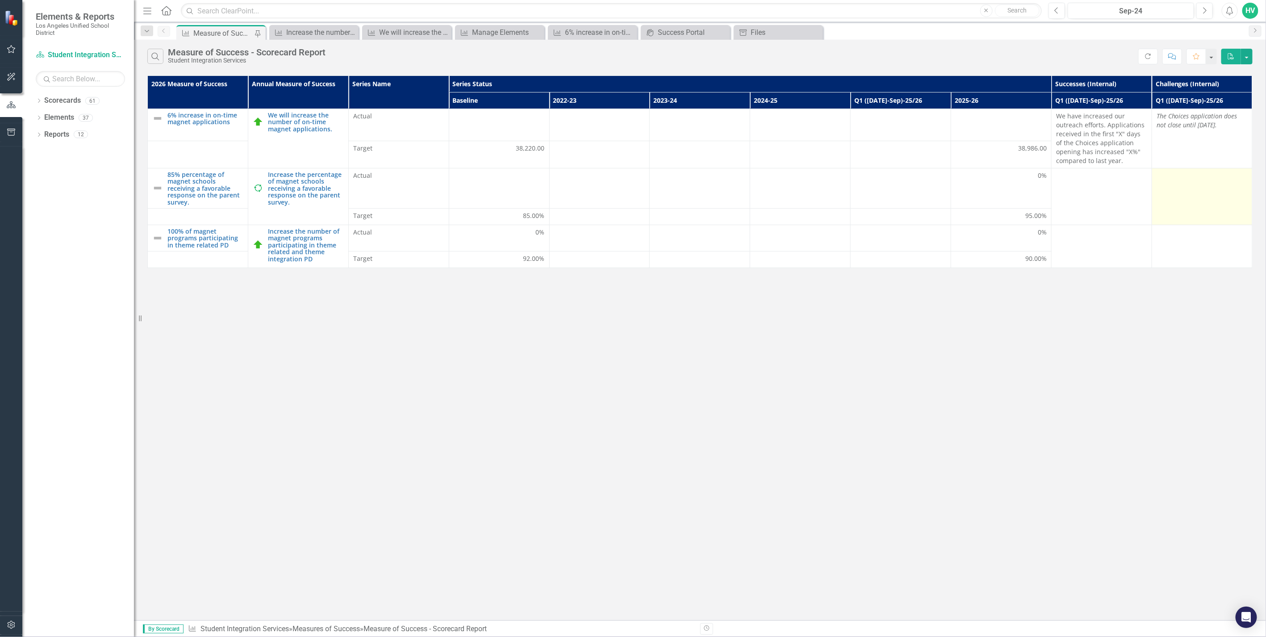
click at [1194, 201] on td at bounding box center [1202, 196] width 100 height 57
click at [1194, 200] on td at bounding box center [1202, 196] width 100 height 57
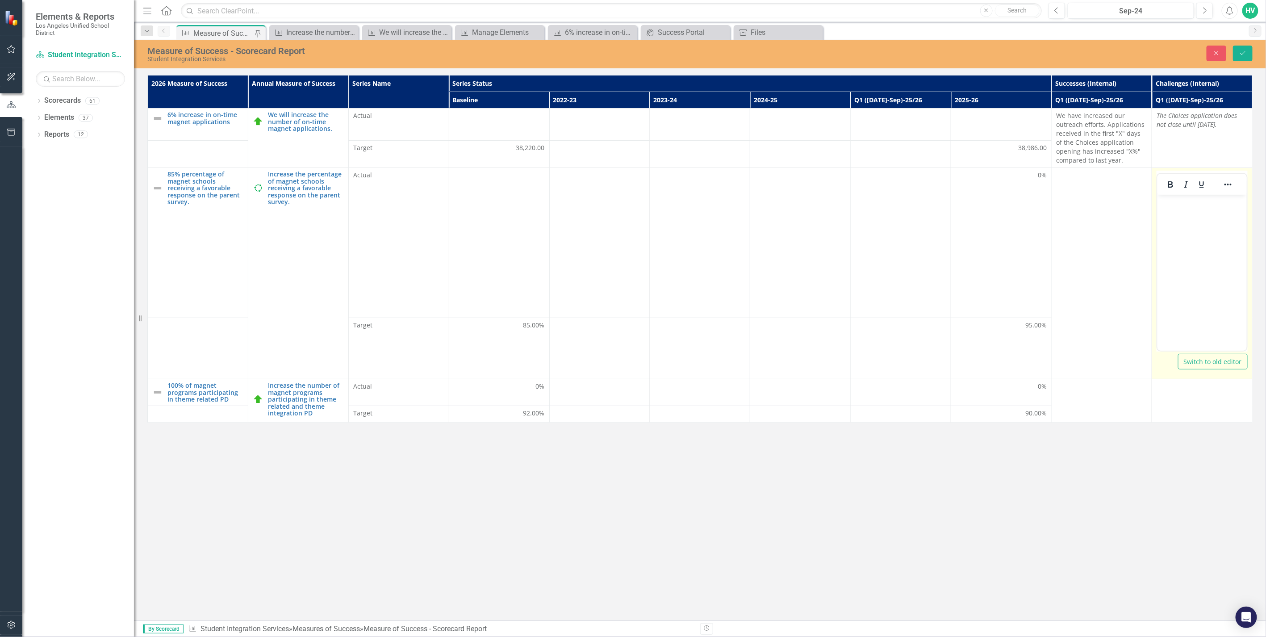
click at [1193, 229] on body "Rich Text Area. Press ALT-0 for help." at bounding box center [1201, 262] width 89 height 134
click at [1250, 50] on button "Save" at bounding box center [1242, 54] width 20 height 16
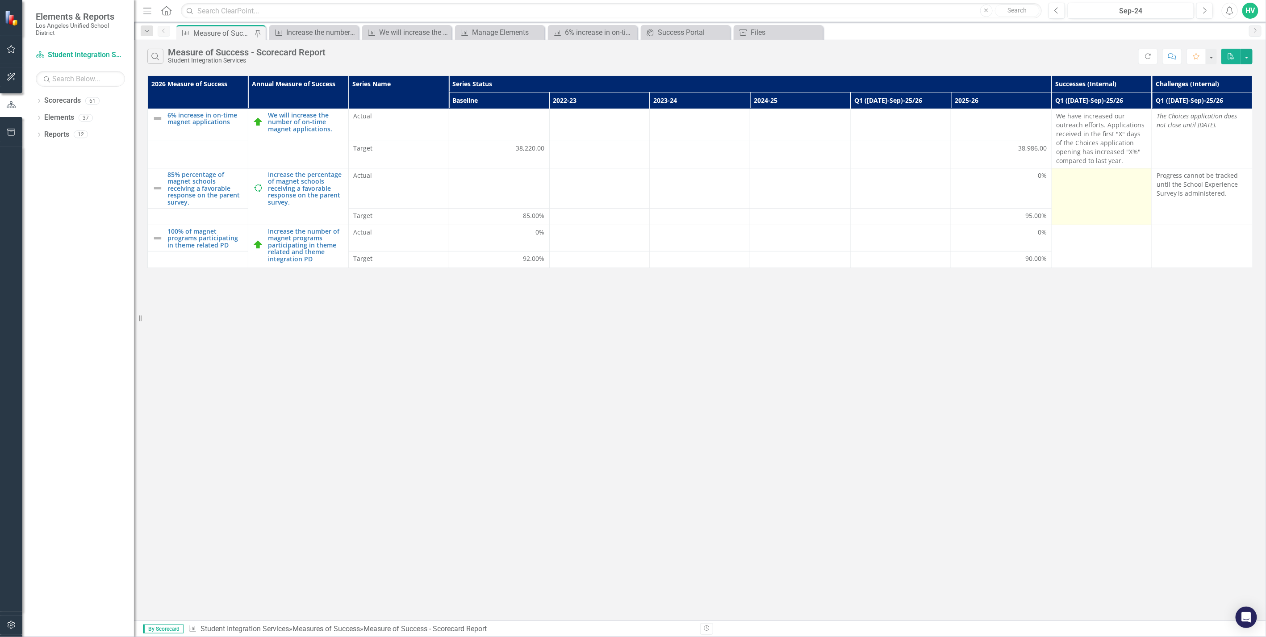
click at [1099, 211] on td at bounding box center [1101, 196] width 100 height 57
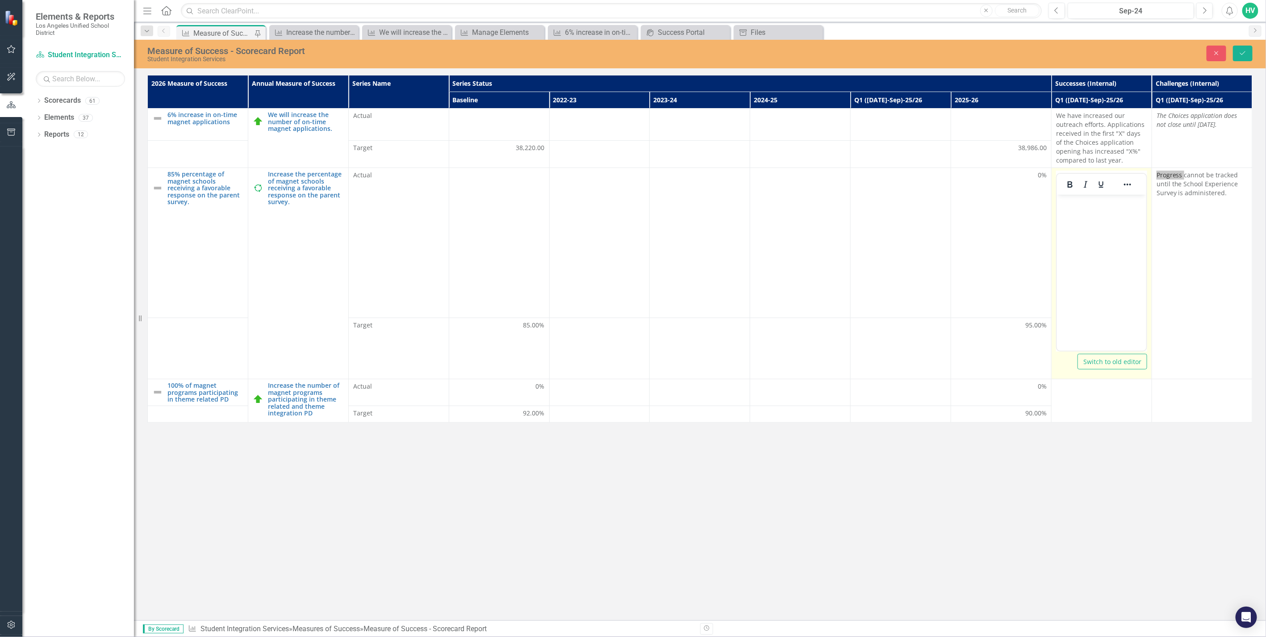
drag, startPoint x: 2155, startPoint y: 405, endPoint x: 1096, endPoint y: 224, distance: 1074.7
click at [1096, 224] on body "Rich Text Area. Press ALT-0 for help." at bounding box center [1100, 262] width 89 height 134
drag, startPoint x: 1123, startPoint y: 245, endPoint x: 1087, endPoint y: 247, distance: 35.8
click at [1087, 247] on p "Schools and staff have been engaging parents and implementing practices learned…" at bounding box center [1100, 224] width 85 height 54
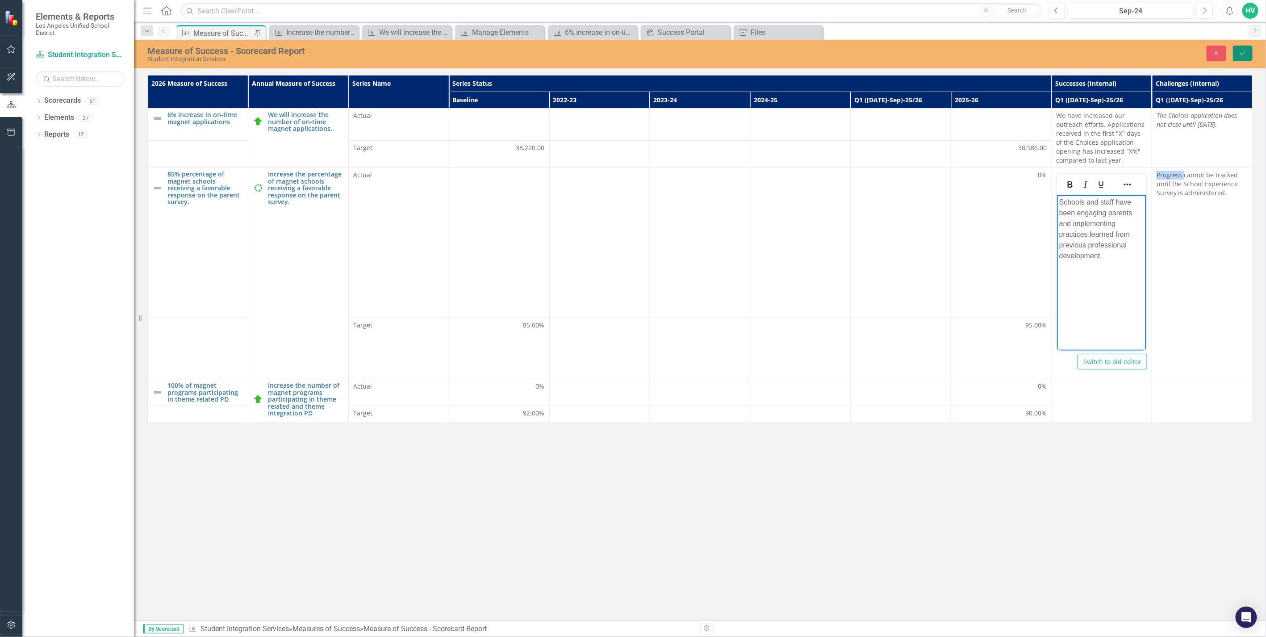
click at [1239, 46] on button "Save" at bounding box center [1242, 54] width 20 height 16
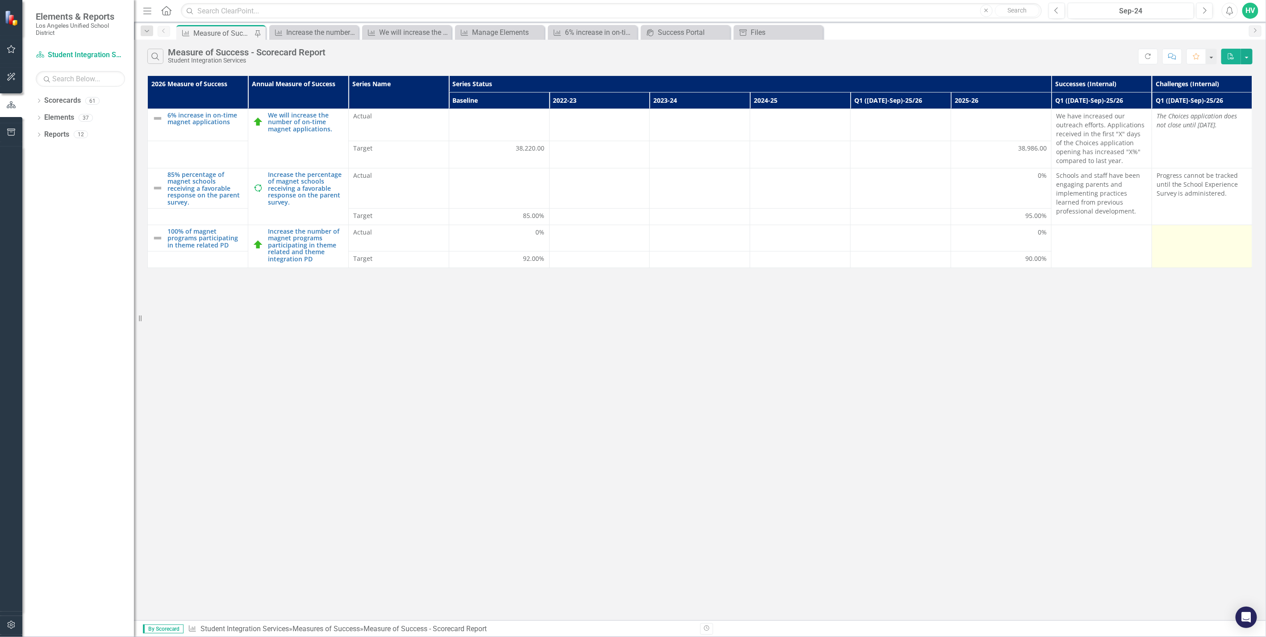
click at [1181, 243] on td at bounding box center [1202, 246] width 100 height 43
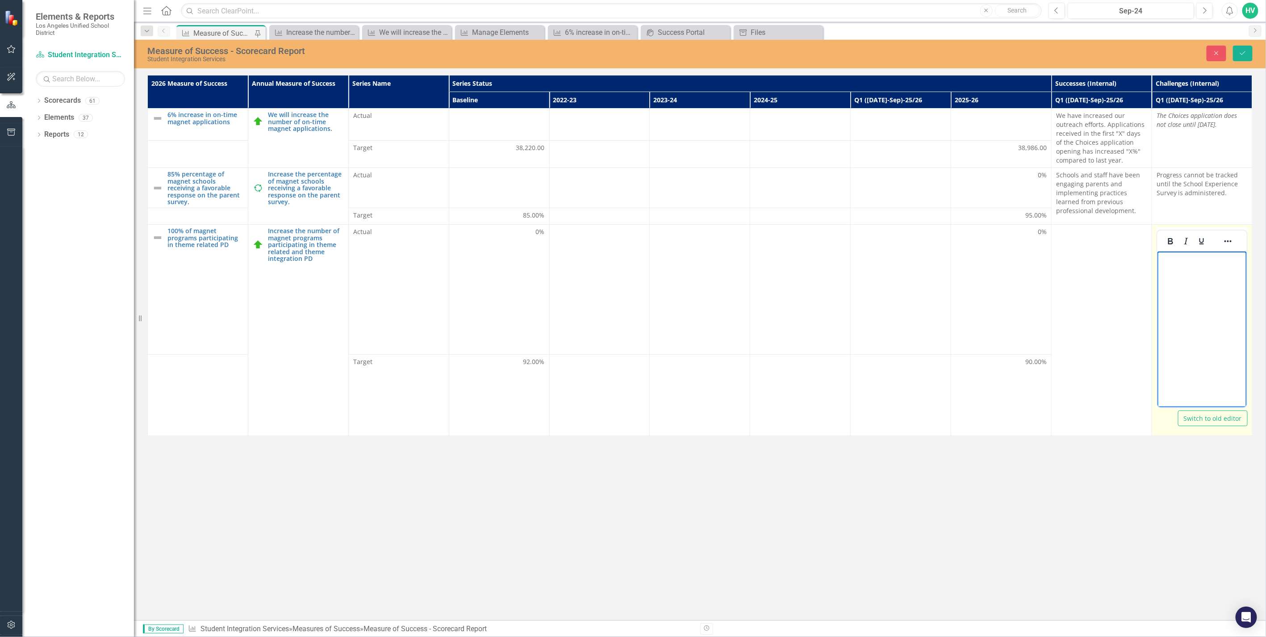
click at [1186, 288] on body "Rich Text Area. Press ALT-0 for help." at bounding box center [1201, 318] width 89 height 134
click at [1247, 56] on button "Save" at bounding box center [1242, 54] width 20 height 16
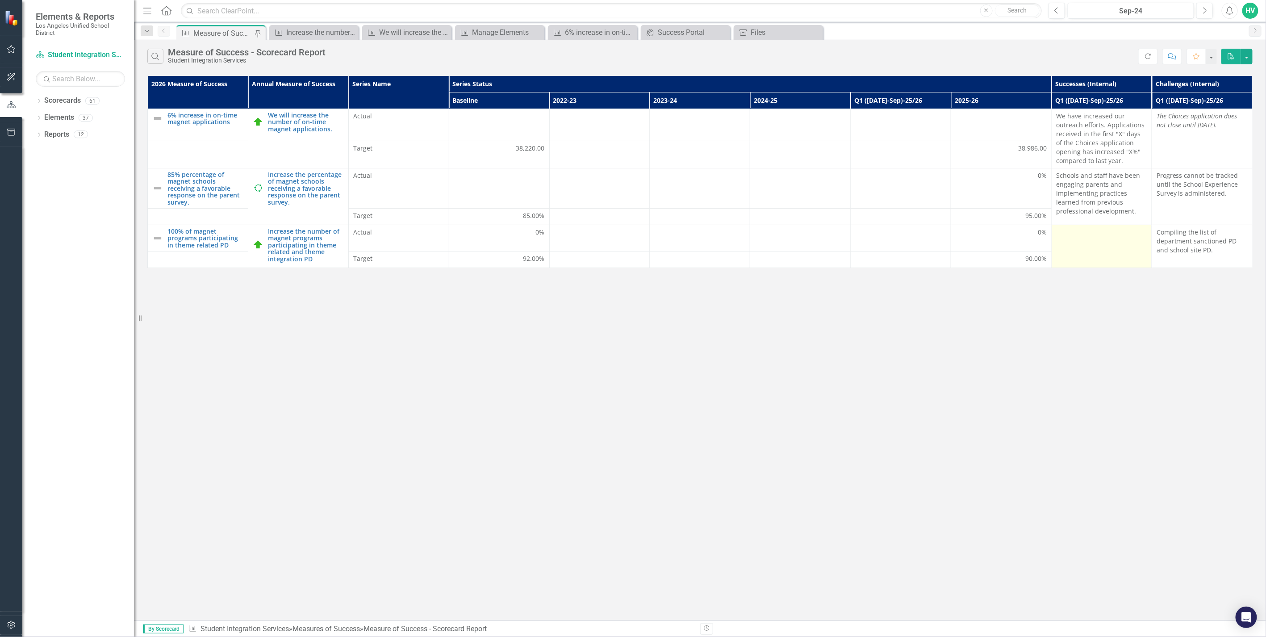
click at [1078, 244] on td at bounding box center [1101, 246] width 100 height 43
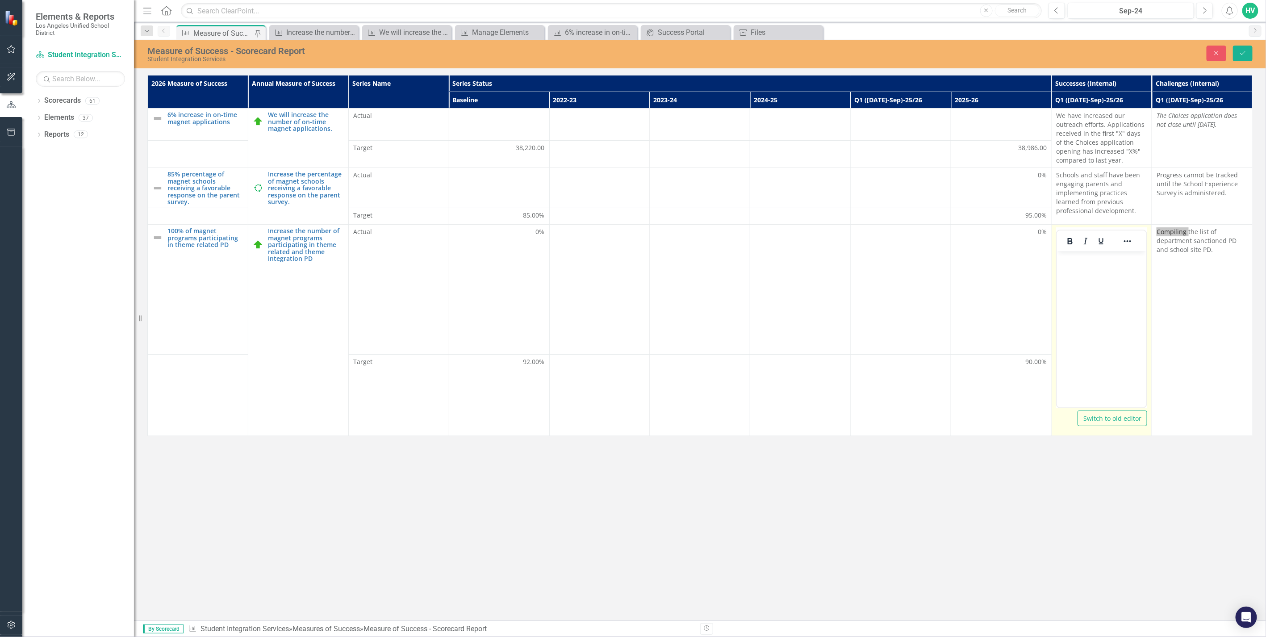
drag, startPoint x: 2134, startPoint y: 495, endPoint x: 1091, endPoint y: 281, distance: 1064.0
click at [1091, 281] on body "Rich Text Area. Press ALT-0 for help." at bounding box center [1100, 318] width 89 height 134
drag, startPoint x: 1133, startPoint y: 259, endPoint x: 1141, endPoint y: 260, distance: 7.2
click at [1141, 260] on p "Theme integration PD was delivered in [GEOGRAPHIC_DATA] we are working across d…" at bounding box center [1100, 291] width 85 height 75
click at [1141, 261] on p "Theme integration PD was delivered in [GEOGRAPHIC_DATA] we are working across d…" at bounding box center [1100, 291] width 85 height 75
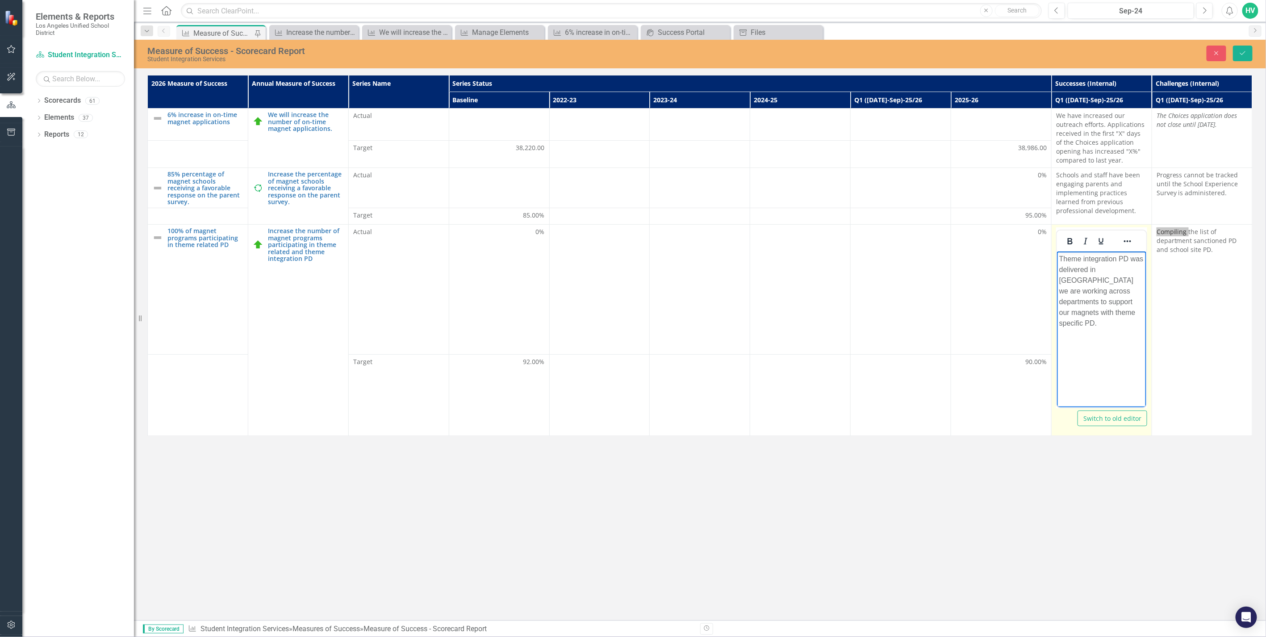
click at [1141, 261] on p "Theme integration PD was delivered in [GEOGRAPHIC_DATA] we are working across d…" at bounding box center [1100, 291] width 85 height 75
drag, startPoint x: 1129, startPoint y: 259, endPoint x: 1141, endPoint y: 258, distance: 11.2
click at [1141, 258] on p "Theme integration PD was delivered in [GEOGRAPHIC_DATA] we are working across d…" at bounding box center [1100, 291] width 85 height 75
drag, startPoint x: 1093, startPoint y: 279, endPoint x: 1098, endPoint y: 269, distance: 12.0
click at [1098, 269] on p "Theme integration PD will be delivered in Septemberand we are working across de…" at bounding box center [1100, 291] width 85 height 75
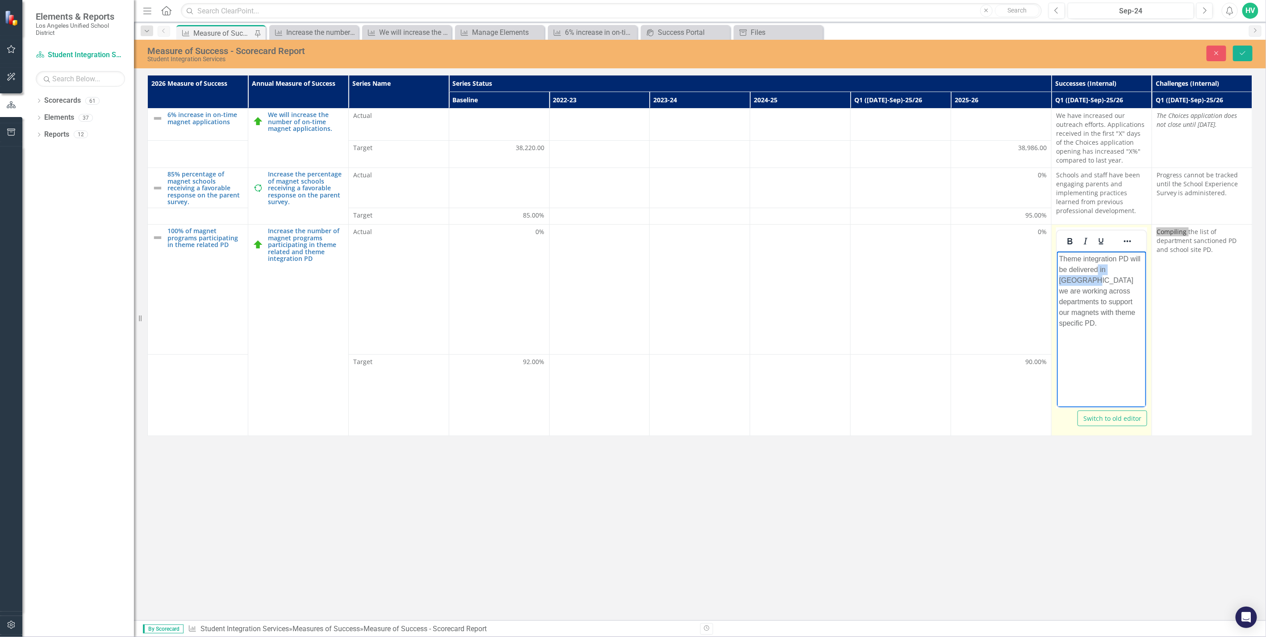
click at [1098, 269] on p "Theme integration PD will be delivered in Septemberand we are working across de…" at bounding box center [1100, 291] width 85 height 75
drag, startPoint x: 1094, startPoint y: 281, endPoint x: 1099, endPoint y: 271, distance: 12.0
click at [1099, 271] on p "Theme integration PD will be delivered in Septemberand we are working across de…" at bounding box center [1100, 291] width 85 height 75
click at [1176, 10] on div "Sep-24" at bounding box center [1130, 11] width 121 height 11
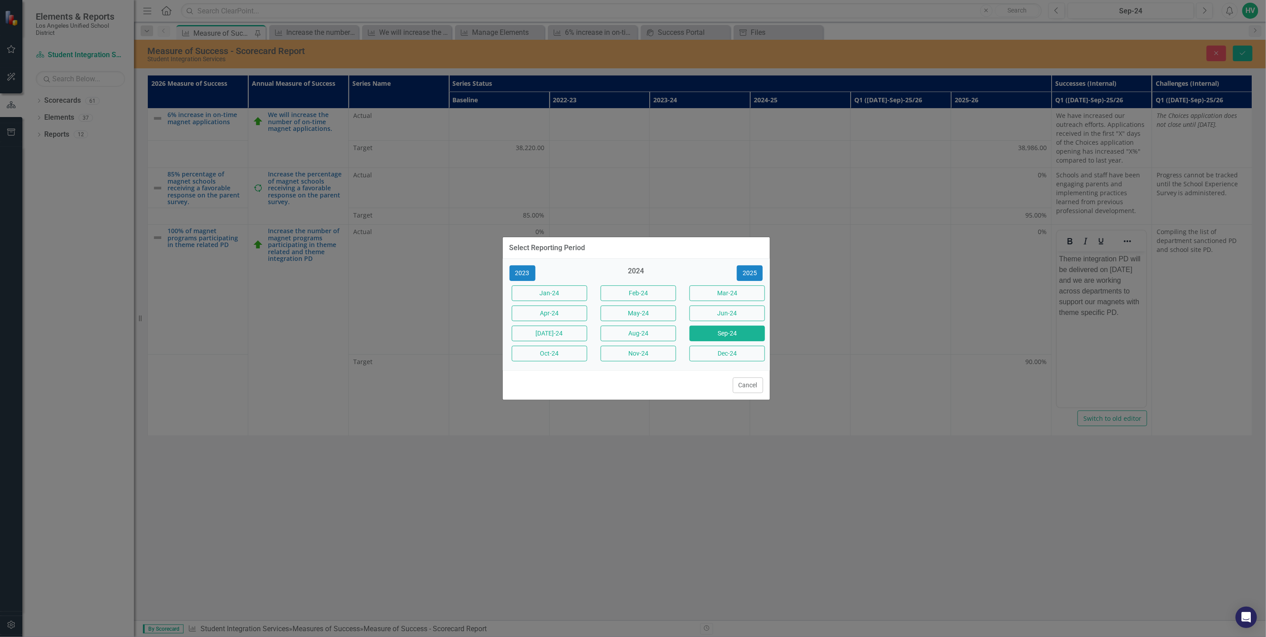
click at [1131, 335] on div "Select Reporting Period 2023 2024 2025 Jan-24 Feb-24 Mar-24 Apr-24 May-24 Jun-2…" at bounding box center [633, 318] width 1266 height 637
drag, startPoint x: 755, startPoint y: 382, endPoint x: 769, endPoint y: 383, distance: 14.3
click at [754, 383] on button "Cancel" at bounding box center [748, 385] width 30 height 16
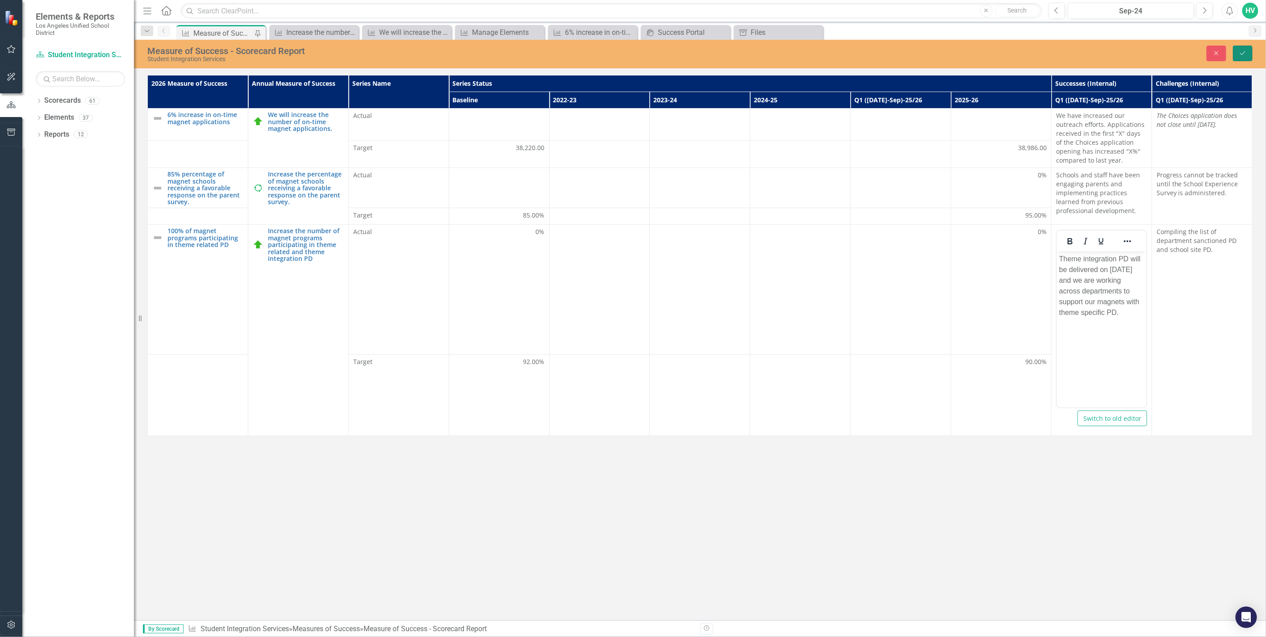
click at [1245, 53] on icon "Save" at bounding box center [1242, 53] width 8 height 6
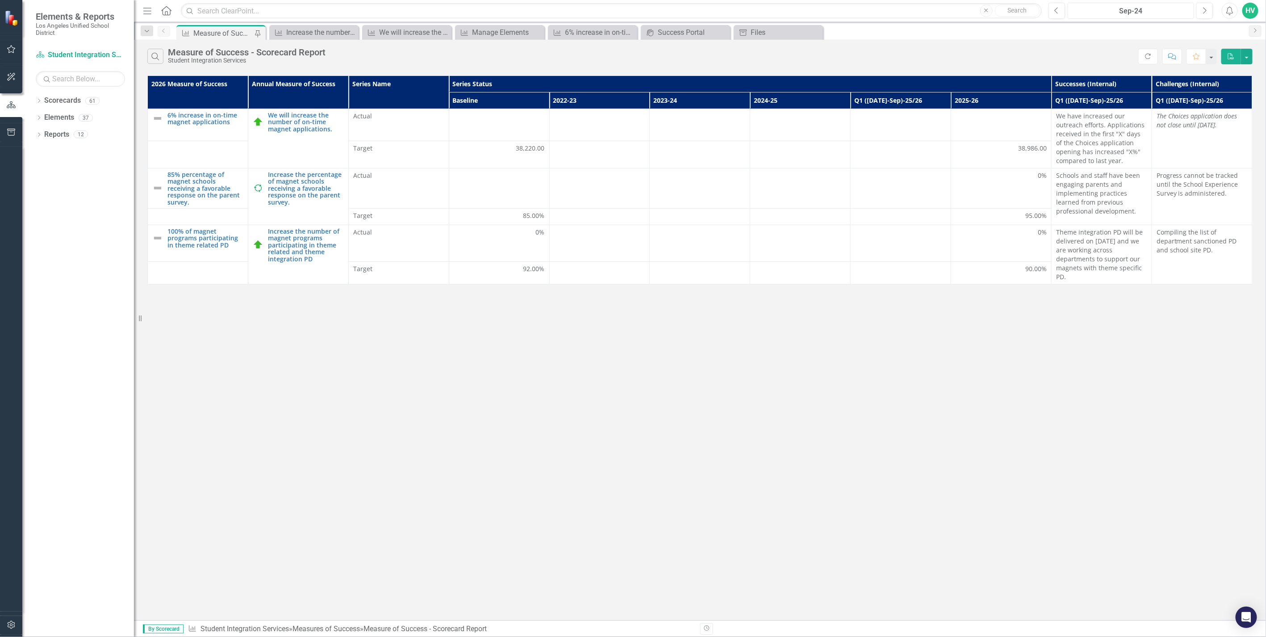
click at [1166, 4] on button "Sep-24" at bounding box center [1130, 11] width 127 height 16
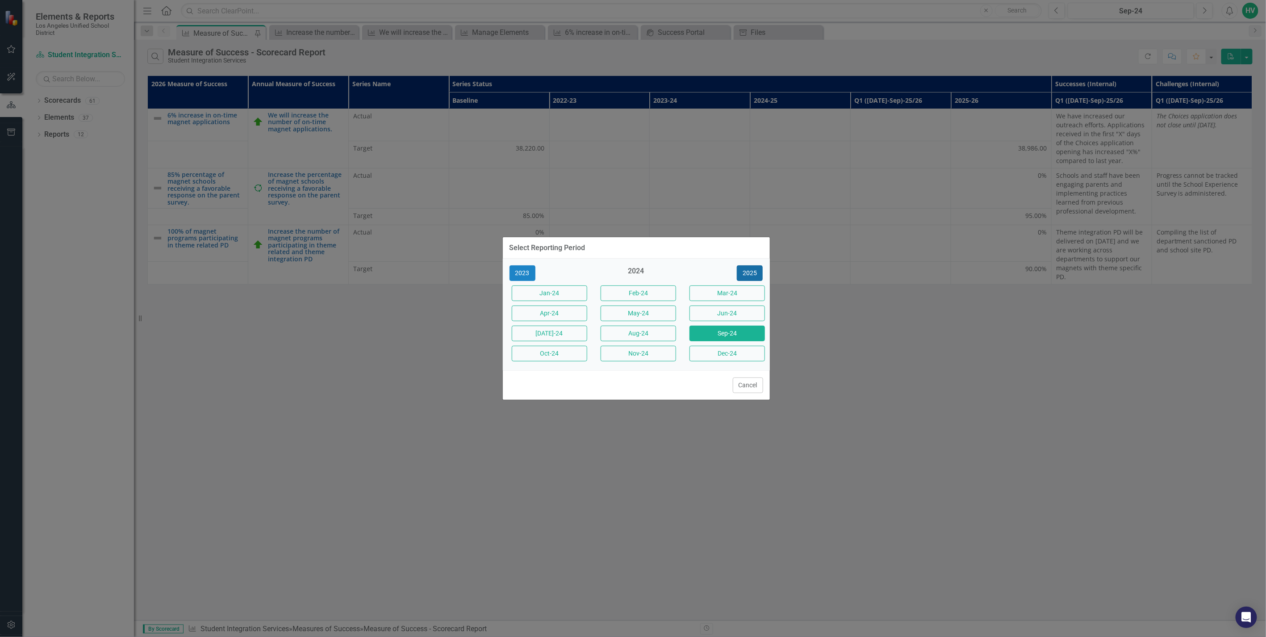
click at [754, 274] on button "2025" at bounding box center [750, 273] width 26 height 16
click at [742, 341] on button "Sep-25" at bounding box center [726, 333] width 75 height 16
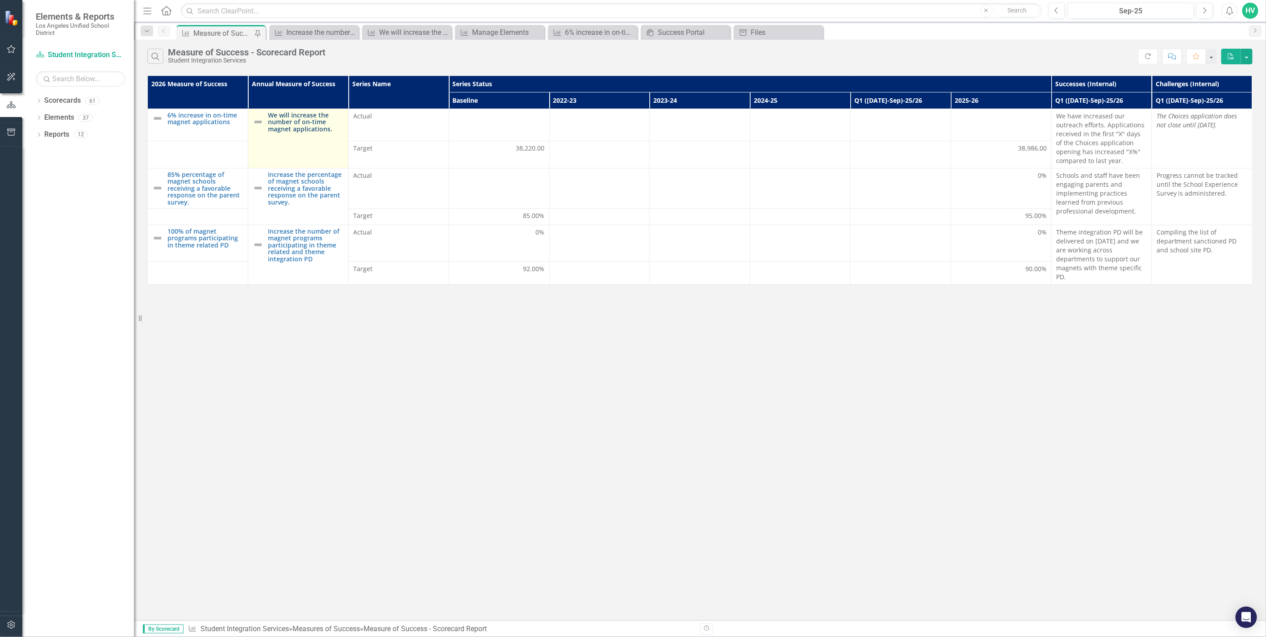
click at [278, 121] on link "We will increase the number of on-time magnet applications." at bounding box center [306, 122] width 76 height 21
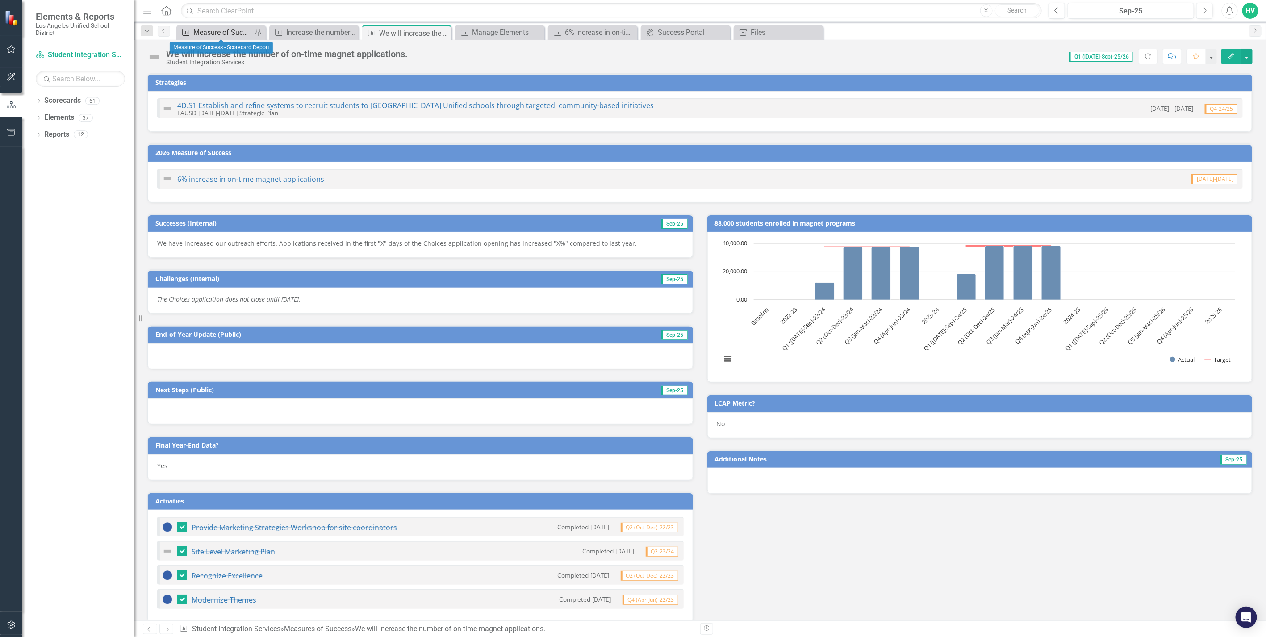
click at [241, 31] on div "Measure of Success - Scorecard Report" at bounding box center [222, 32] width 59 height 11
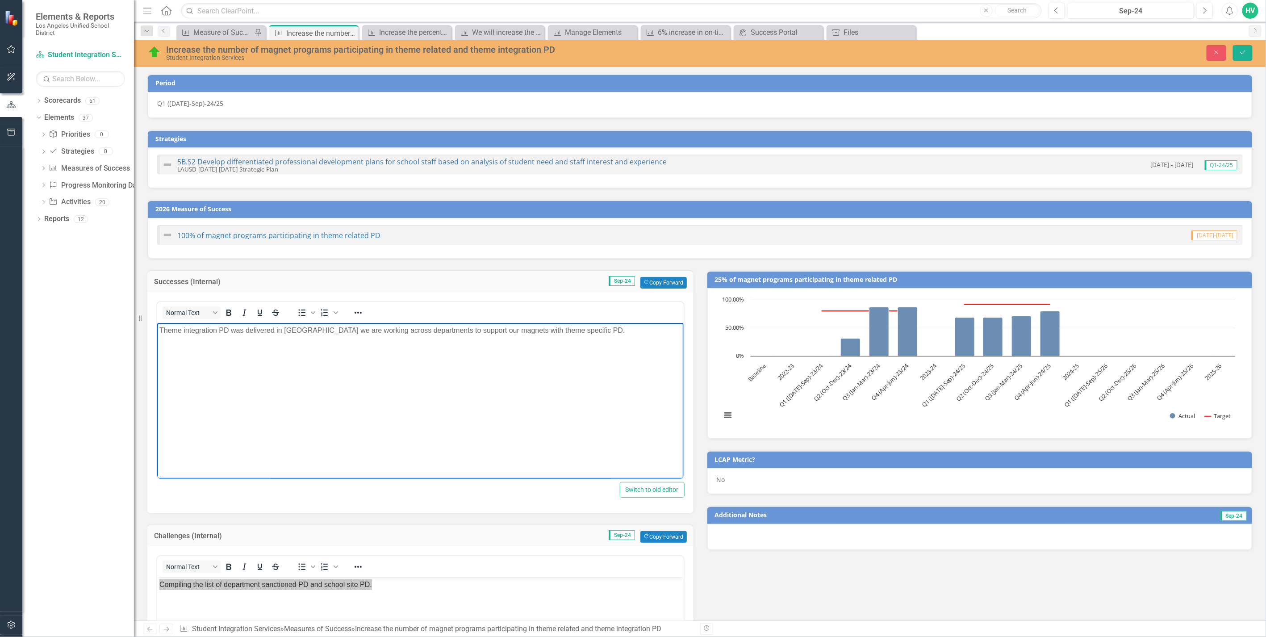
click at [348, 327] on p "Theme integration PD was delivered in [GEOGRAPHIC_DATA] we are working across d…" at bounding box center [420, 330] width 522 height 11
copy p "Theme integration PD was delivered in [GEOGRAPHIC_DATA] we are working across d…"
